Goal: Communication & Community: Answer question/provide support

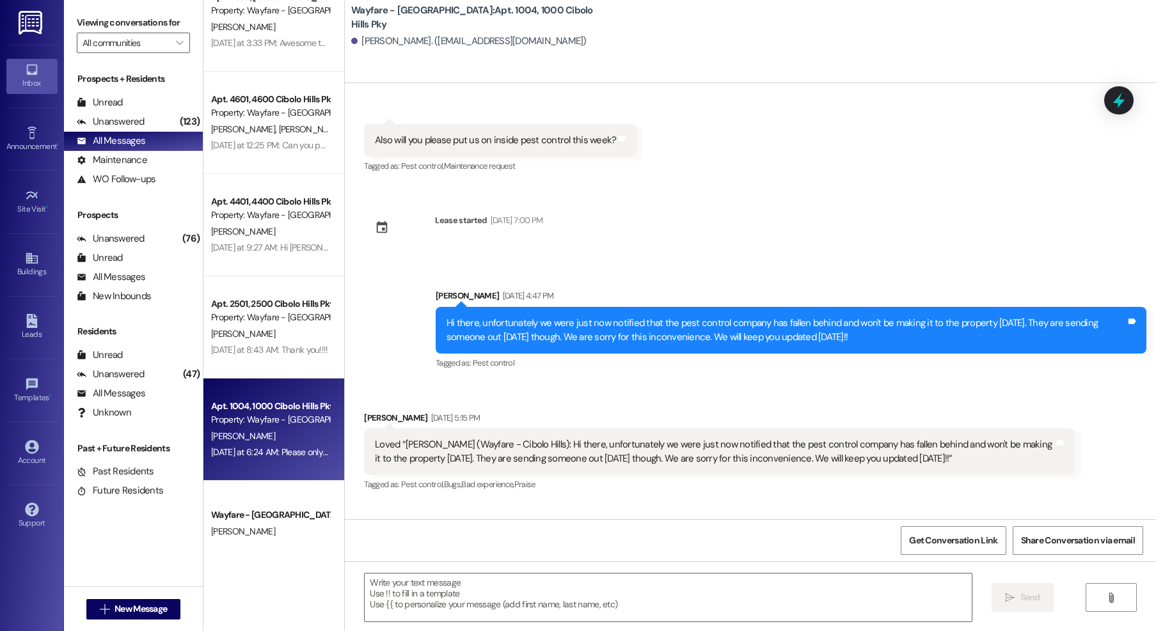
scroll to position [37113, 0]
click at [629, 588] on textarea at bounding box center [668, 598] width 607 height 48
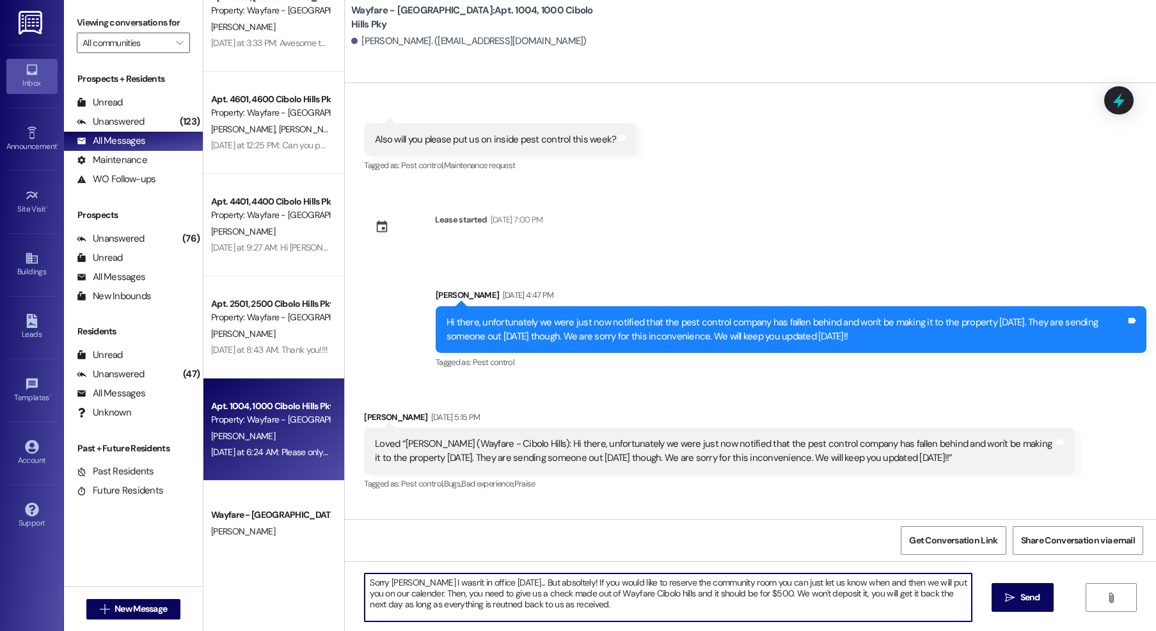
click at [728, 615] on textarea "Sorry Ronica I wasn't in office yesterday... But absoltely! If you would like t…" at bounding box center [668, 598] width 607 height 48
click at [461, 604] on textarea "Sorry Ronica I wasn't in office yesterday... But absoltely! If you would like t…" at bounding box center [668, 598] width 607 height 48
click at [460, 604] on textarea "Sorry Ronica I wasn't in office yesterday... But absoltely! If you would like t…" at bounding box center [668, 598] width 607 height 48
click at [821, 613] on textarea "Sorry Ronica I wasn't in office yesterday... But absoltely! If you would like t…" at bounding box center [668, 598] width 607 height 48
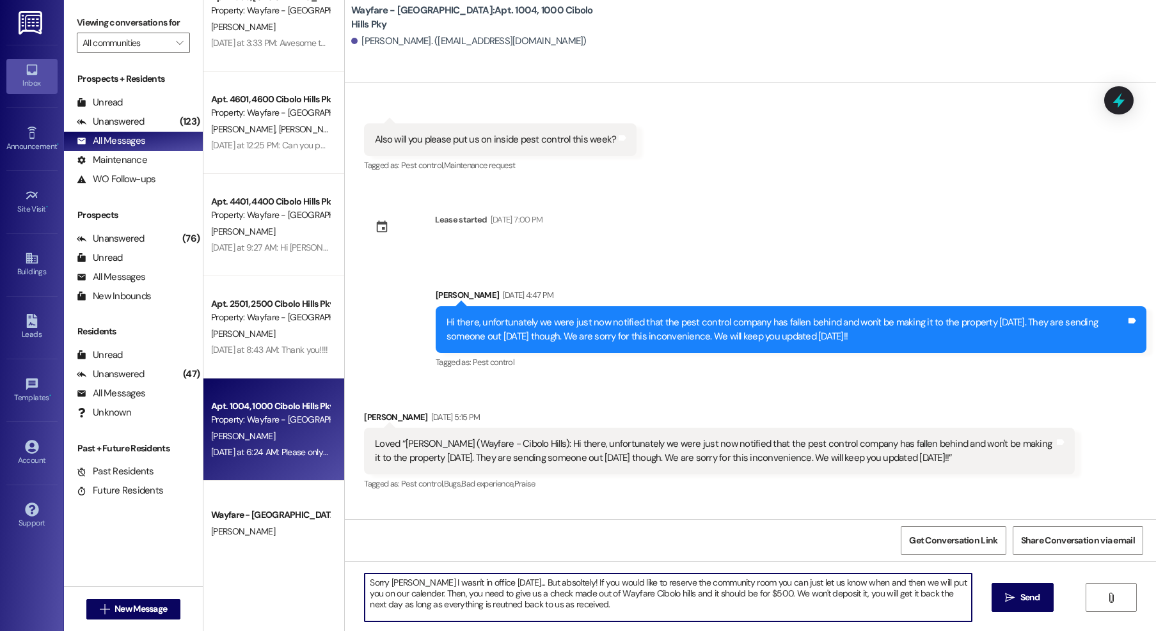
click at [597, 610] on textarea "Sorry Ronica I wasn't in office yesterday... But absoltely! If you would like t…" at bounding box center [668, 598] width 607 height 48
click at [456, 607] on textarea "Sorry Ronica I wasn't in office yesterday... But absoltely! If you would like t…" at bounding box center [668, 598] width 607 height 48
click at [569, 604] on textarea "Sorry Ronica I wasn't in office yesterday... But absoltely! If you would like t…" at bounding box center [668, 598] width 607 height 48
drag, startPoint x: 578, startPoint y: 613, endPoint x: 340, endPoint y: 581, distance: 240.0
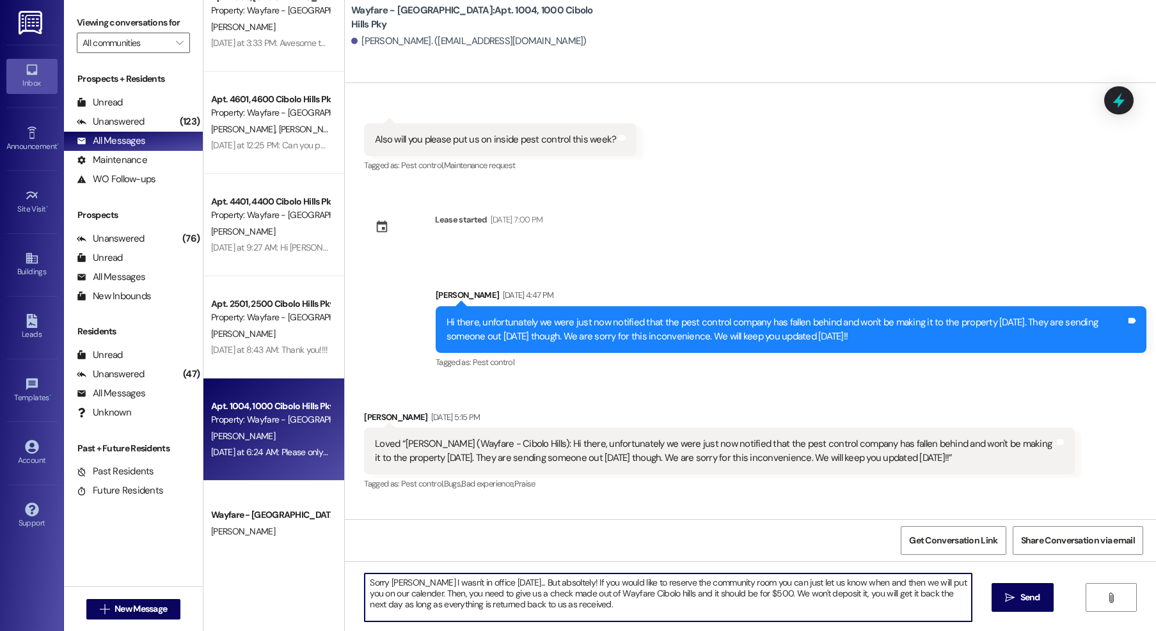
click at [285, 576] on div "Apt. 502, 500 Cibolo Hills Pky Property: Wayfare - Cibolo Hills F. Bell Yesterd…" at bounding box center [679, 315] width 952 height 631
type textarea "Sorry Ronica I wasn't in office yesterday... But absoltely! If you would like t…"
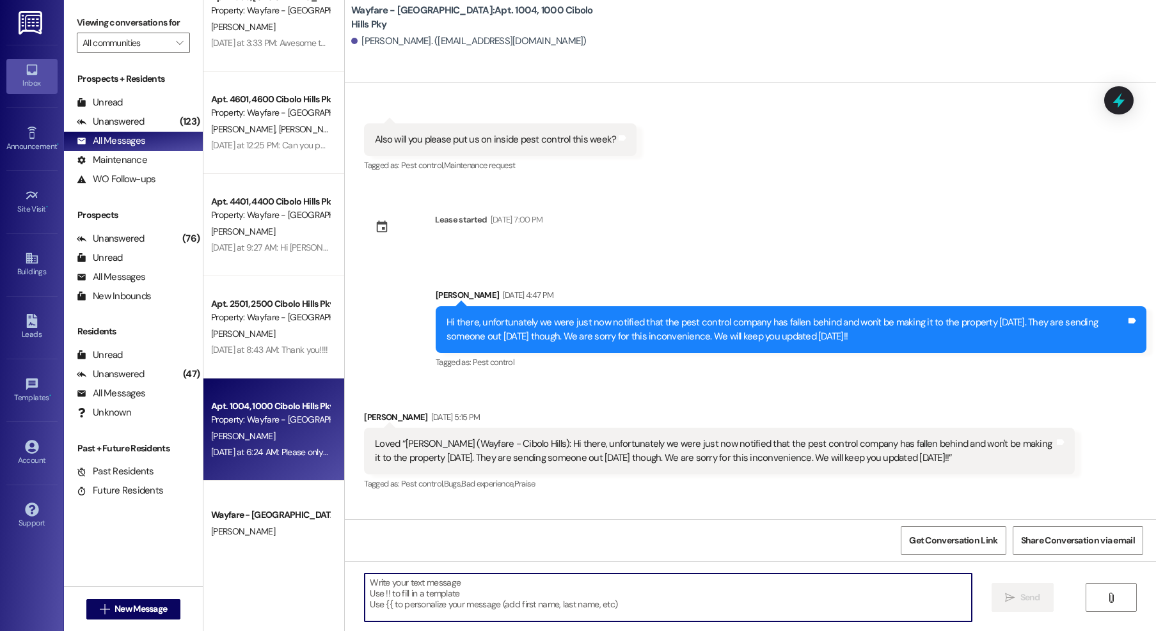
paste textarea "Hi Ronica, my apologies—I was out of the office yesterday. Absolutely, you’re w…"
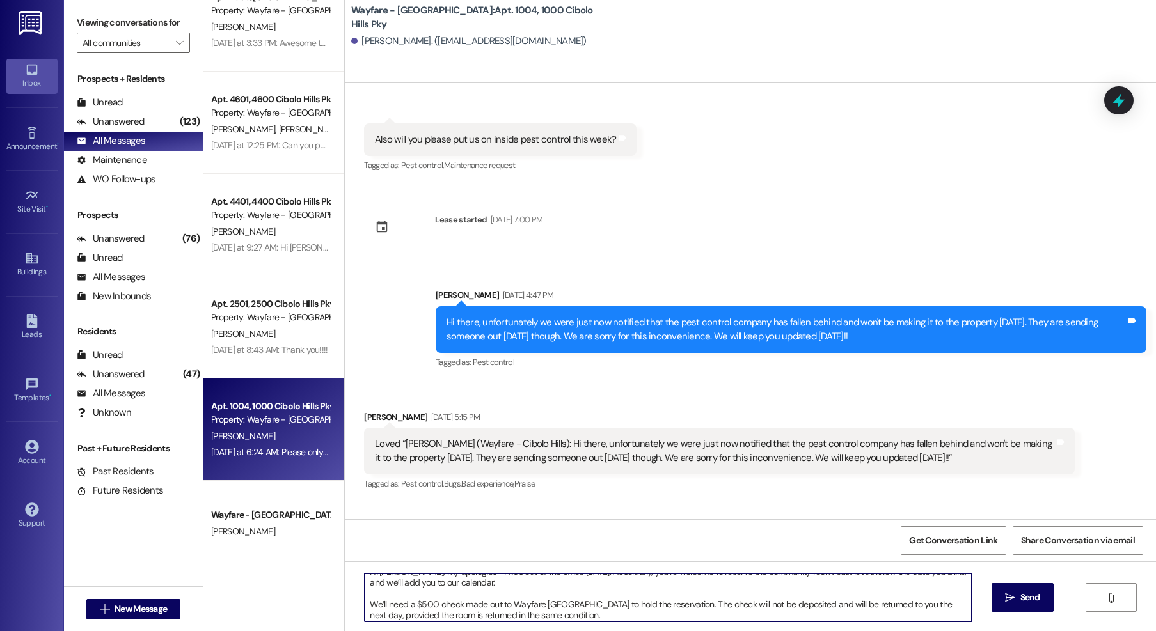
scroll to position [14, 0]
drag, startPoint x: 391, startPoint y: 618, endPoint x: 359, endPoint y: 617, distance: 32.6
click at [365, 617] on textarea "Hi Ronica, my apologies—I was out of the office yesterday. Absolutely, you’re w…" at bounding box center [668, 598] width 607 height 48
click at [529, 615] on textarea "Hi Ronica, my apologies—I was out of the office yesterday. Absolutely, you’re w…" at bounding box center [668, 598] width 607 height 48
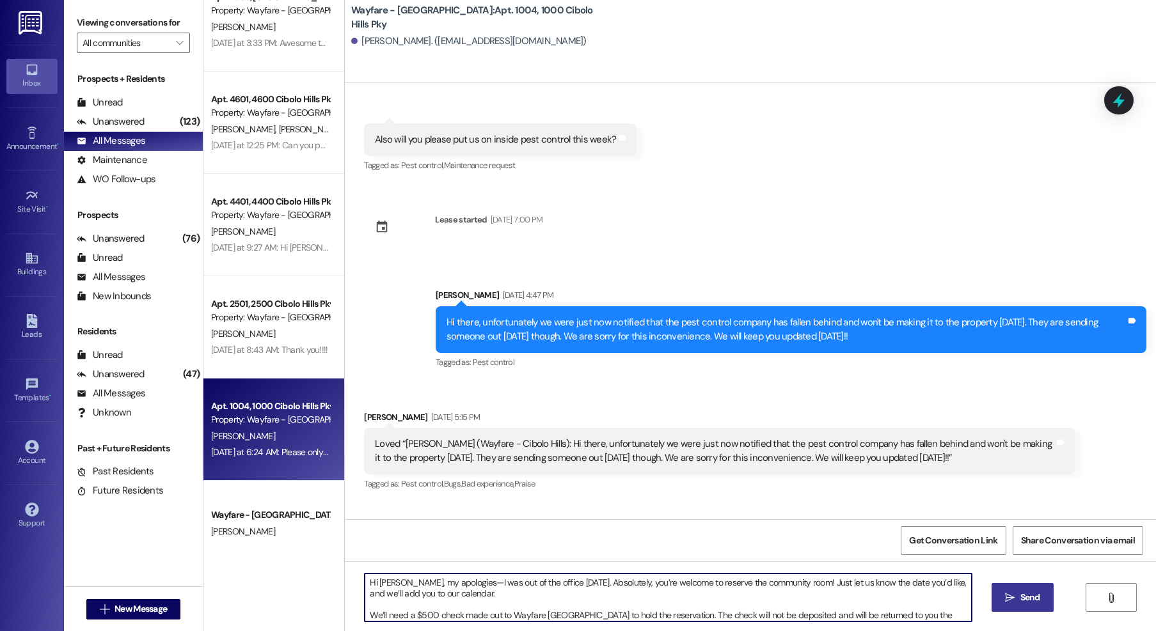
type textarea "Hi Ronica, my apologies—I was out of the office yesterday. Absolutely, you’re w…"
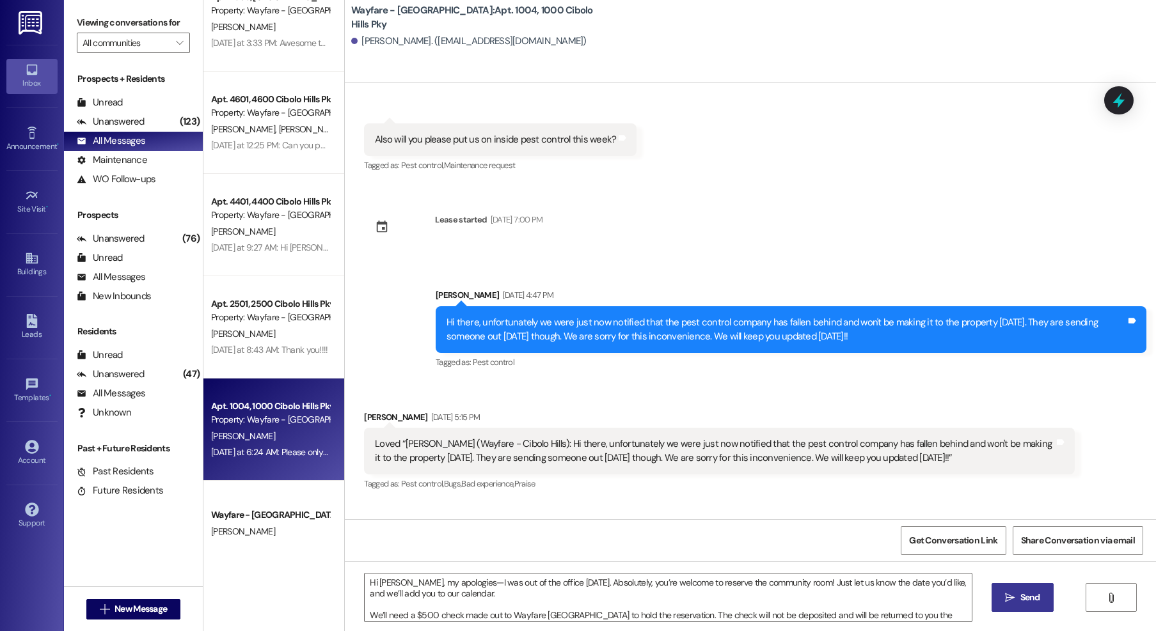
click at [1022, 595] on span "Send" at bounding box center [1030, 597] width 20 height 13
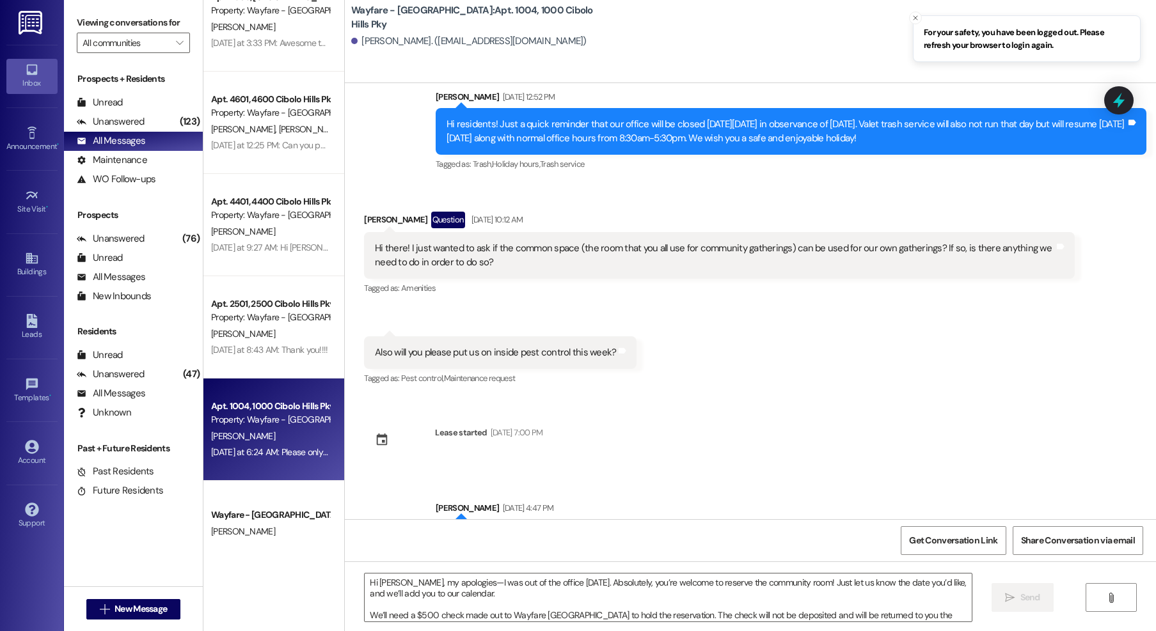
scroll to position [37113, 0]
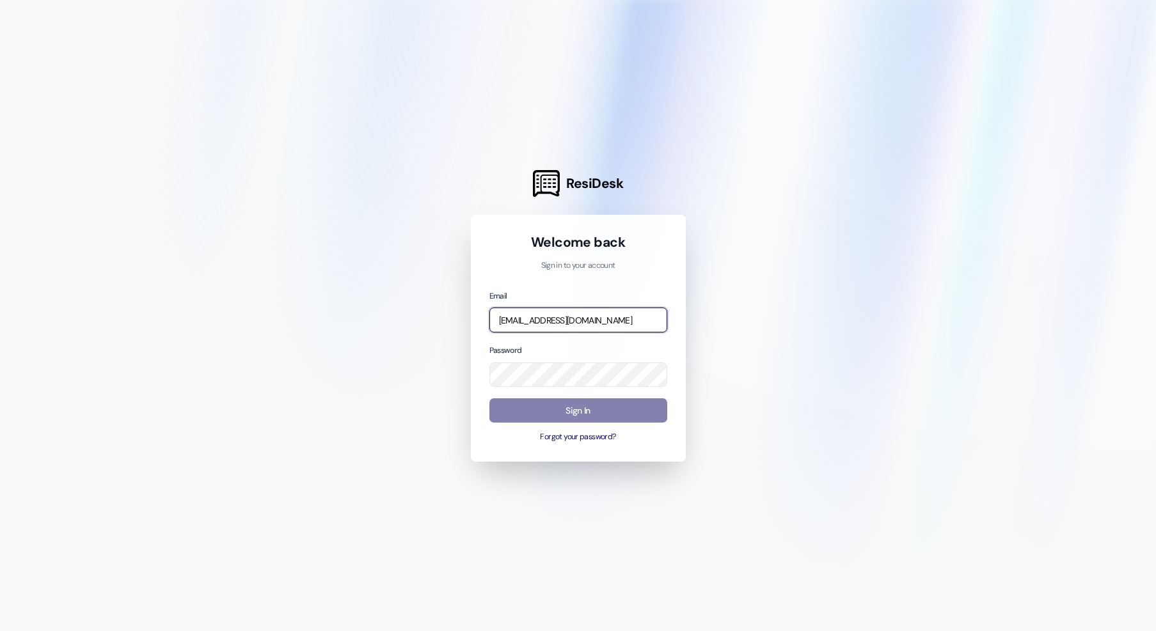
click at [657, 331] on input "thalya@wayfareapartments.com" at bounding box center [578, 320] width 178 height 25
type input "jarnold@wayfareapartments.com"
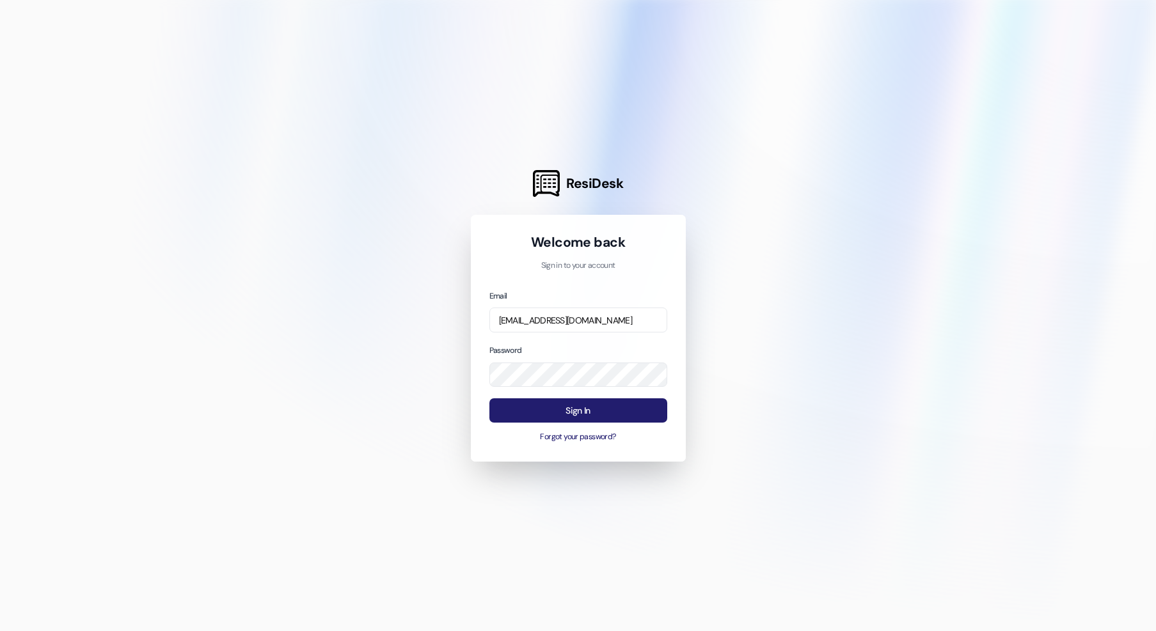
drag, startPoint x: 634, startPoint y: 413, endPoint x: 645, endPoint y: 408, distance: 12.4
click at [633, 413] on button "Sign In" at bounding box center [578, 410] width 178 height 25
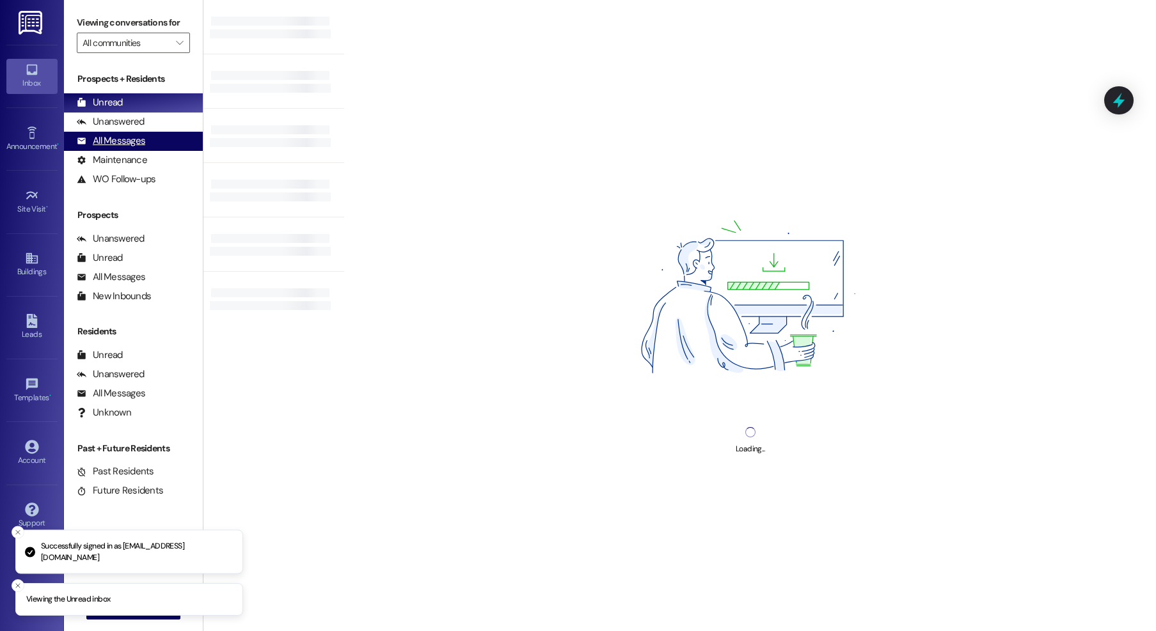
click at [128, 142] on div "All Messages" at bounding box center [111, 140] width 68 height 13
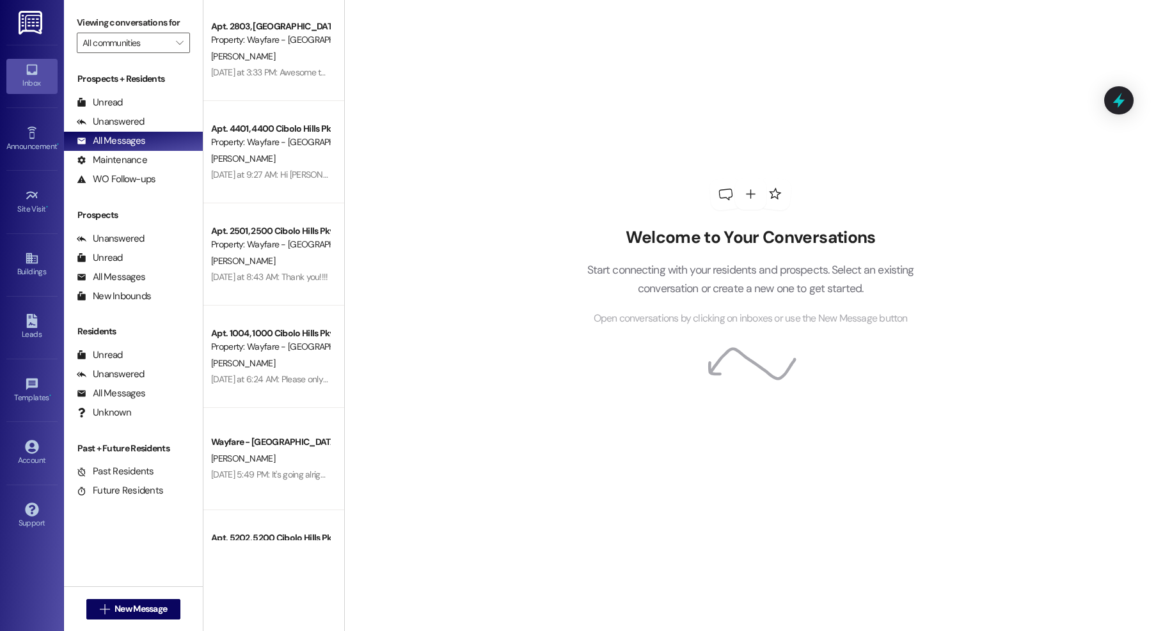
scroll to position [633, 0]
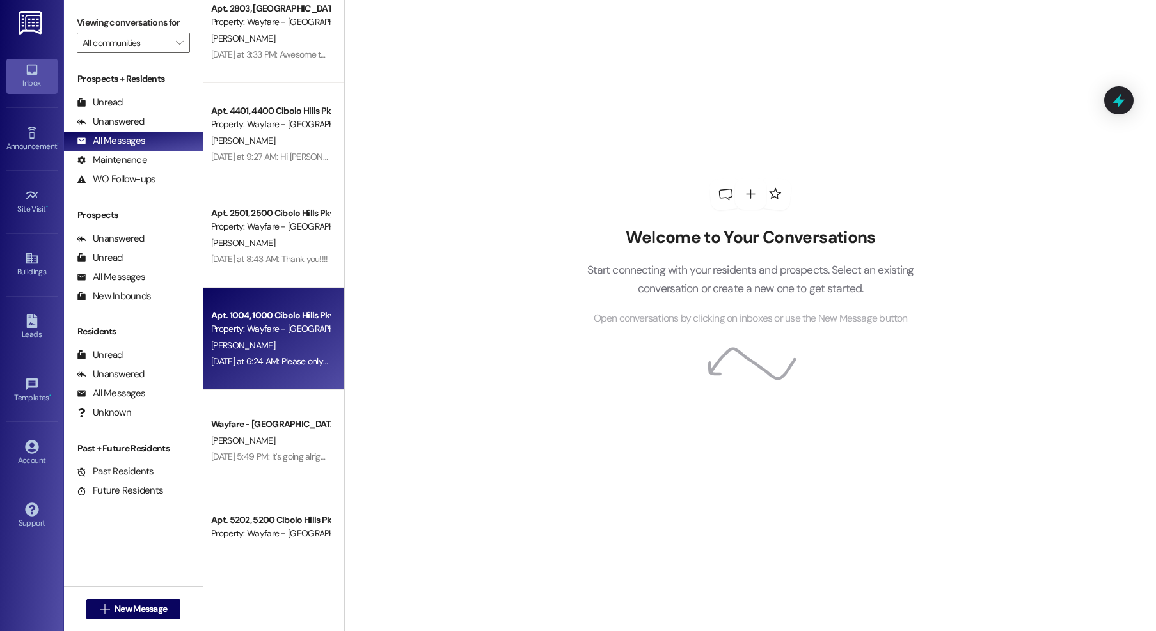
click at [282, 347] on div "Apt. 502, 500 Cibolo Hills Pky Property: Wayfare - Cibolo Hills F. Bell Yesterd…" at bounding box center [273, 270] width 141 height 540
click at [282, 347] on div "[PERSON_NAME]" at bounding box center [270, 346] width 121 height 16
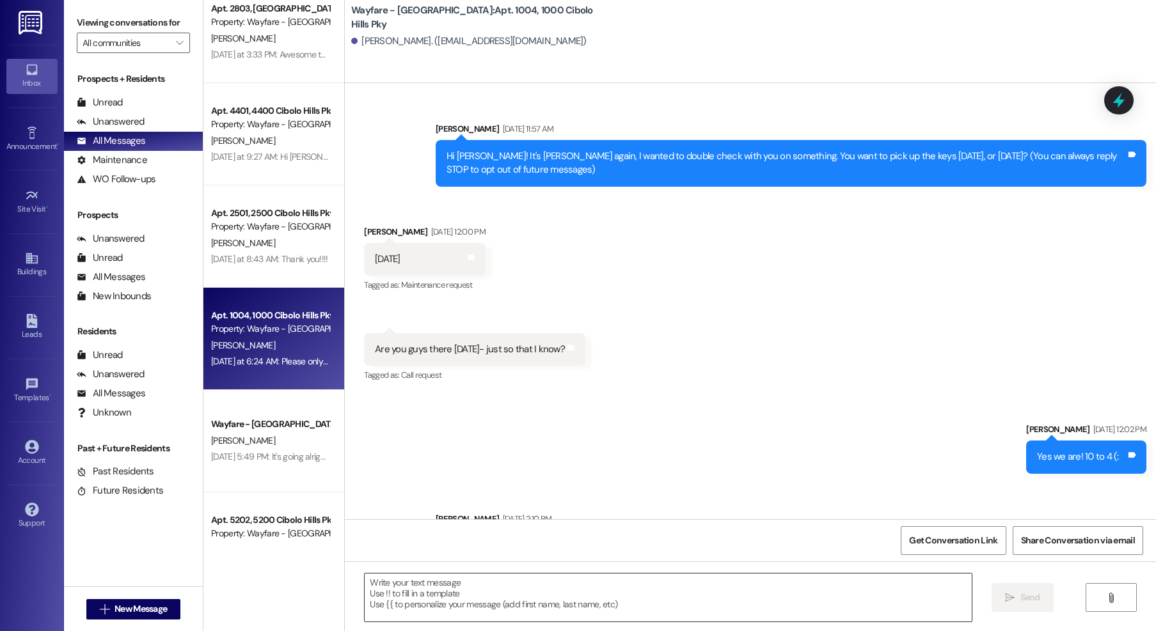
scroll to position [37113, 0]
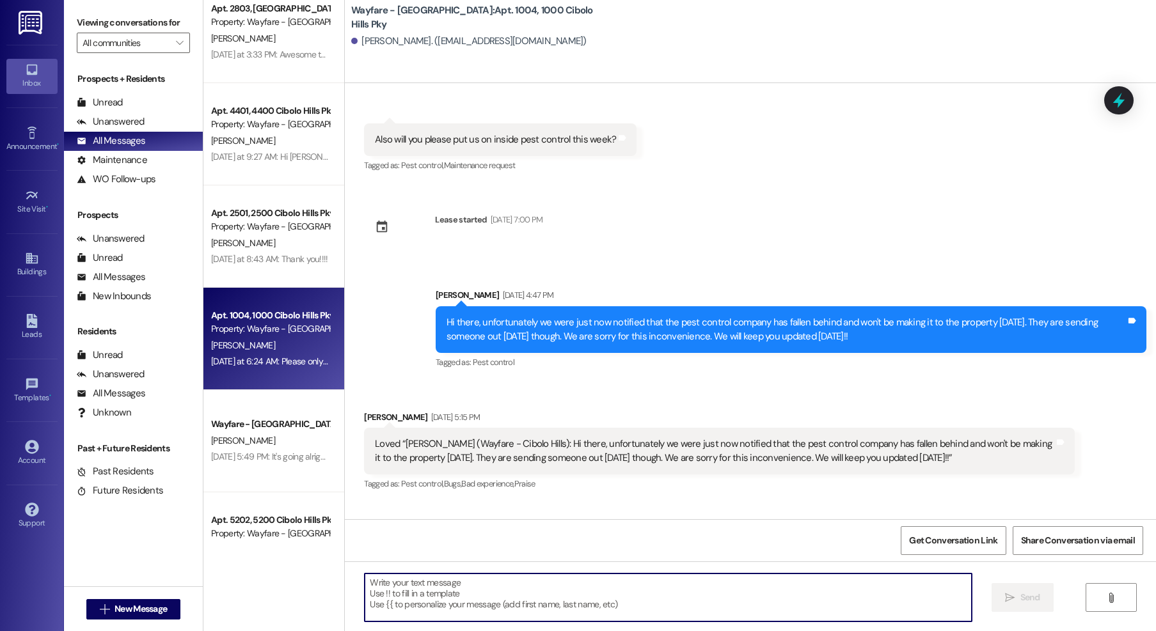
paste textarea "Hi Ronica, my apologies—I was out of the office yesterday. Absolutely, you’re w…"
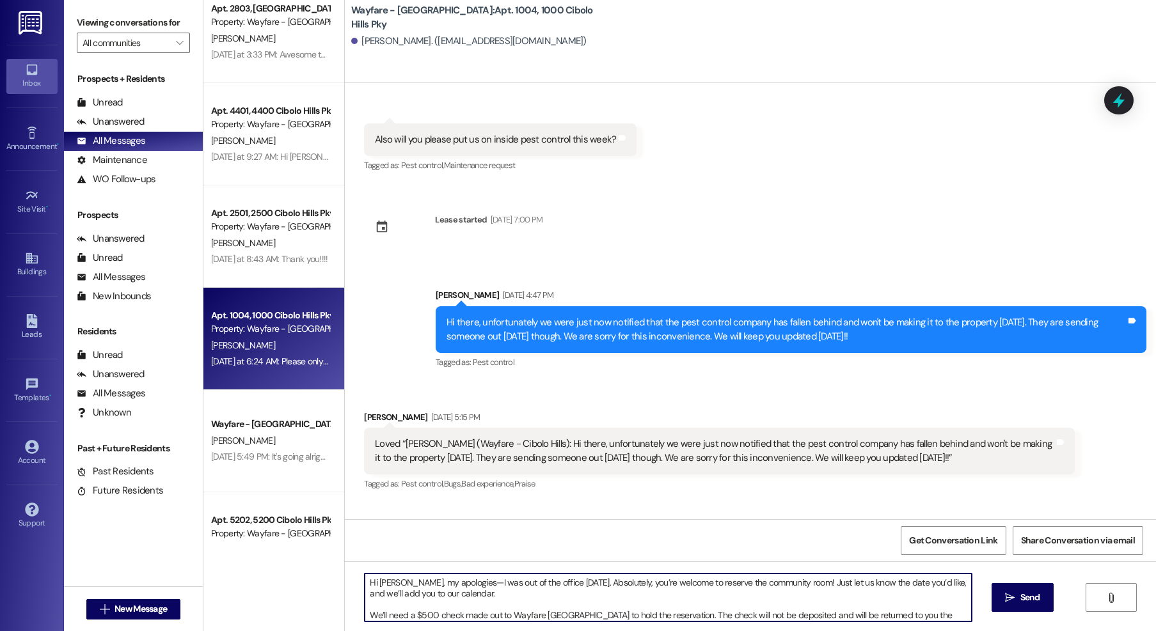
scroll to position [14, 0]
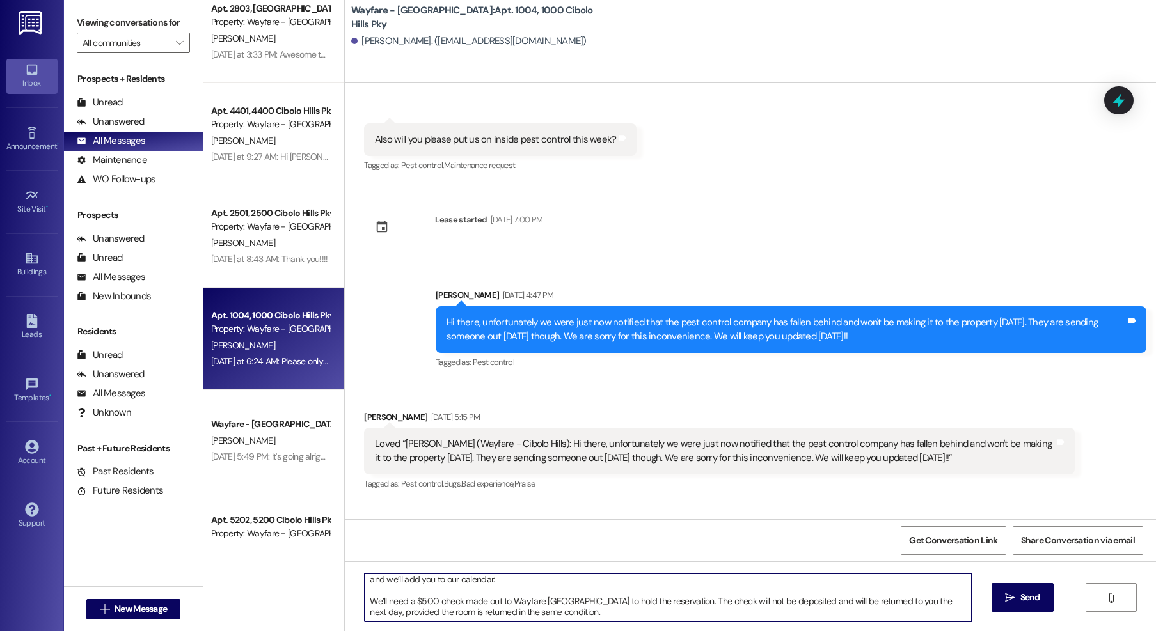
drag, startPoint x: 394, startPoint y: 613, endPoint x: 358, endPoint y: 614, distance: 36.5
click at [365, 614] on textarea "Hi Ronica, my apologies—I was out of the office yesterday. Absolutely, you’re w…" at bounding box center [668, 598] width 607 height 48
type textarea "Hi Ronica, my apologies—I was out of the office yesterday. Absolutely, you’re w…"
click at [1026, 602] on span "Send" at bounding box center [1030, 597] width 20 height 13
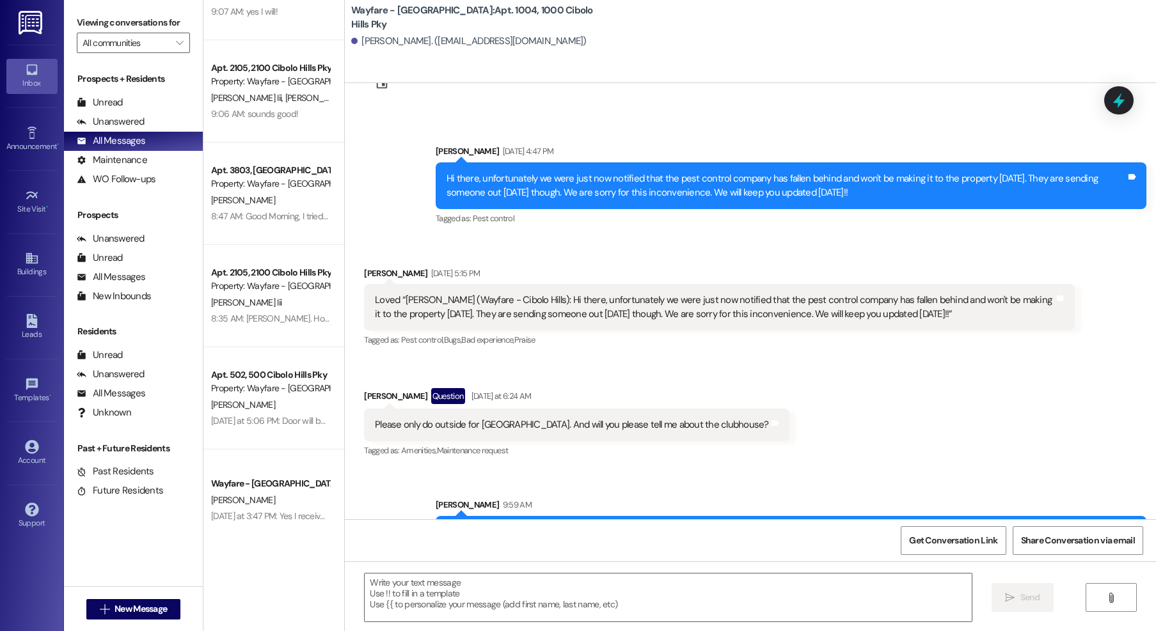
scroll to position [70, 0]
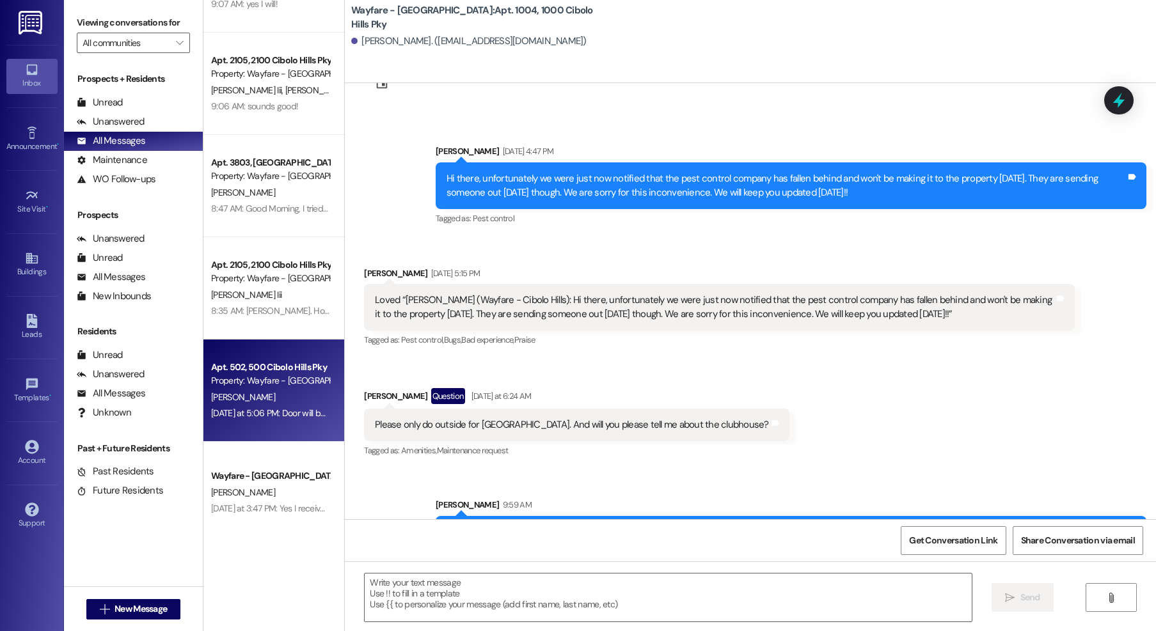
click at [278, 405] on div "Yesterday at 5:06 PM: Door will be unlocked if no one is here Yesterday at 5:06…" at bounding box center [270, 413] width 121 height 16
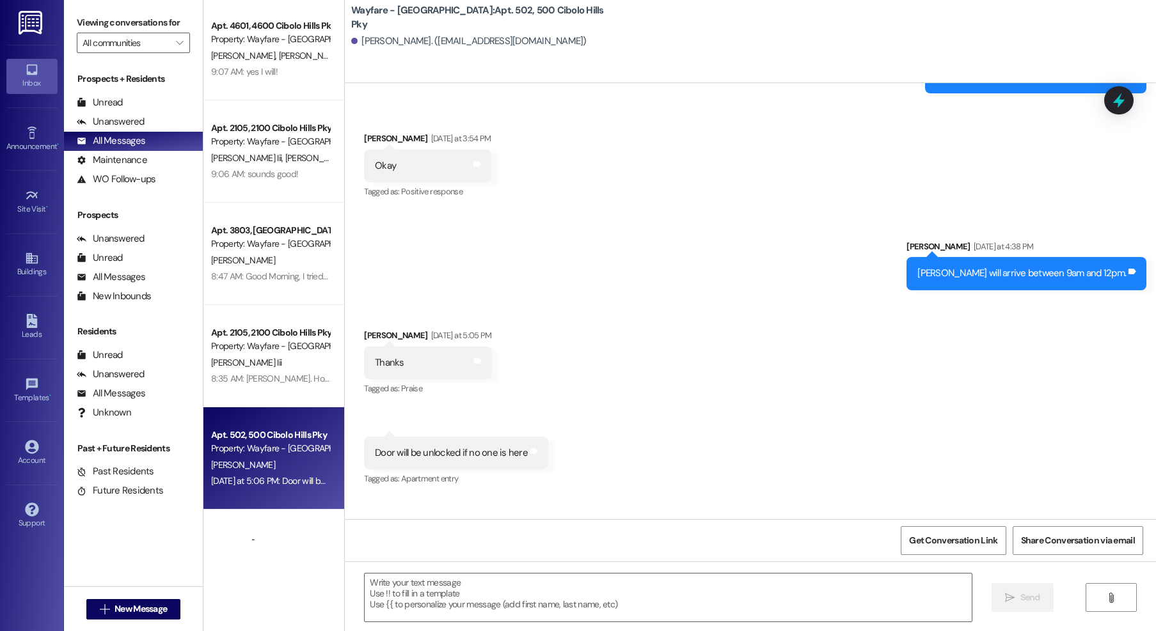
scroll to position [0, 0]
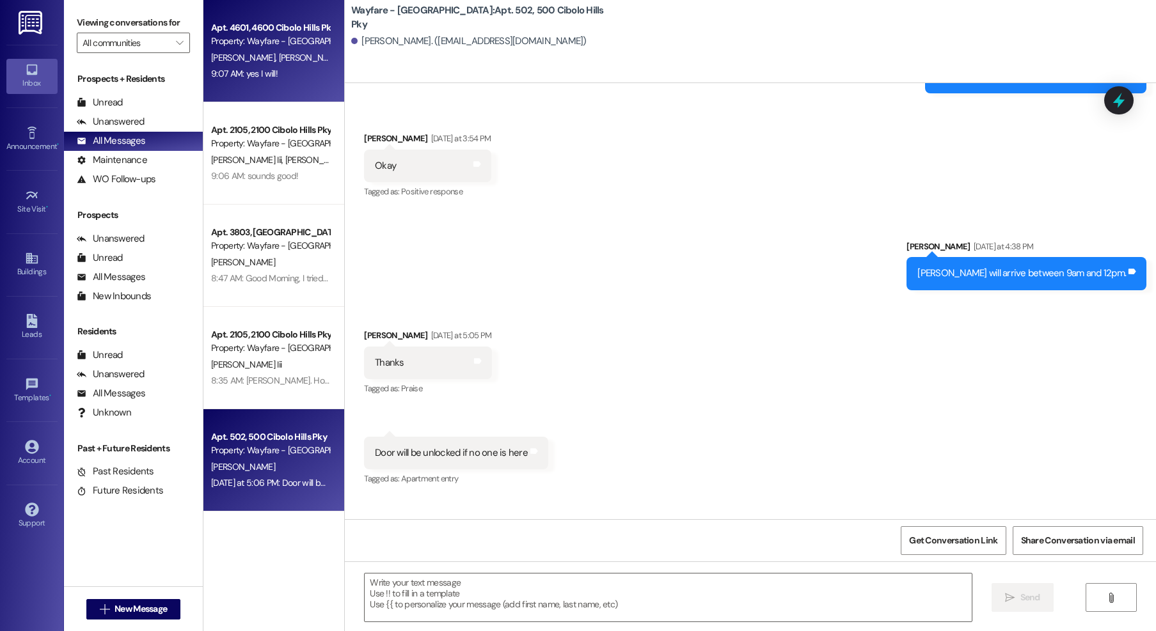
click at [211, 62] on span "A. Stookey" at bounding box center [245, 58] width 68 height 12
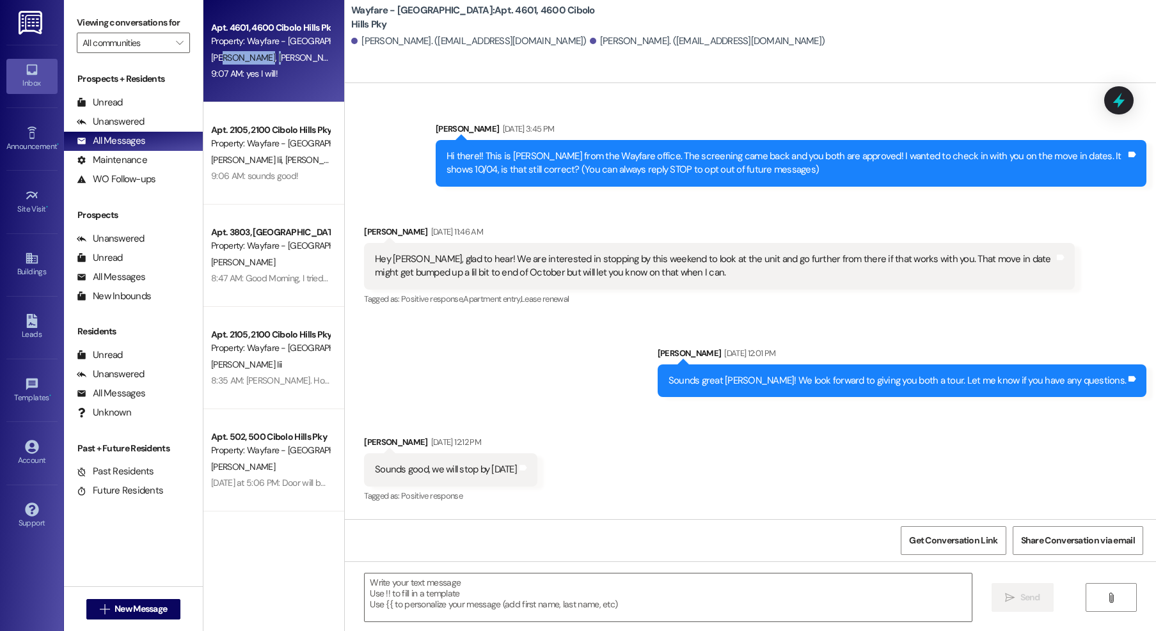
click at [219, 60] on span "A. Stookey" at bounding box center [245, 58] width 68 height 12
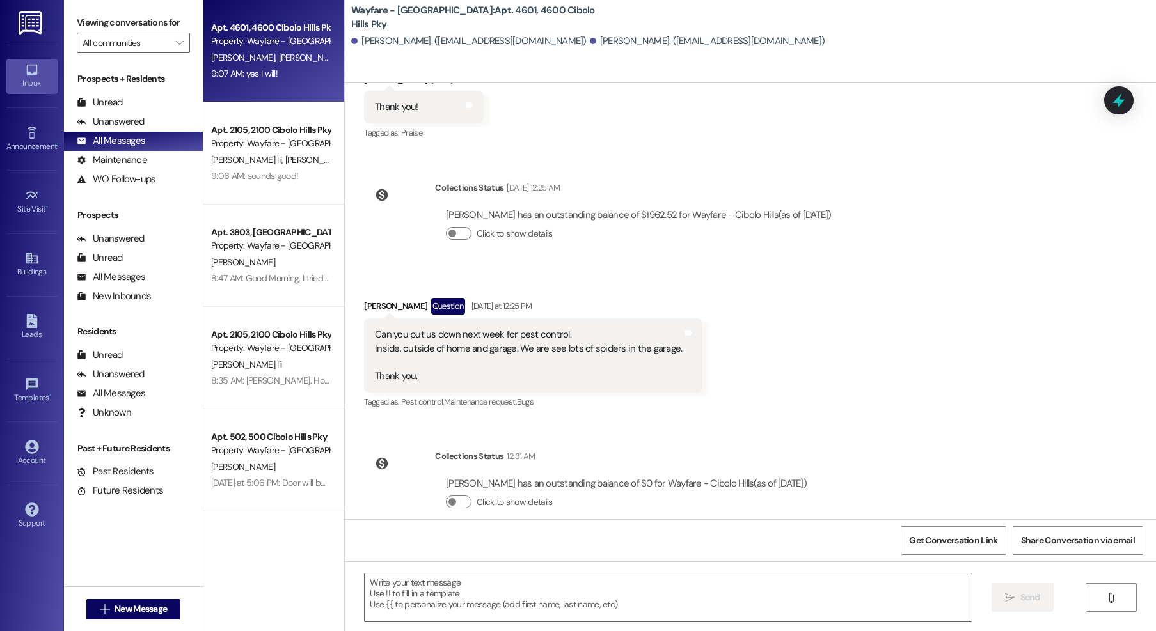
scroll to position [23389, 0]
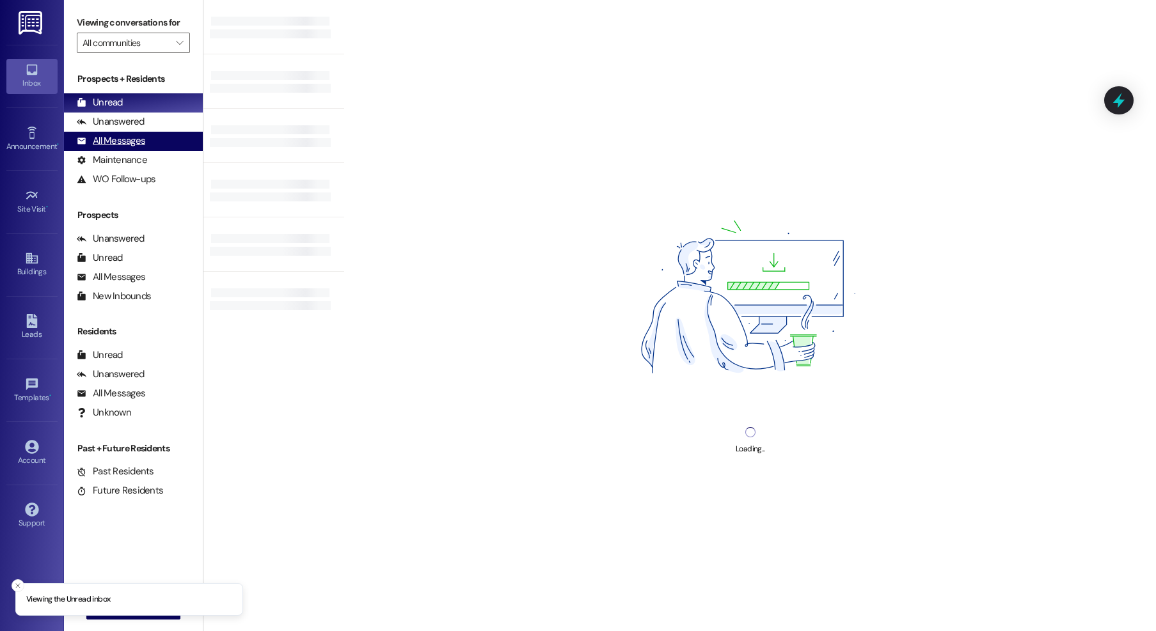
click at [109, 144] on div "All Messages" at bounding box center [111, 140] width 68 height 13
click at [131, 143] on div "All Messages" at bounding box center [111, 140] width 68 height 13
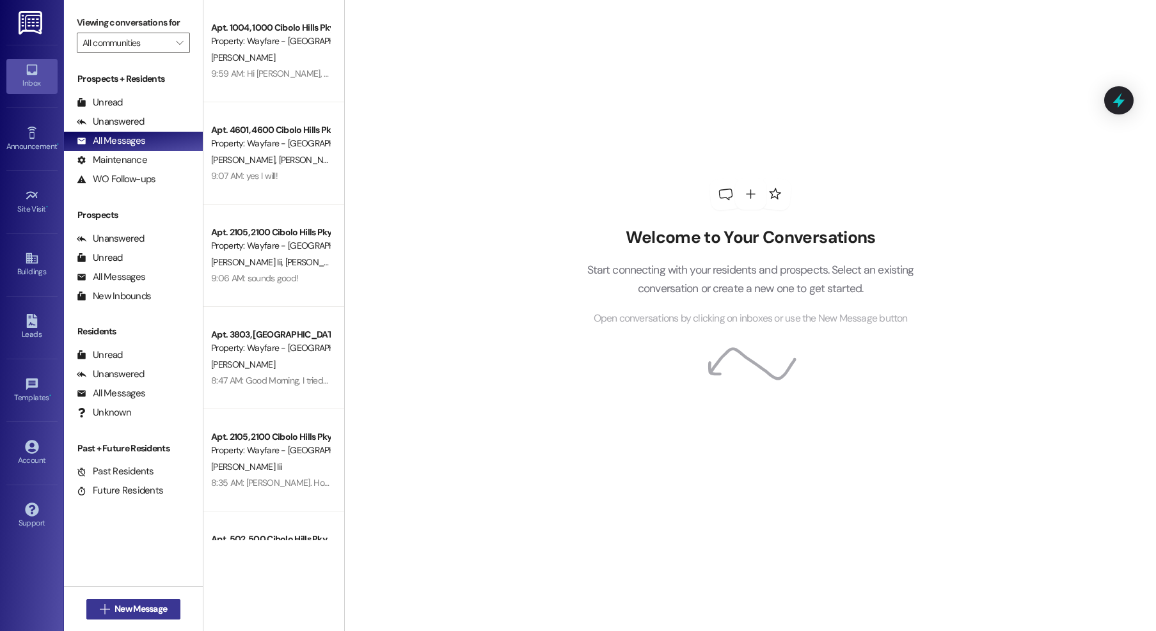
click at [146, 607] on span "New Message" at bounding box center [140, 608] width 52 height 13
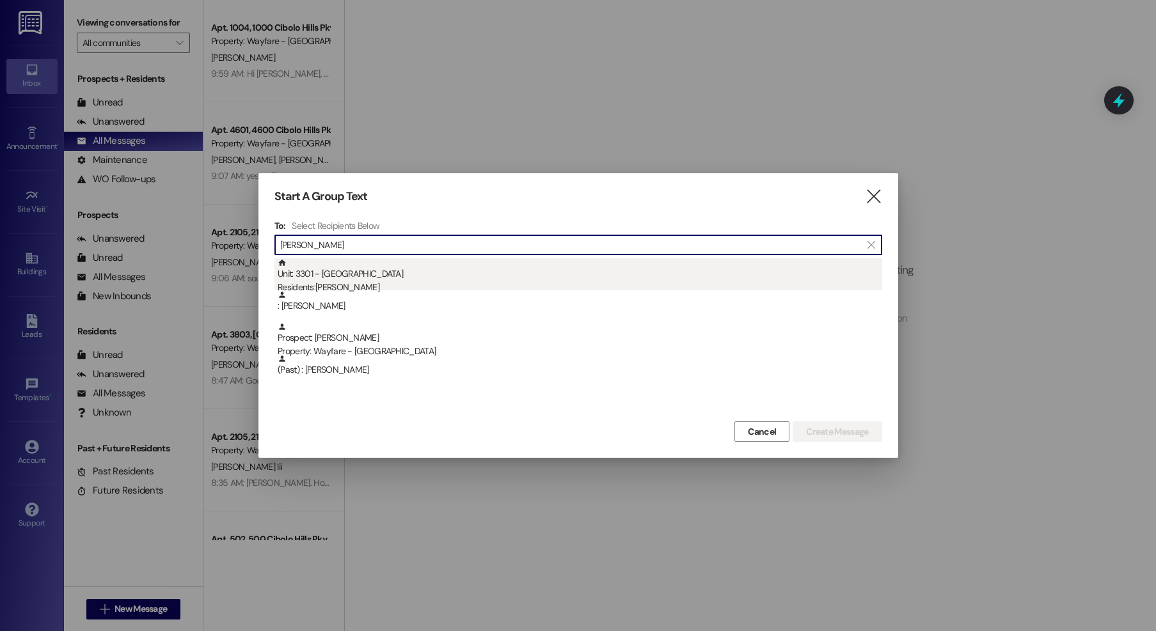
type input "howard"
click at [437, 278] on div "Unit: 3301 - 3300 Cibolo Hills Pky Residents: Boris Howard" at bounding box center [580, 276] width 604 height 36
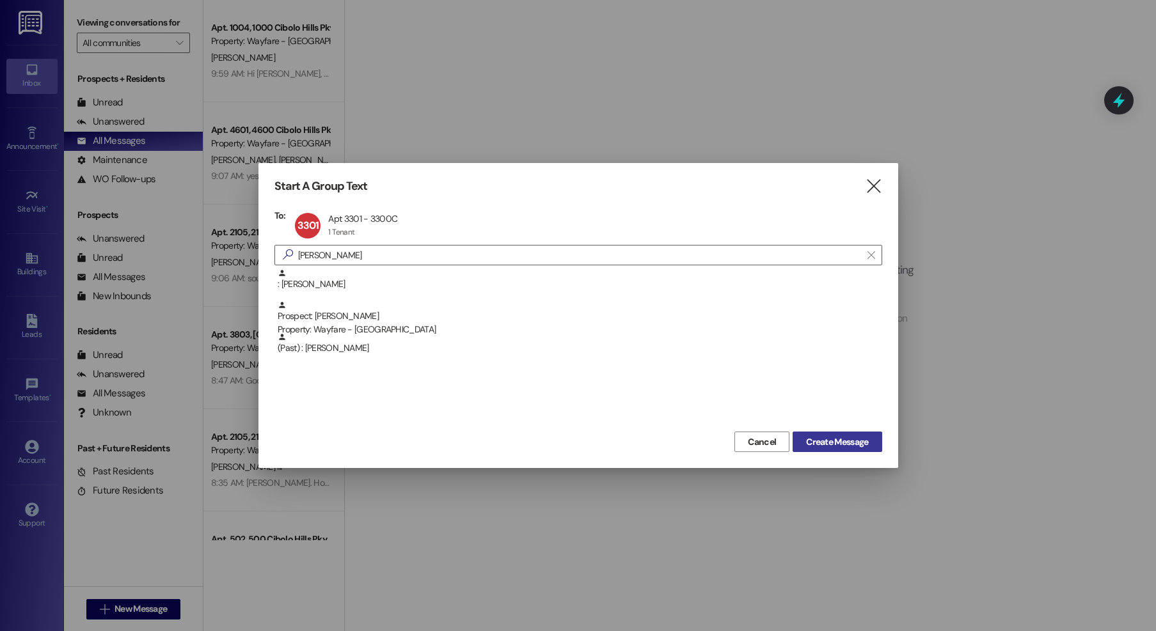
click at [821, 433] on button "Create Message" at bounding box center [836, 442] width 89 height 20
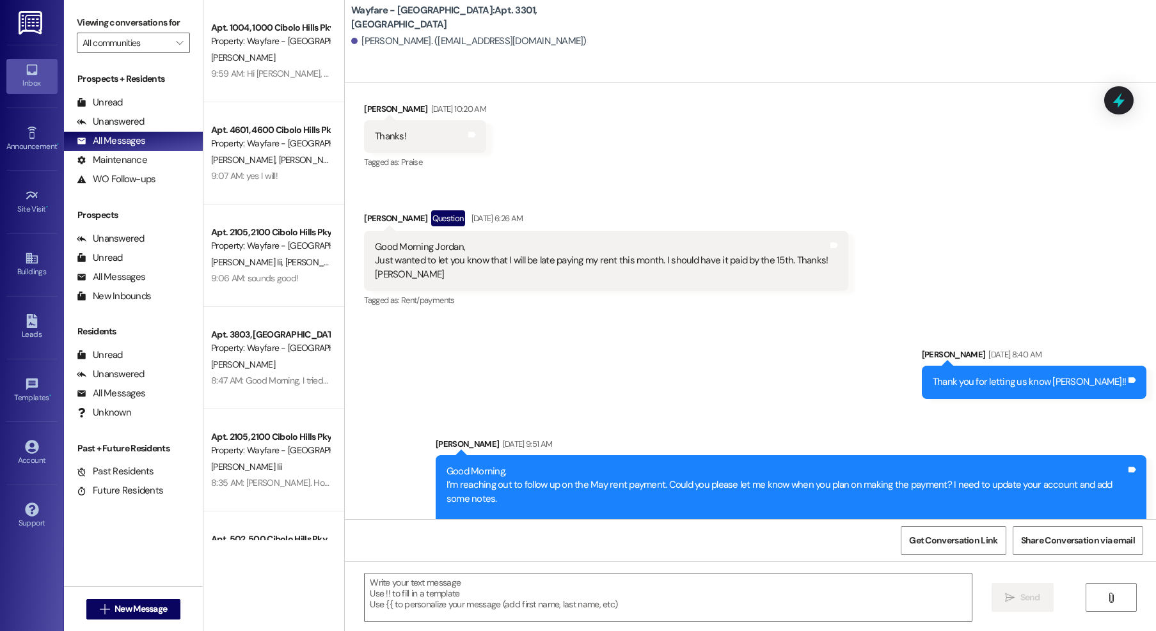
scroll to position [13861, 0]
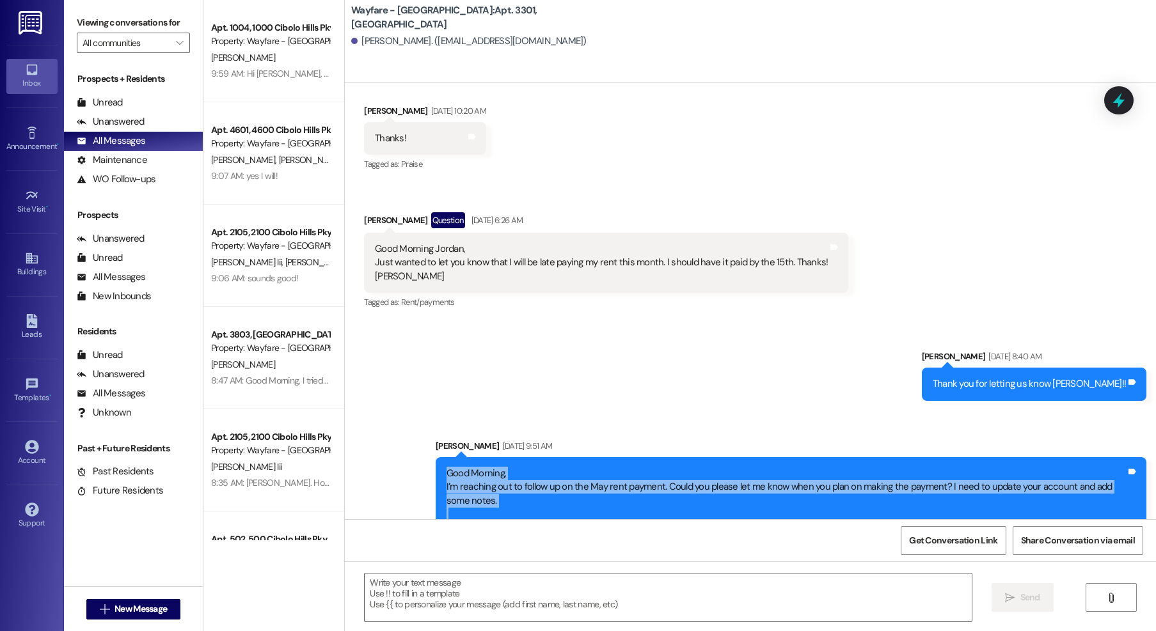
drag, startPoint x: 432, startPoint y: 427, endPoint x: 666, endPoint y: 501, distance: 245.4
click at [666, 501] on div "Good Morning, I’m reaching out to follow up on the May rent payment. Could you …" at bounding box center [791, 501] width 711 height 88
copy div "Good Morning, I’m reaching out to follow up on the May rent payment. Could you …"
click at [127, 615] on span "New Message" at bounding box center [140, 608] width 52 height 13
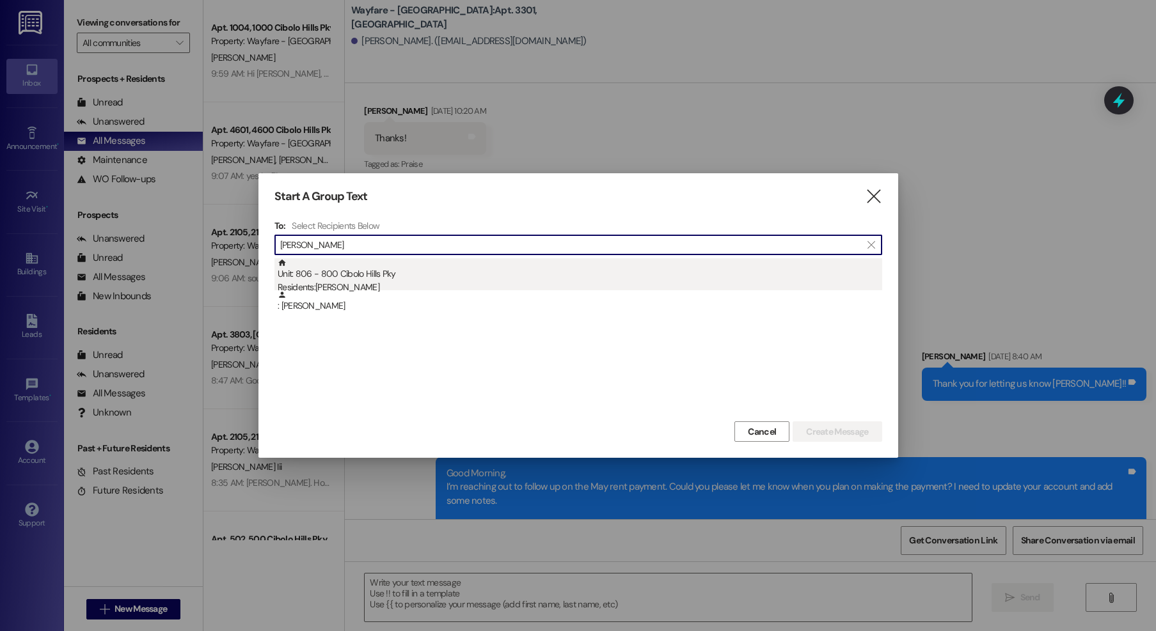
type input "brann"
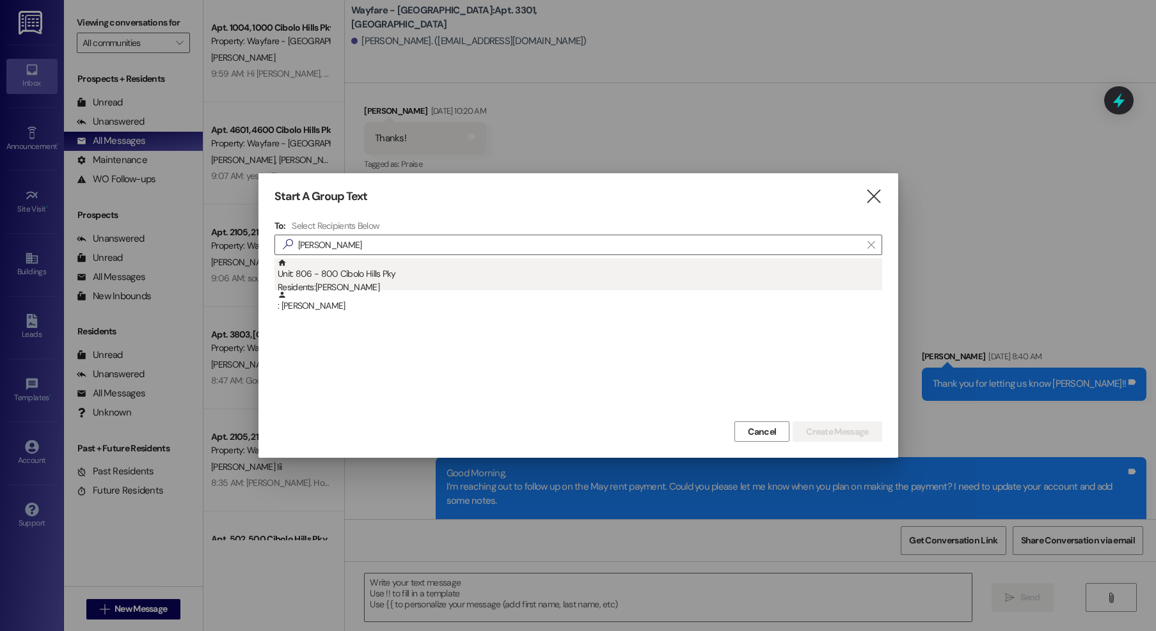
click at [359, 281] on div "Residents: Michael Brannan" at bounding box center [580, 287] width 604 height 13
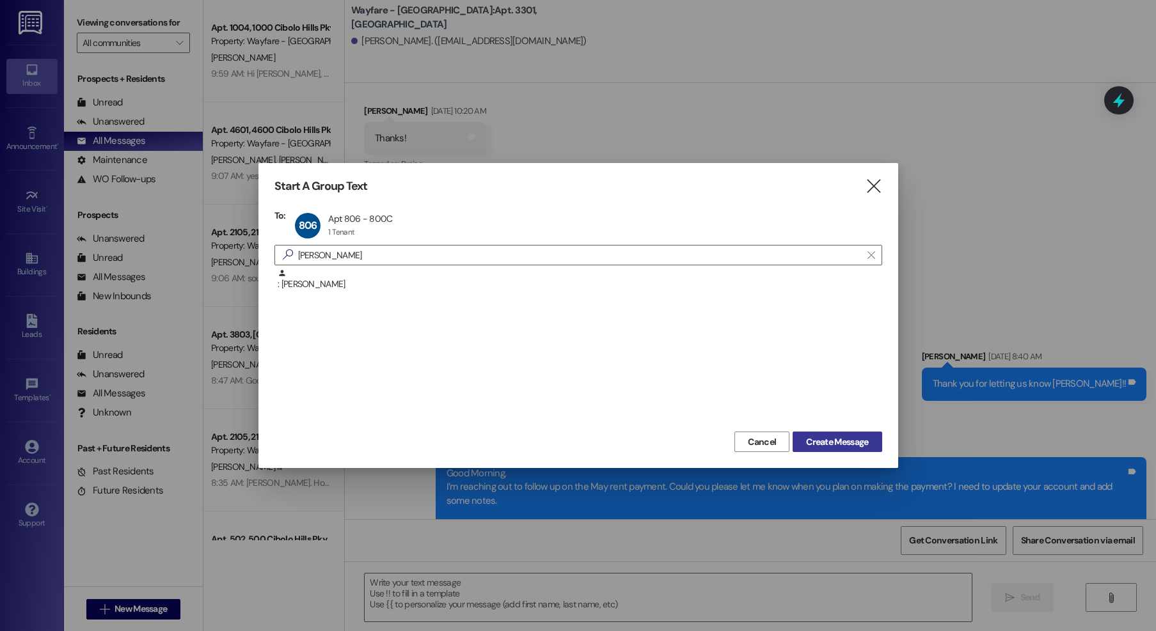
click at [831, 437] on span "Create Message" at bounding box center [837, 442] width 62 height 13
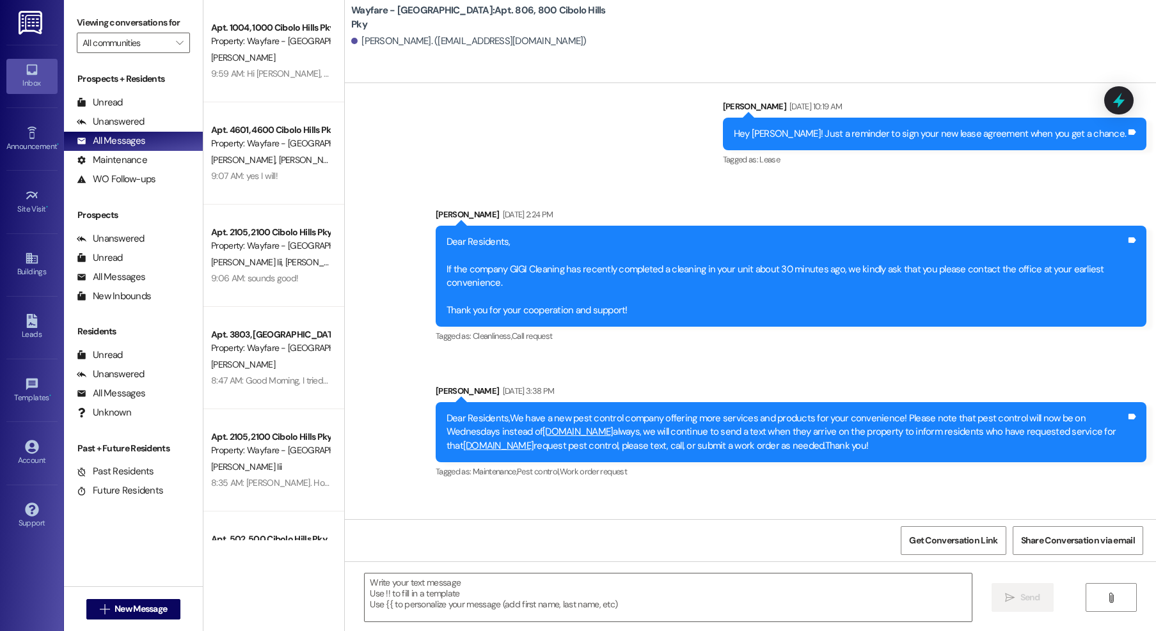
scroll to position [19595, 0]
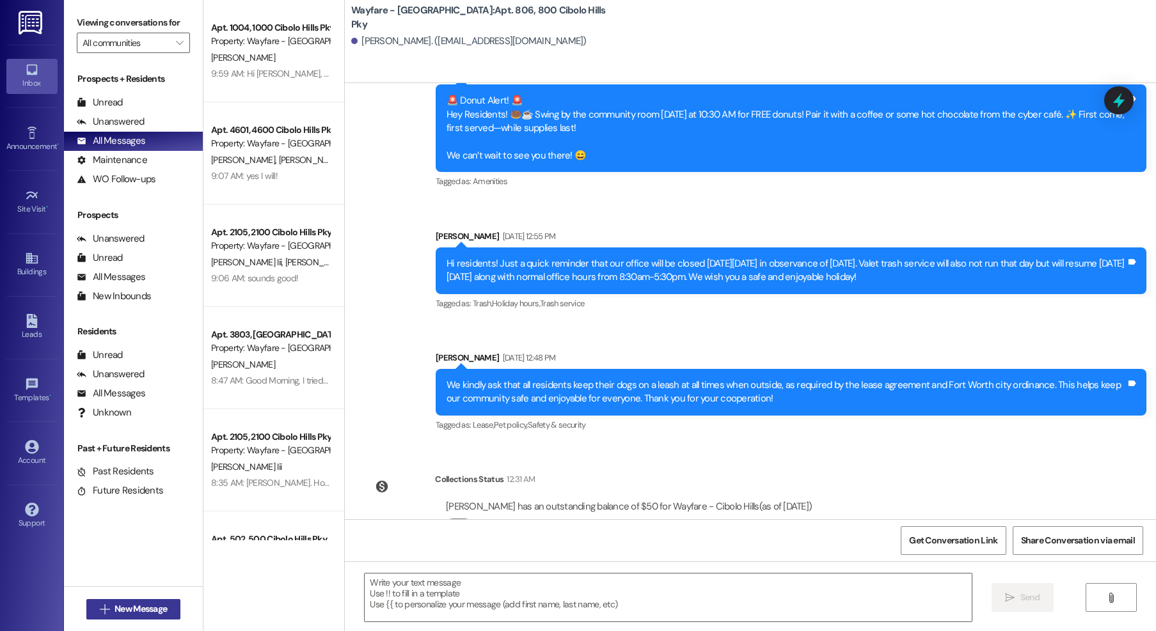
click at [156, 608] on span "New Message" at bounding box center [140, 608] width 52 height 13
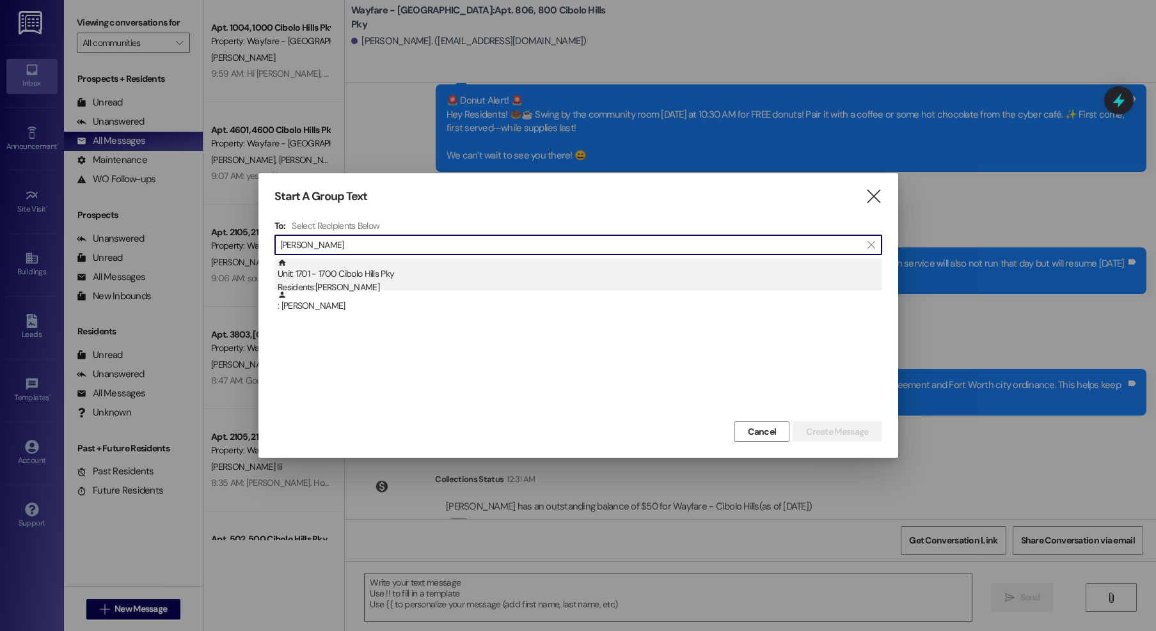
type input "prather"
click at [353, 269] on div "Unit: 1701 - 1700 Cibolo Hills Pky Residents: Austin Prather" at bounding box center [580, 276] width 604 height 36
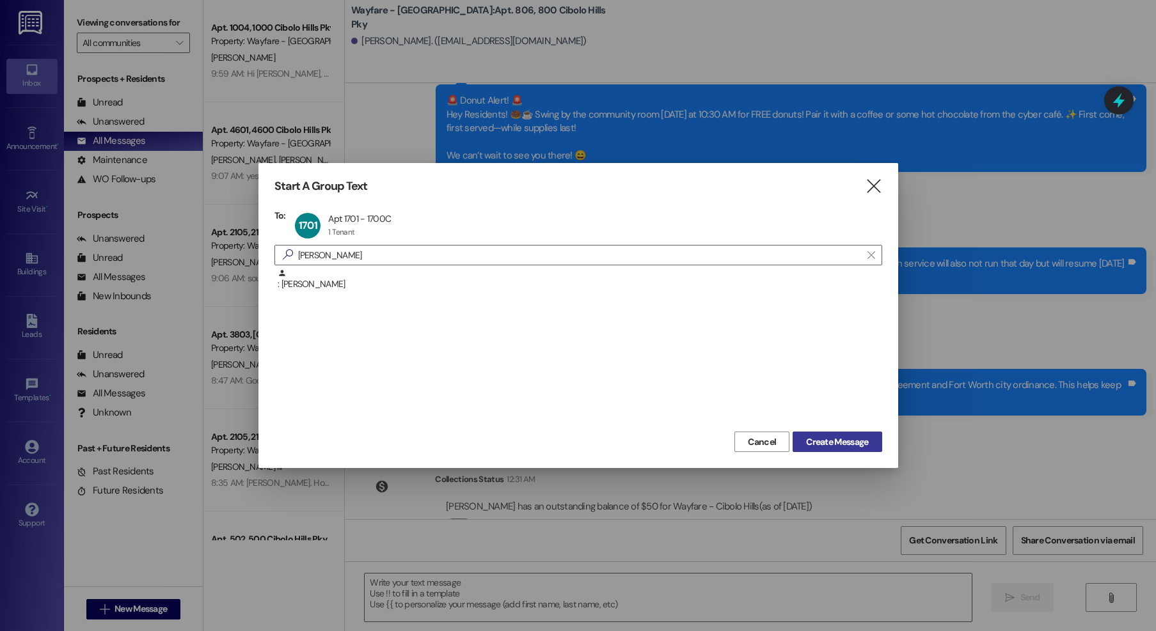
click at [821, 439] on span "Create Message" at bounding box center [837, 442] width 62 height 13
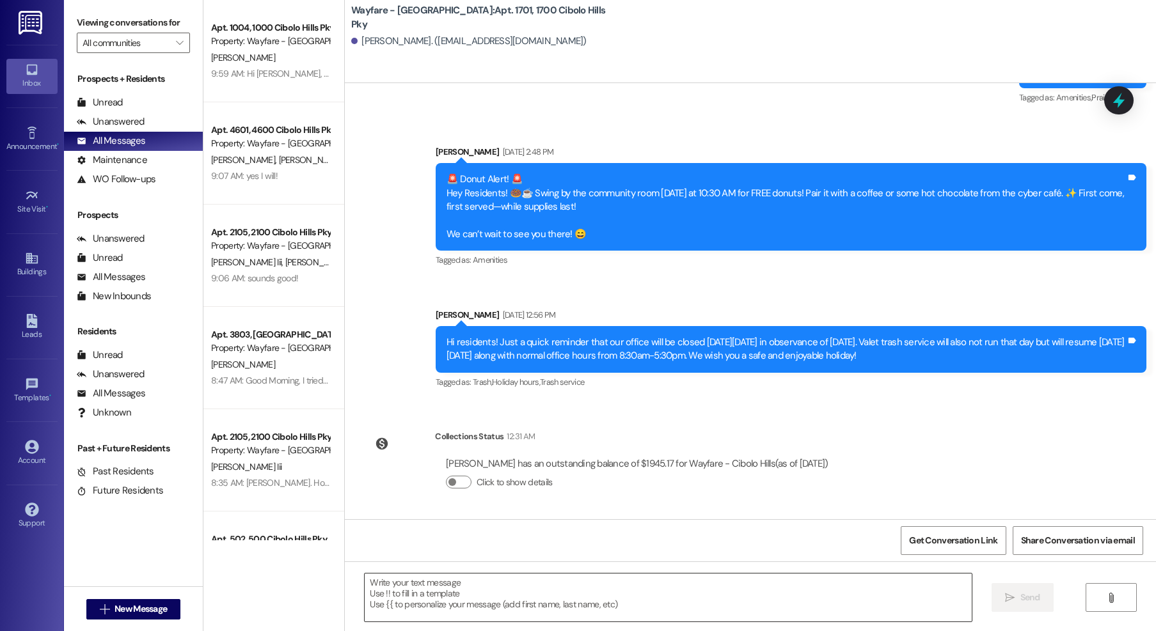
scroll to position [13535, 0]
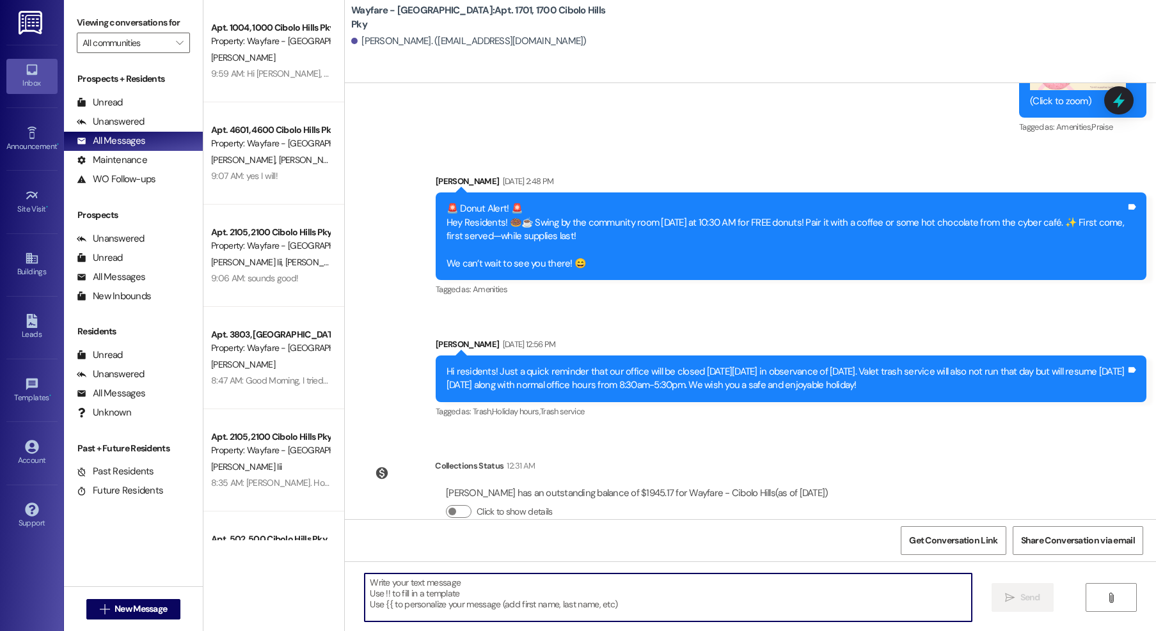
paste textarea "Good Morning, I’m reaching out to follow up on the May rent payment. Could you …"
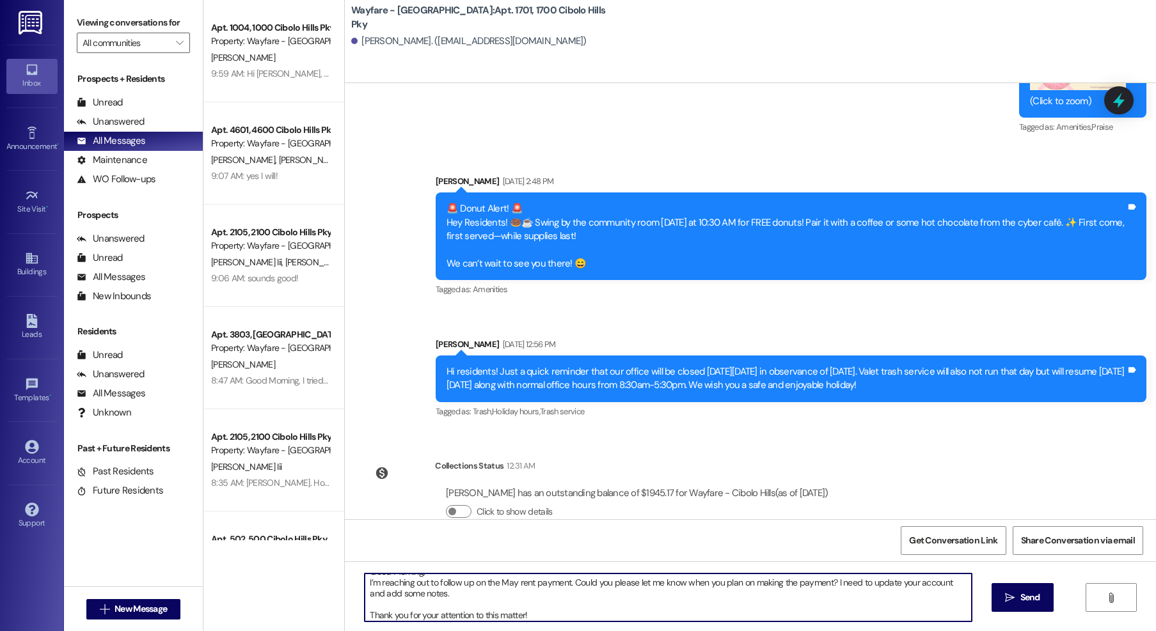
scroll to position [0, 0]
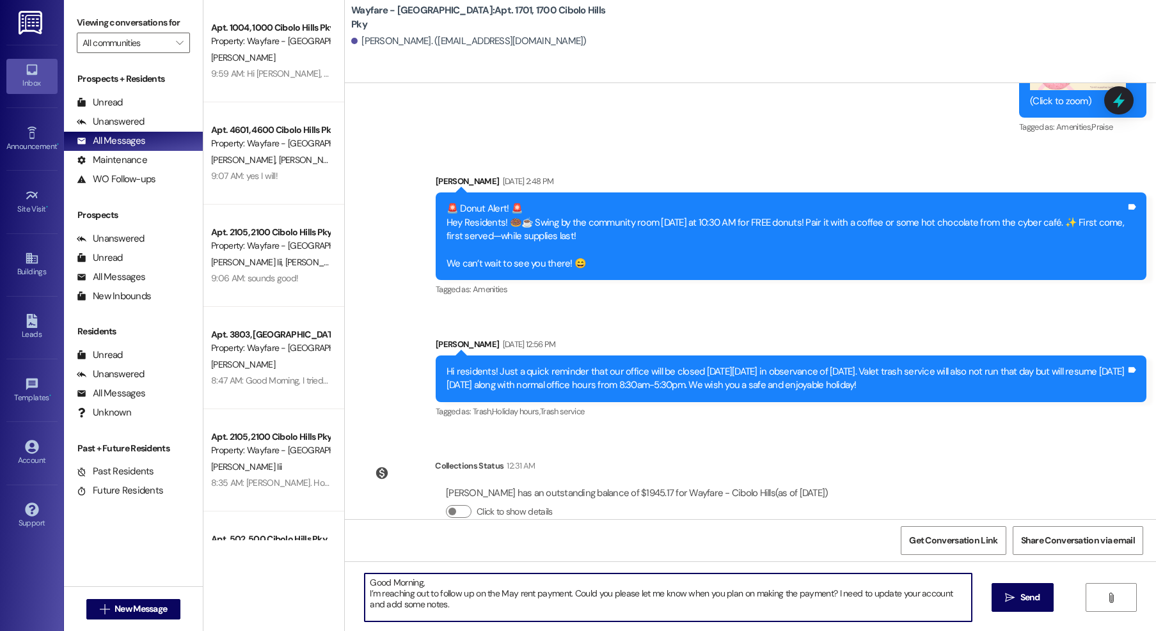
drag, startPoint x: 511, startPoint y: 595, endPoint x: 551, endPoint y: 583, distance: 41.5
click at [491, 596] on textarea "Good Morning, I’m reaching out to follow up on the May rent payment. Could you …" at bounding box center [668, 598] width 607 height 48
type textarea "Good Morning, I’m reaching out to follow up on the September rent payment. Coul…"
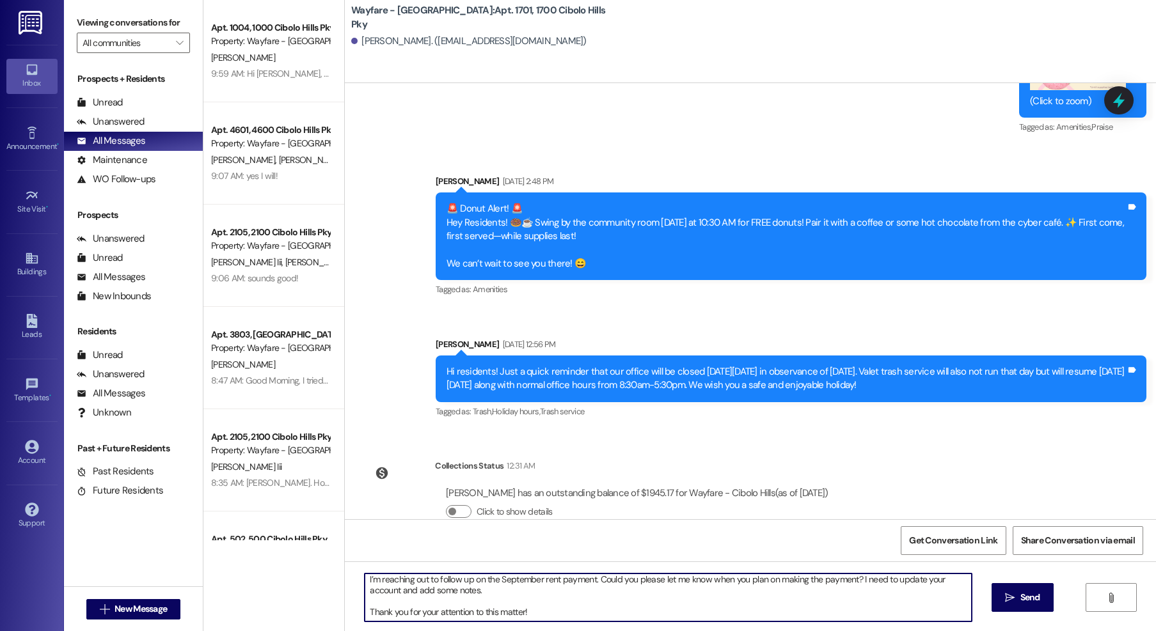
scroll to position [11, 0]
click at [547, 601] on textarea "Good Morning, I’m reaching out to follow up on the September rent payment. Coul…" at bounding box center [668, 598] width 607 height 48
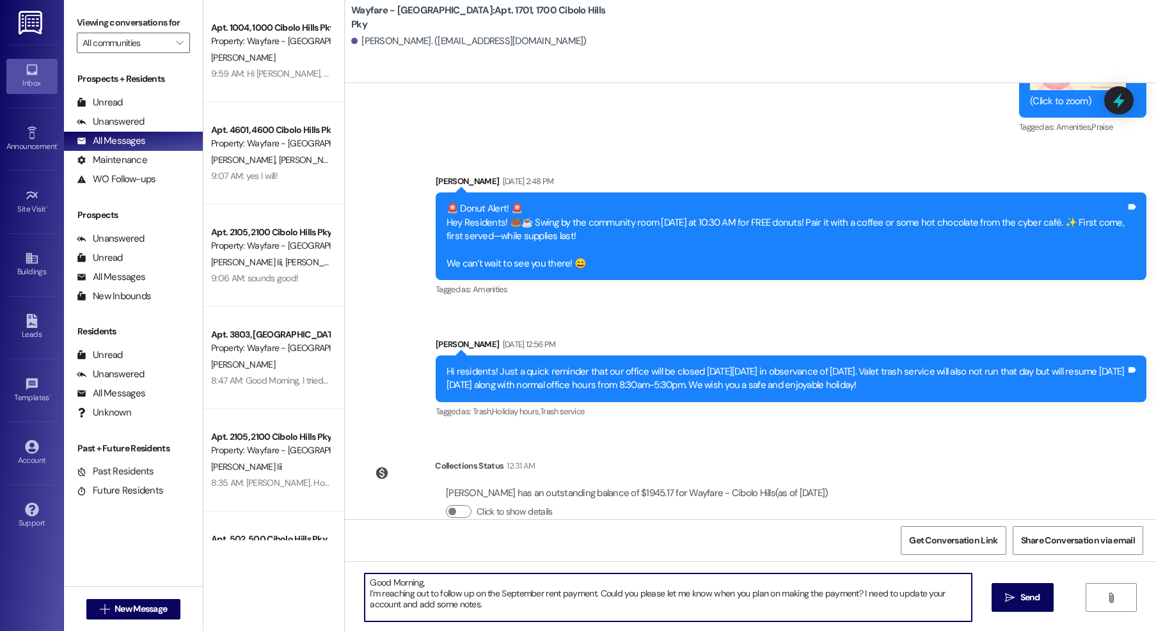
scroll to position [14, 0]
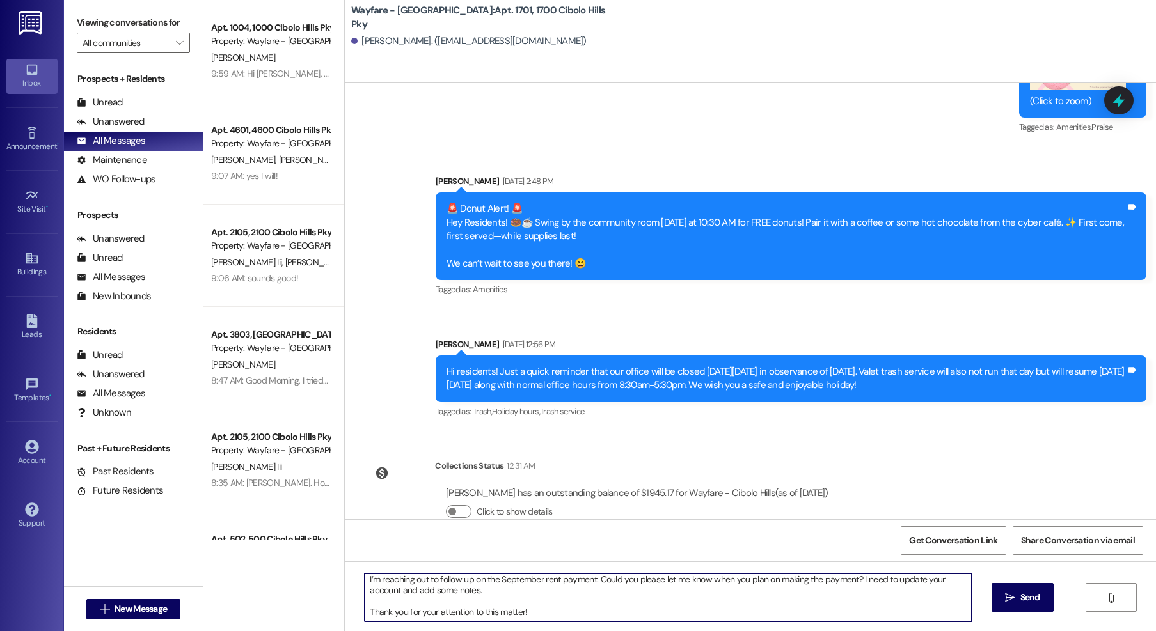
click at [469, 595] on textarea "Good Morning, I’m reaching out to follow up on the September rent payment. Coul…" at bounding box center [668, 598] width 607 height 48
click at [533, 609] on textarea "Good Morning, I’m reaching out to follow up on the September rent payment. Coul…" at bounding box center [668, 598] width 607 height 48
click at [535, 609] on textarea "Good Morning, I’m reaching out to follow up on the September rent payment. Coul…" at bounding box center [668, 598] width 607 height 48
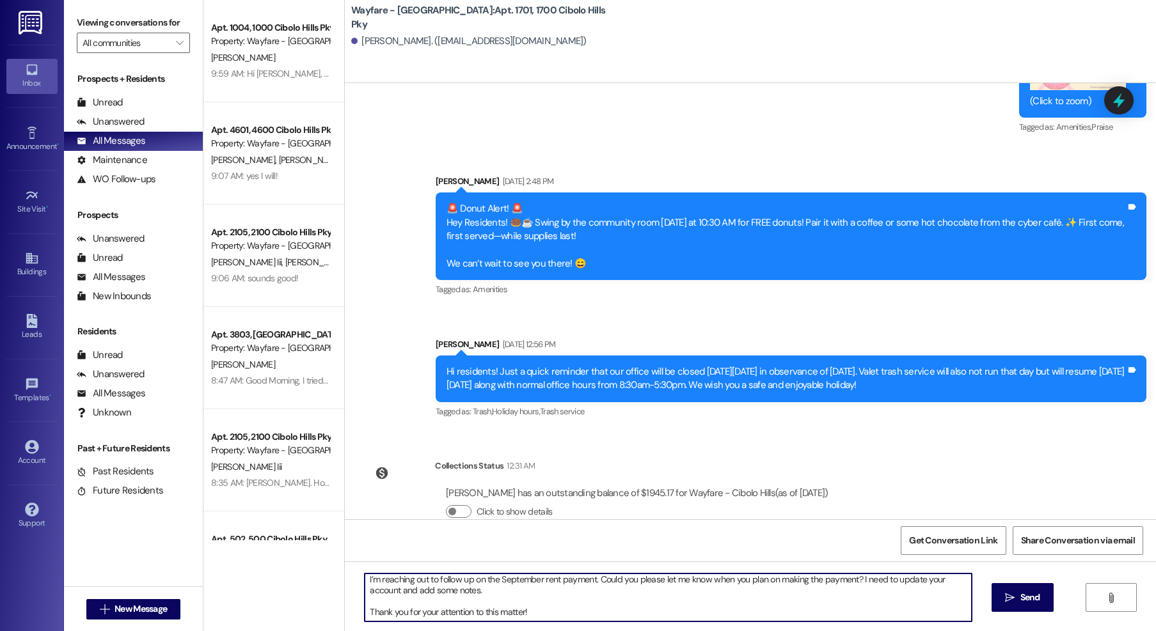
click at [534, 609] on textarea "Good Morning, I’m reaching out to follow up on the September rent payment. Coul…" at bounding box center [668, 598] width 607 height 48
drag, startPoint x: 476, startPoint y: 602, endPoint x: 560, endPoint y: 588, distance: 84.3
click at [495, 598] on textarea "Good Morning, I’m reaching out to follow up on the September rent payment. Coul…" at bounding box center [668, 598] width 607 height 48
drag, startPoint x: 559, startPoint y: 588, endPoint x: 549, endPoint y: 601, distance: 15.5
click at [559, 588] on textarea "Good Morning, I’m reaching out to follow up on the September rent payment. Coul…" at bounding box center [668, 598] width 607 height 48
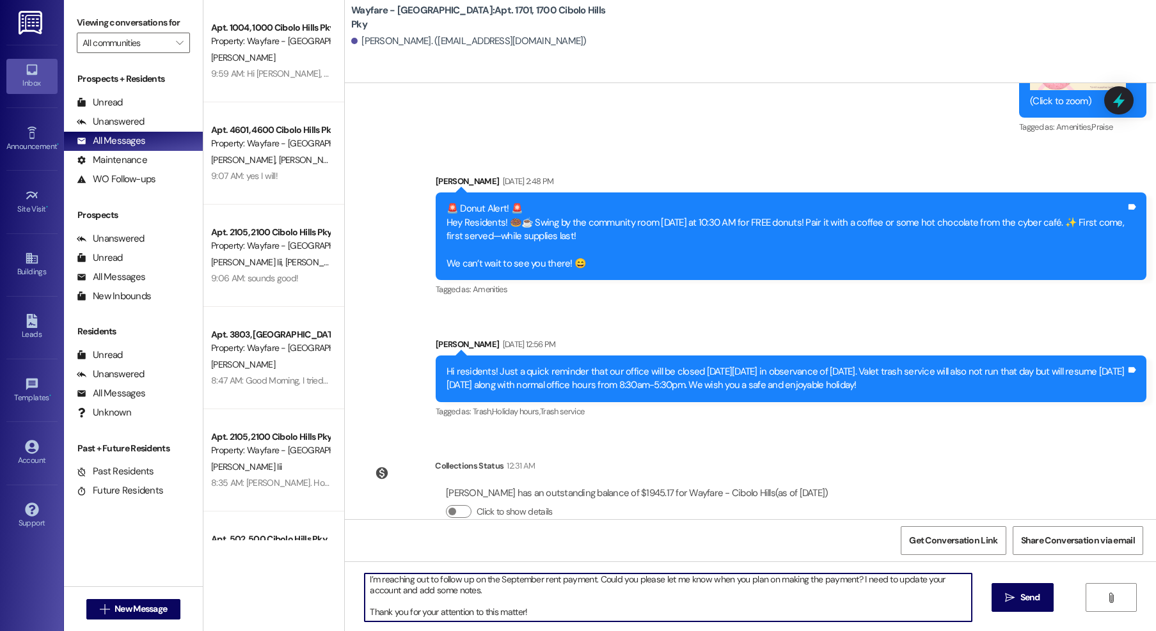
click at [549, 601] on textarea "Good Morning, I’m reaching out to follow up on the September rent payment. Coul…" at bounding box center [668, 598] width 607 height 48
click at [540, 609] on textarea "Good Morning, I’m reaching out to follow up on the September rent payment. Coul…" at bounding box center [668, 598] width 607 height 48
click at [540, 612] on textarea "Good Morning, I’m reaching out to follow up on the September rent payment. Coul…" at bounding box center [668, 598] width 607 height 48
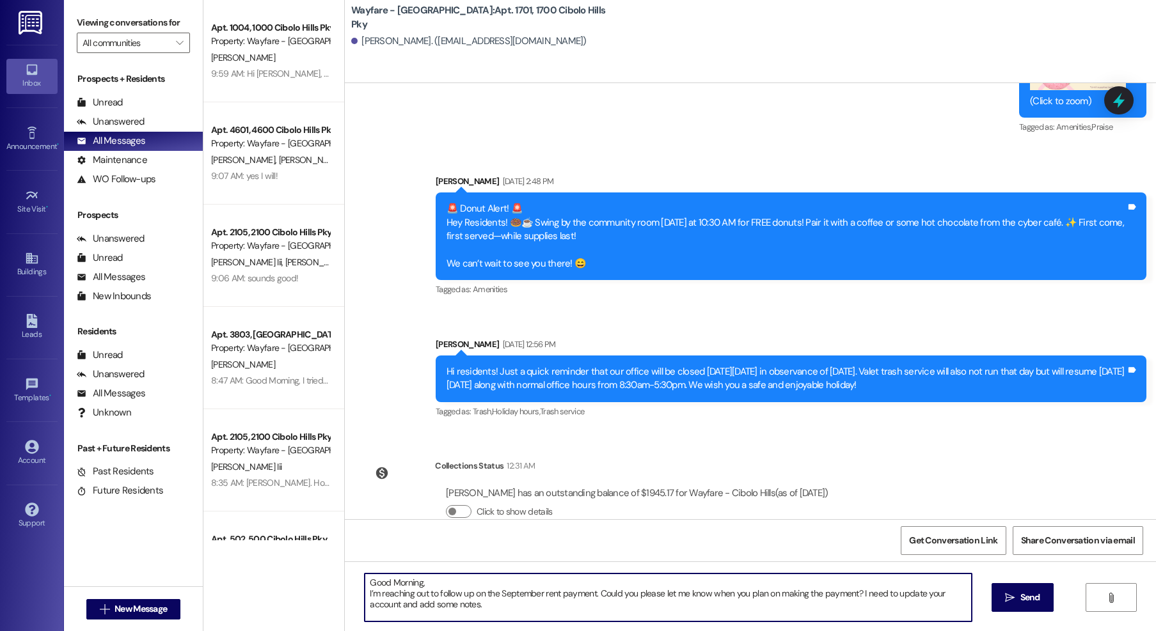
drag, startPoint x: 533, startPoint y: 612, endPoint x: 344, endPoint y: 544, distance: 201.1
click at [319, 552] on div "Apt. 1004, 1000 Cibolo Hills Pky Property: Wayfare - Cibolo Hills R. Cormier 9:…" at bounding box center [679, 315] width 952 height 631
click at [637, 578] on textarea "Good Morning, I’m reaching out to follow up on the September rent payment. Coul…" at bounding box center [668, 598] width 607 height 48
click at [529, 601] on textarea "Good Morning, I’m reaching out to follow up on the September rent payment. Coul…" at bounding box center [668, 598] width 607 height 48
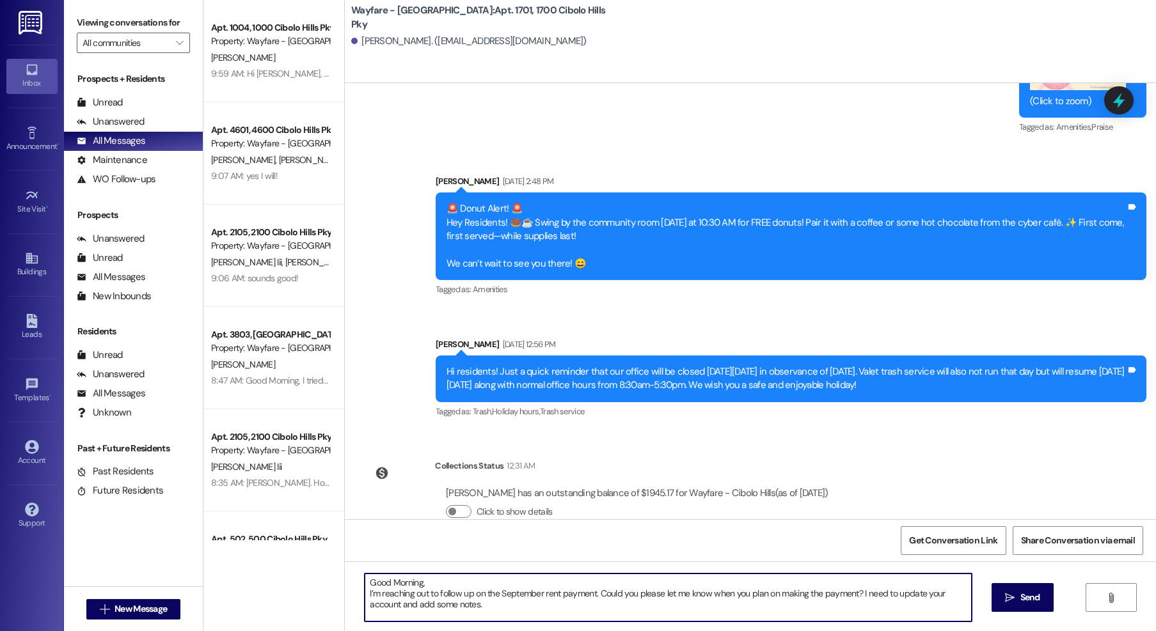
click at [529, 601] on textarea "Good Morning, I’m reaching out to follow up on the September rent payment. Coul…" at bounding box center [668, 598] width 607 height 48
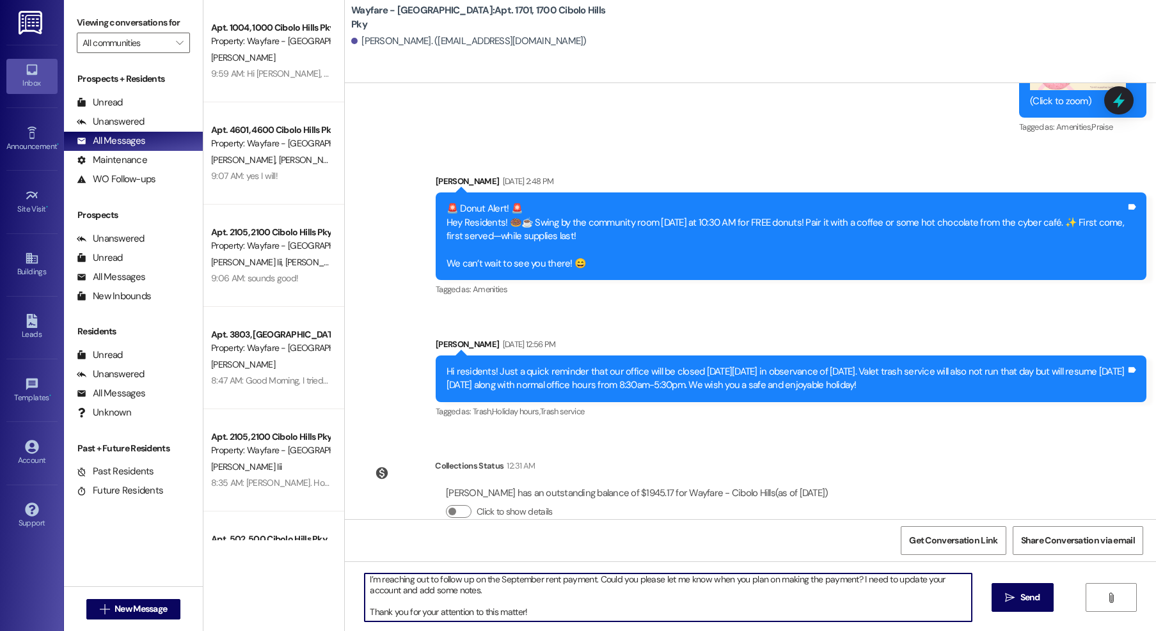
click at [549, 615] on textarea "Good Morning, I’m reaching out to follow up on the September rent payment. Coul…" at bounding box center [668, 598] width 607 height 48
click at [604, 600] on textarea "Good Morning, I’m reaching out to follow up on the September rent payment. Coul…" at bounding box center [668, 598] width 607 height 48
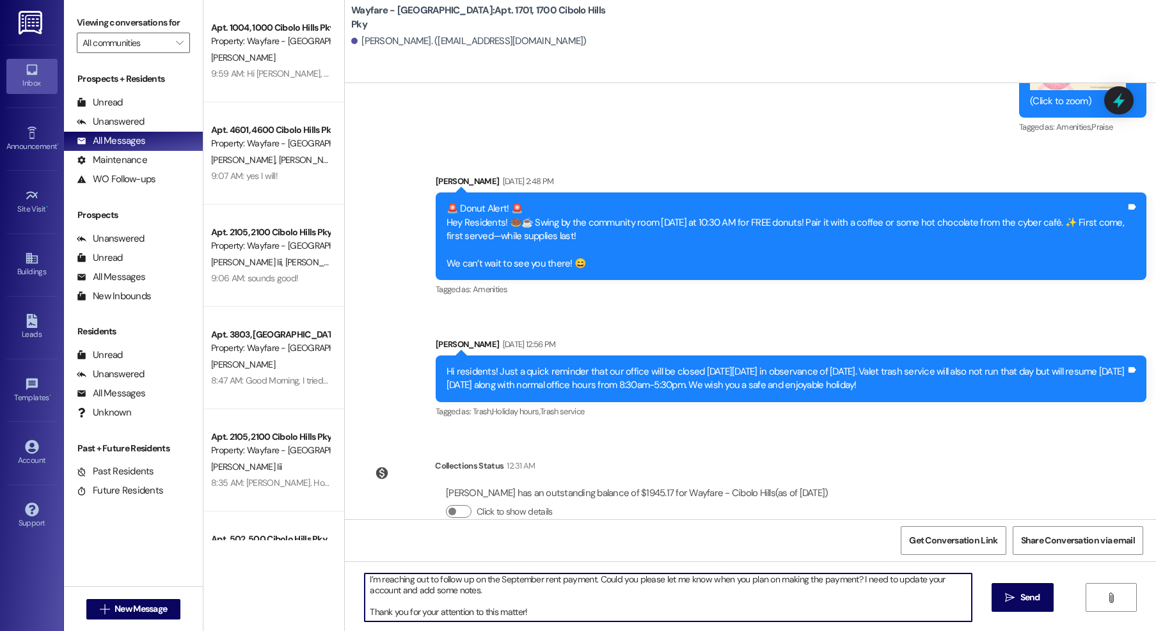
click at [604, 600] on textarea "Good Morning, I’m reaching out to follow up on the September rent payment. Coul…" at bounding box center [668, 598] width 607 height 48
click at [587, 614] on textarea "Good Morning, I’m reaching out to follow up on the September rent payment. Coul…" at bounding box center [668, 598] width 607 height 48
click at [448, 590] on textarea "Good Morning, I’m reaching out to follow up on the September rent payment. Coul…" at bounding box center [668, 598] width 607 height 48
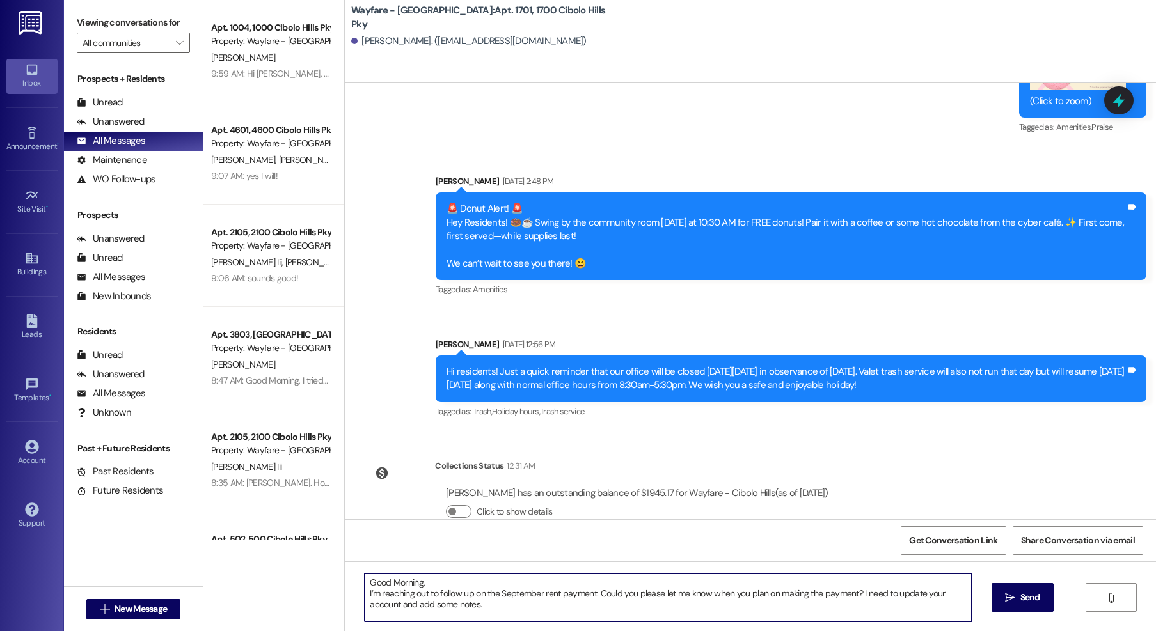
drag, startPoint x: 562, startPoint y: 620, endPoint x: 310, endPoint y: 546, distance: 261.9
click at [310, 546] on div "Apt. 1004, 1000 Cibolo Hills Pky Property: Wayfare - Cibolo Hills R. Cormier 9:…" at bounding box center [679, 315] width 952 height 631
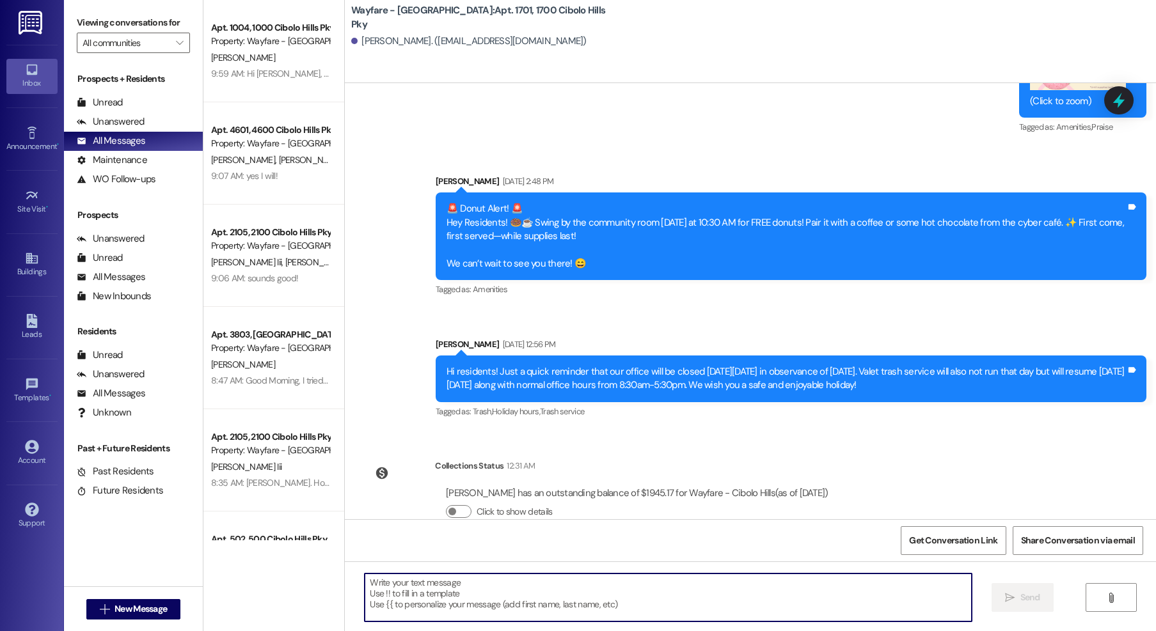
scroll to position [13679, 0]
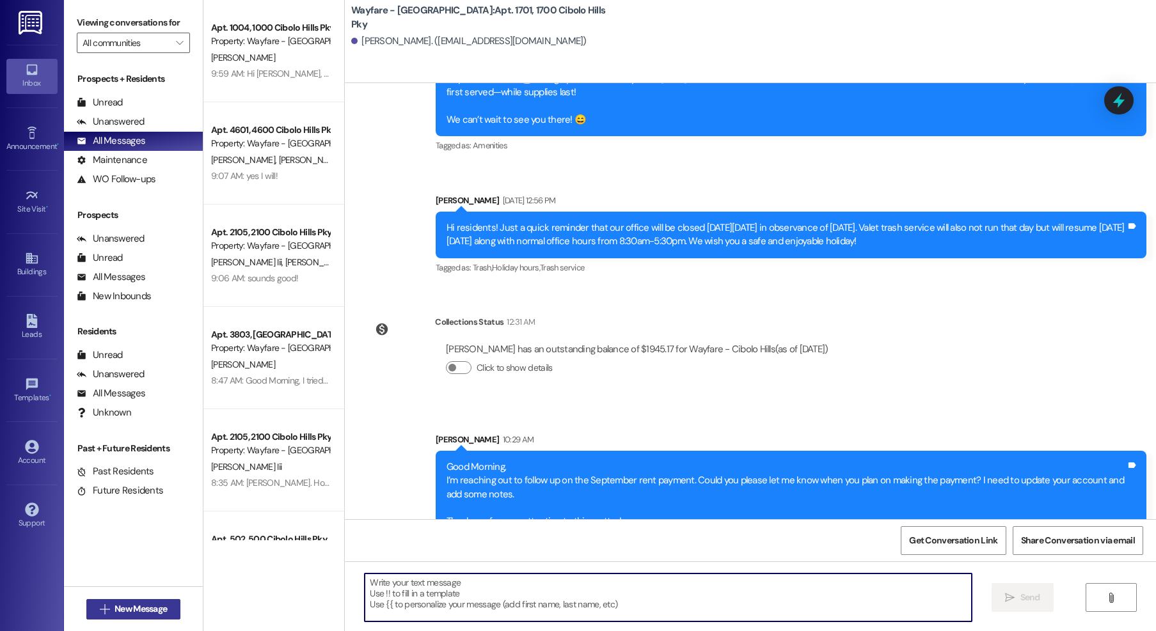
click at [118, 615] on span "New Message" at bounding box center [140, 608] width 52 height 13
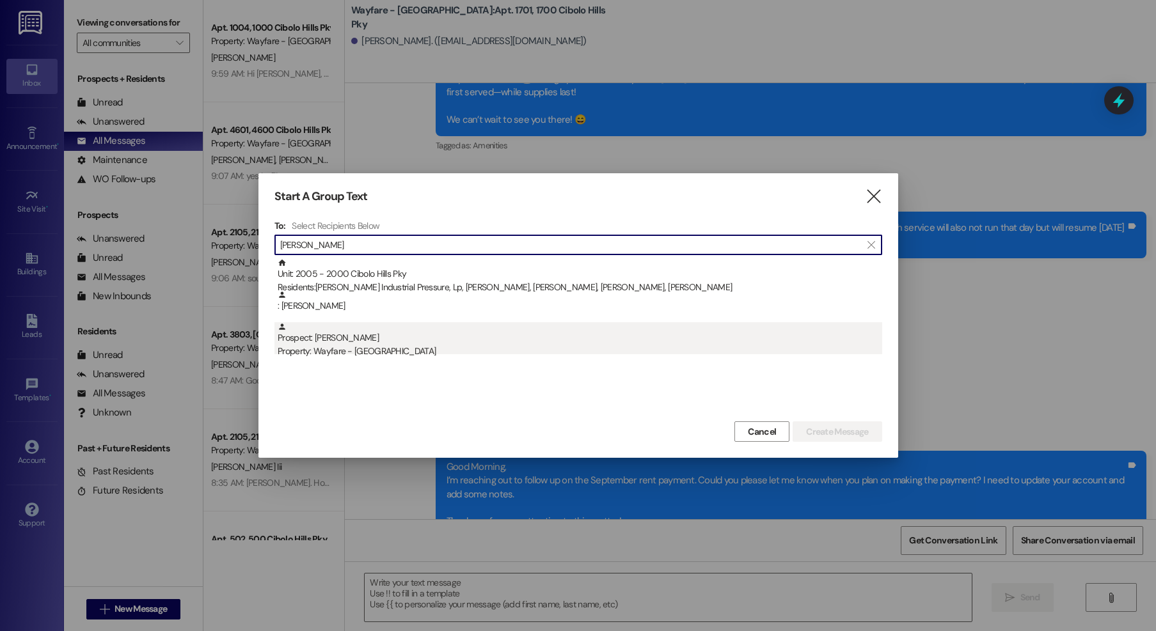
type input "ricardo"
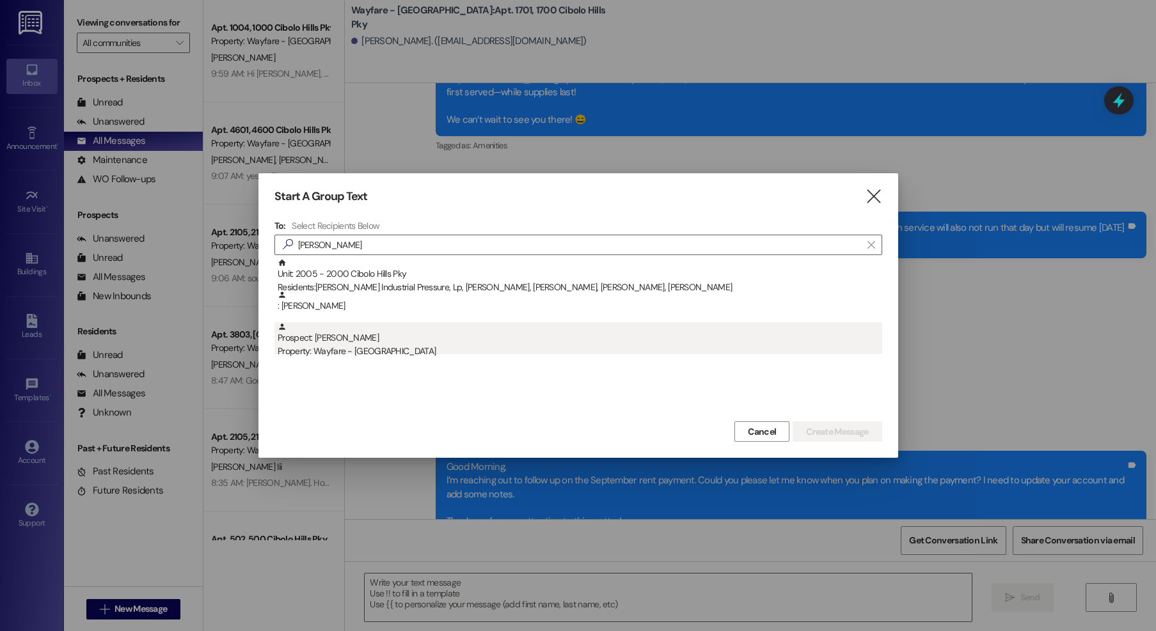
click at [306, 348] on div "Property: Wayfare - [GEOGRAPHIC_DATA]" at bounding box center [580, 351] width 604 height 13
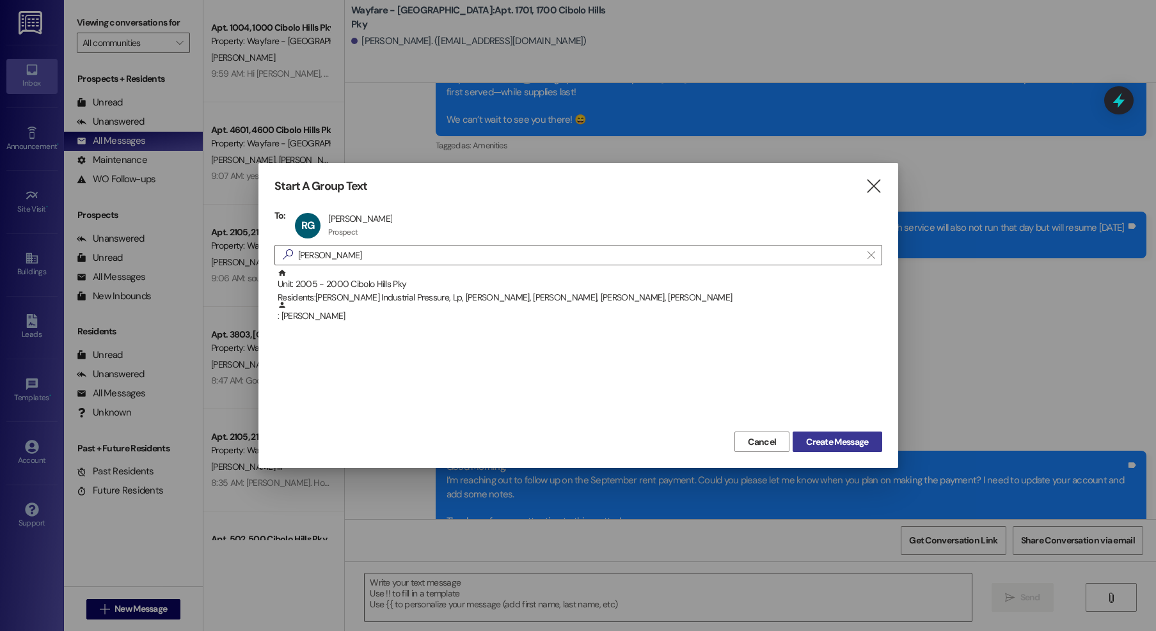
click at [834, 433] on button "Create Message" at bounding box center [836, 442] width 89 height 20
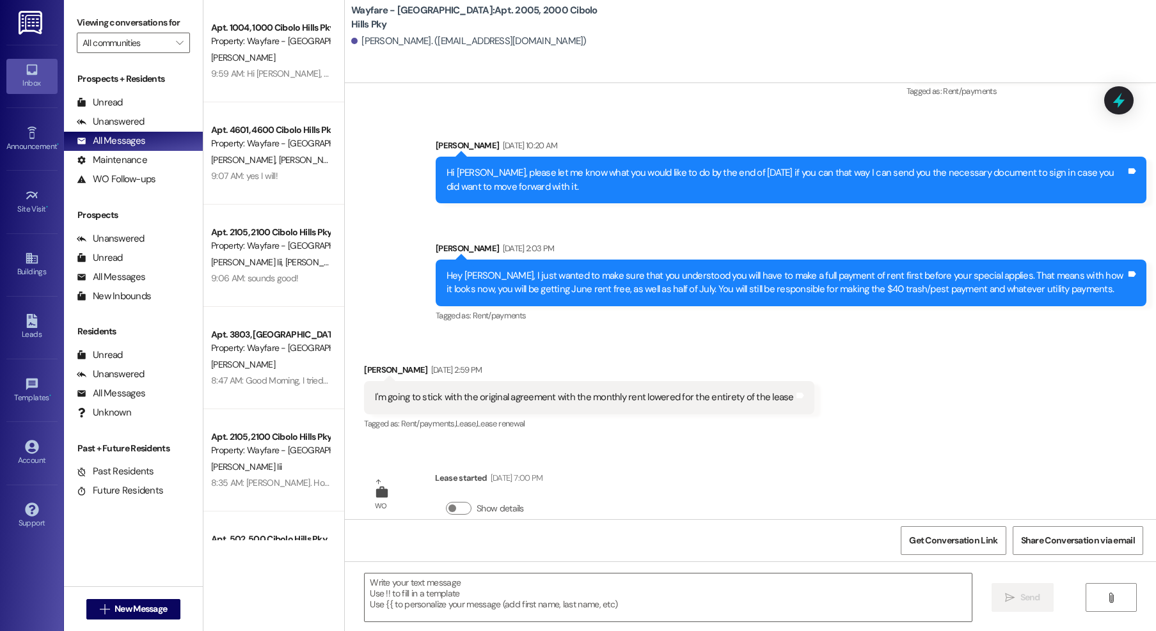
scroll to position [1518, 0]
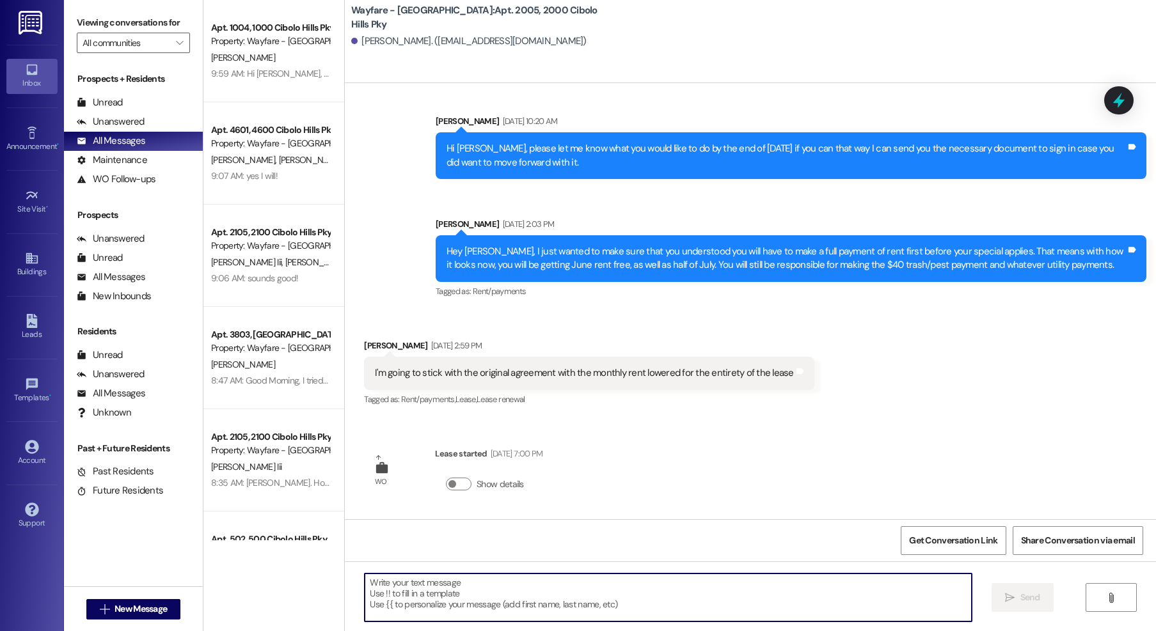
paste textarea "Good Morning, I’m reaching out to follow up on the September rent payment. Coul…"
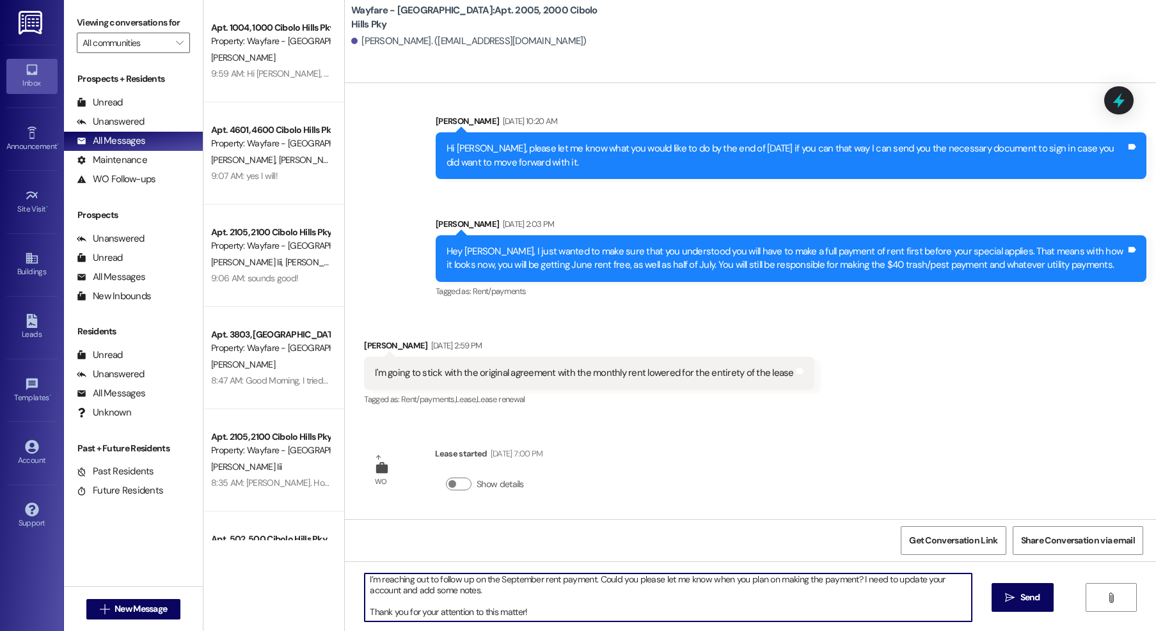
scroll to position [7, 0]
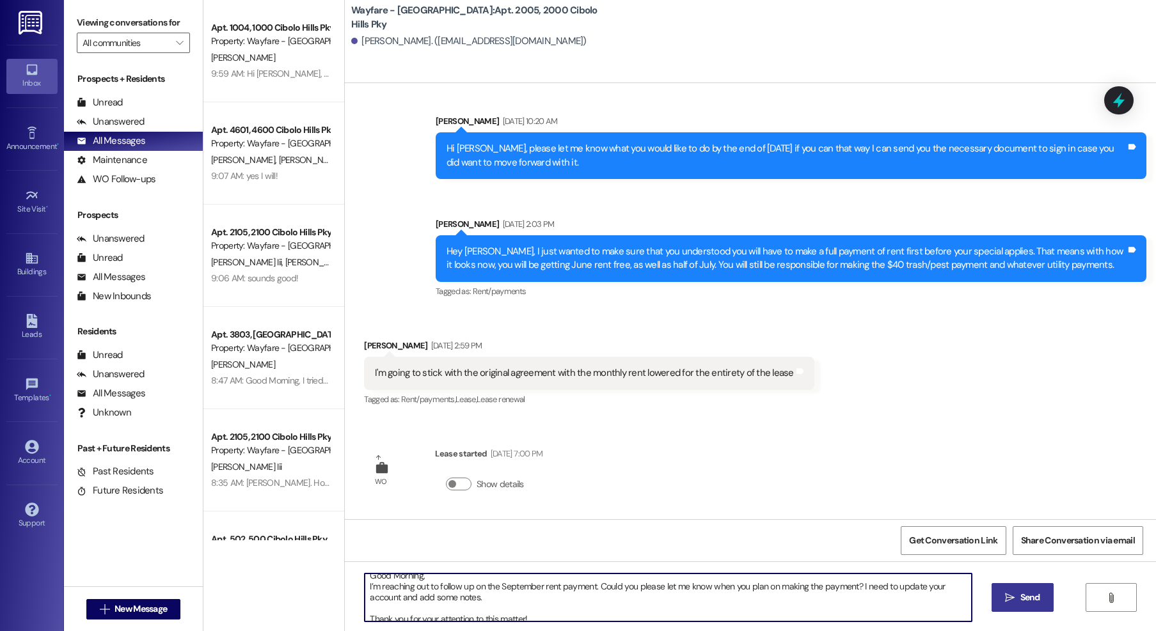
type textarea "Good Morning, I’m reaching out to follow up on the September rent payment. Coul…"
click at [1012, 601] on icon "" at bounding box center [1010, 598] width 10 height 10
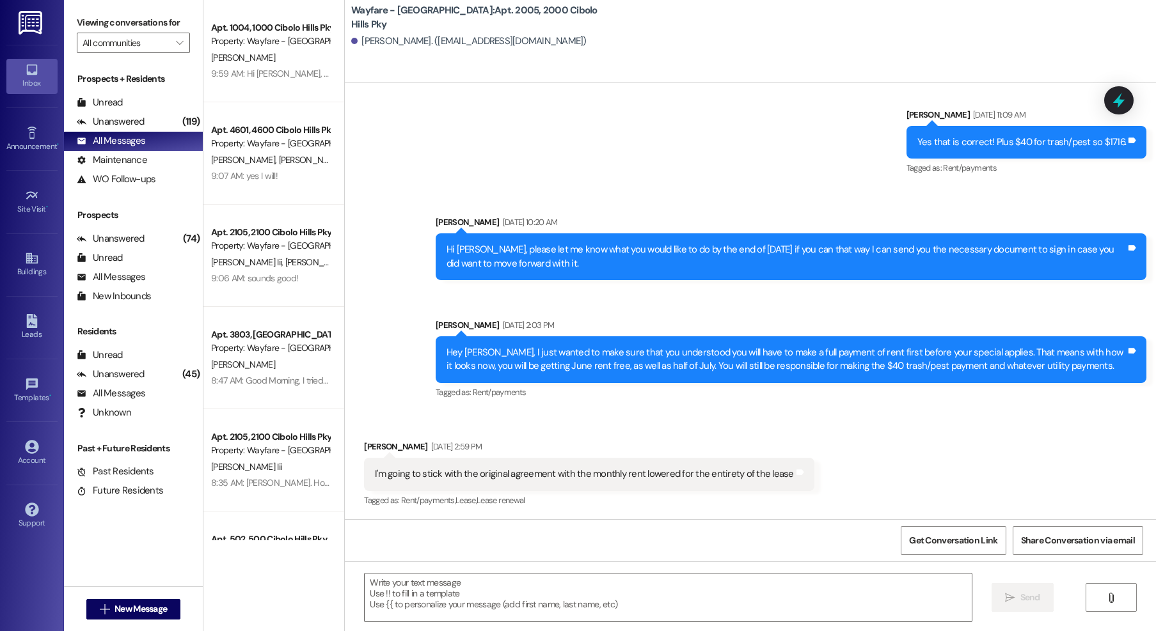
scroll to position [1662, 0]
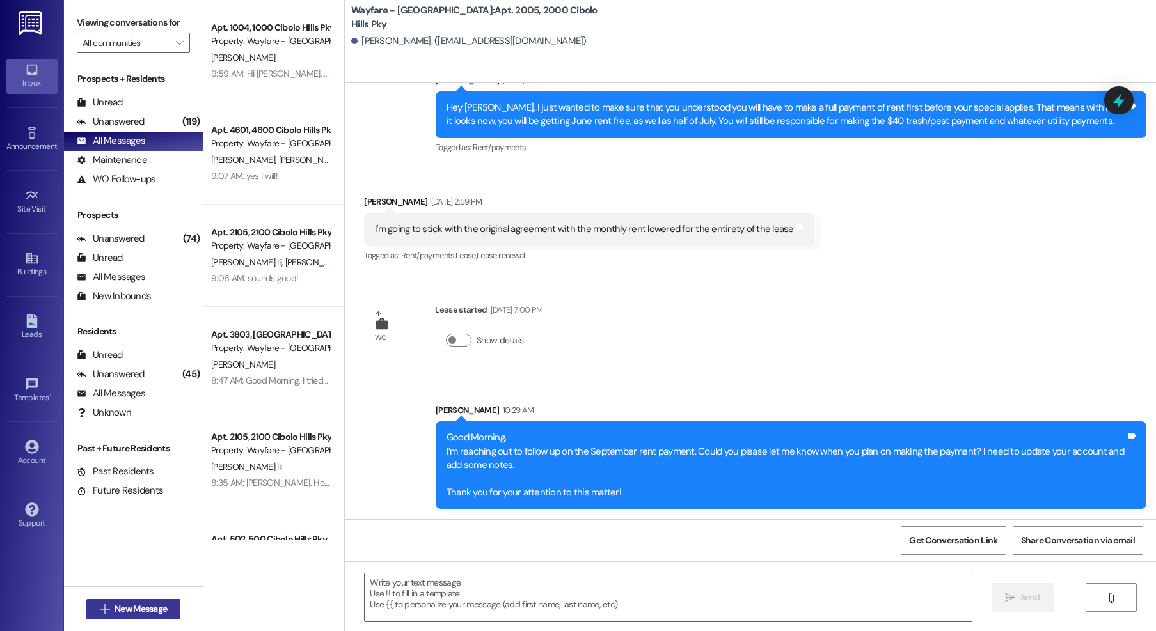
click at [122, 613] on span "New Message" at bounding box center [140, 608] width 52 height 13
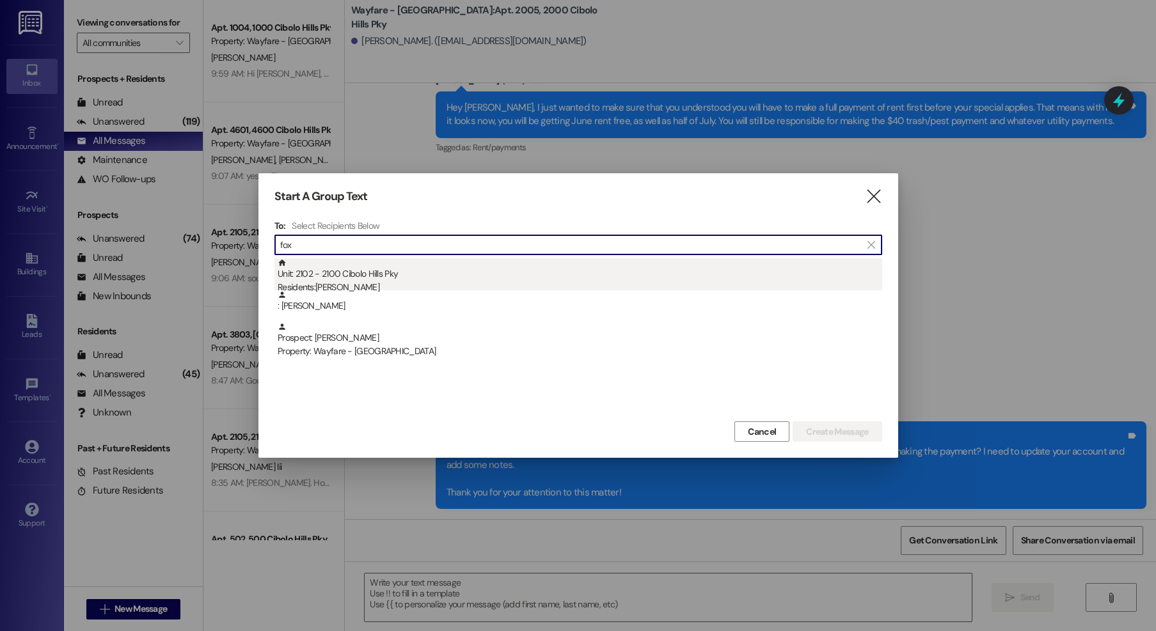
type input "fox"
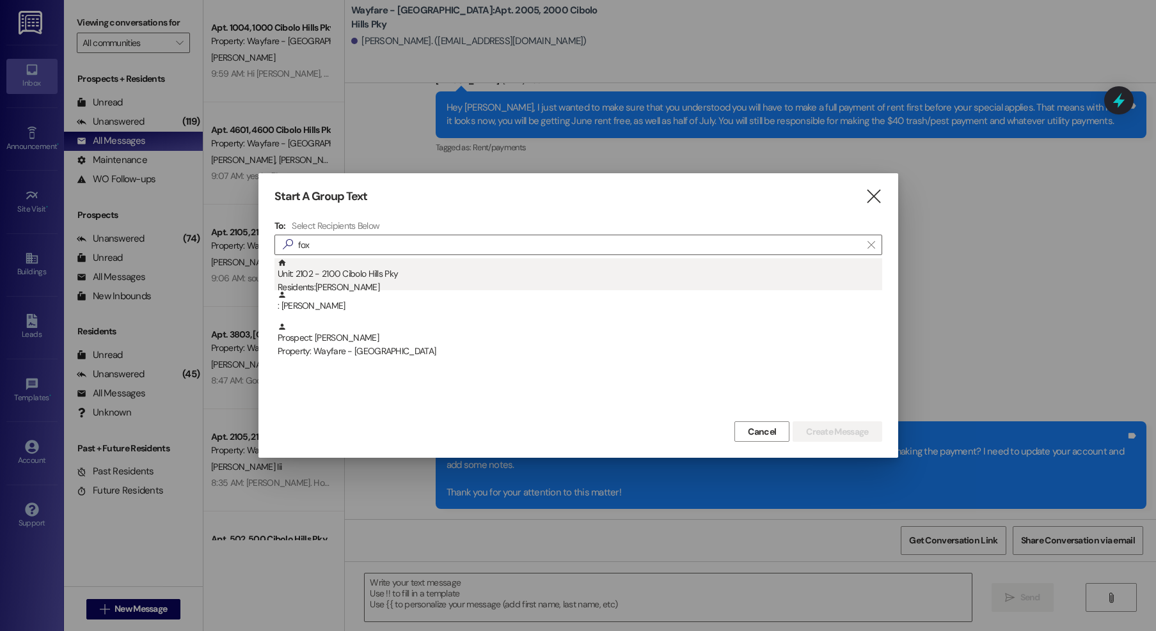
click at [395, 278] on div "Unit: 2102 - 2100 Cibolo Hills Pky Residents: Larry Fox" at bounding box center [580, 276] width 604 height 36
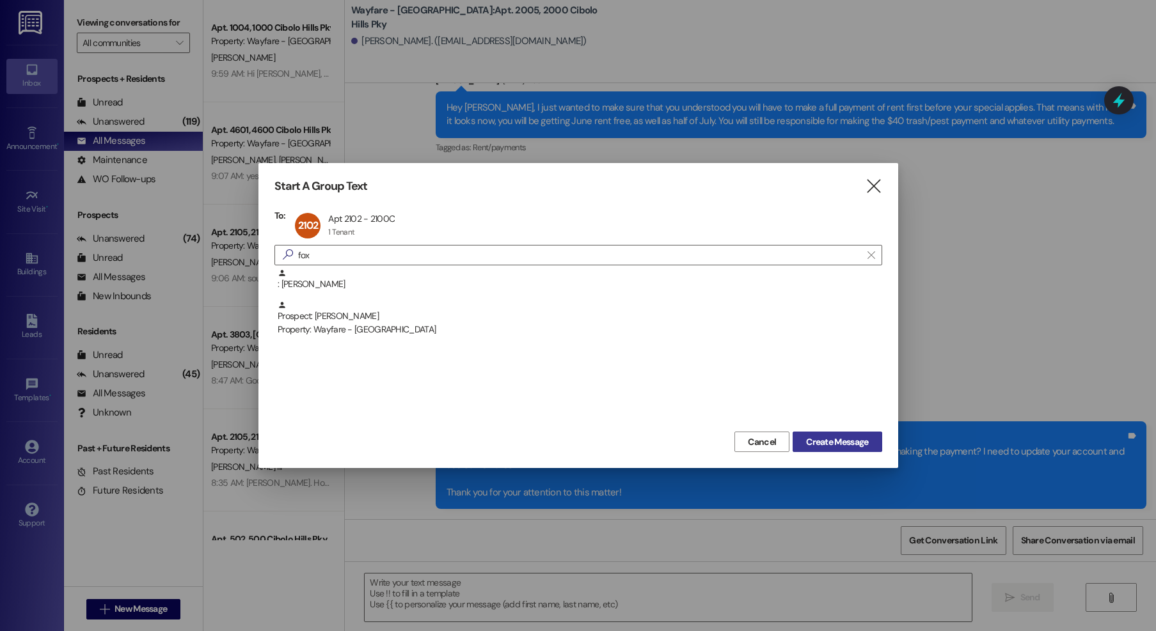
click at [824, 448] on span "Create Message" at bounding box center [837, 442] width 62 height 13
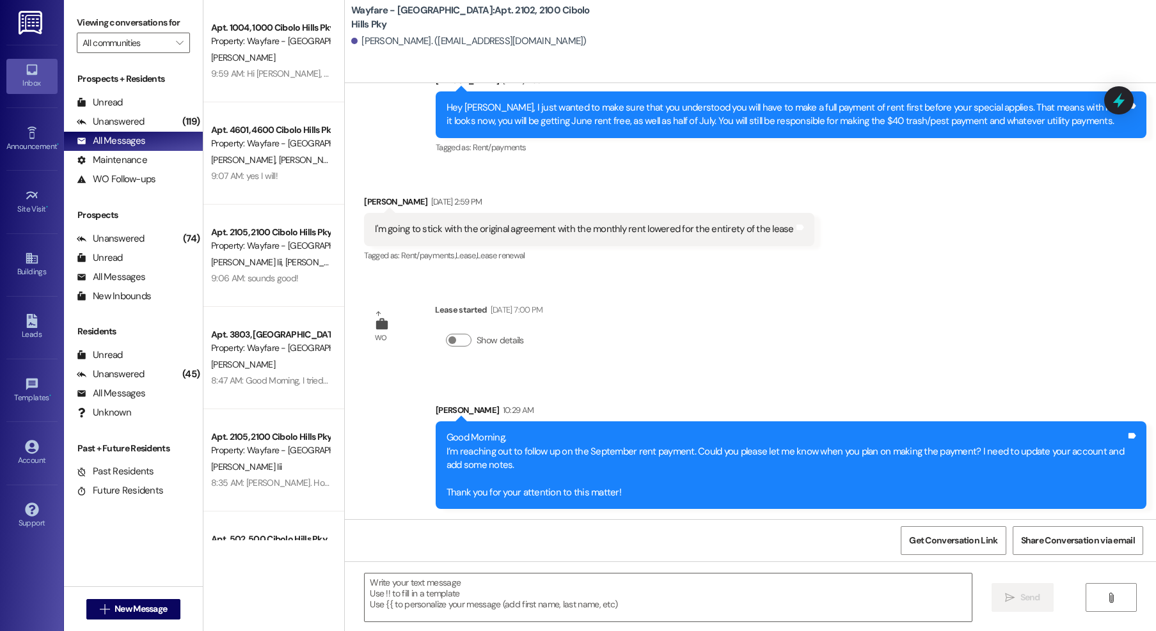
scroll to position [13112, 0]
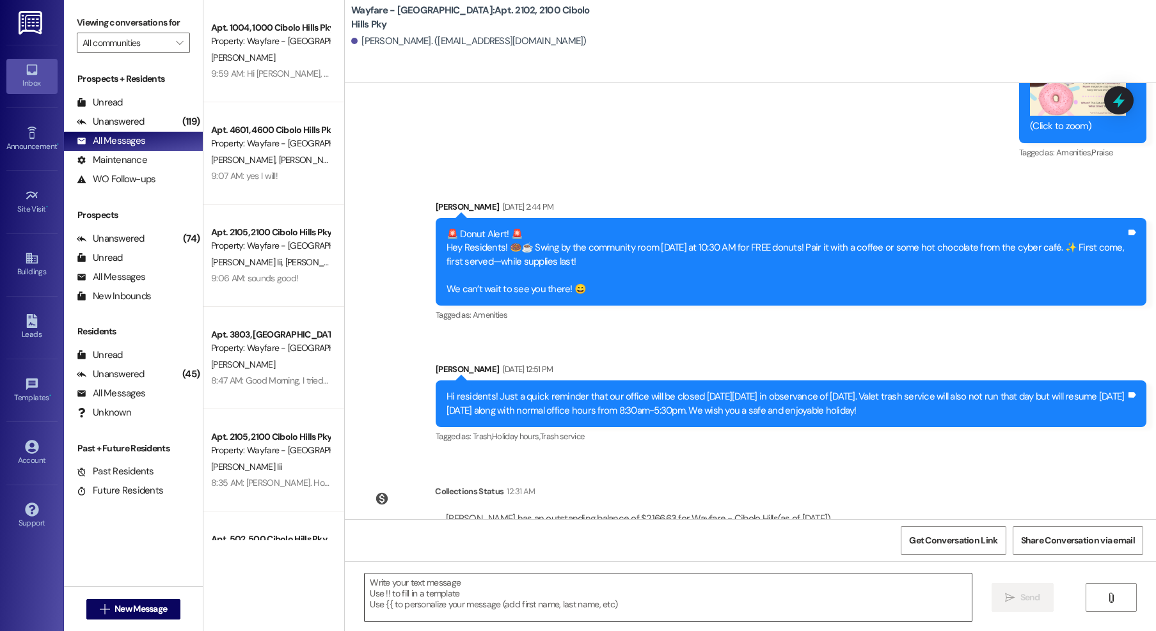
click at [669, 584] on textarea at bounding box center [668, 598] width 607 height 48
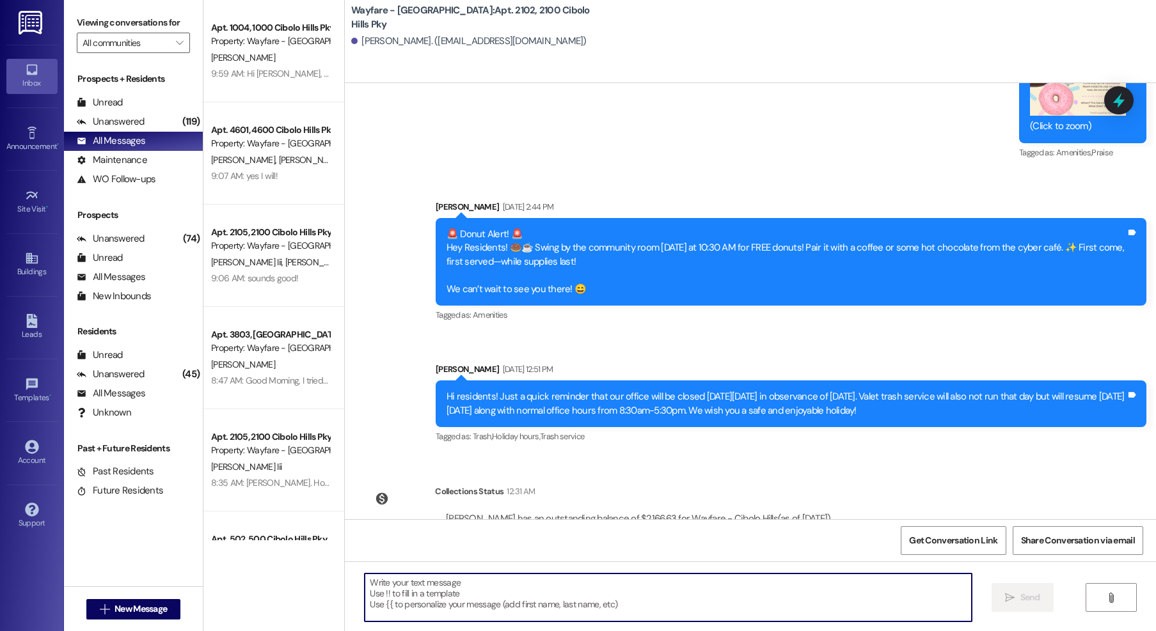
paste textarea "Good Morning, I’m reaching out to follow up on the September rent payment. Coul…"
type textarea "Good Morning, I’m reaching out to follow up on the September rent payment. Coul…"
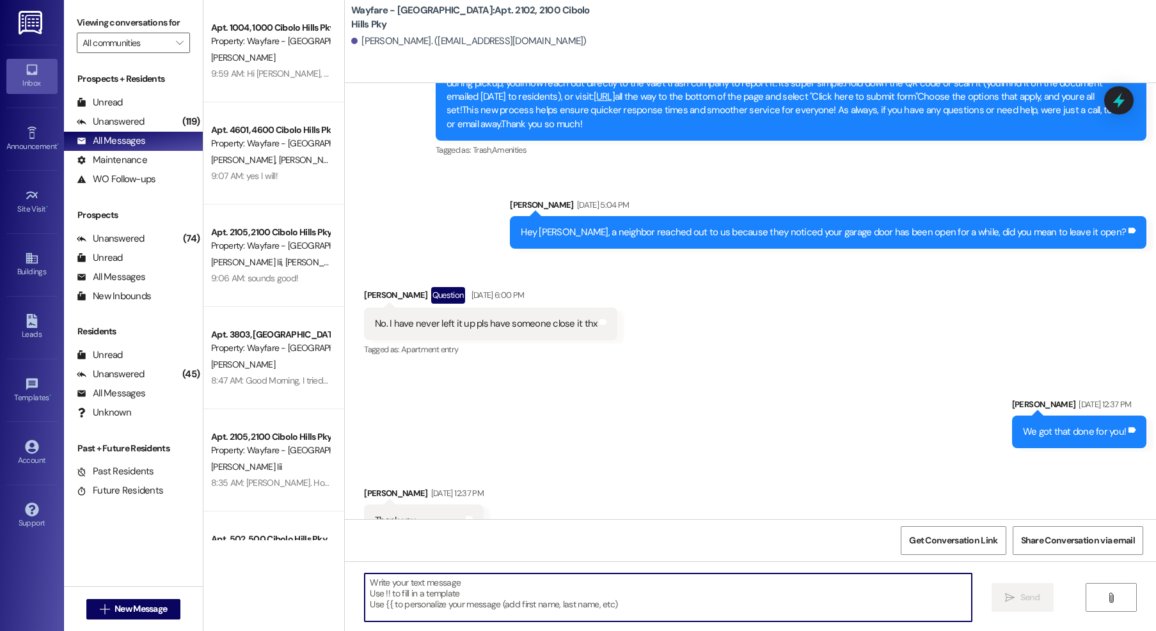
scroll to position [10344, 0]
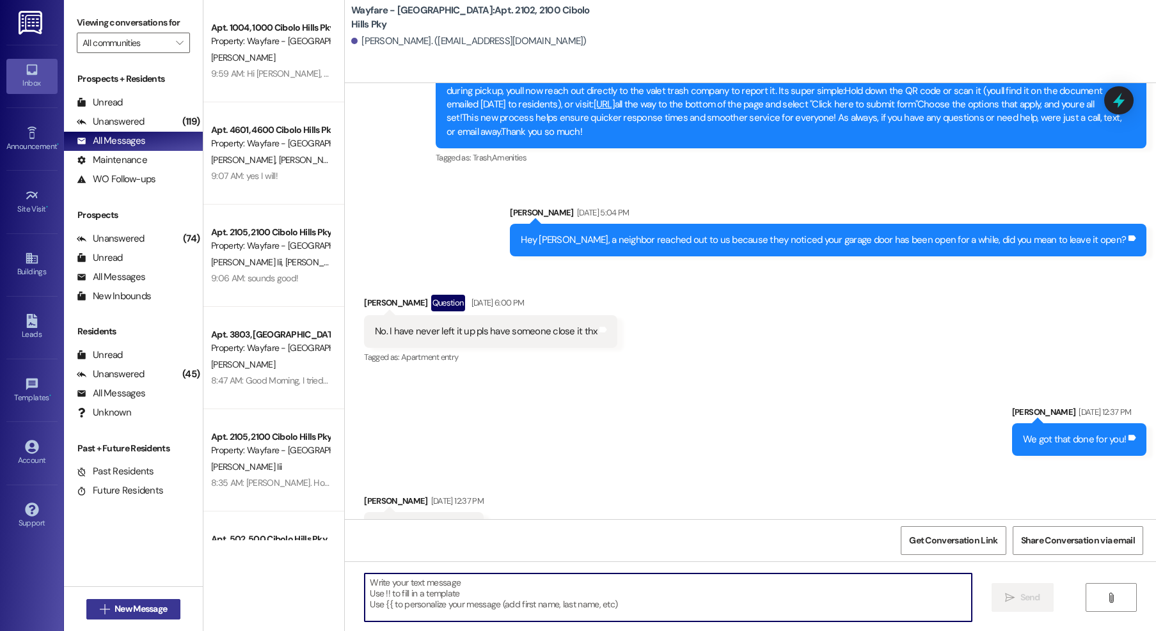
click at [143, 606] on span "New Message" at bounding box center [140, 608] width 52 height 13
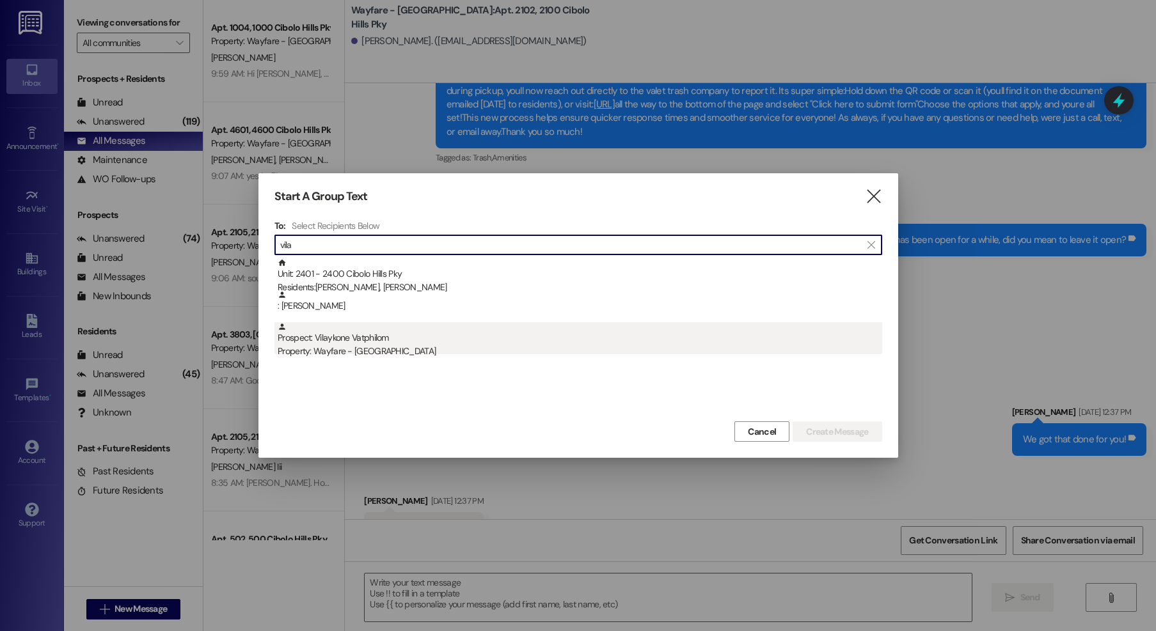
type input "vila"
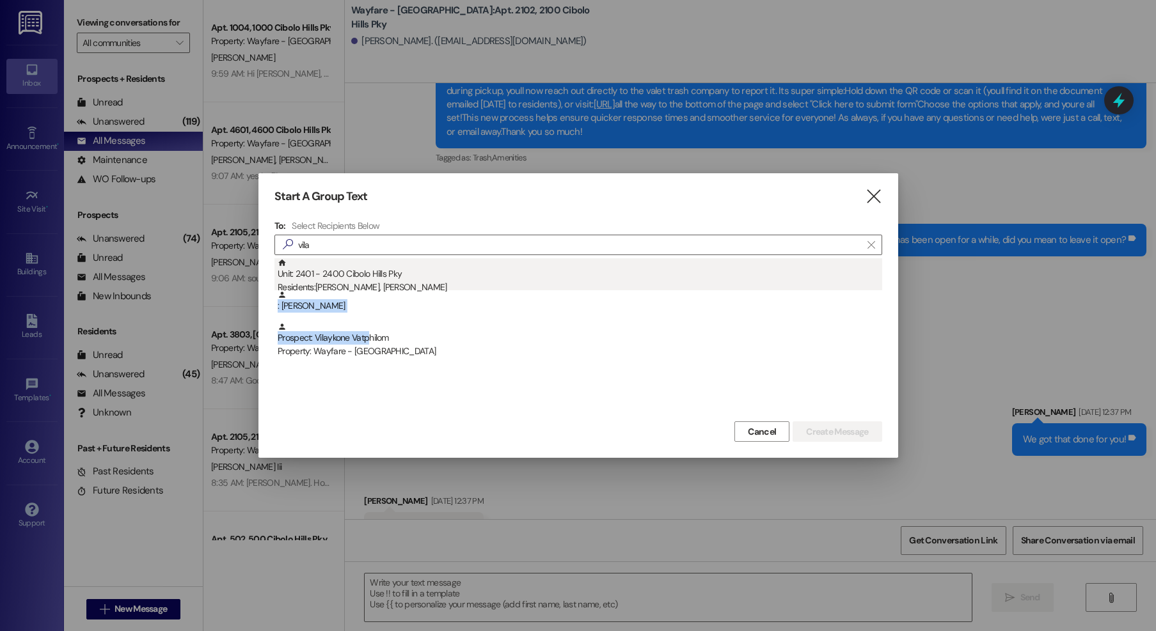
drag, startPoint x: 370, startPoint y: 334, endPoint x: 365, endPoint y: 289, distance: 45.6
click at [366, 291] on div "Unit: 2401 - 2400 Cibolo Hills Pky Residents: Abigail Rodriguez, Vilaykone Vatp…" at bounding box center [578, 306] width 608 height 96
click at [362, 279] on div "Unit: 2401 - 2400 Cibolo Hills Pky Residents: Abigail Rodriguez, Vilaykone Vatp…" at bounding box center [580, 276] width 604 height 36
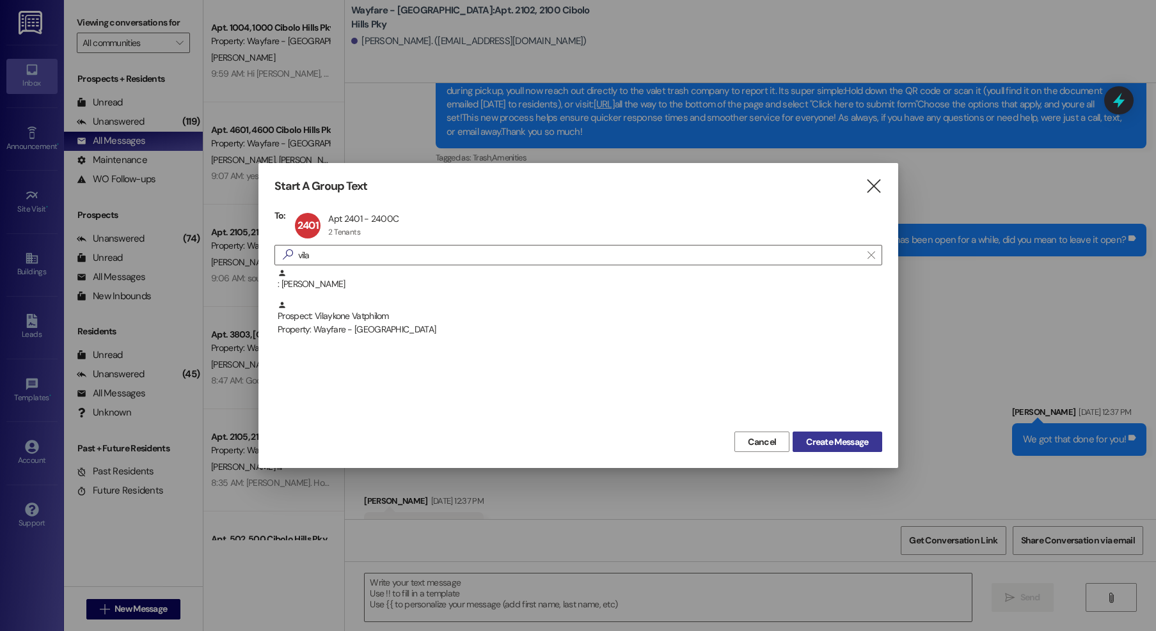
click at [859, 444] on span "Create Message" at bounding box center [837, 442] width 62 height 13
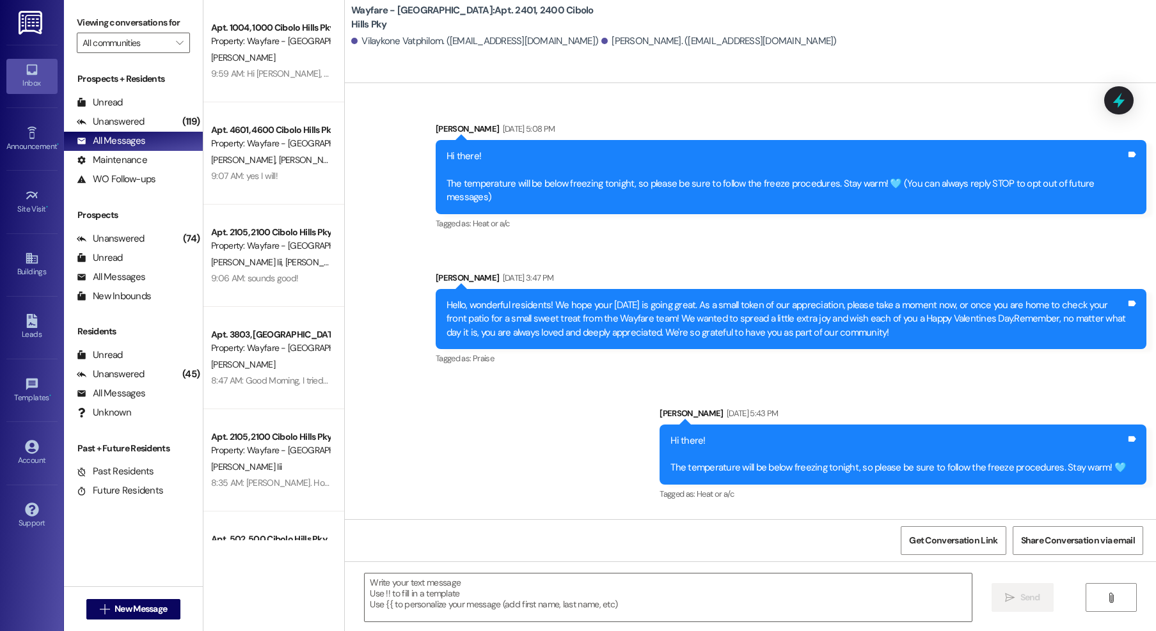
scroll to position [4067, 0]
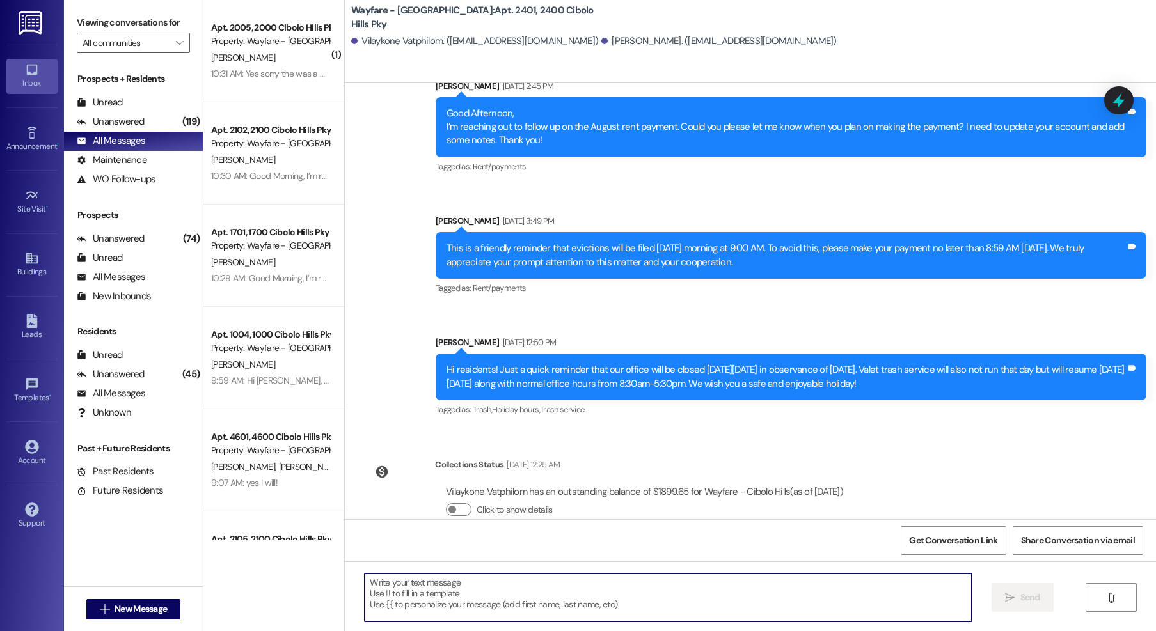
paste textarea "Good Morning, I’m reaching out to follow up on the September rent payment. Coul…"
type textarea "Good Morning, I’m reaching out to follow up on the September rent payment. Coul…"
click at [134, 603] on span "New Message" at bounding box center [140, 608] width 52 height 13
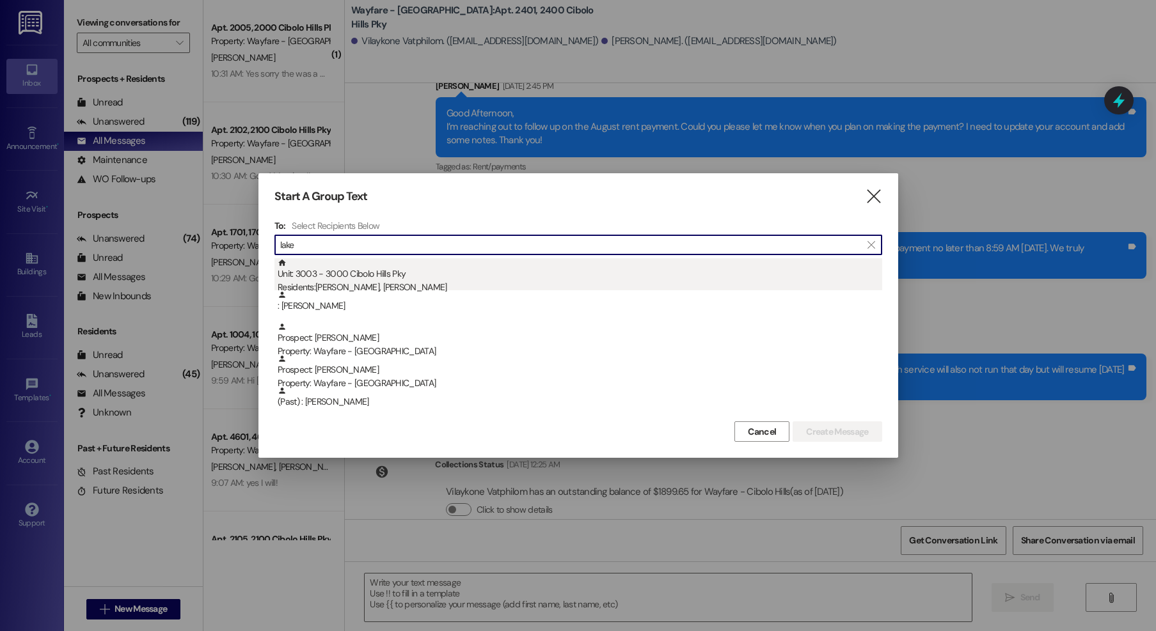
type input "lake"
drag, startPoint x: 403, startPoint y: 283, endPoint x: 395, endPoint y: 281, distance: 7.9
click at [395, 281] on div "Residents: Lakeith Thomas Jr, Chelsea Thomas" at bounding box center [580, 287] width 604 height 13
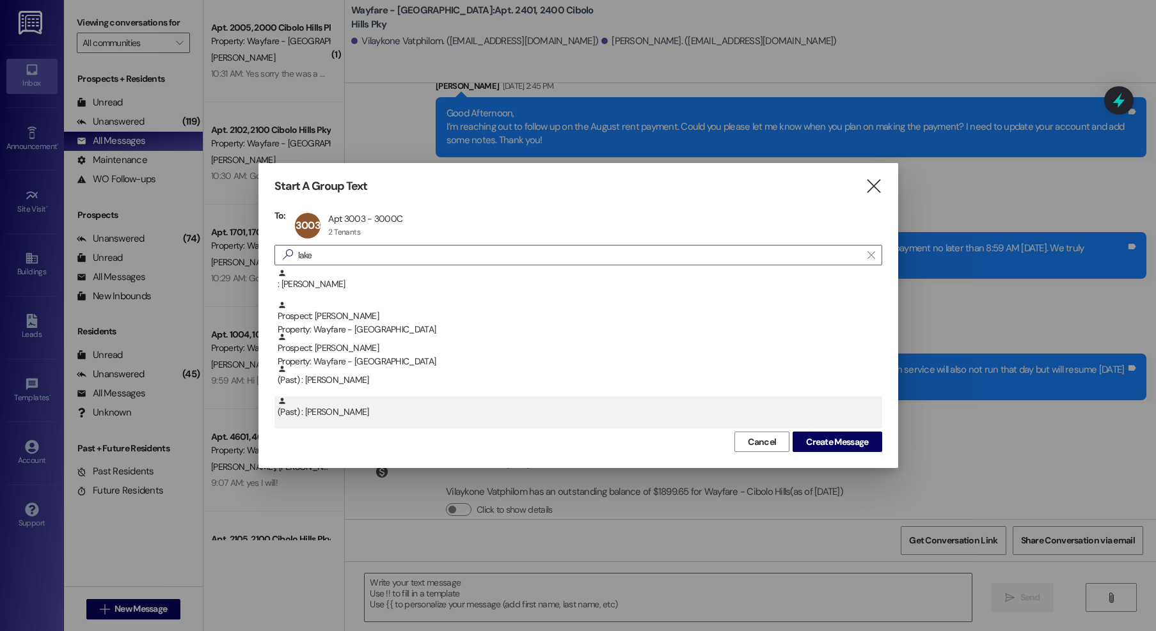
click at [840, 425] on div "(Past) : LaKeisha Spears" at bounding box center [578, 413] width 608 height 32
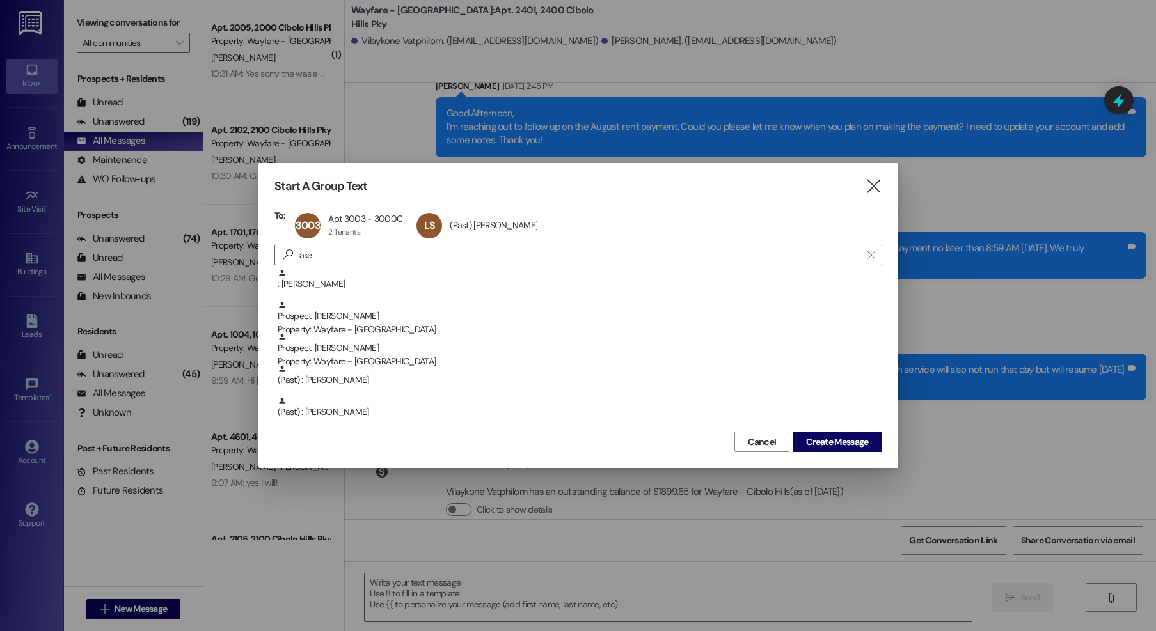
drag, startPoint x: 490, startPoint y: 220, endPoint x: 895, endPoint y: 373, distance: 433.5
click at [492, 220] on div "LS (Past) LaKeisha Spears (Past) LaKeisha Spears click to remove" at bounding box center [480, 226] width 135 height 32
click at [845, 441] on span "Create Message" at bounding box center [837, 442] width 62 height 13
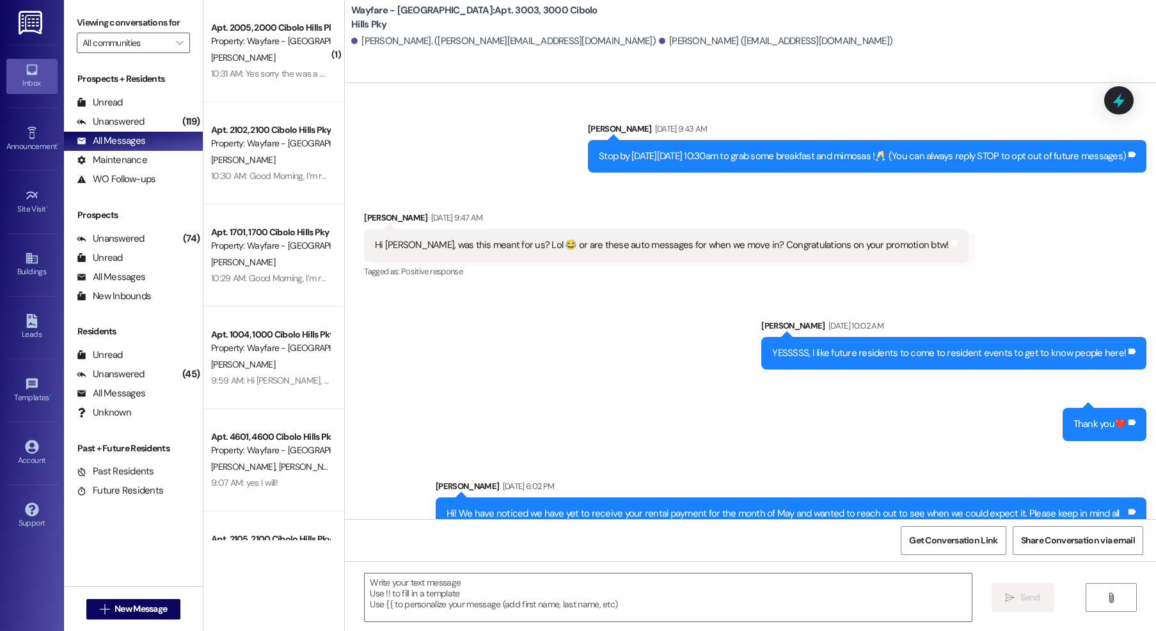
scroll to position [27440, 0]
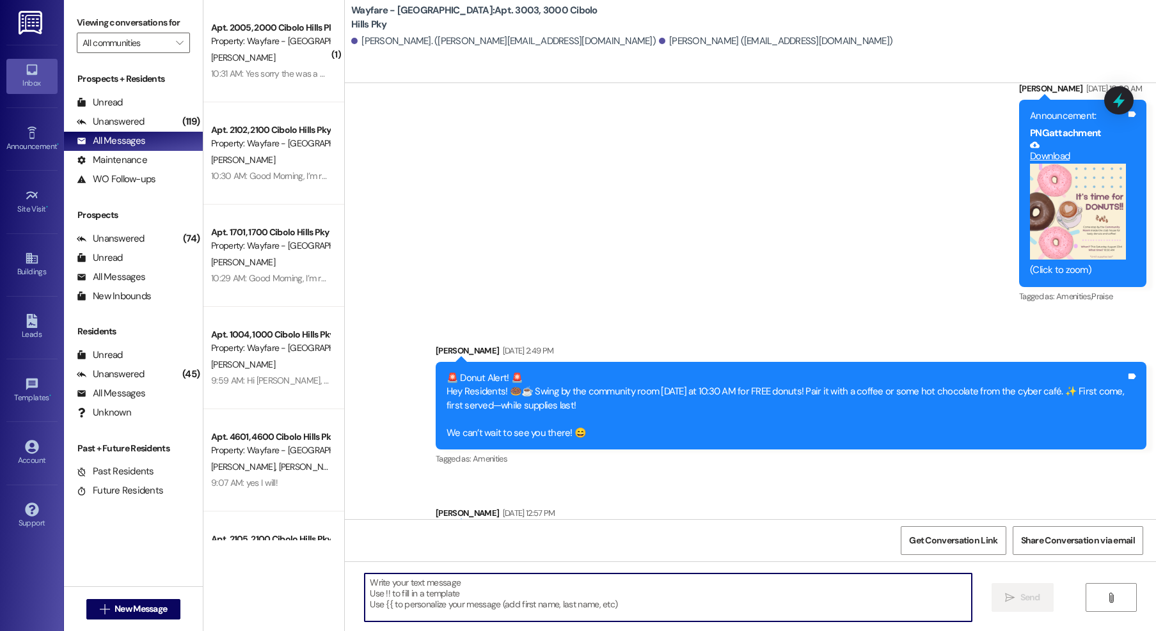
click at [654, 592] on textarea at bounding box center [668, 598] width 607 height 48
paste textarea "Good Morning, I’m reaching out to follow up on the September rent payment. Coul…"
type textarea "Good Morning, I’m reaching out to follow up on the September rent payment. Coul…"
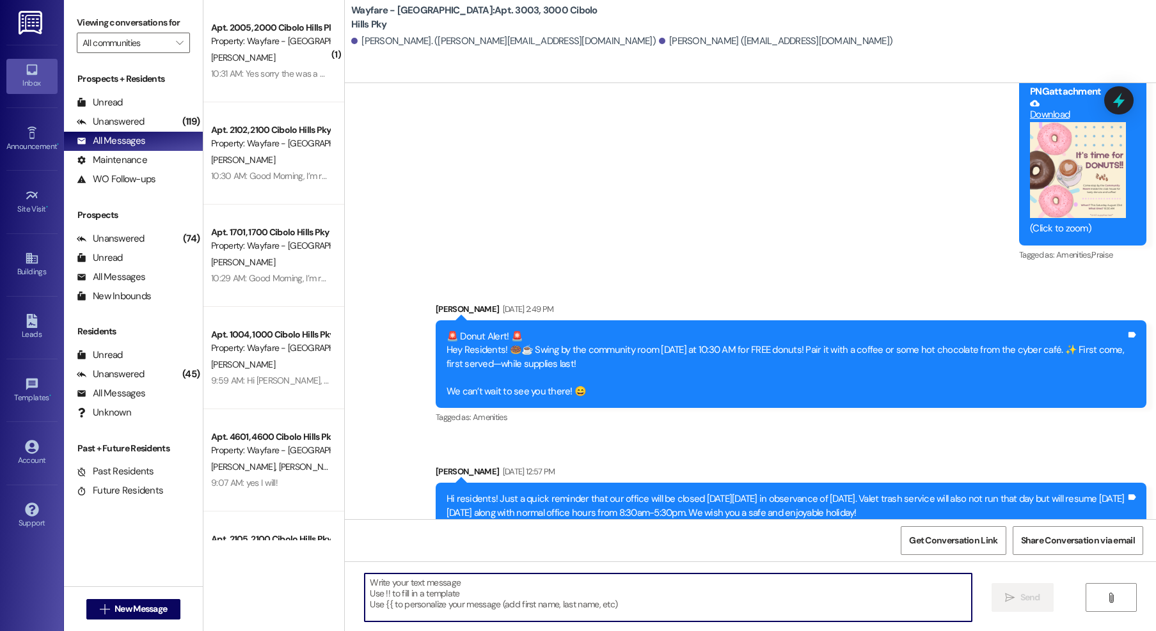
scroll to position [27713, 0]
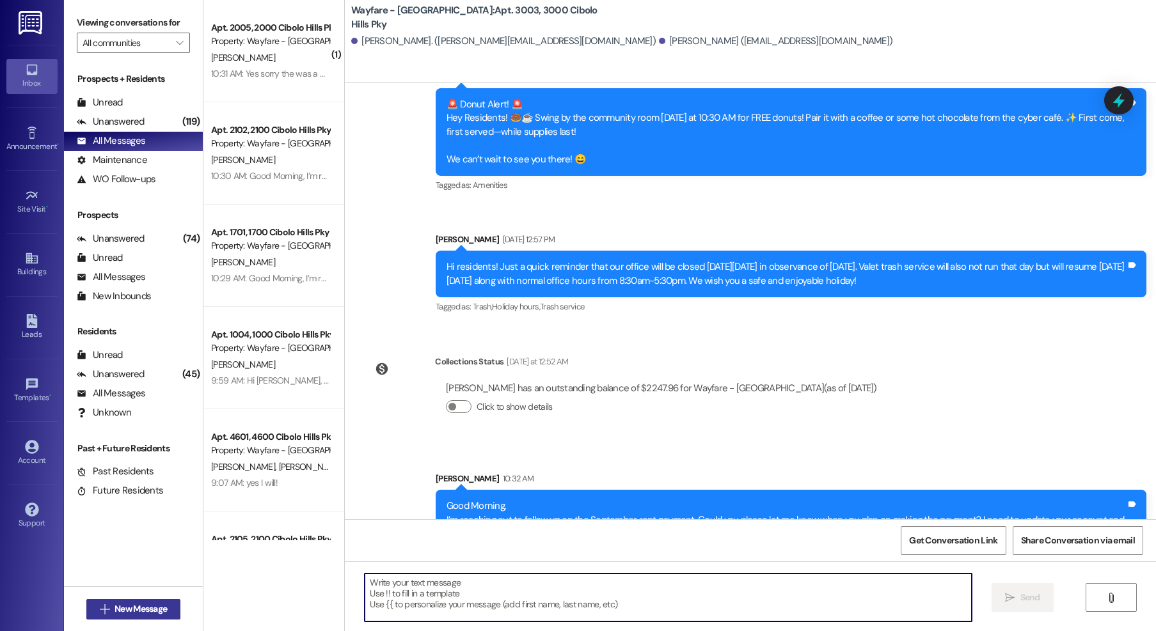
click at [129, 616] on button " New Message" at bounding box center [133, 609] width 95 height 20
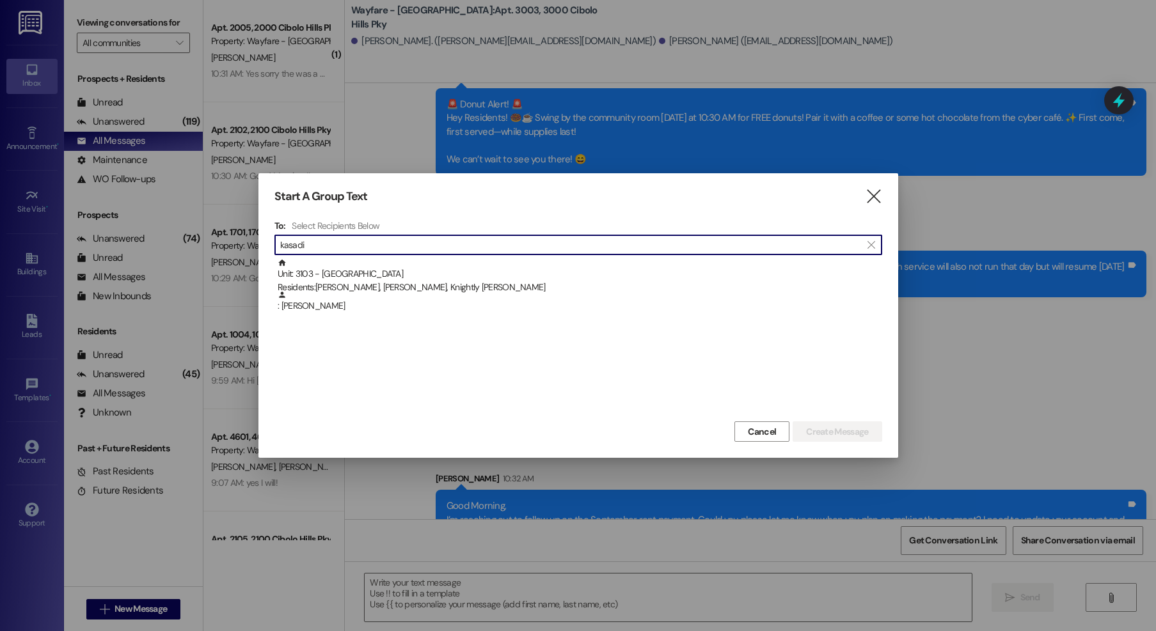
type input "kasadi"
click at [441, 256] on div "To: Select Recipients Below  kasadi  Unit: 3103 - 3100 Cibolo Hills Pky Resid…" at bounding box center [578, 319] width 608 height 198
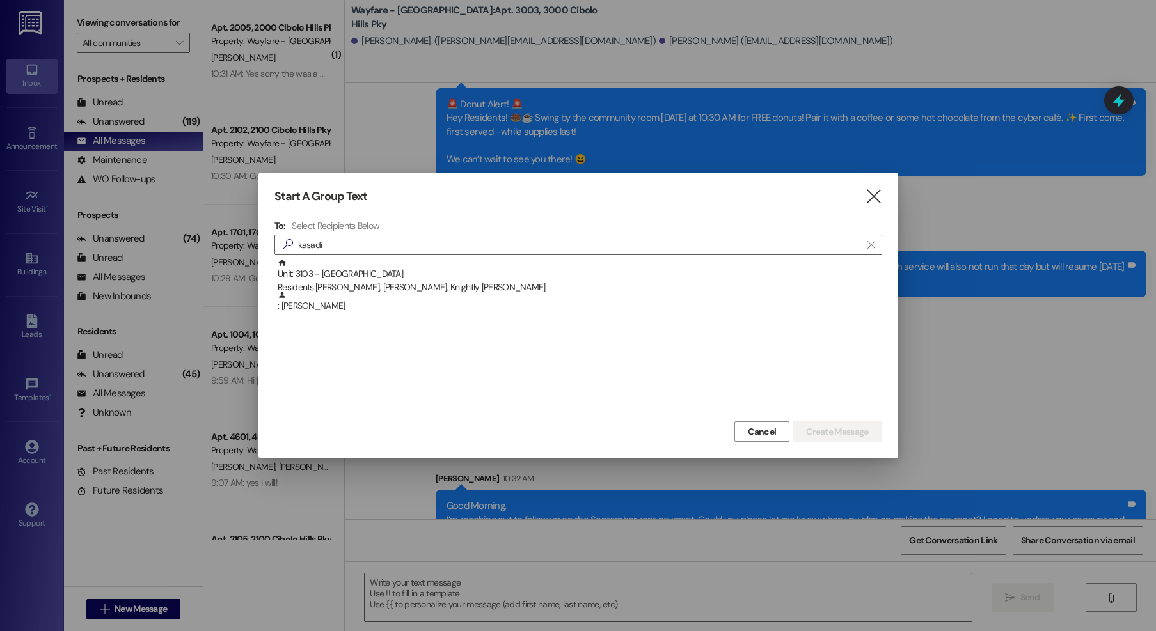
drag, startPoint x: 442, startPoint y: 271, endPoint x: 782, endPoint y: 352, distance: 349.8
click at [444, 271] on div "Unit: 3103 - 3100 Cibolo Hills Pky Residents: Kasadie Russell, Ashlar Crownover…" at bounding box center [580, 276] width 604 height 36
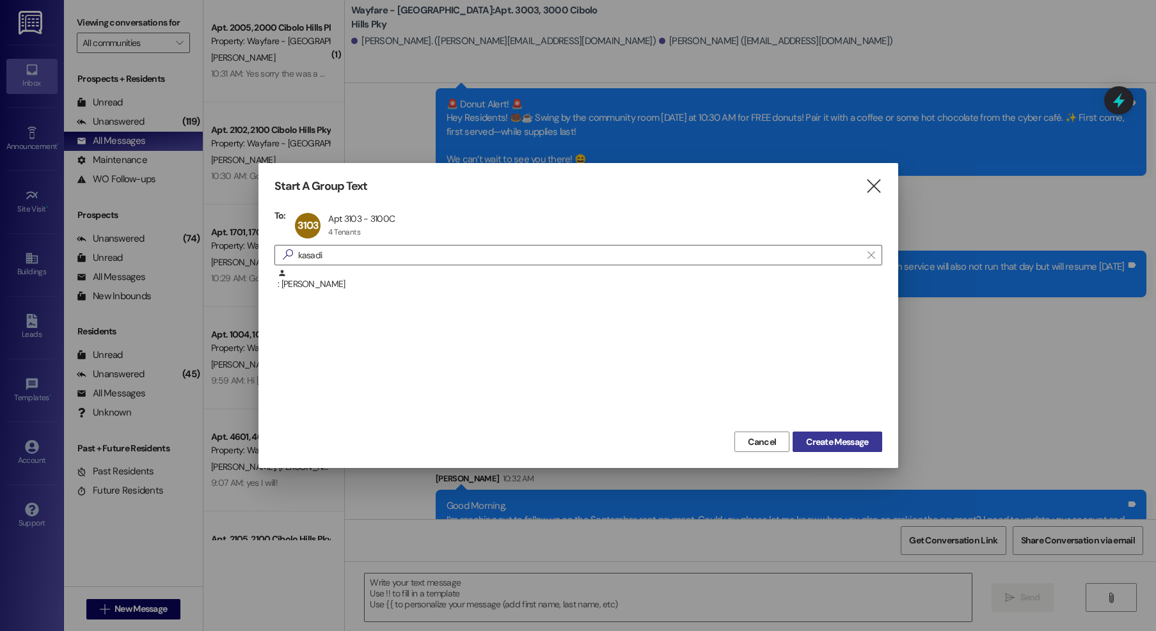
click at [860, 446] on span "Create Message" at bounding box center [837, 442] width 62 height 13
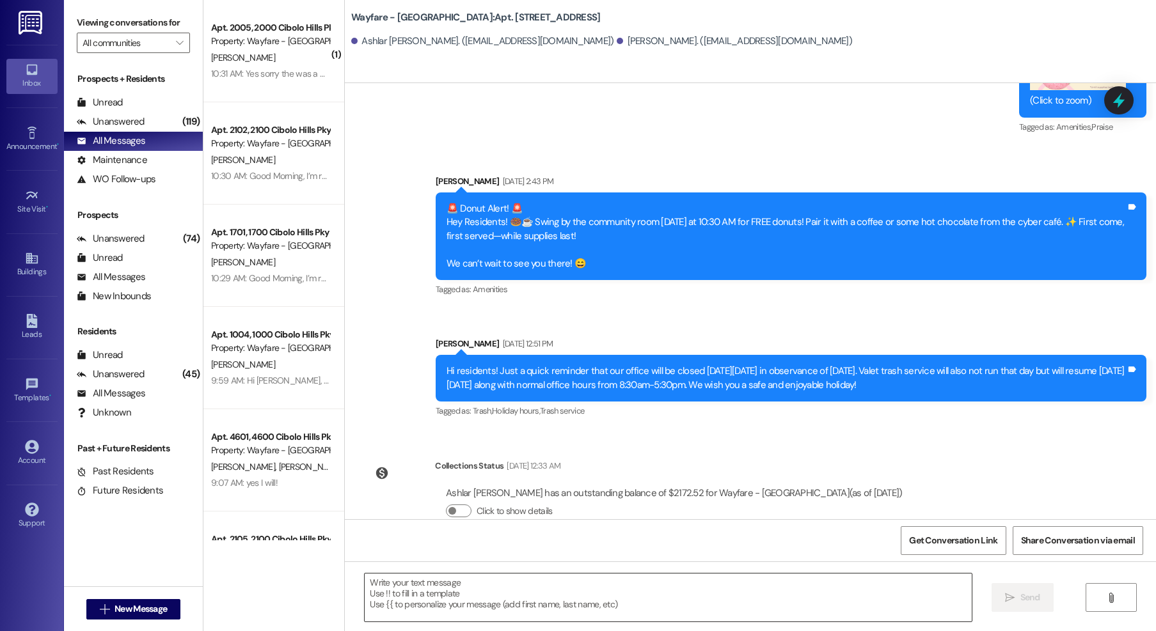
scroll to position [21039, 0]
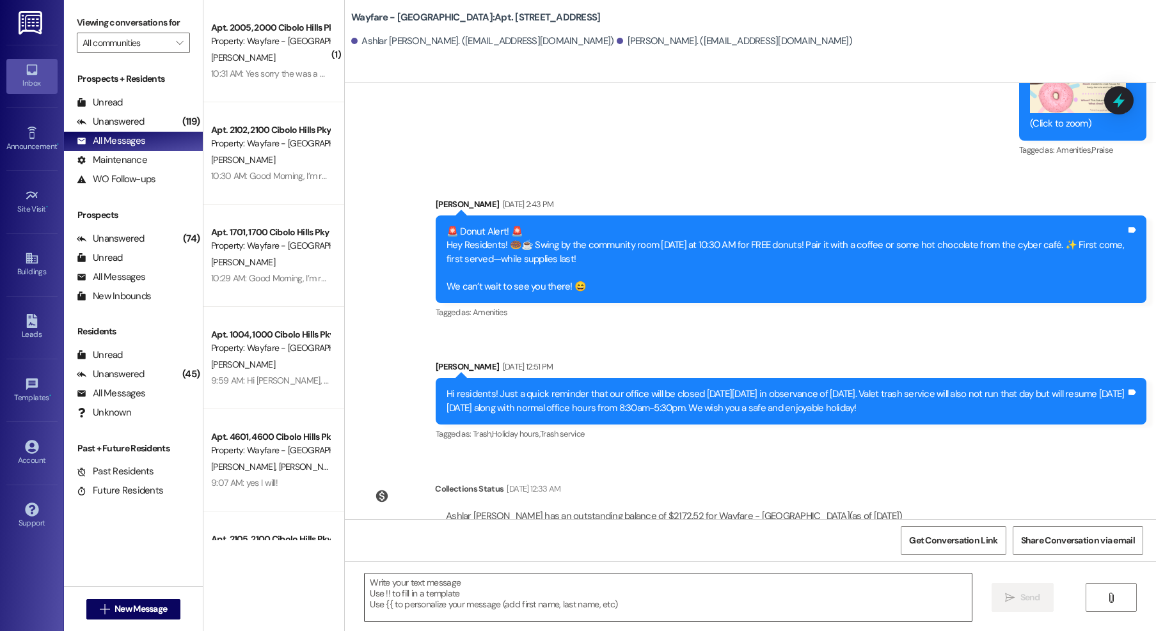
click at [586, 591] on textarea at bounding box center [668, 598] width 607 height 48
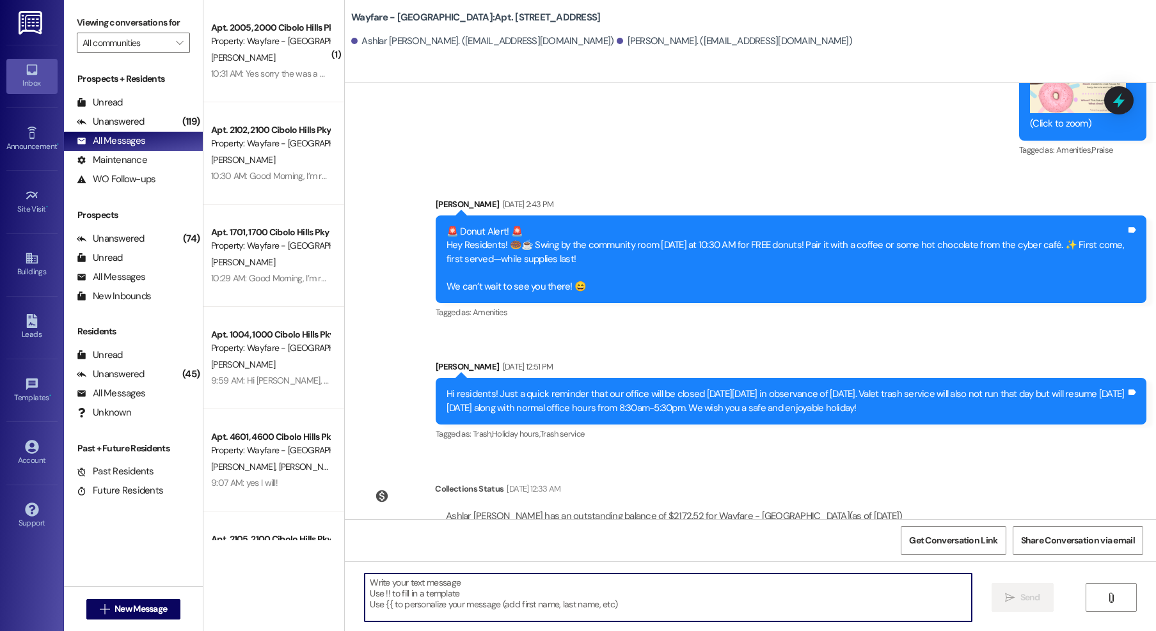
paste textarea "Good Morning, I’m reaching out to follow up on the September rent payment. Coul…"
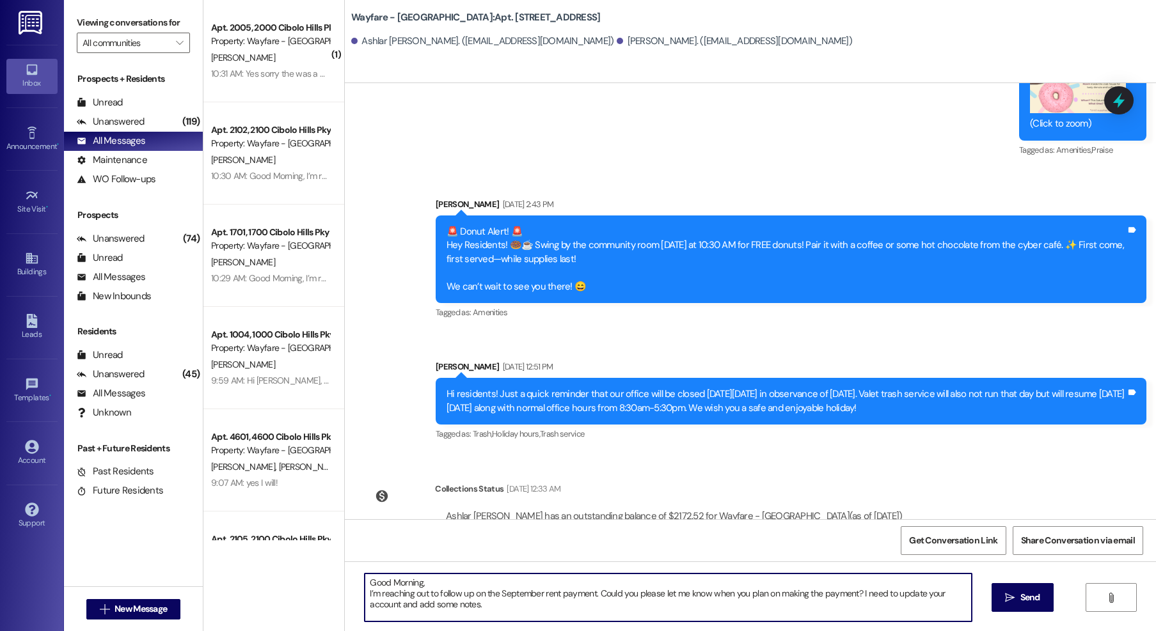
type textarea "Good Morning, I’m reaching out to follow up on the September rent payment. Coul…"
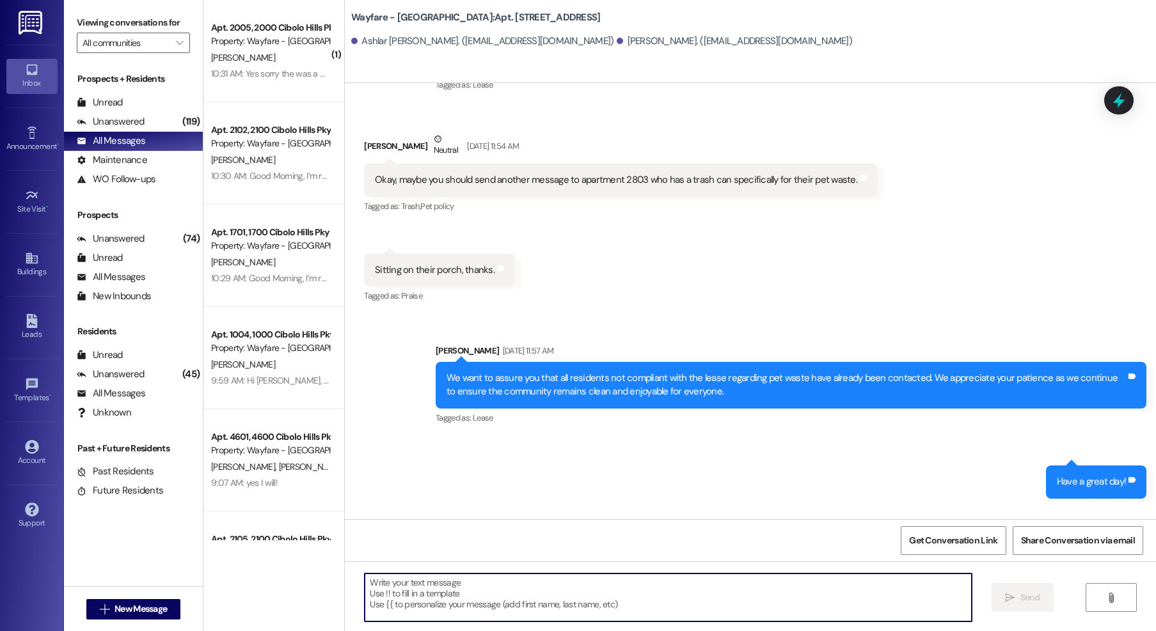
scroll to position [20205, 0]
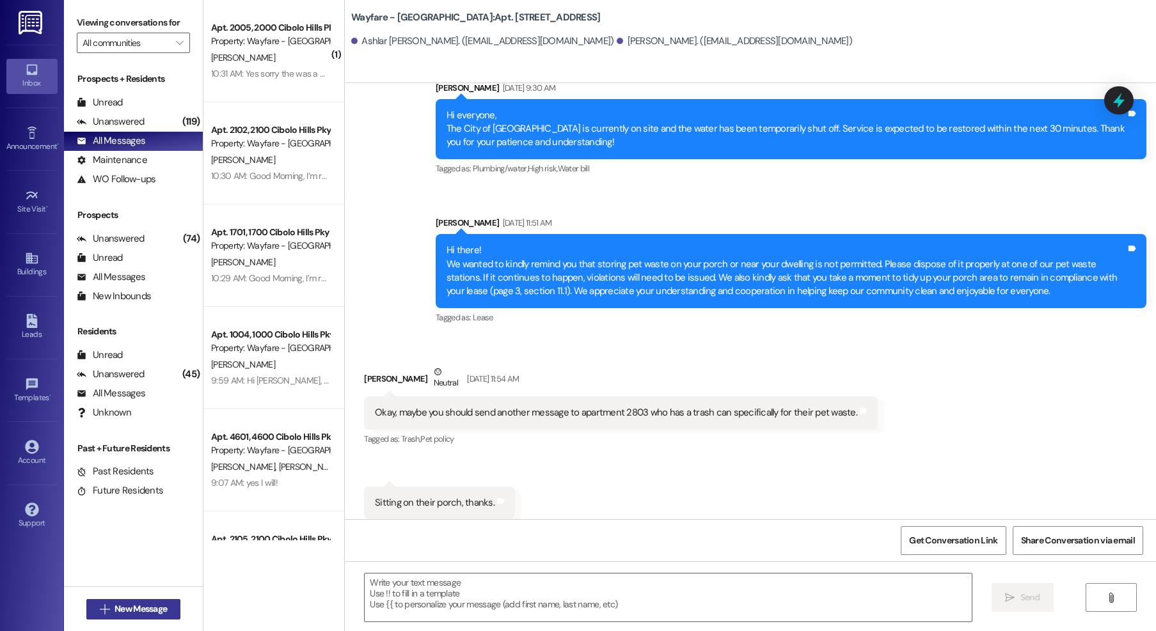
click at [135, 611] on span "New Message" at bounding box center [140, 608] width 52 height 13
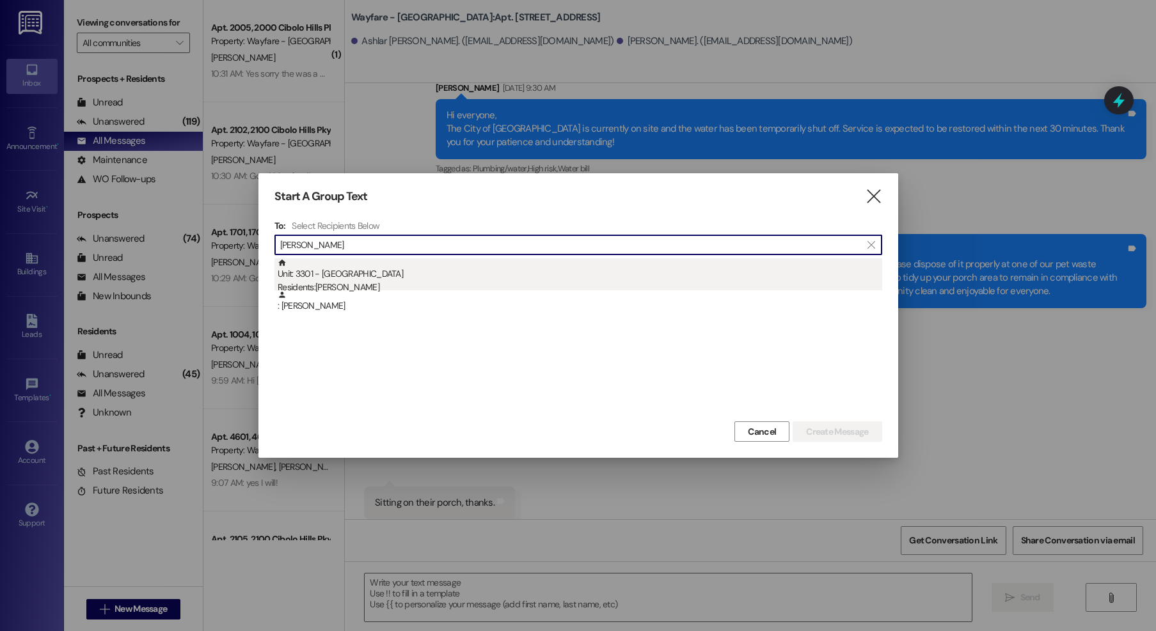
type input "boris"
click at [429, 288] on div "Residents: Boris Howard" at bounding box center [580, 287] width 604 height 13
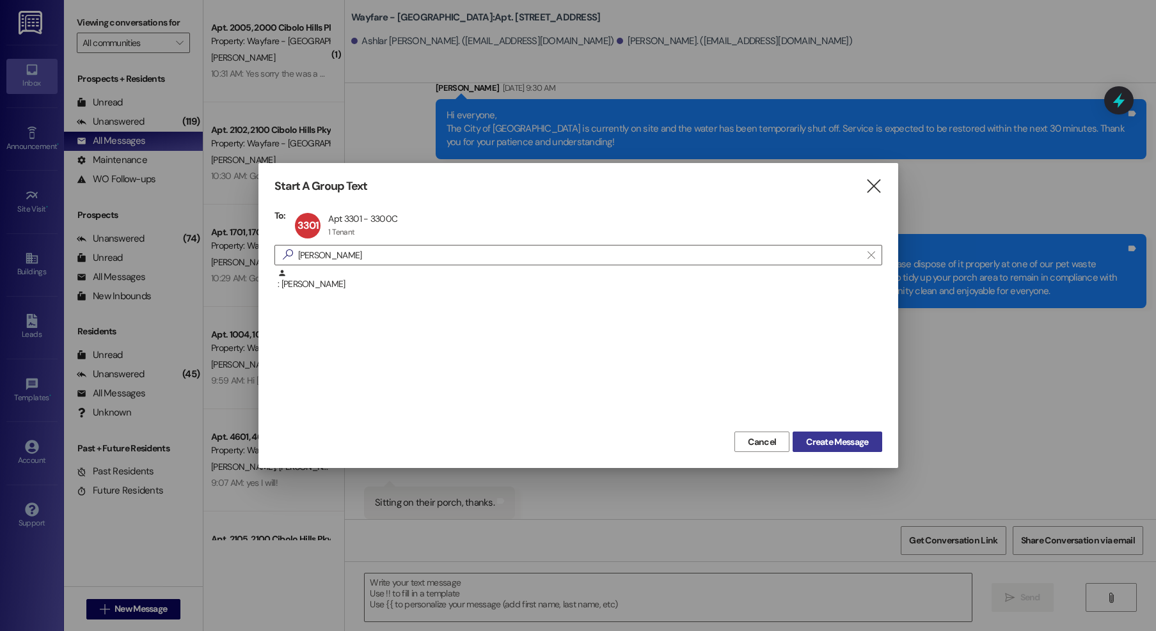
click at [831, 436] on span "Create Message" at bounding box center [837, 442] width 62 height 13
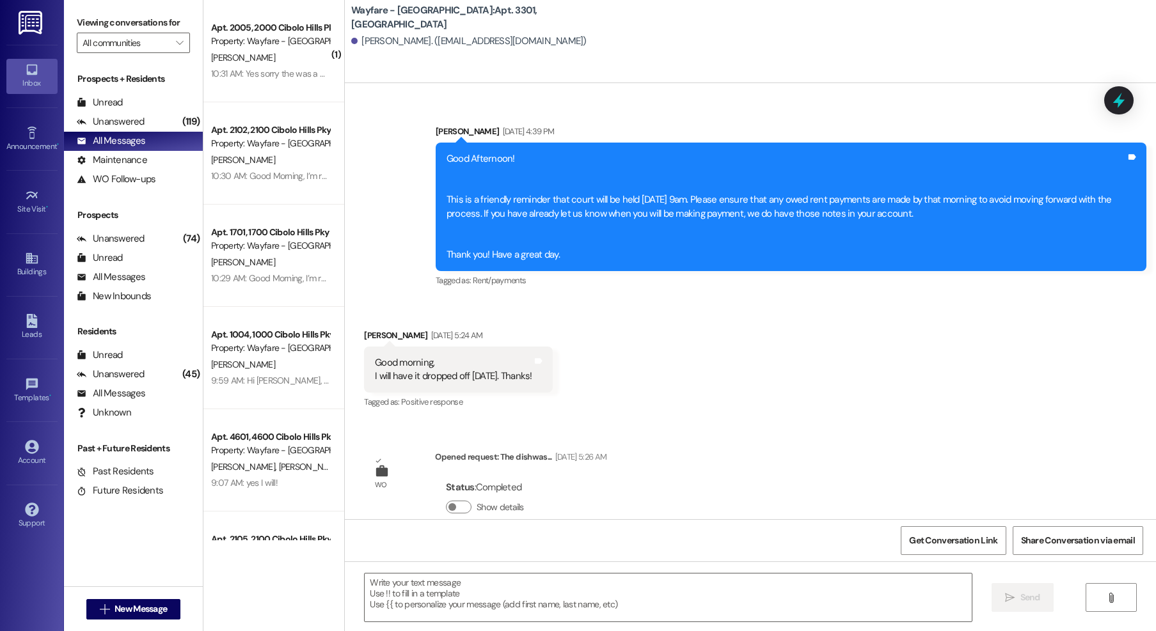
scroll to position [20429, 0]
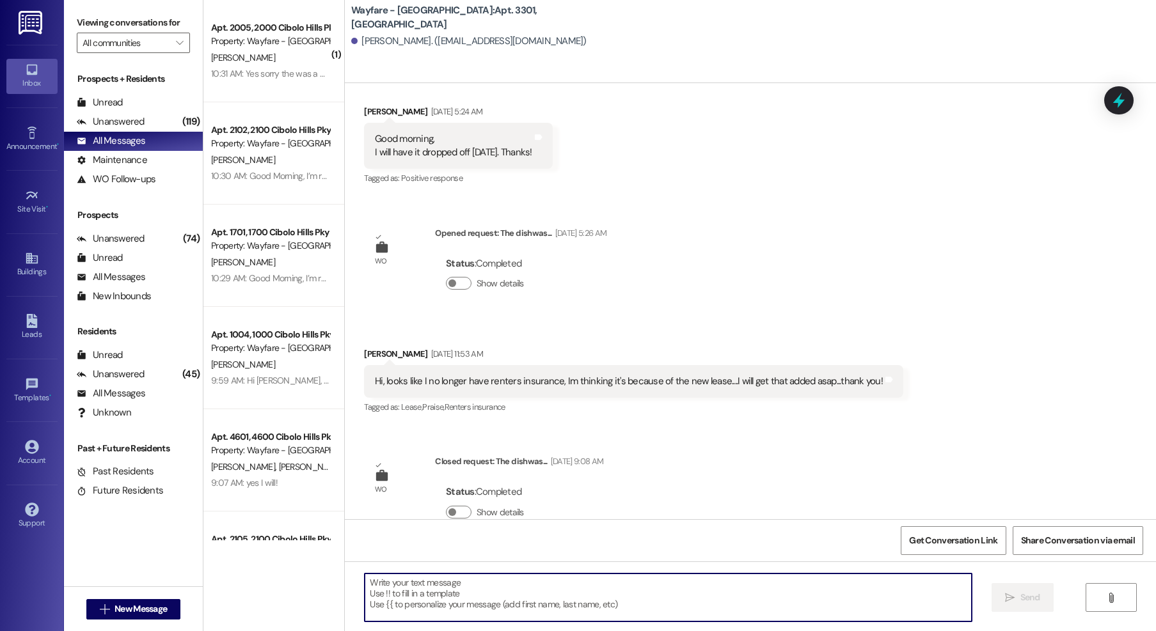
click at [556, 596] on textarea at bounding box center [668, 598] width 607 height 48
paste textarea "Good Morning, I’m reaching out to follow up on the September rent payment. Coul…"
type textarea "Good Morning, I’m reaching out to follow up on the September rent payment. Coul…"
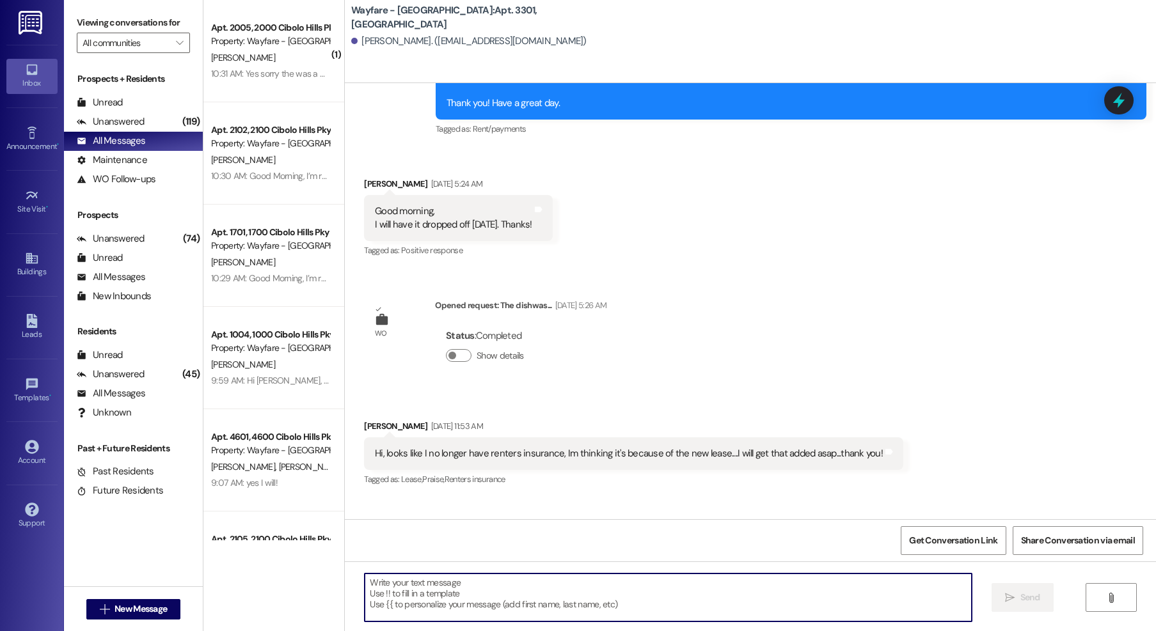
scroll to position [20307, 0]
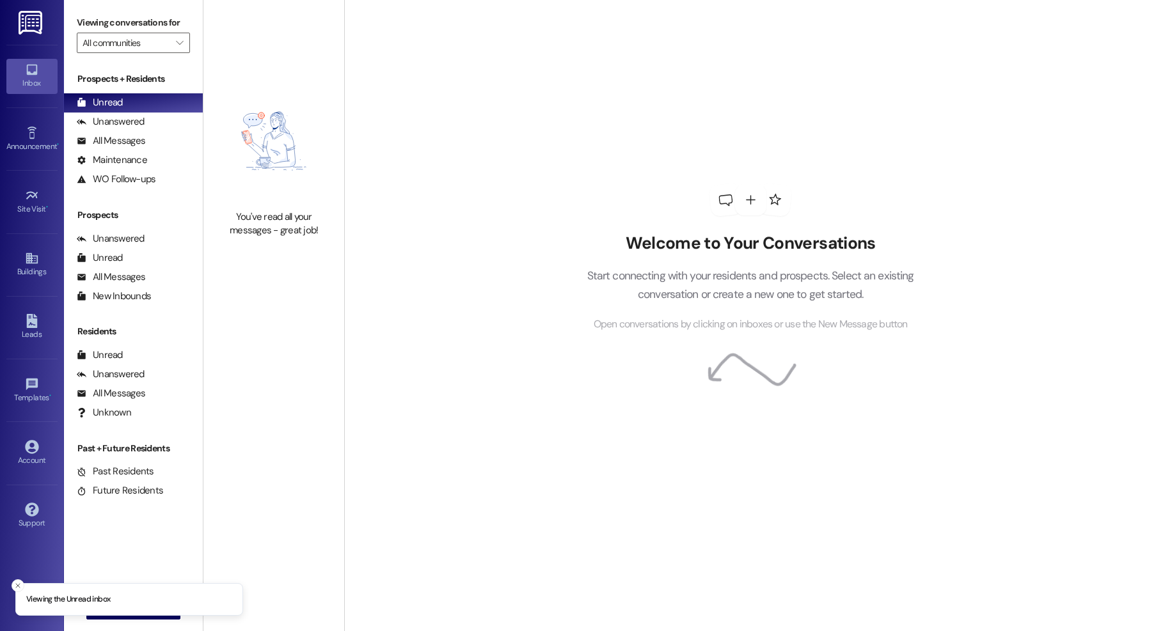
click at [129, 612] on li "Viewing the Unread inbox" at bounding box center [129, 599] width 228 height 33
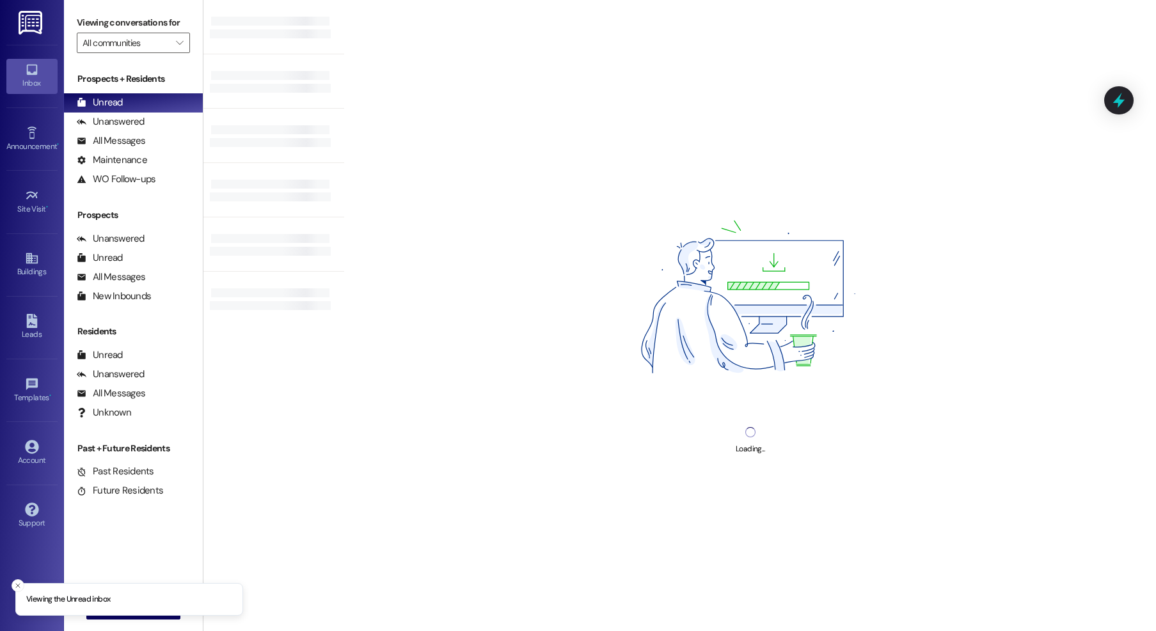
drag, startPoint x: 20, startPoint y: 587, endPoint x: 58, endPoint y: 599, distance: 39.4
click at [20, 587] on icon "Close toast" at bounding box center [18, 586] width 8 height 8
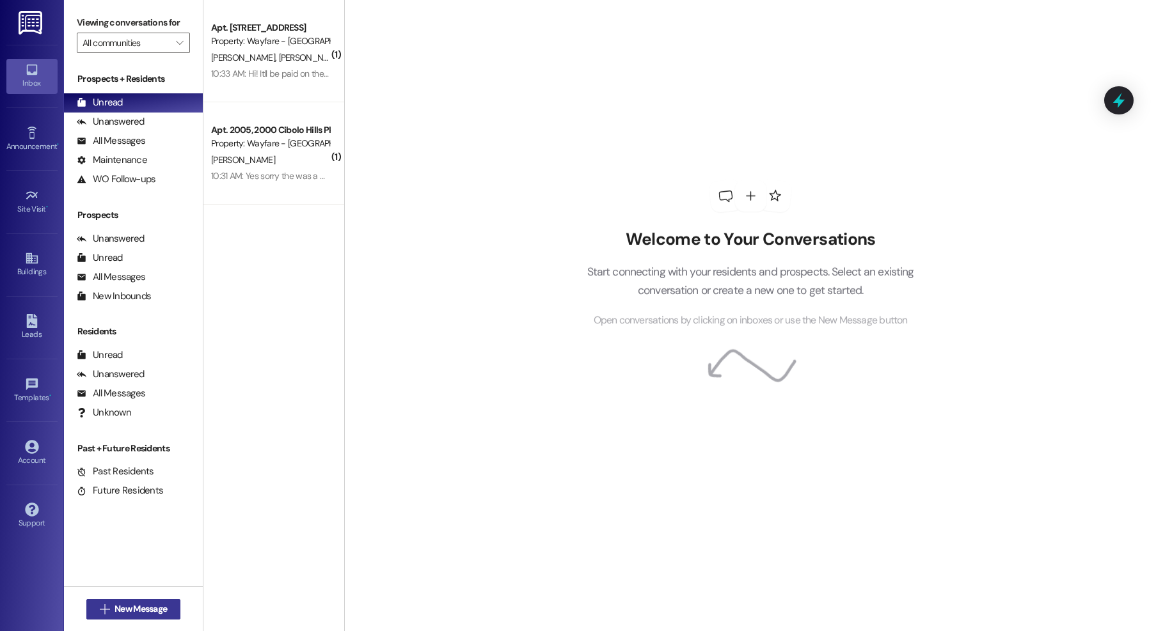
click at [88, 608] on button " New Message" at bounding box center [133, 609] width 95 height 20
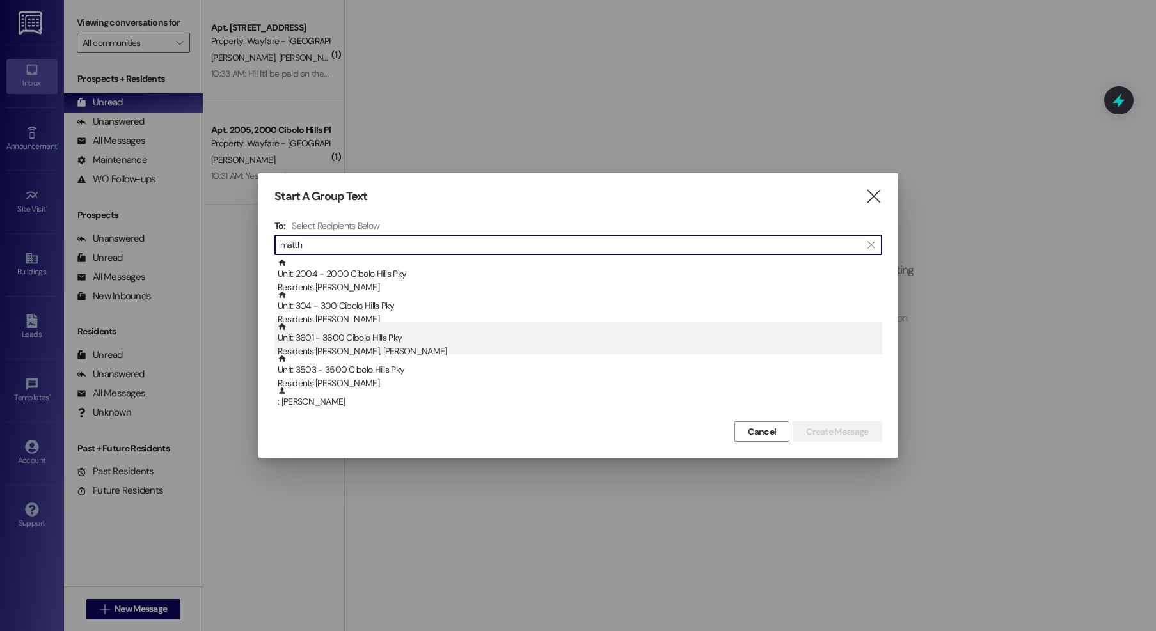
type input "matth"
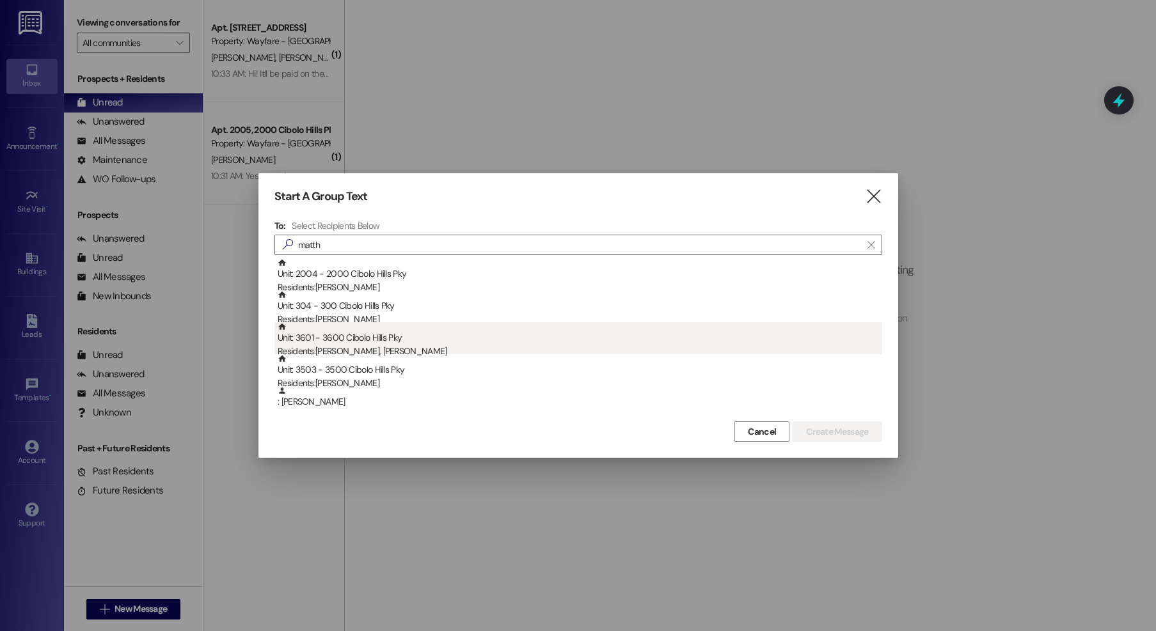
click at [416, 339] on div "Unit: 3601 - 3600 Cibolo Hills Pky Residents: [PERSON_NAME], [PERSON_NAME]" at bounding box center [580, 340] width 604 height 36
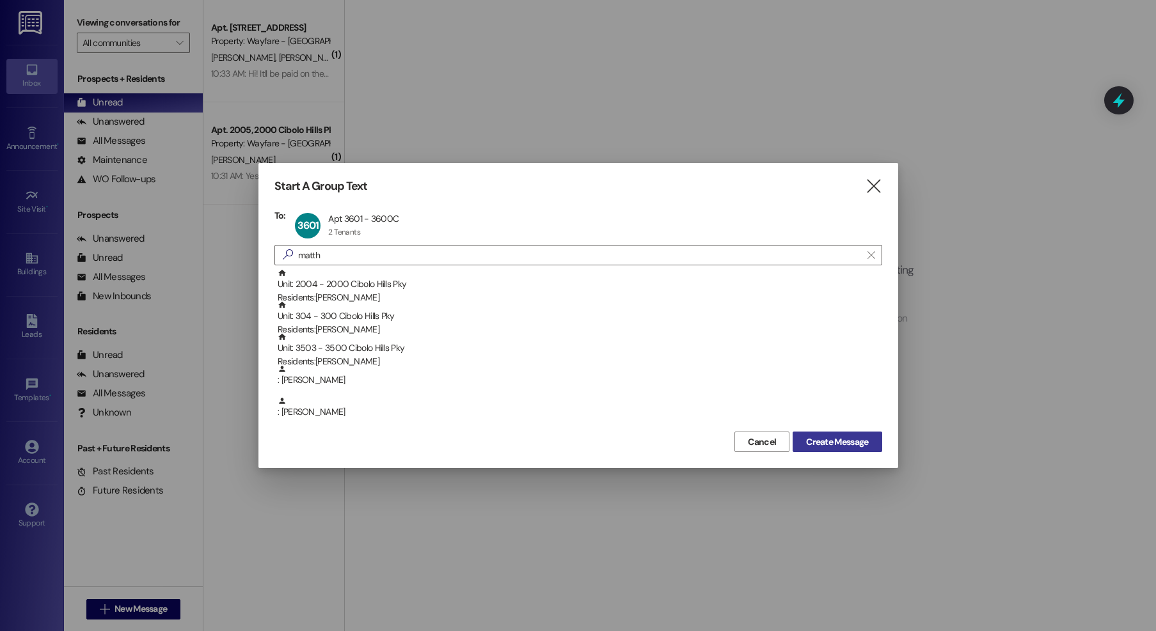
click at [831, 443] on span "Create Message" at bounding box center [837, 442] width 62 height 13
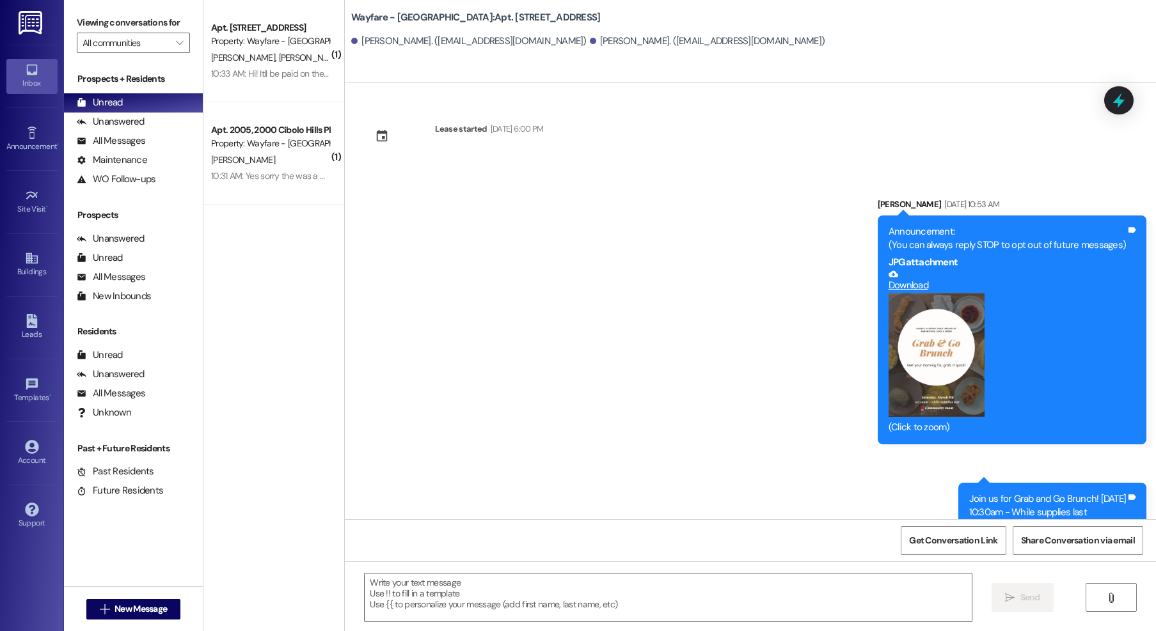
scroll to position [7728, 0]
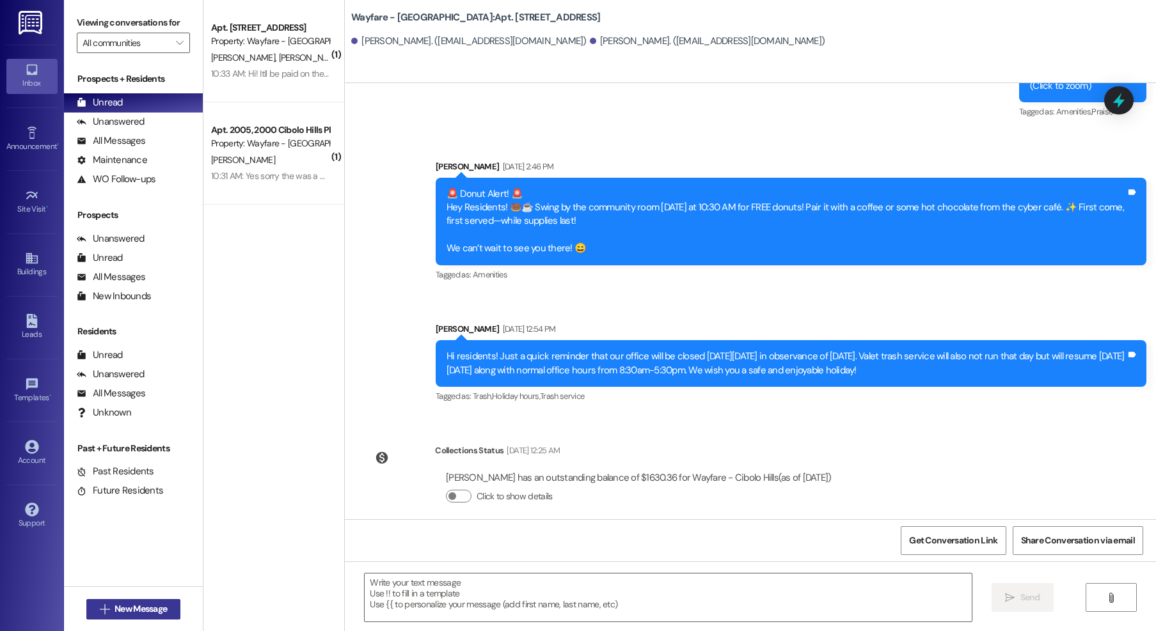
click at [150, 609] on span "New Message" at bounding box center [140, 608] width 52 height 13
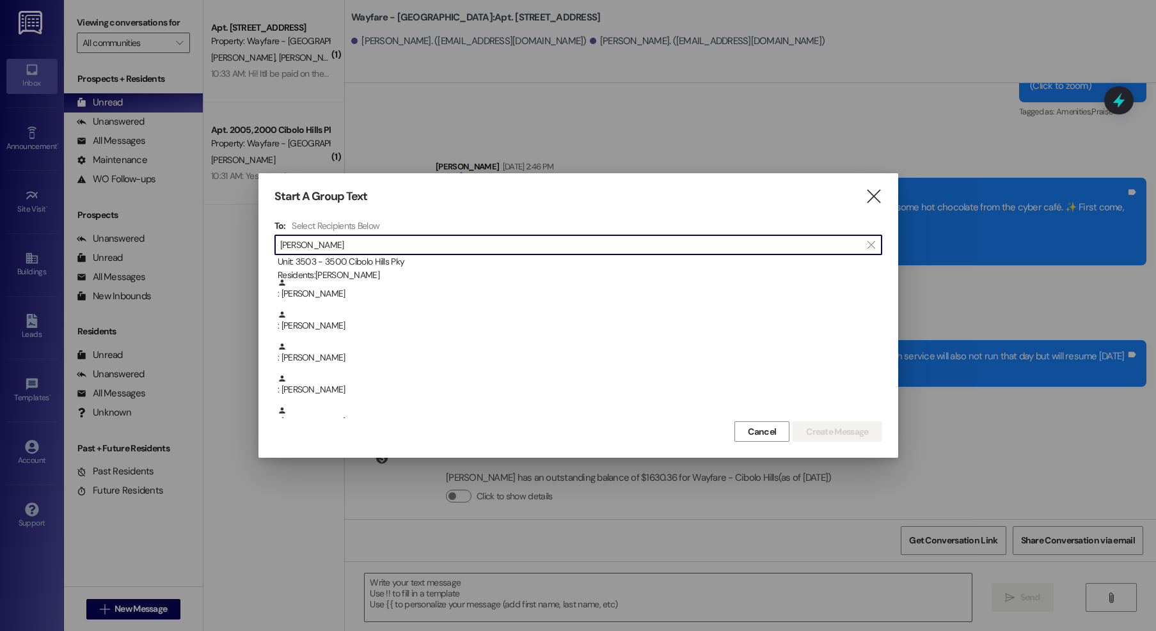
scroll to position [102, 0]
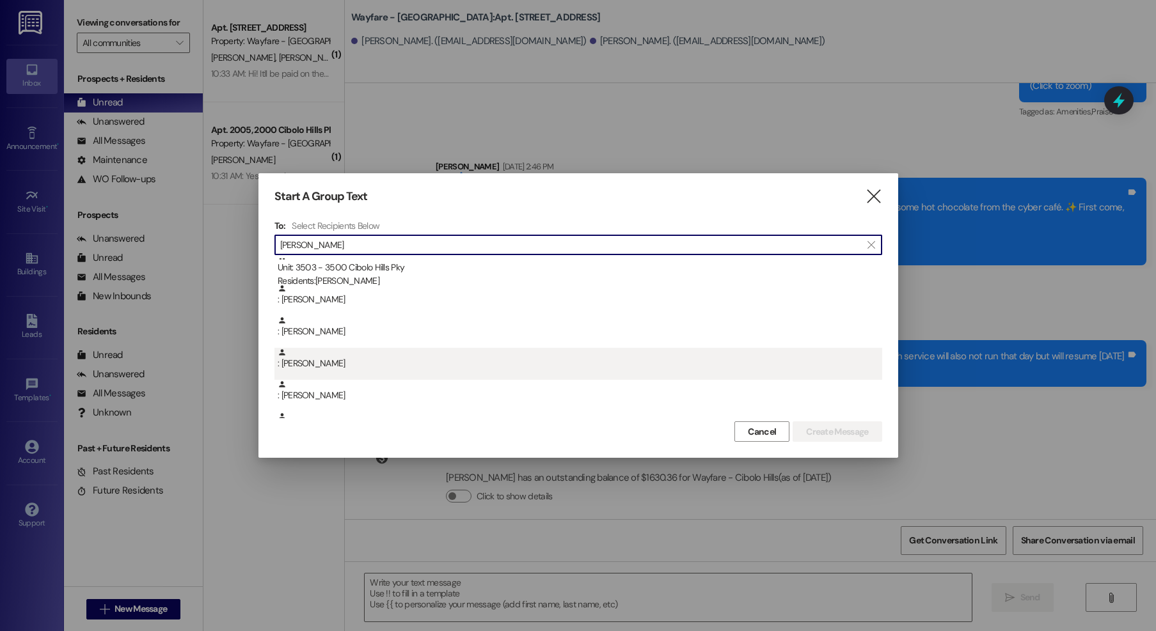
type input "[PERSON_NAME]"
click at [327, 361] on div ": [PERSON_NAME]" at bounding box center [580, 359] width 604 height 22
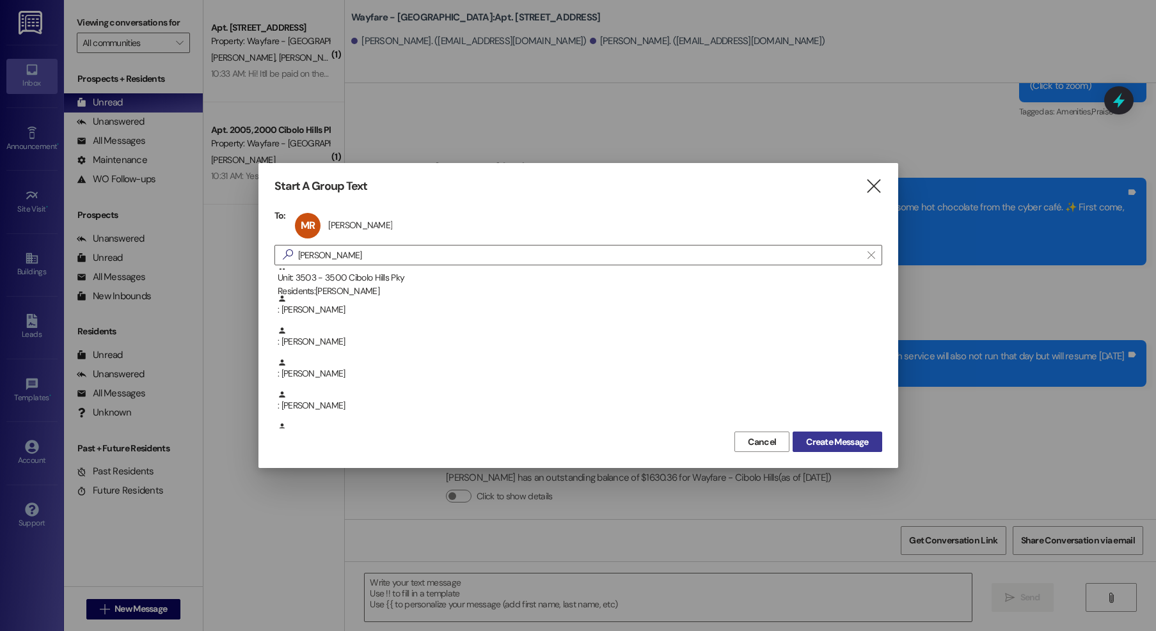
click at [813, 450] on button "Create Message" at bounding box center [836, 442] width 89 height 20
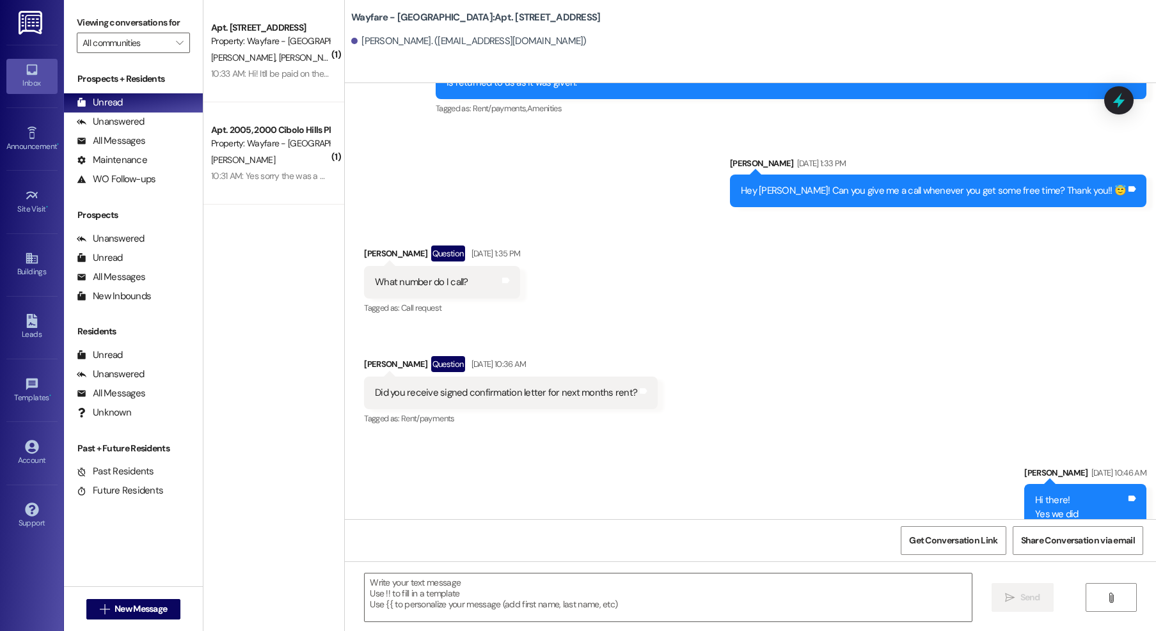
scroll to position [5557, 0]
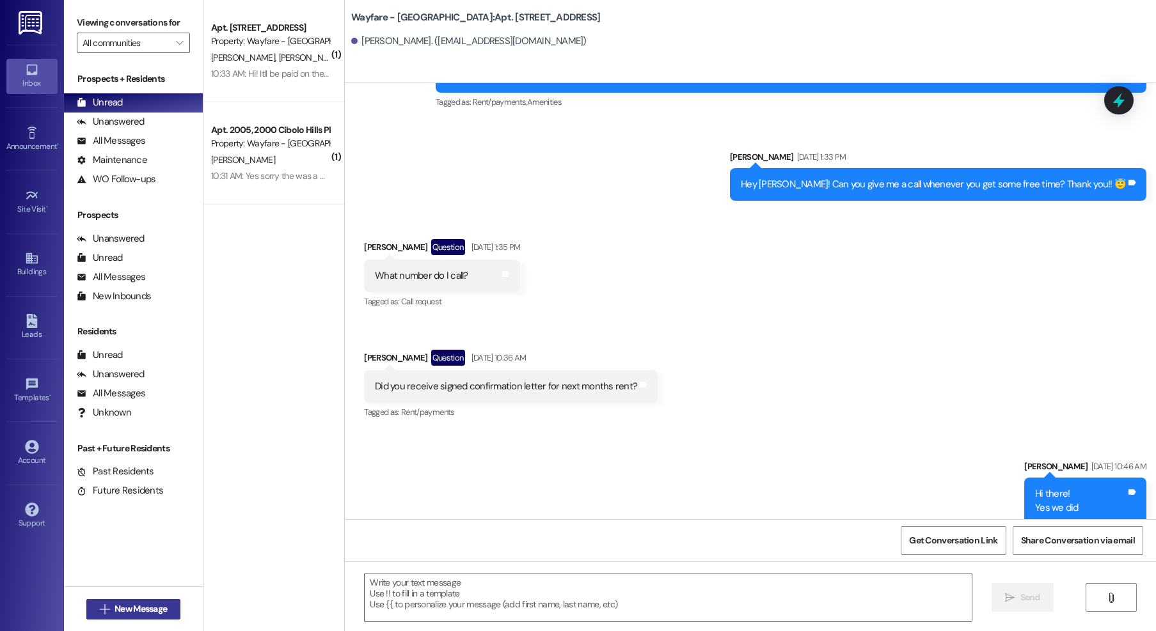
click at [135, 614] on span "New Message" at bounding box center [140, 608] width 52 height 13
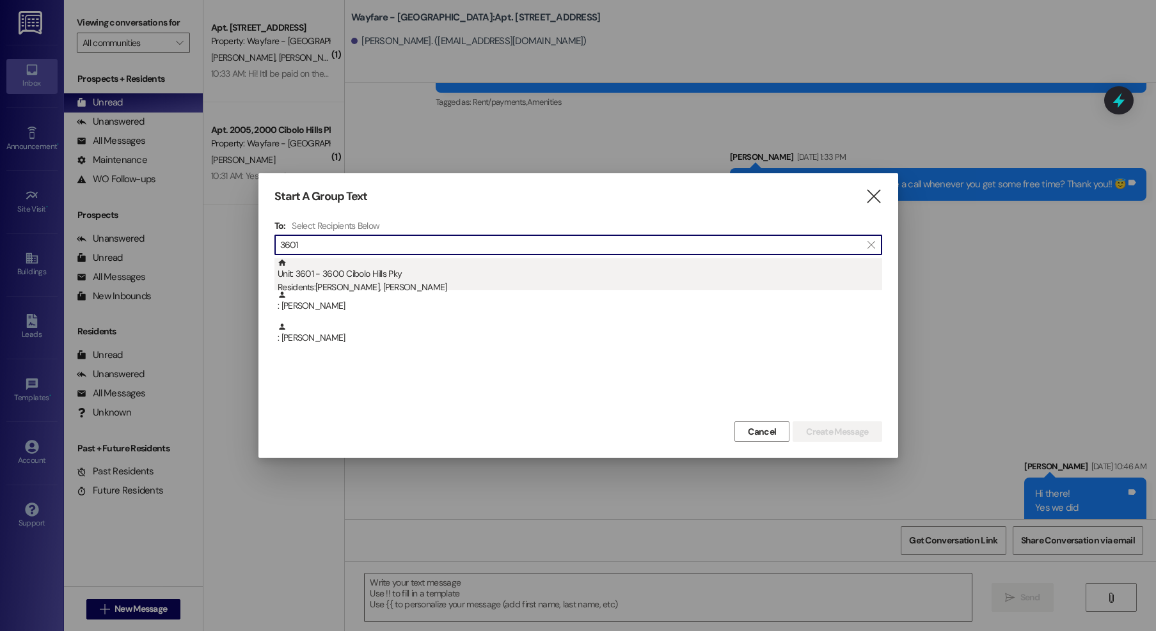
type input "3601"
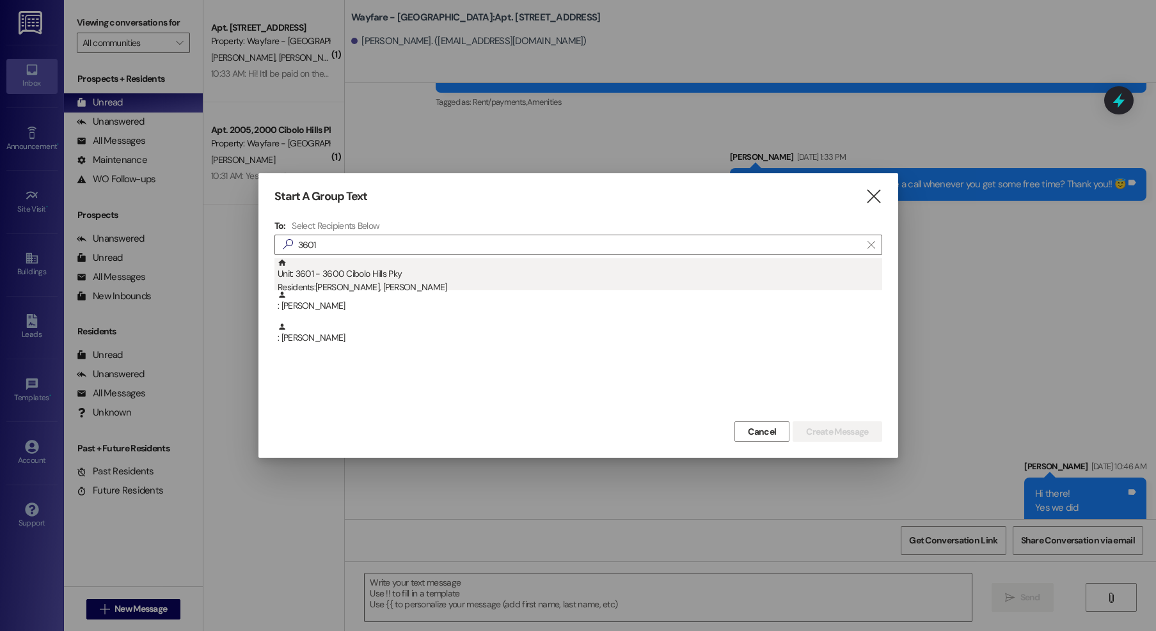
click at [399, 286] on div "Residents: Matthew Rodriguez, Gina Tobeck" at bounding box center [580, 287] width 604 height 13
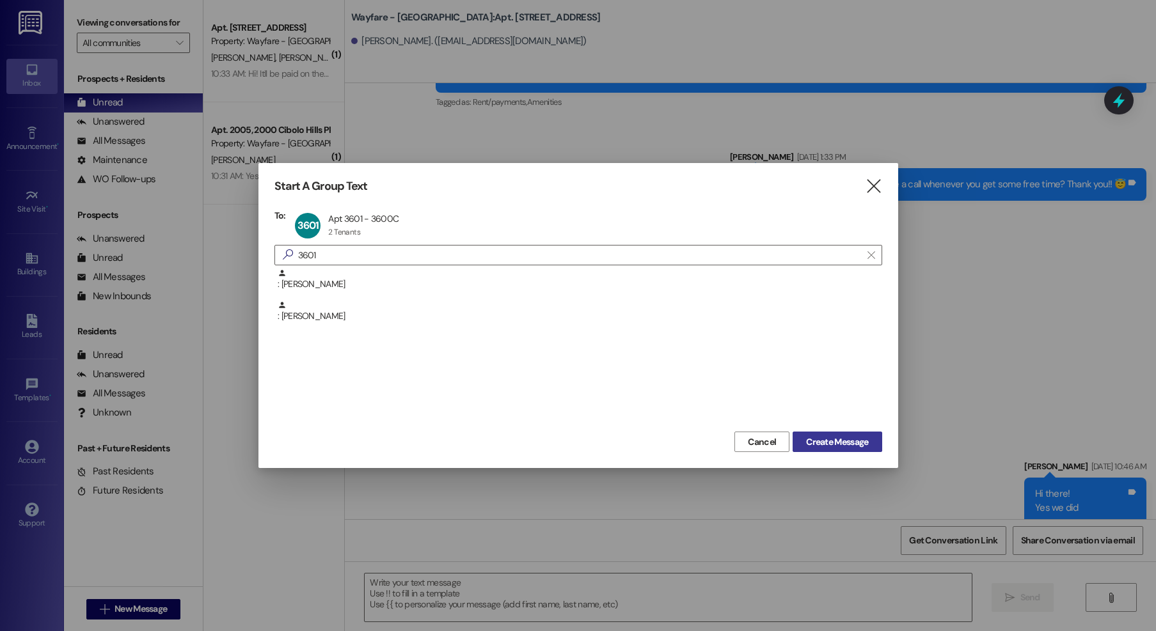
click at [810, 439] on span "Create Message" at bounding box center [837, 442] width 62 height 13
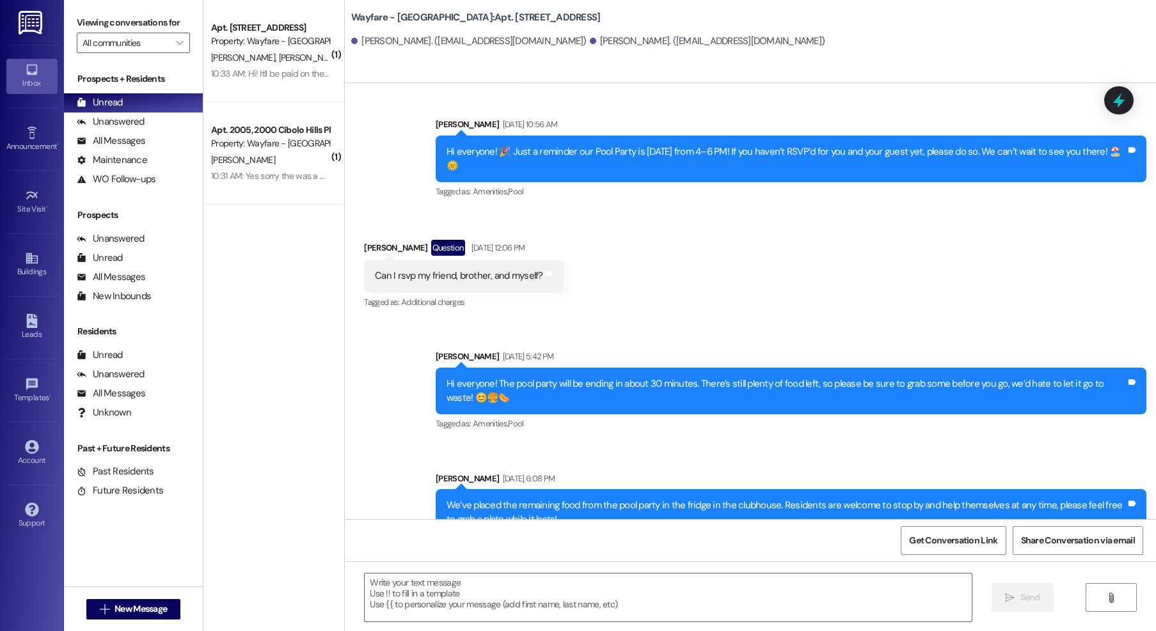
scroll to position [5058, 0]
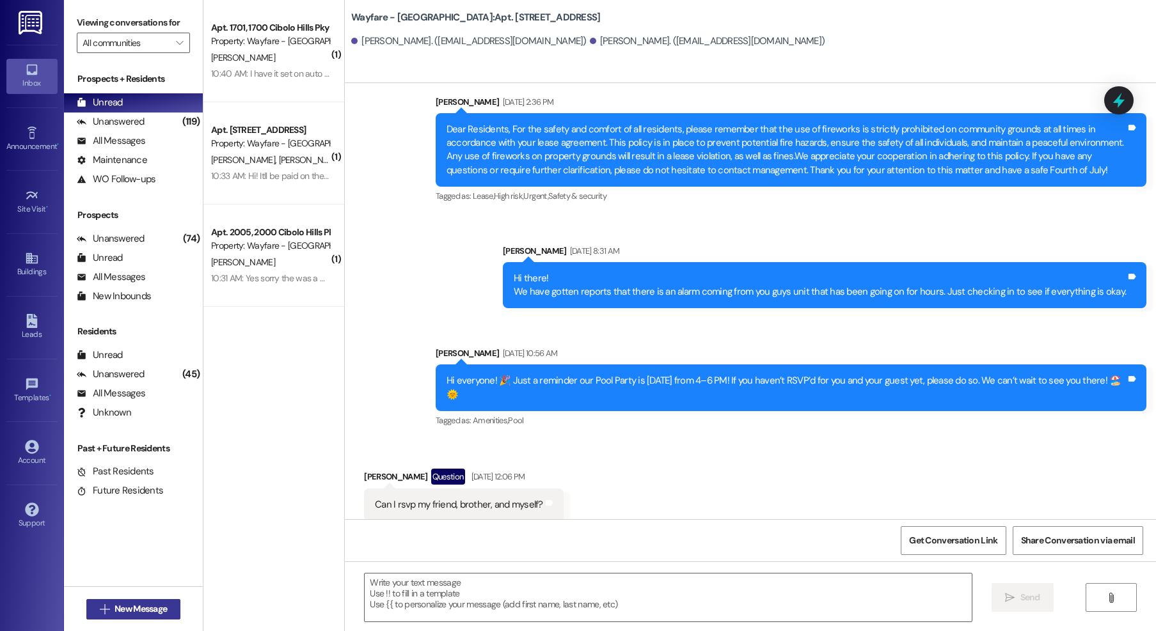
click at [140, 609] on span "New Message" at bounding box center [140, 608] width 52 height 13
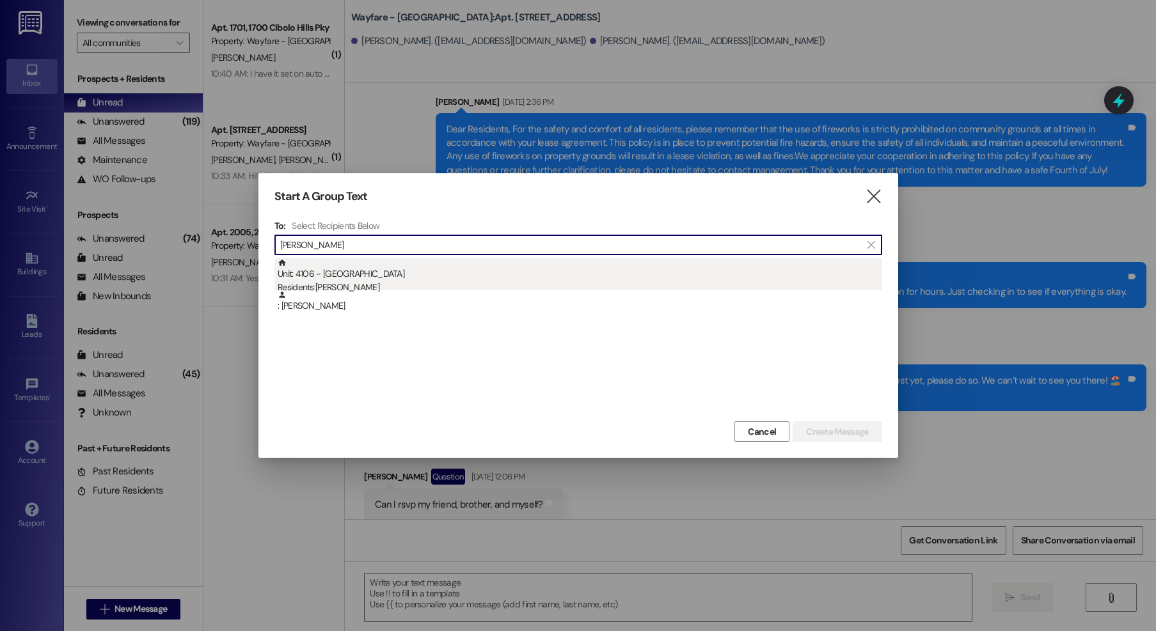
type input "mcclure"
click at [512, 269] on div "Unit: 4106 - 4100 Cibolo Hills Pky Residents: Kimberly Mcclure" at bounding box center [580, 276] width 604 height 36
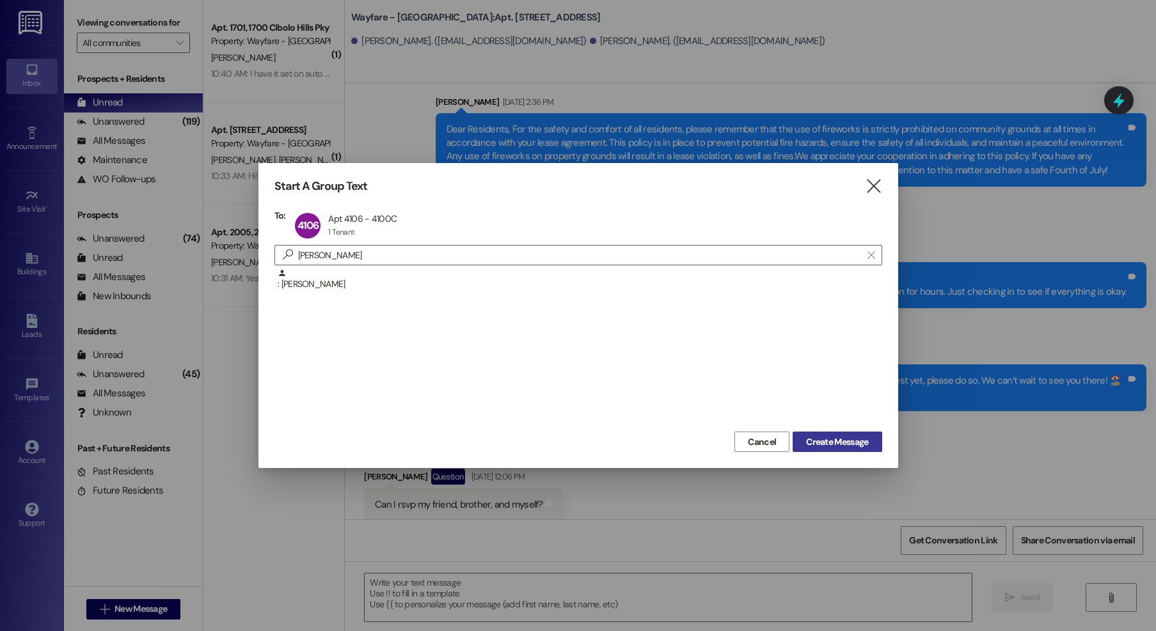
click at [828, 440] on span "Create Message" at bounding box center [837, 442] width 62 height 13
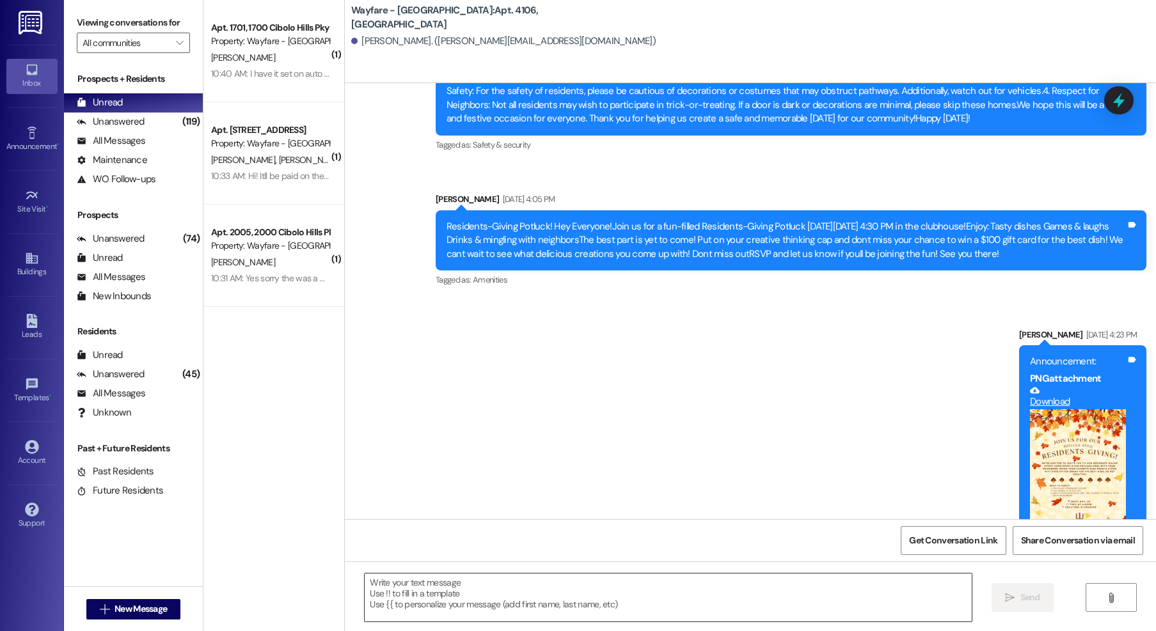
scroll to position [18819, 0]
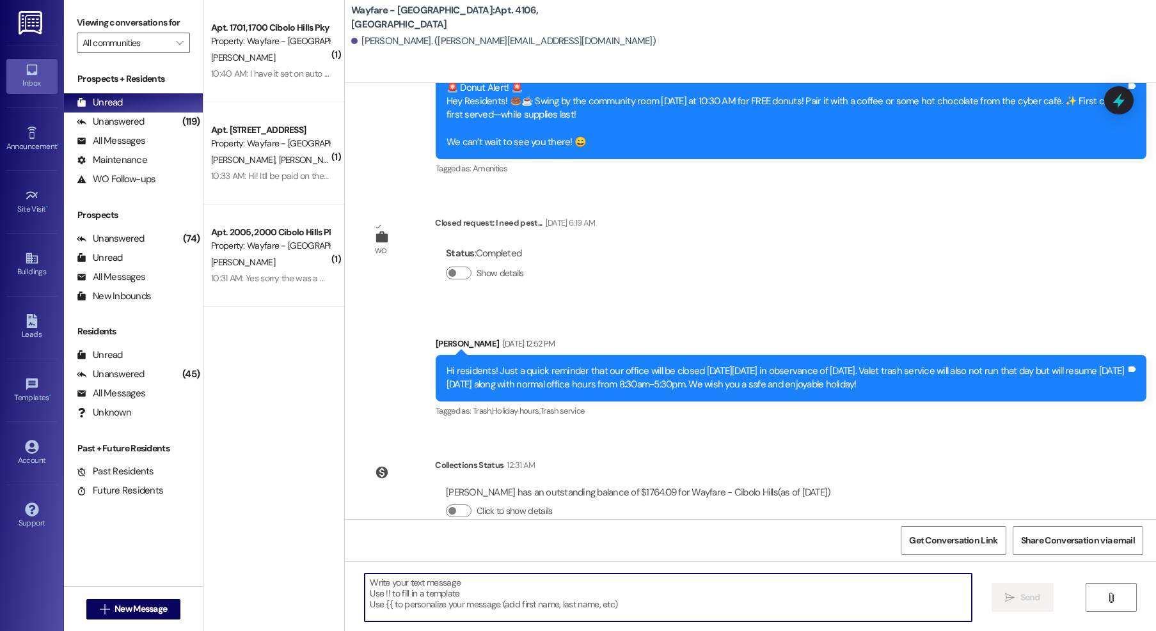
paste textarea "Good Morning, I’m reaching out to follow up on the September rent payment. Coul…"
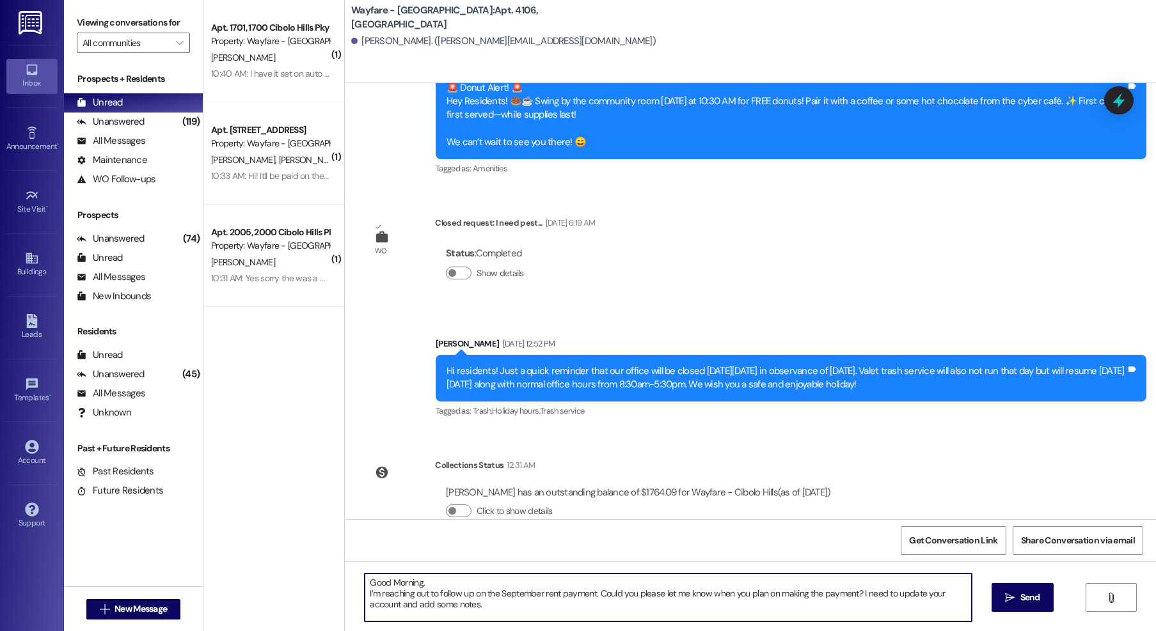
scroll to position [11, 0]
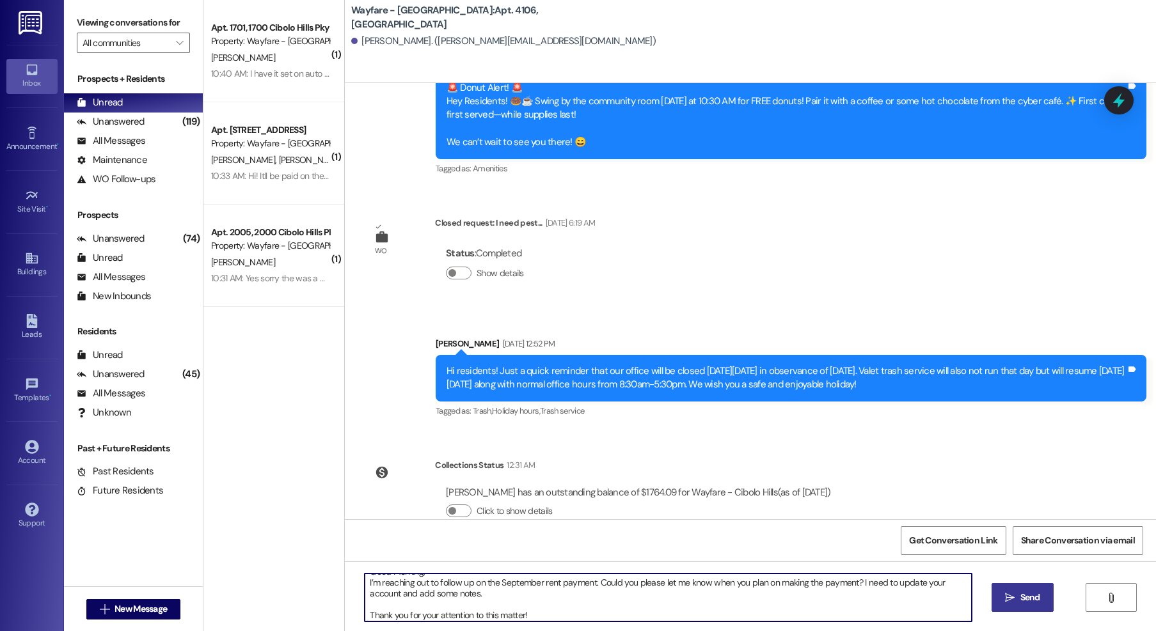
type textarea "Good Morning, I’m reaching out to follow up on the September rent payment. Coul…"
click at [1026, 593] on span "Send" at bounding box center [1030, 597] width 20 height 13
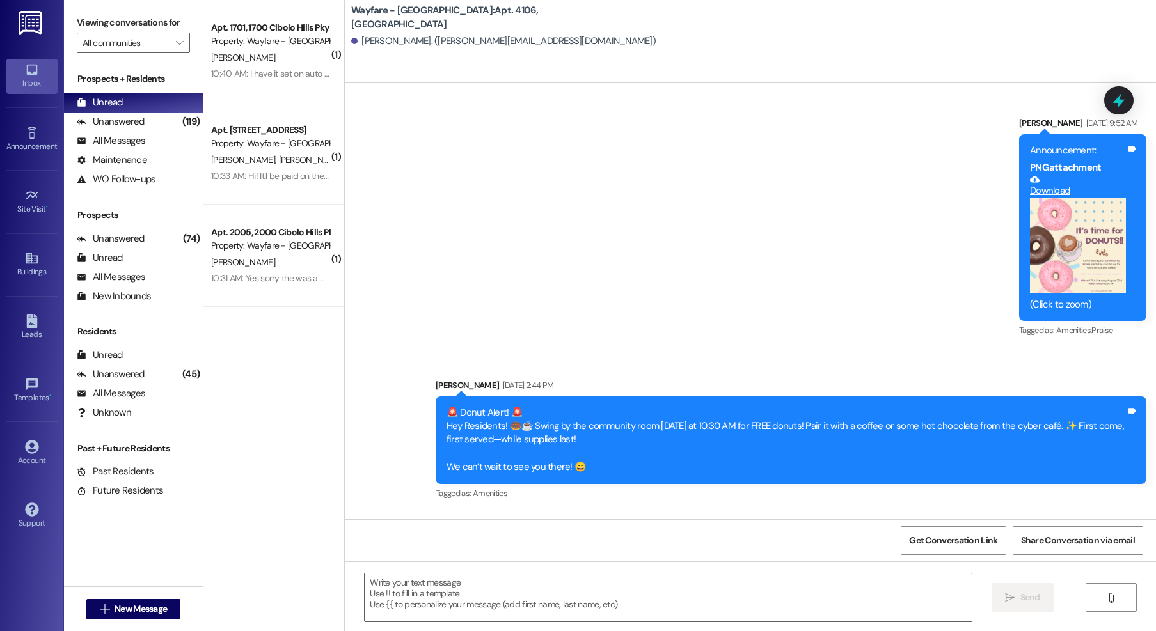
scroll to position [17283, 0]
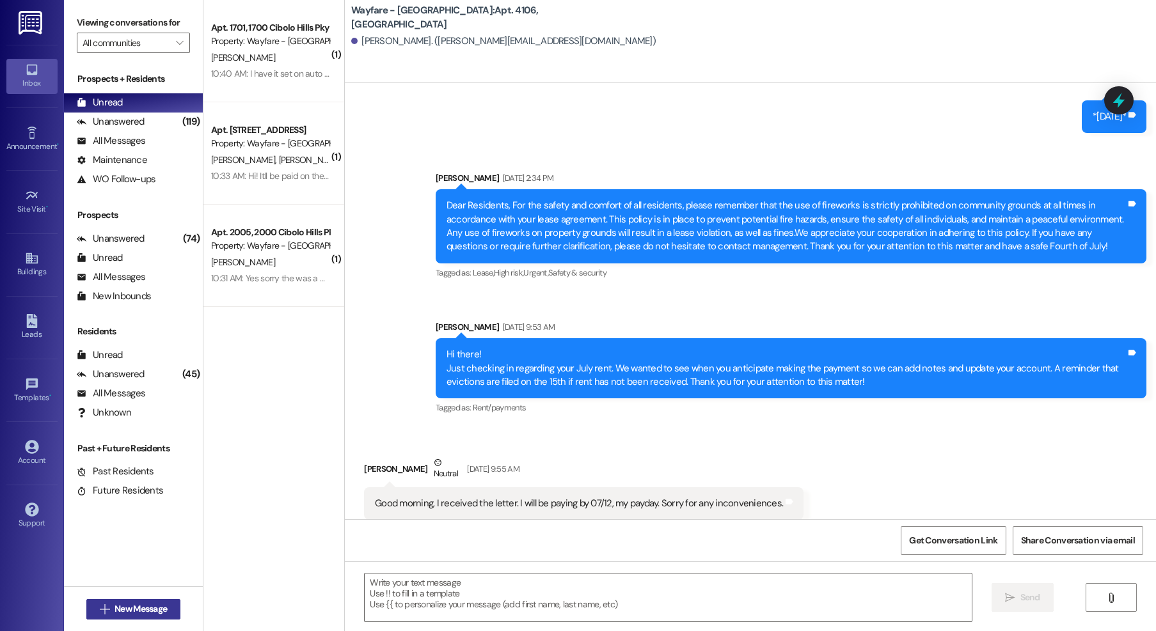
click at [114, 618] on button " New Message" at bounding box center [133, 609] width 95 height 20
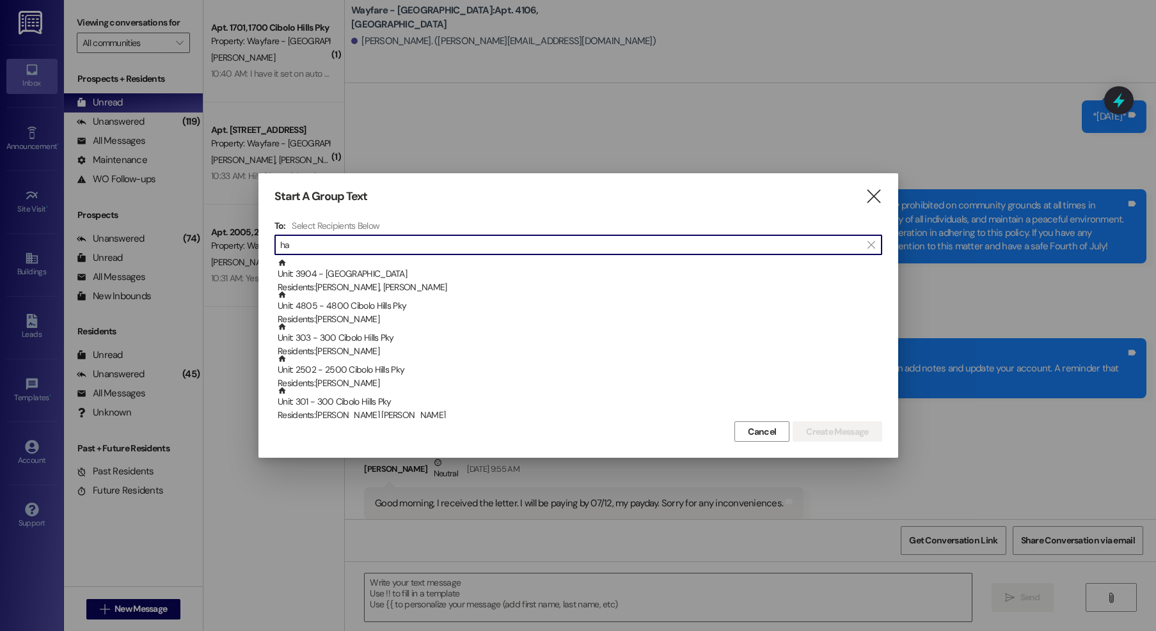
type input "h"
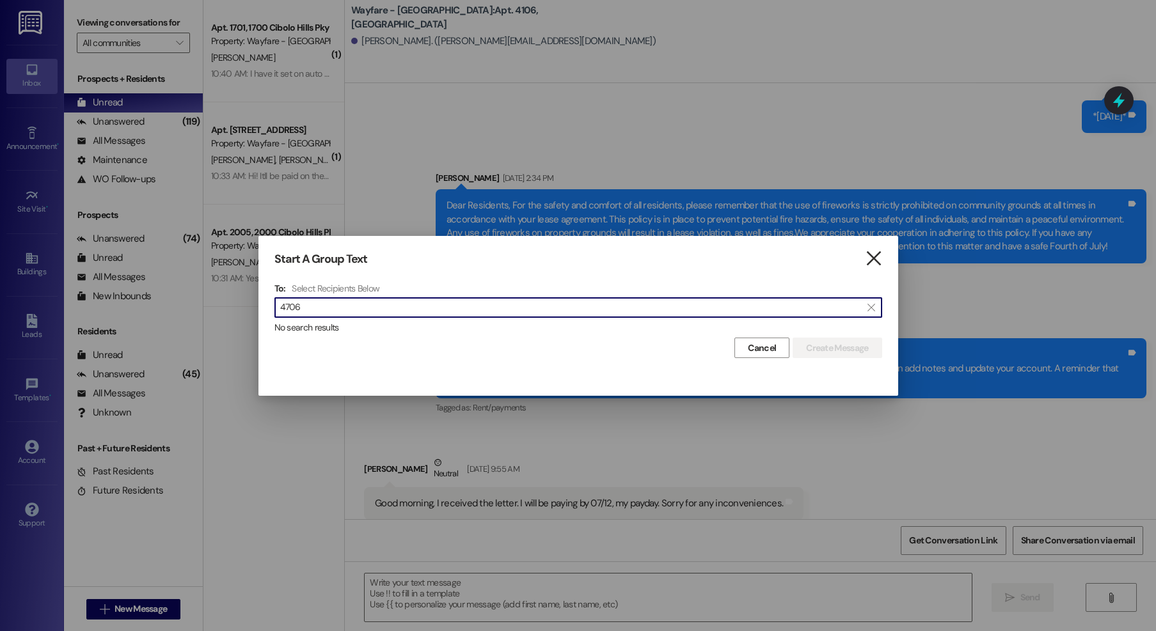
type input "4706"
click at [876, 257] on icon "" at bounding box center [873, 258] width 17 height 13
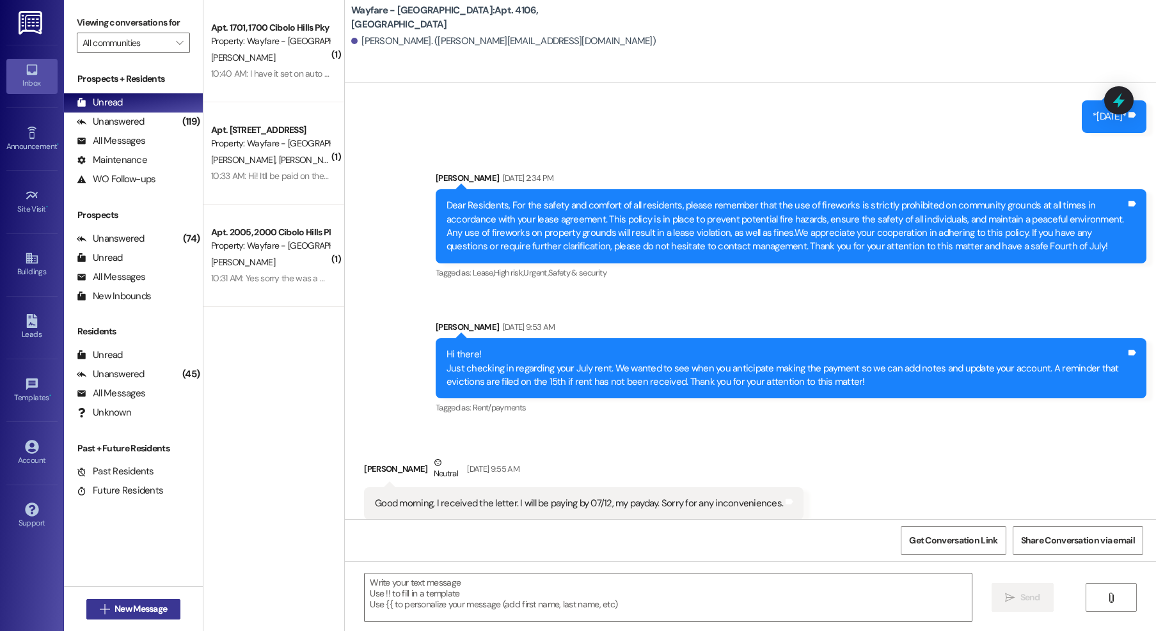
click at [134, 611] on span "New Message" at bounding box center [140, 608] width 52 height 13
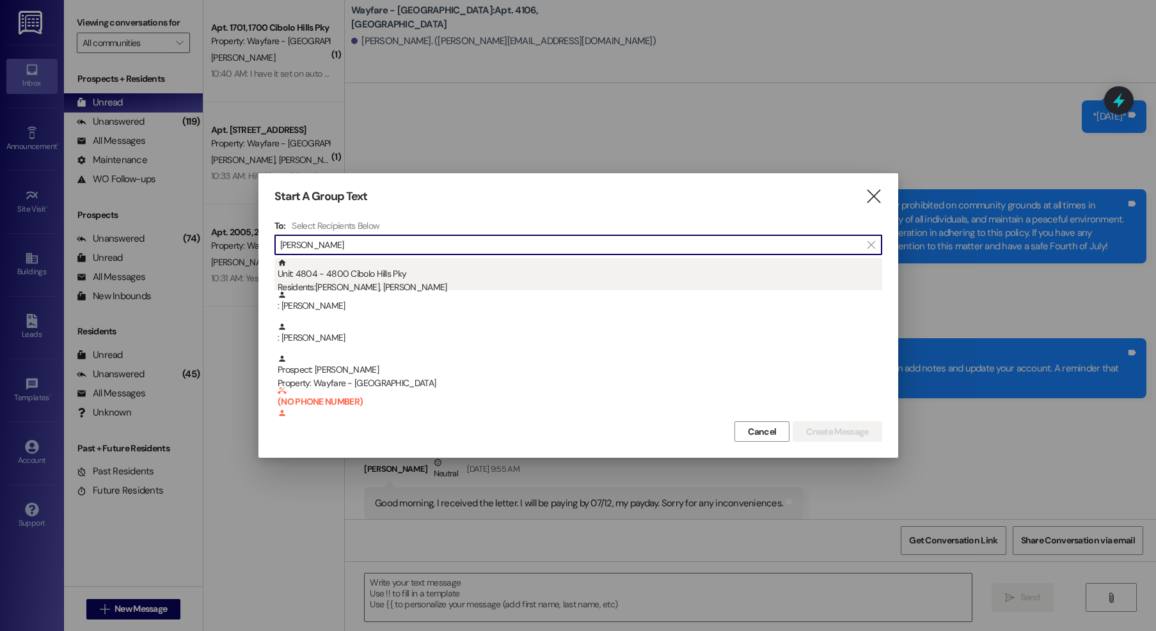
type input "lockett"
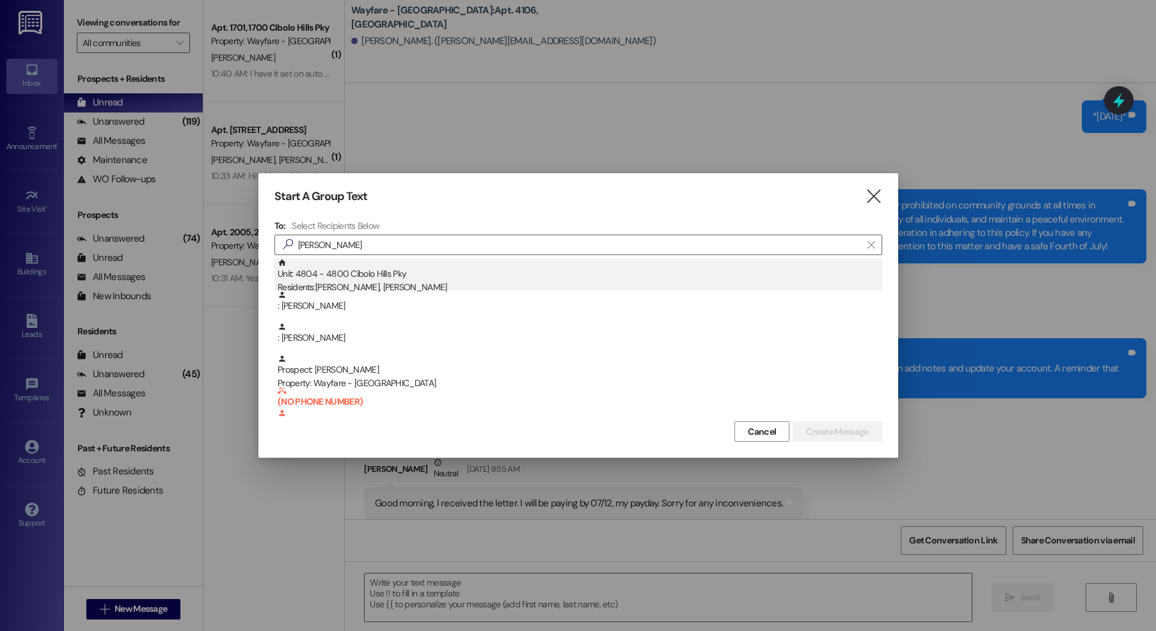
click at [428, 280] on div "Unit: 4804 - 4800 Cibolo Hills Pky Residents: Tashae Lockett, Gary Lockett" at bounding box center [580, 276] width 604 height 36
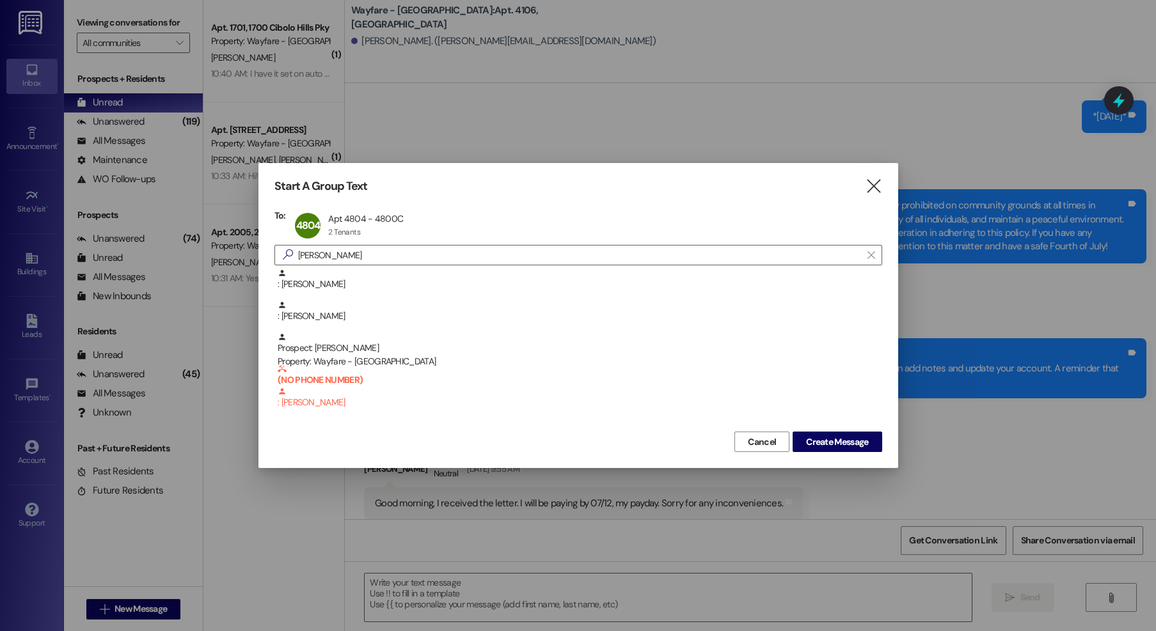
click at [845, 430] on div "Cancel Create Message" at bounding box center [578, 440] width 608 height 24
click at [844, 440] on span "Create Message" at bounding box center [837, 442] width 62 height 13
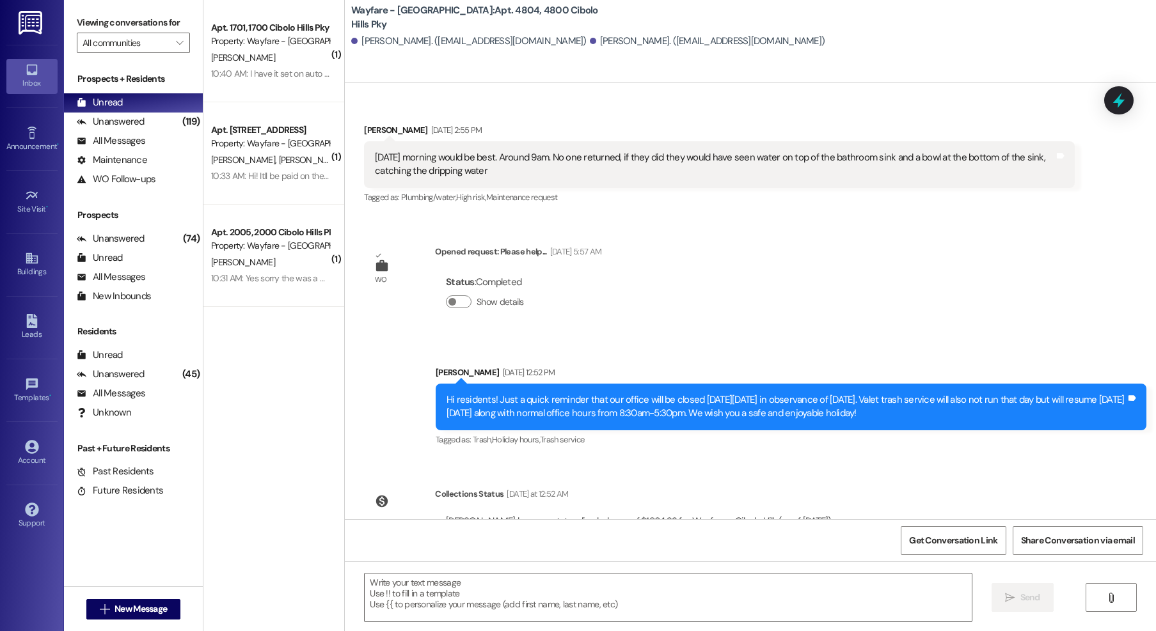
scroll to position [14379, 0]
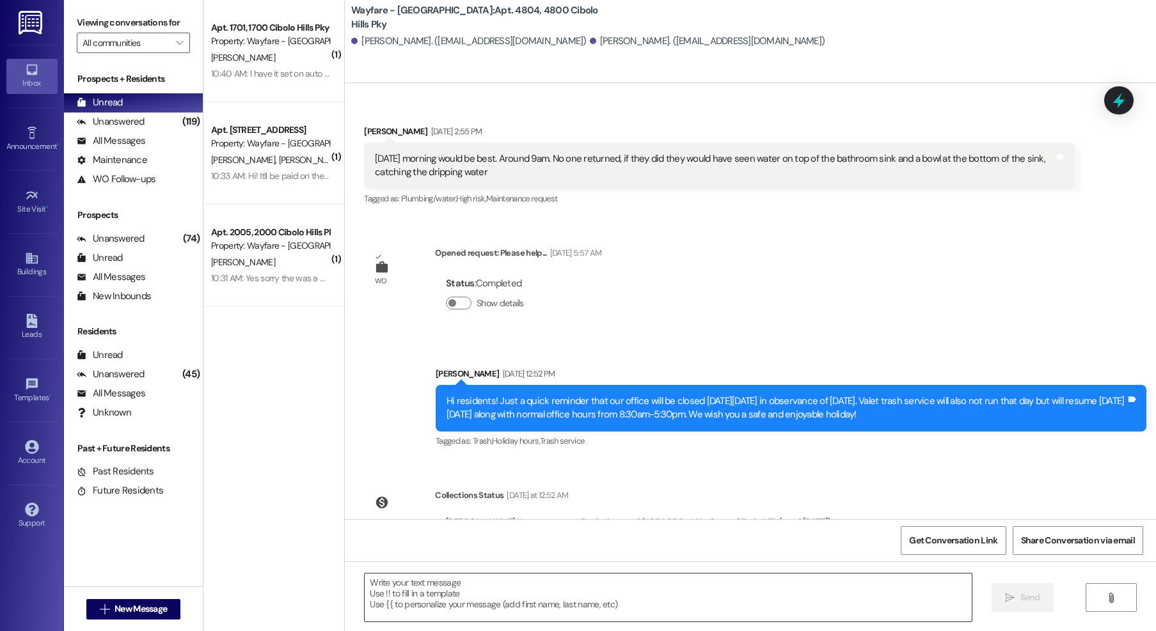
click at [668, 590] on textarea at bounding box center [668, 598] width 607 height 48
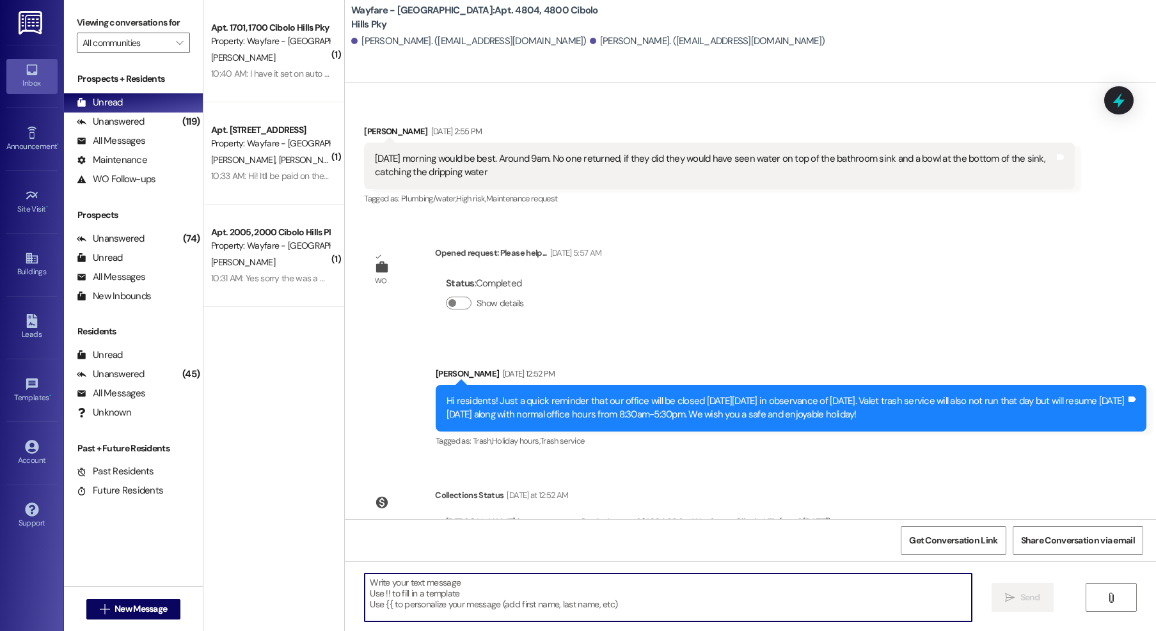
paste textarea "Good Morning, I’m reaching out to follow up on the September rent payment. Coul…"
type textarea "Good Morning, I’m reaching out to follow up on the September rent payment. Coul…"
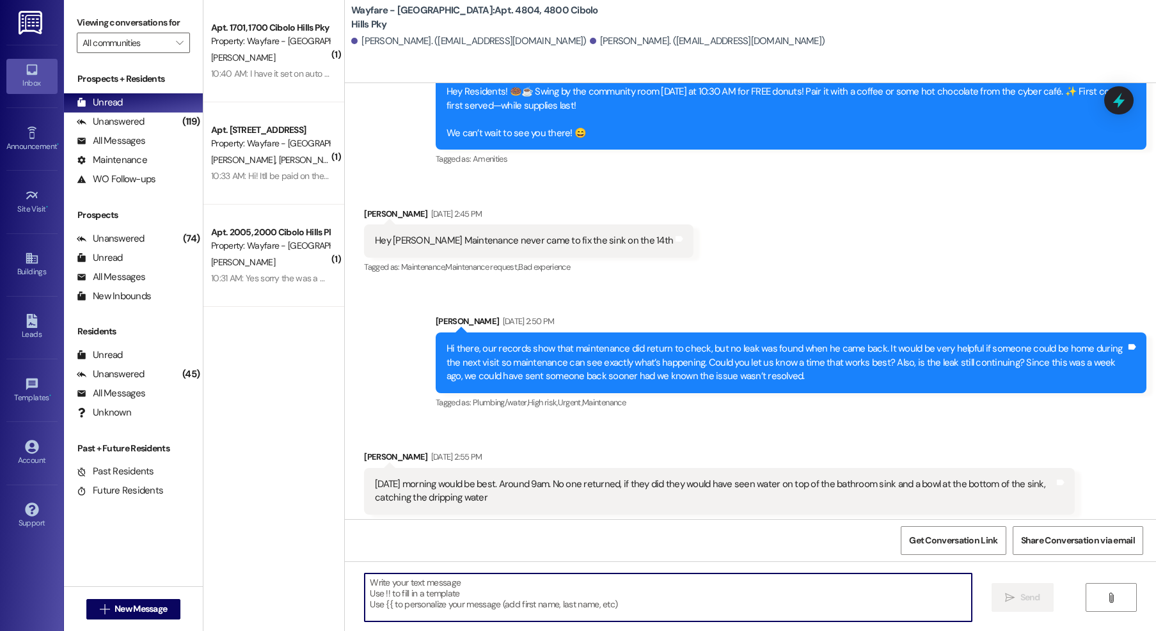
scroll to position [14049, 0]
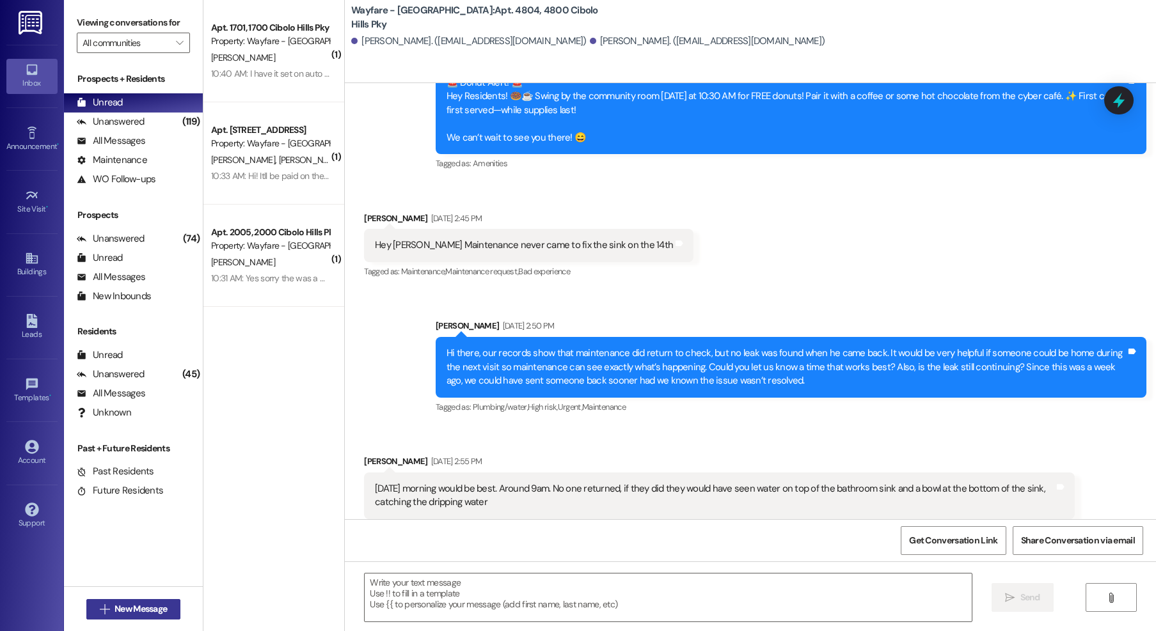
click at [156, 601] on button " New Message" at bounding box center [133, 609] width 95 height 20
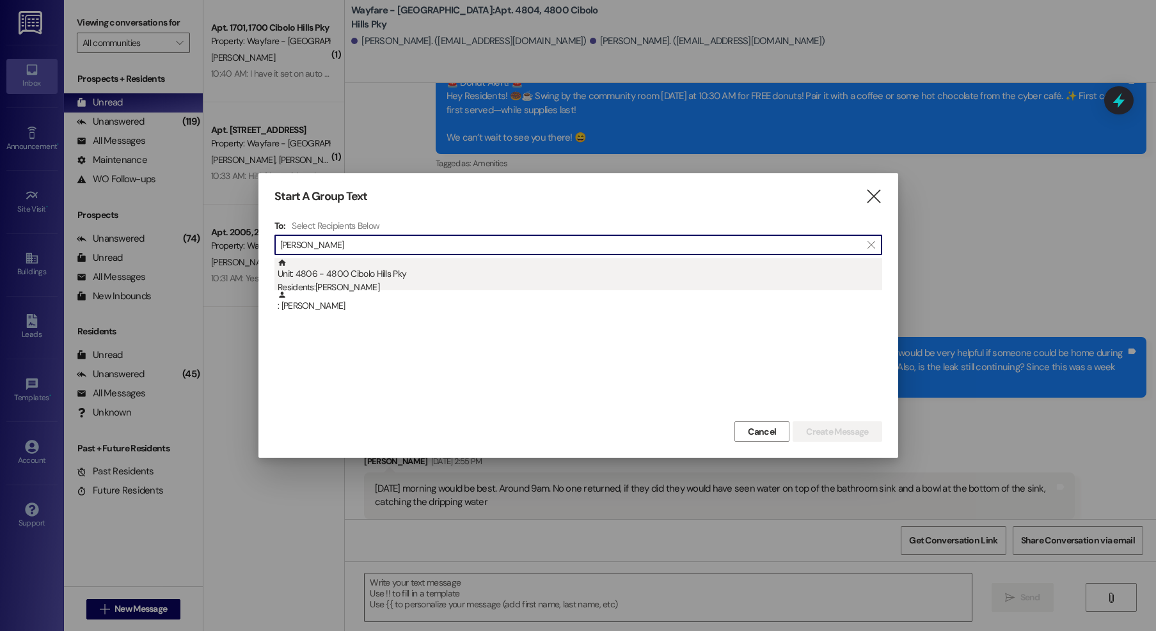
type input "albin"
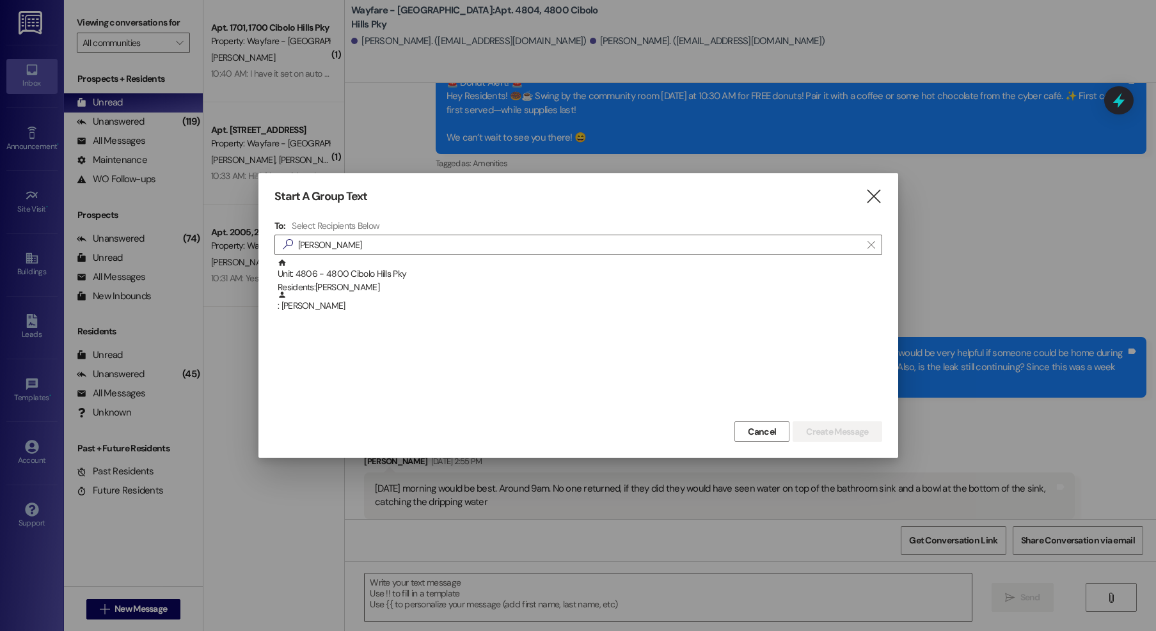
drag, startPoint x: 597, startPoint y: 270, endPoint x: 811, endPoint y: 358, distance: 231.1
click at [599, 270] on div "Unit: 4806 - 4800 Cibolo Hills Pky Residents: Nicholas Albin" at bounding box center [580, 276] width 604 height 36
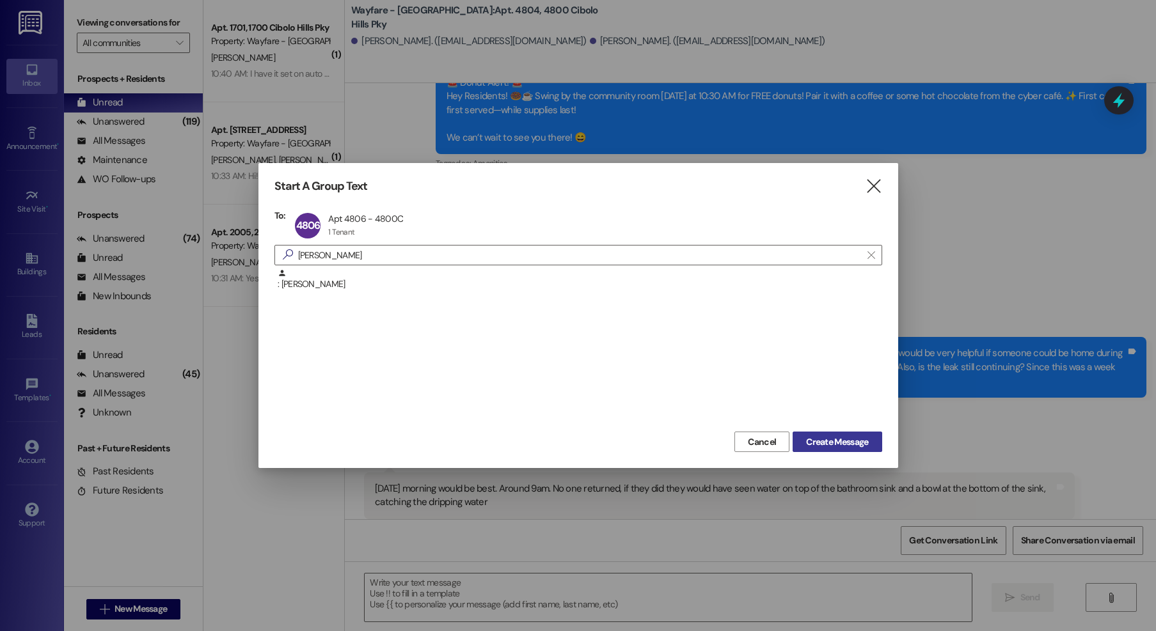
drag, startPoint x: 849, startPoint y: 443, endPoint x: 848, endPoint y: 434, distance: 9.0
click at [849, 443] on span "Create Message" at bounding box center [837, 442] width 62 height 13
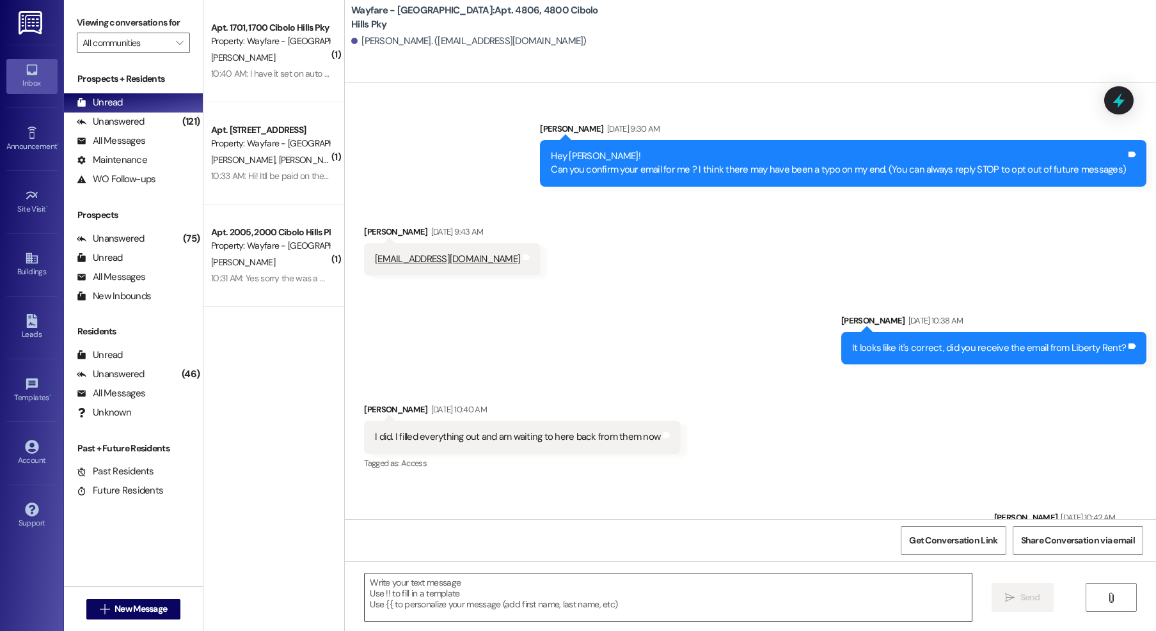
scroll to position [21950, 0]
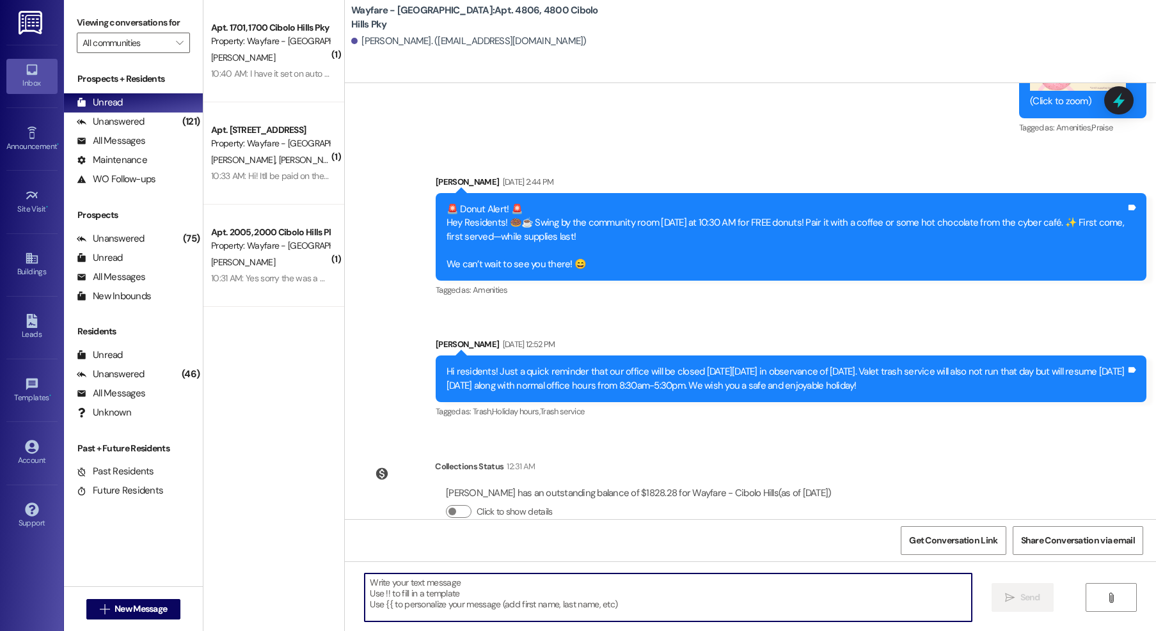
paste textarea "Good Morning, I’m reaching out to follow up on the September rent payment. Coul…"
type textarea "Good Morning, I’m reaching out to follow up on the September rent payment. Coul…"
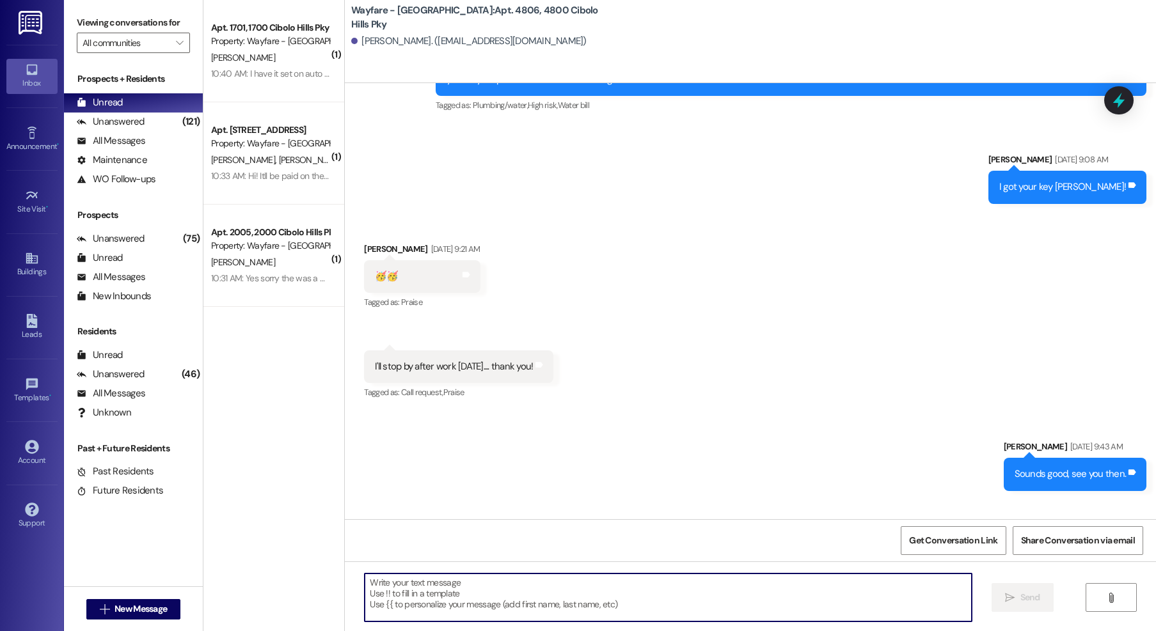
scroll to position [21077, 0]
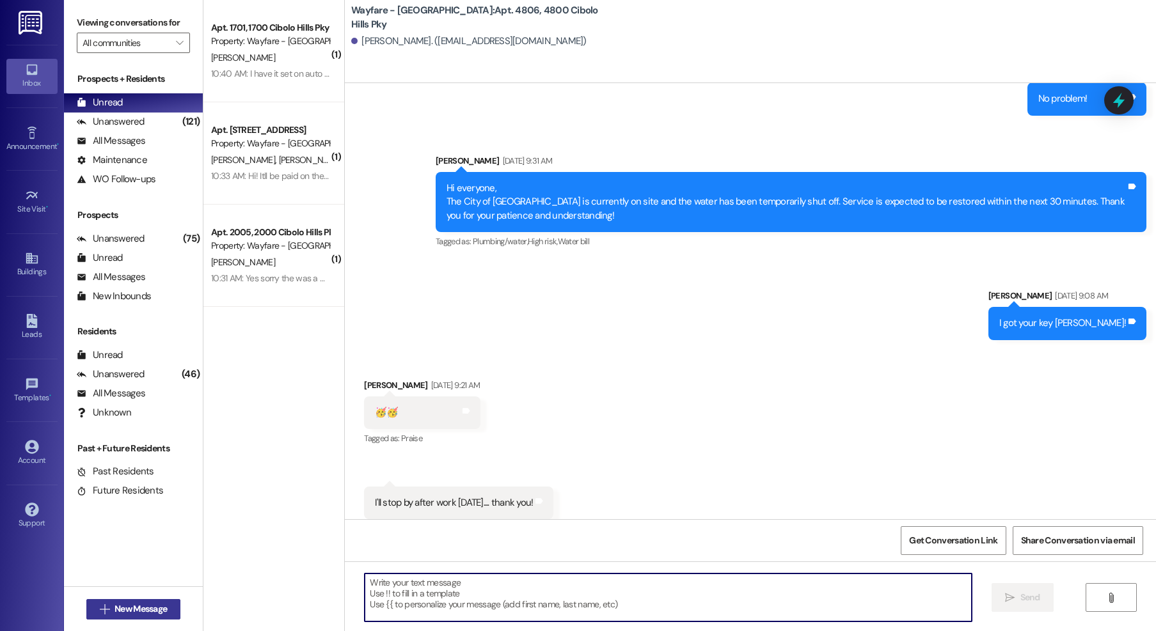
click at [100, 611] on icon "" at bounding box center [105, 609] width 10 height 10
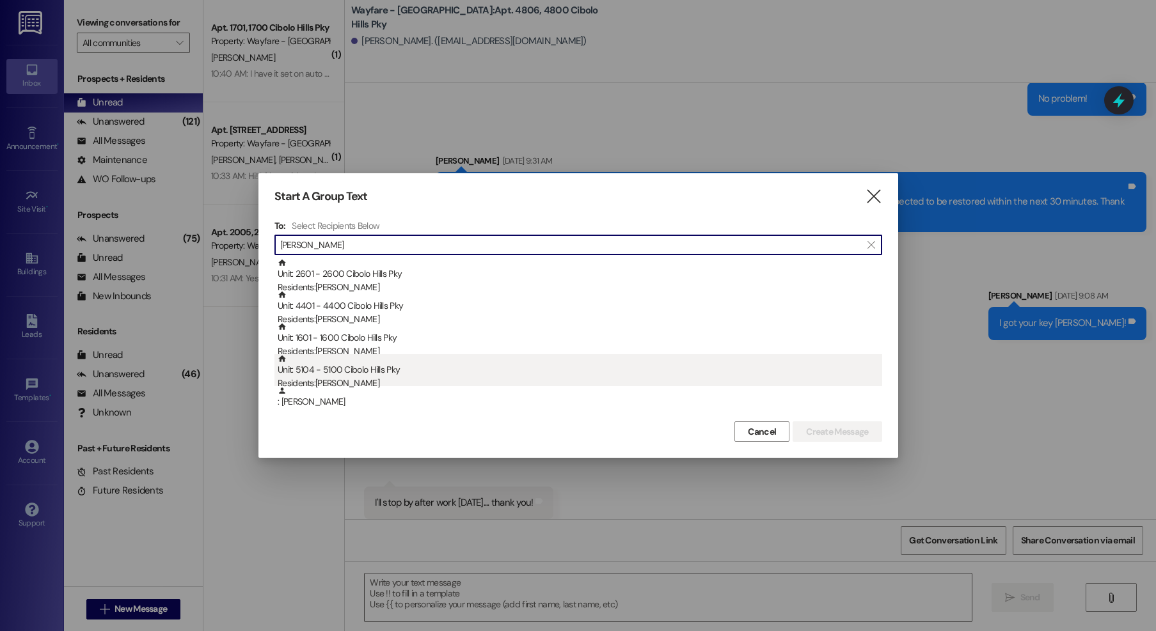
type input "johnson"
click at [421, 376] on div "Unit: 5104 - 5100 Cibolo Hills Pky Residents: Melanie Johnson" at bounding box center [580, 372] width 604 height 36
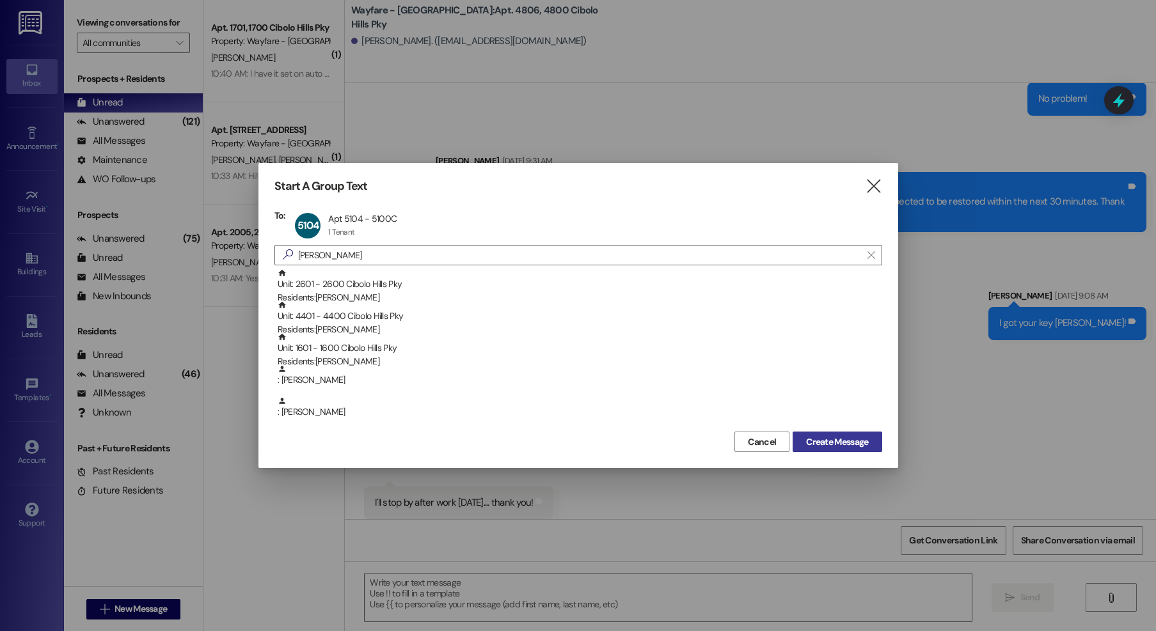
click at [871, 445] on button "Create Message" at bounding box center [836, 442] width 89 height 20
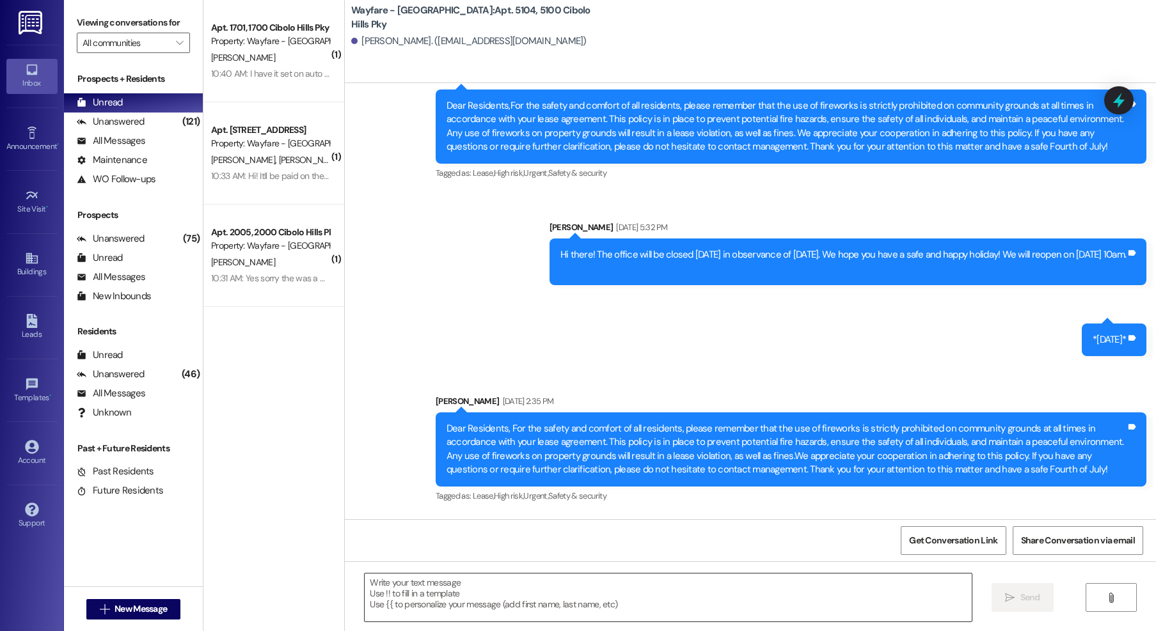
scroll to position [26896, 0]
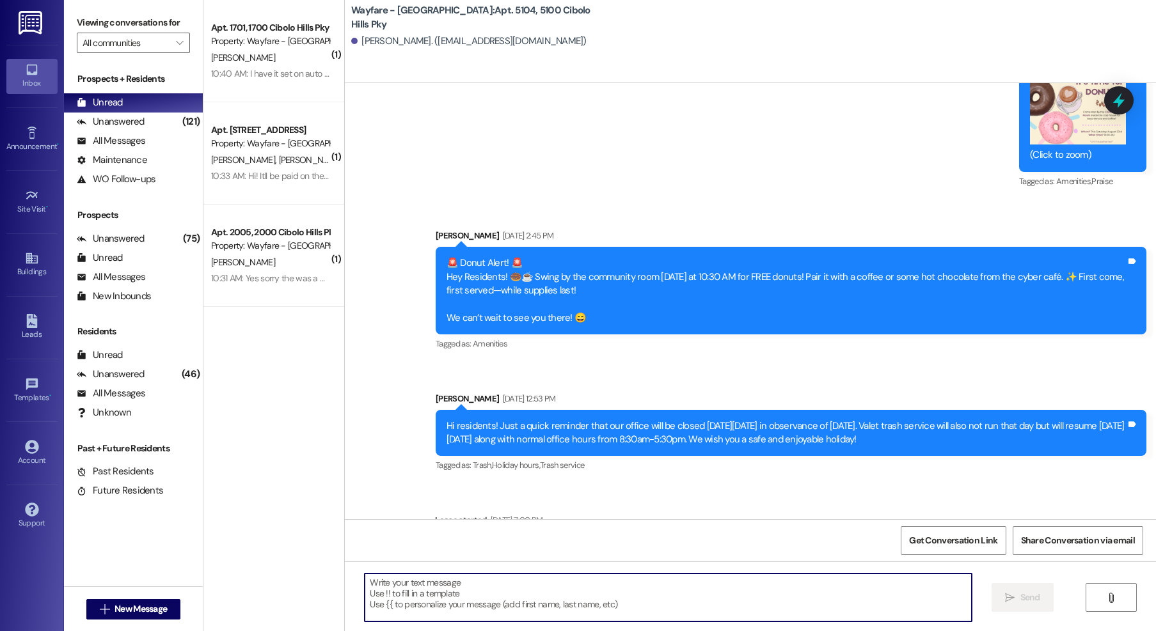
paste textarea "Good Morning, I’m reaching out to follow up on the September rent payment. Coul…"
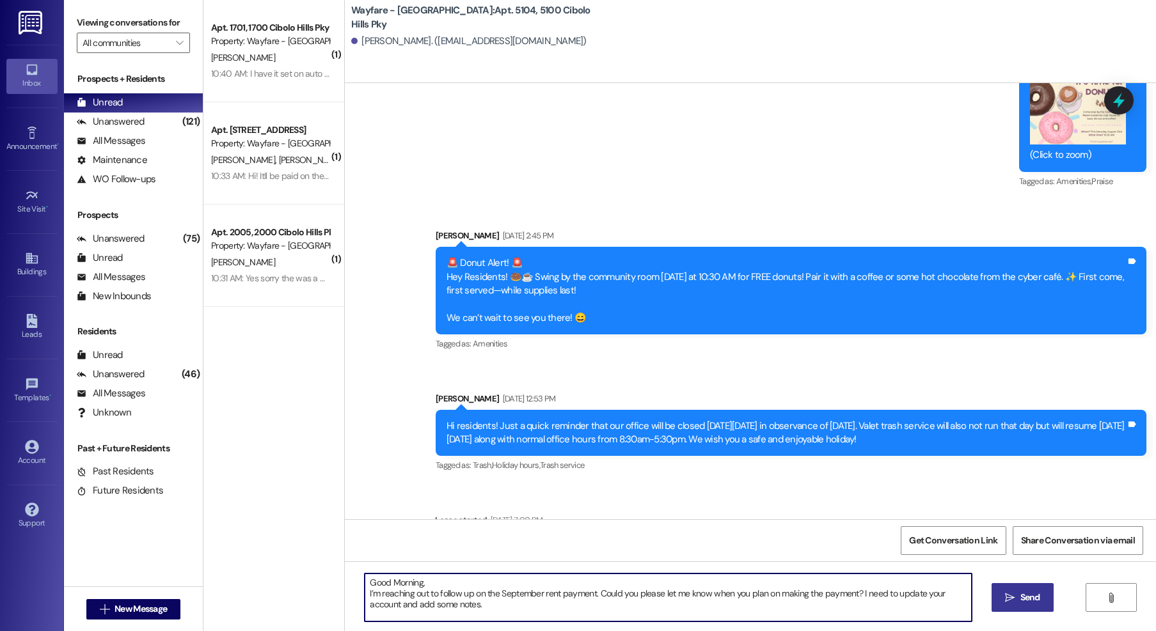
scroll to position [11, 0]
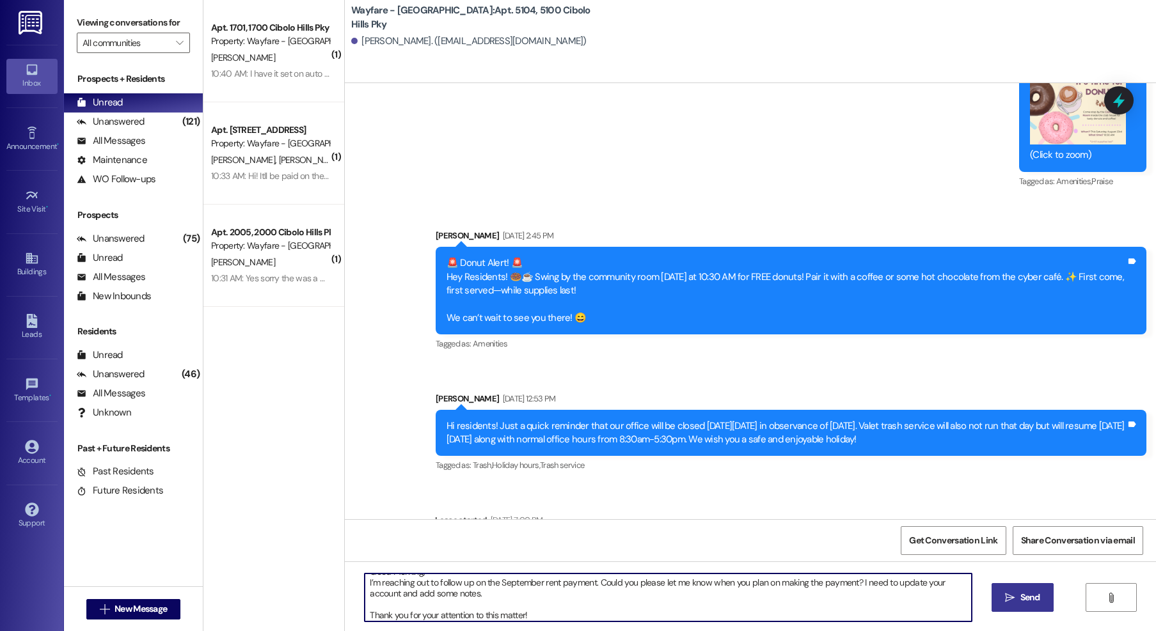
type textarea "Good Morning, I’m reaching out to follow up on the September rent payment. Coul…"
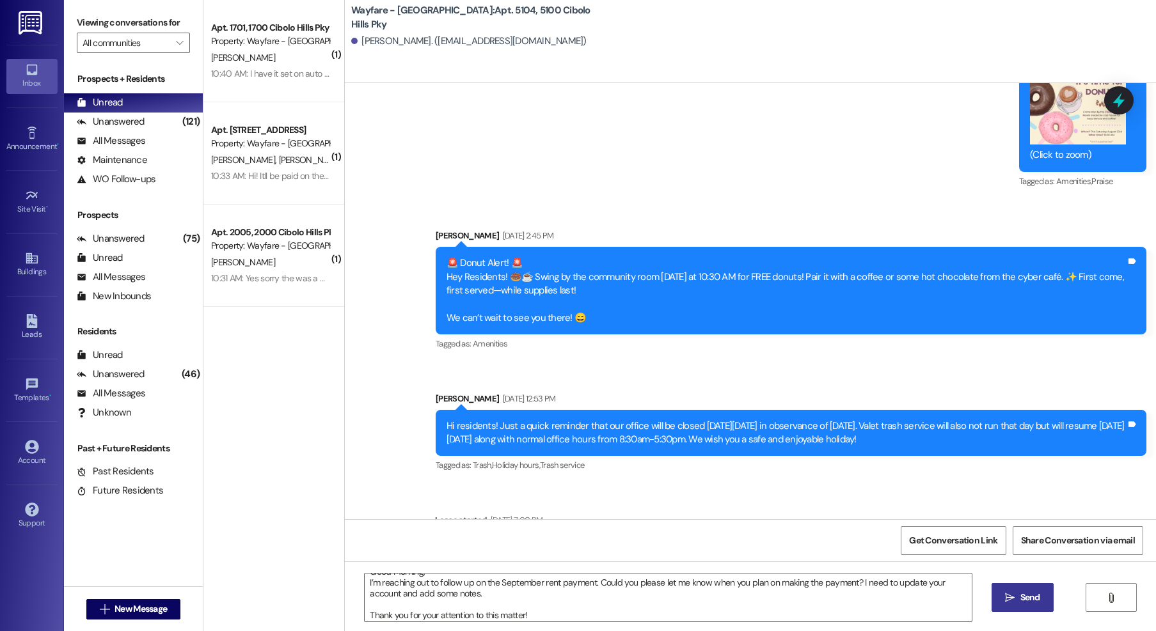
click at [1018, 601] on span "Send" at bounding box center [1030, 597] width 25 height 13
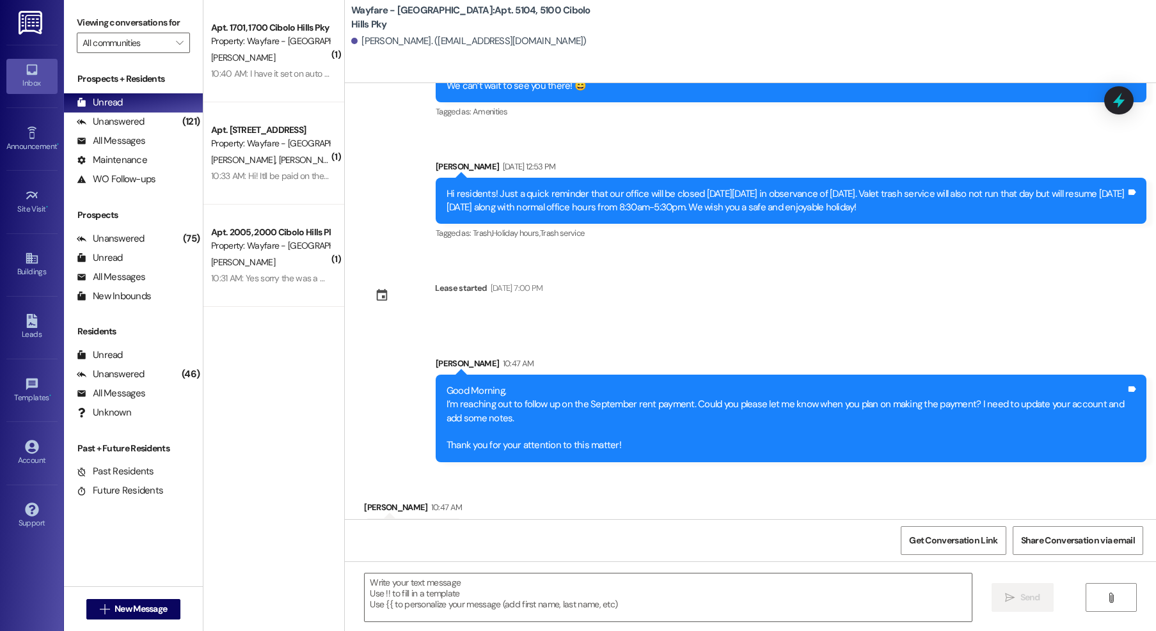
scroll to position [27218, 0]
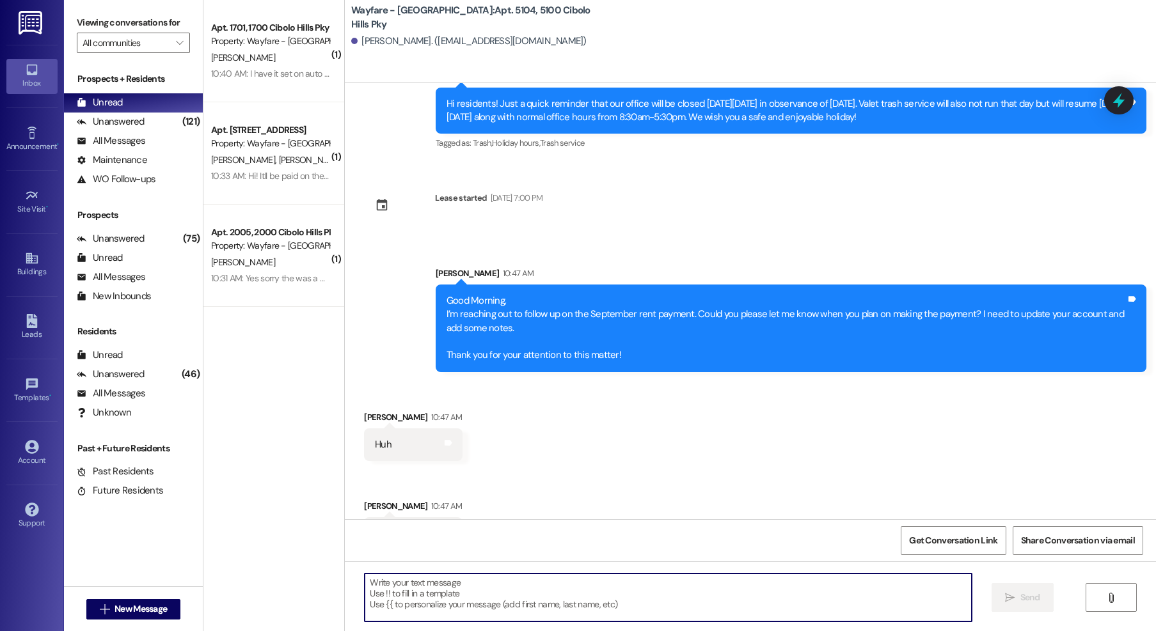
click at [500, 602] on textarea at bounding box center [668, 598] width 607 height 48
type textarea "You paid August not September."
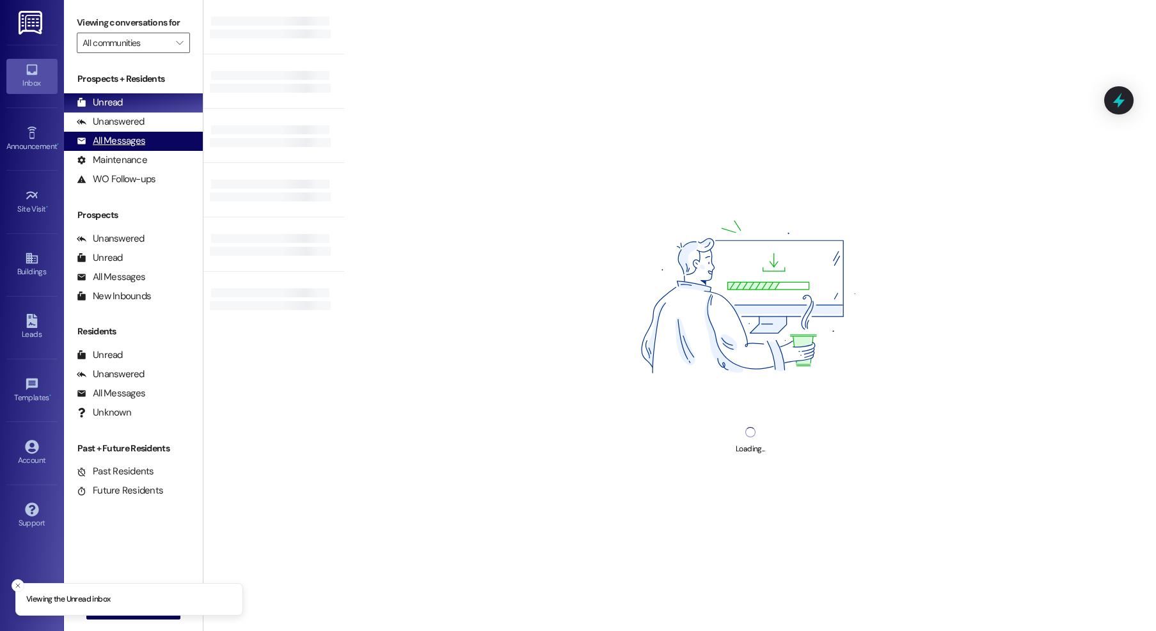
click at [117, 144] on div "All Messages" at bounding box center [111, 140] width 68 height 13
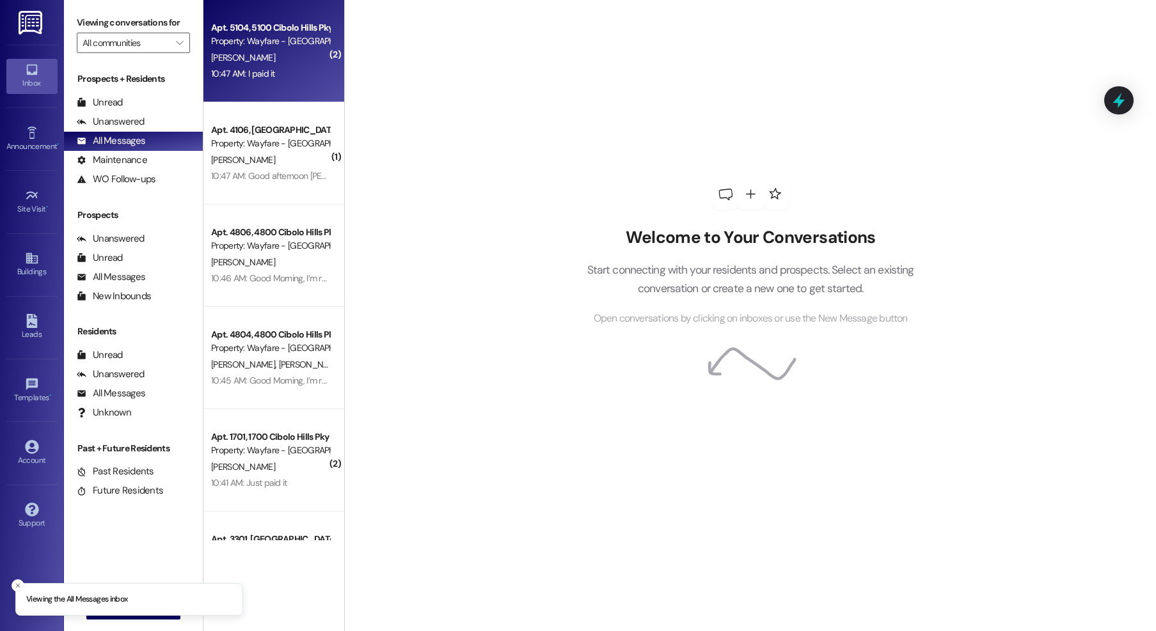
click at [271, 64] on div "[PERSON_NAME]" at bounding box center [270, 58] width 121 height 16
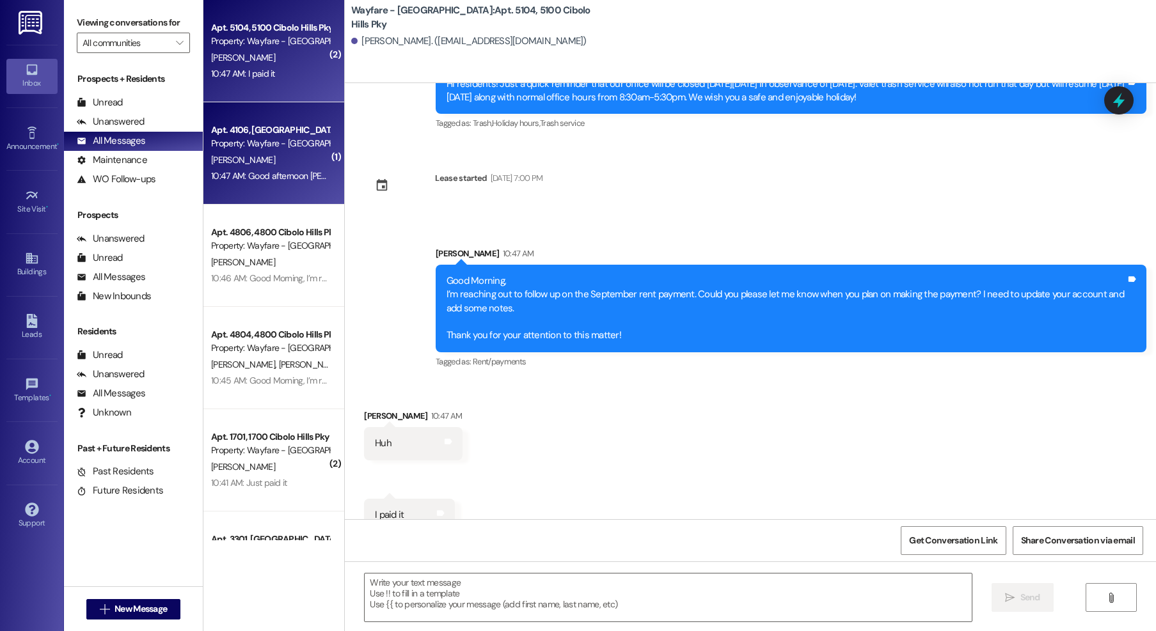
click at [270, 157] on div "[PERSON_NAME]" at bounding box center [270, 160] width 121 height 16
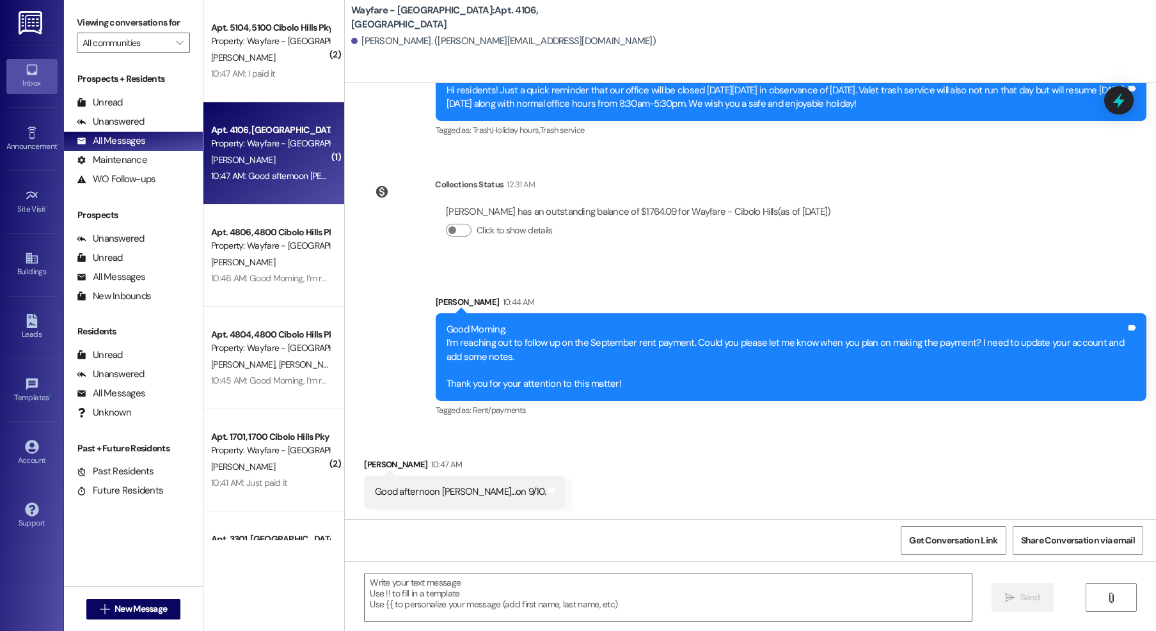
scroll to position [19069, 0]
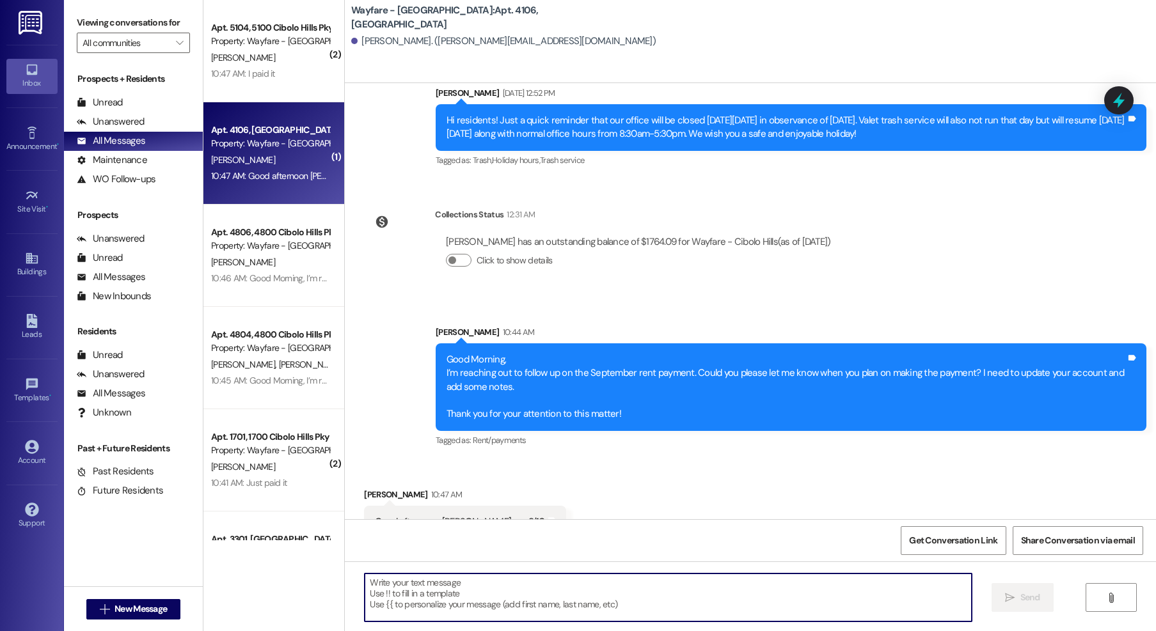
click at [615, 581] on textarea at bounding box center [668, 598] width 607 height 48
type textarea "sounds good, thank you!"
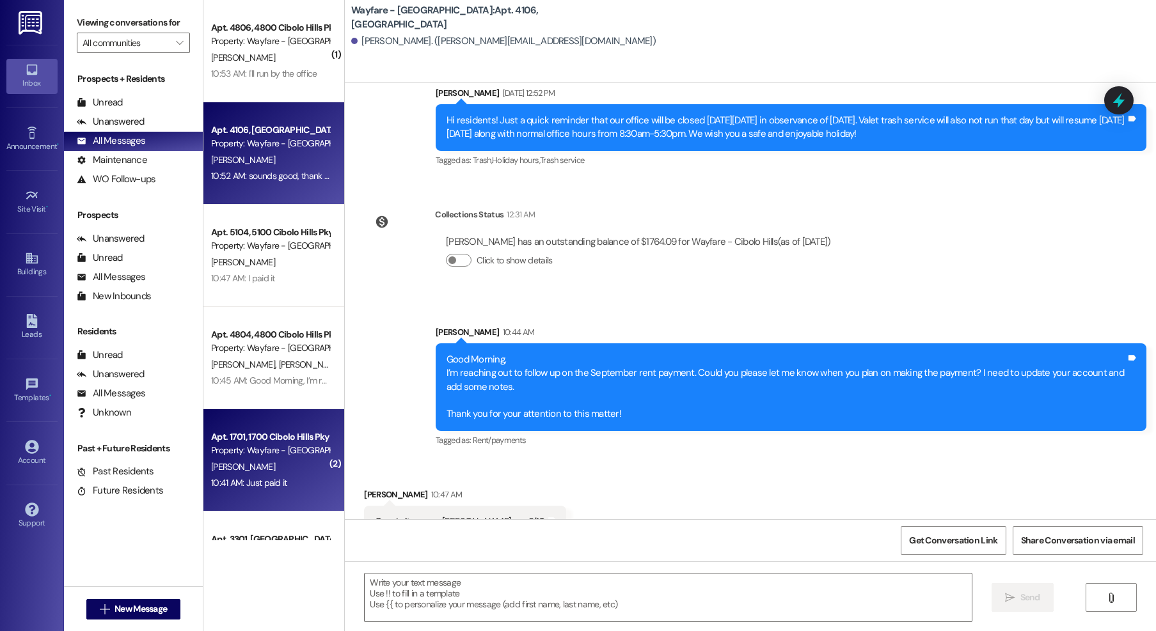
click at [278, 450] on div "Property: Wayfare - [GEOGRAPHIC_DATA]" at bounding box center [270, 450] width 118 height 13
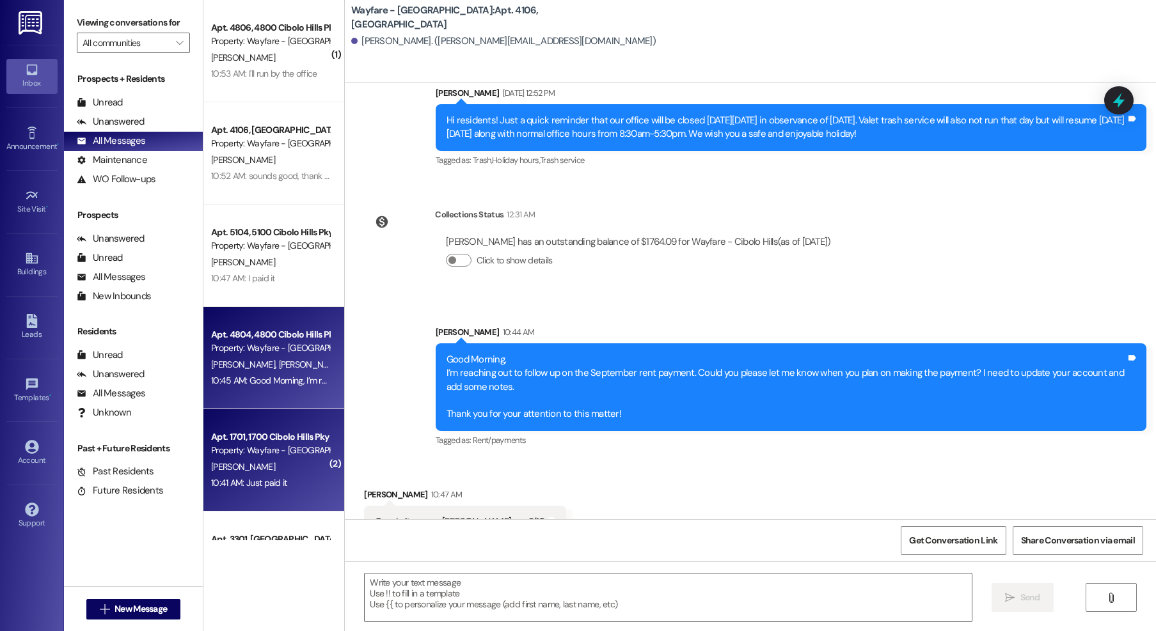
click at [279, 363] on span "[PERSON_NAME]" at bounding box center [311, 365] width 64 height 12
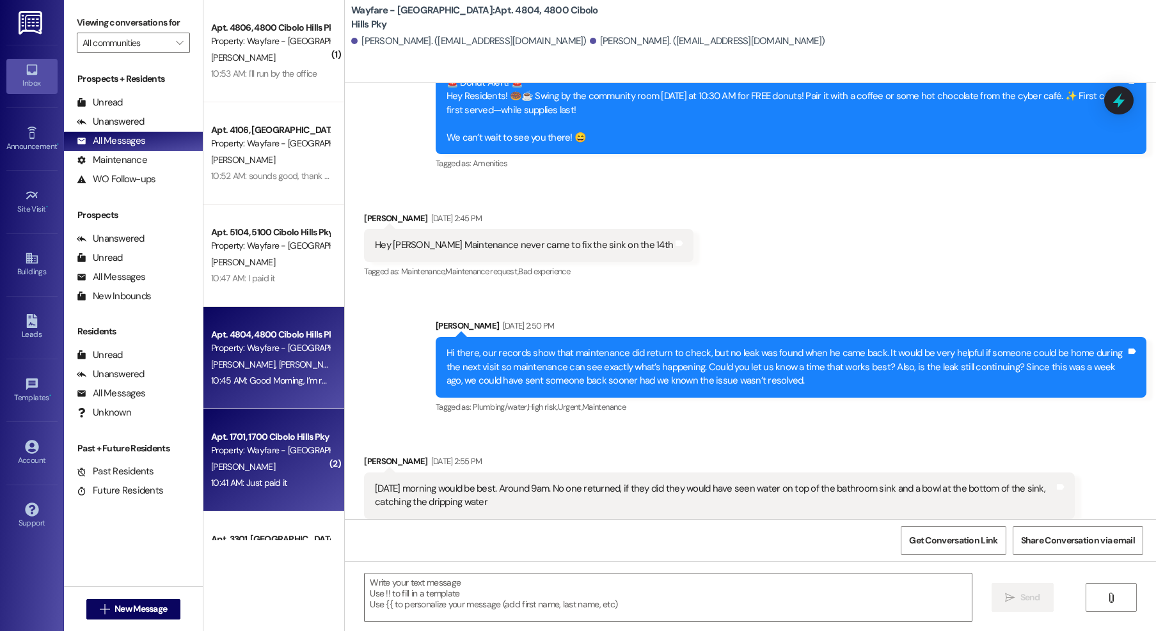
click at [251, 462] on div "[PERSON_NAME]" at bounding box center [270, 467] width 121 height 16
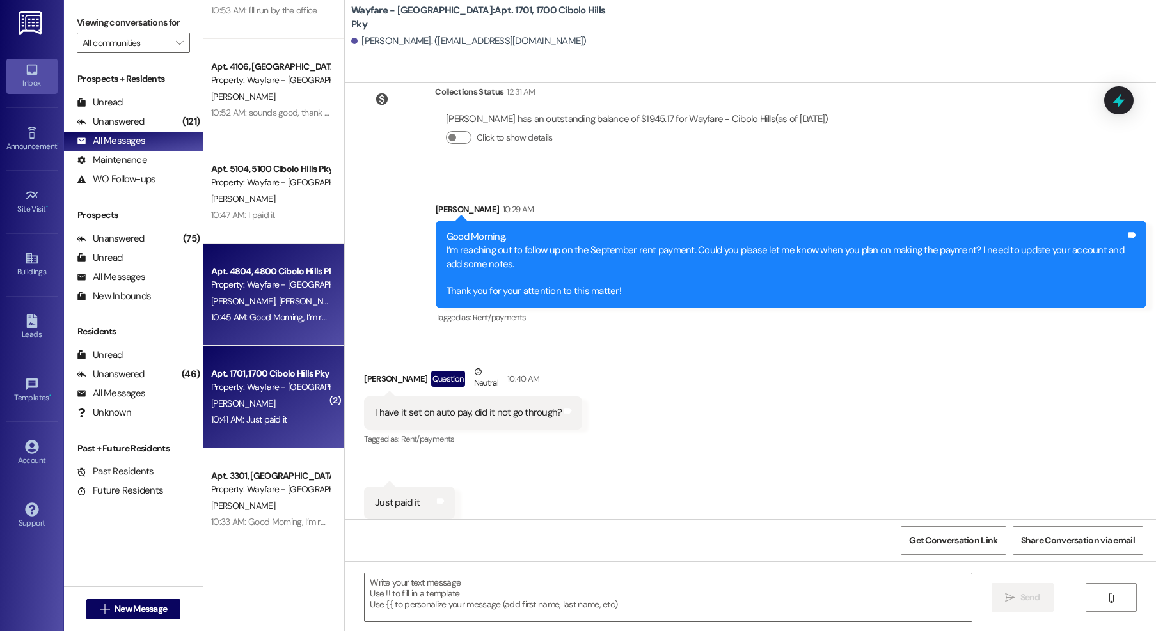
scroll to position [0, 0]
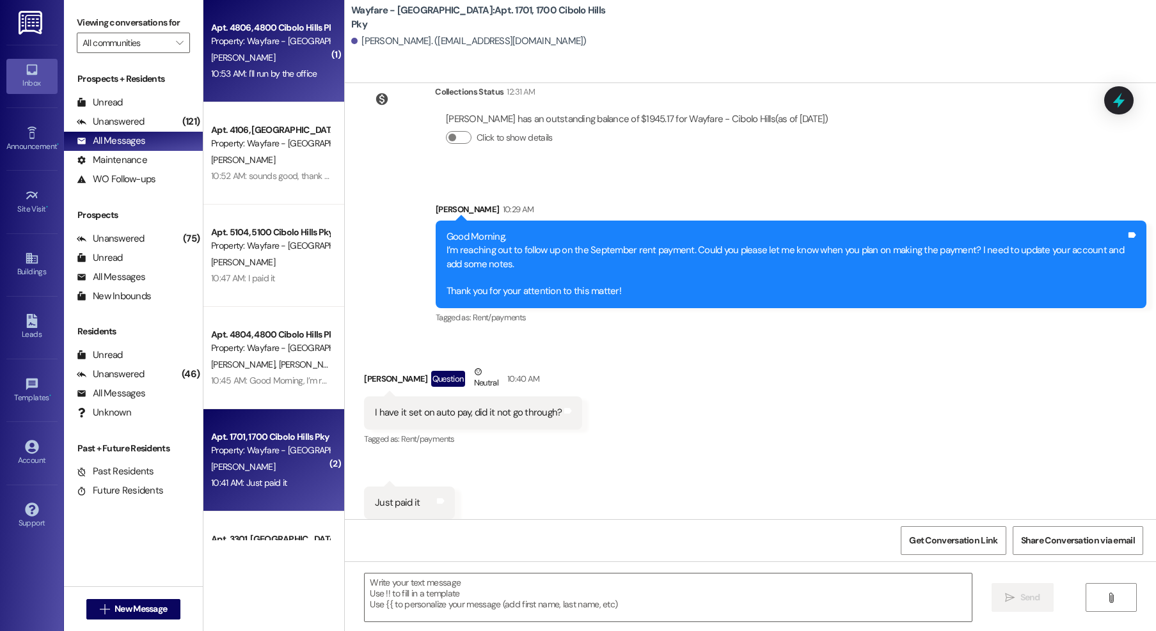
click at [263, 40] on div "Property: Wayfare - [GEOGRAPHIC_DATA]" at bounding box center [270, 41] width 118 height 13
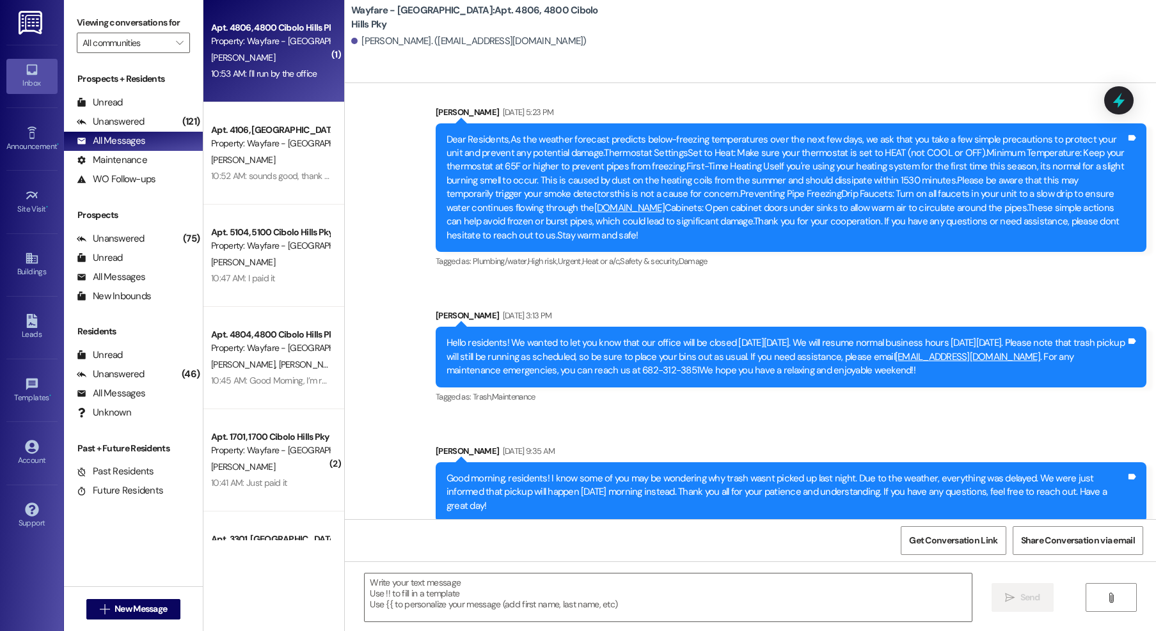
scroll to position [22222, 0]
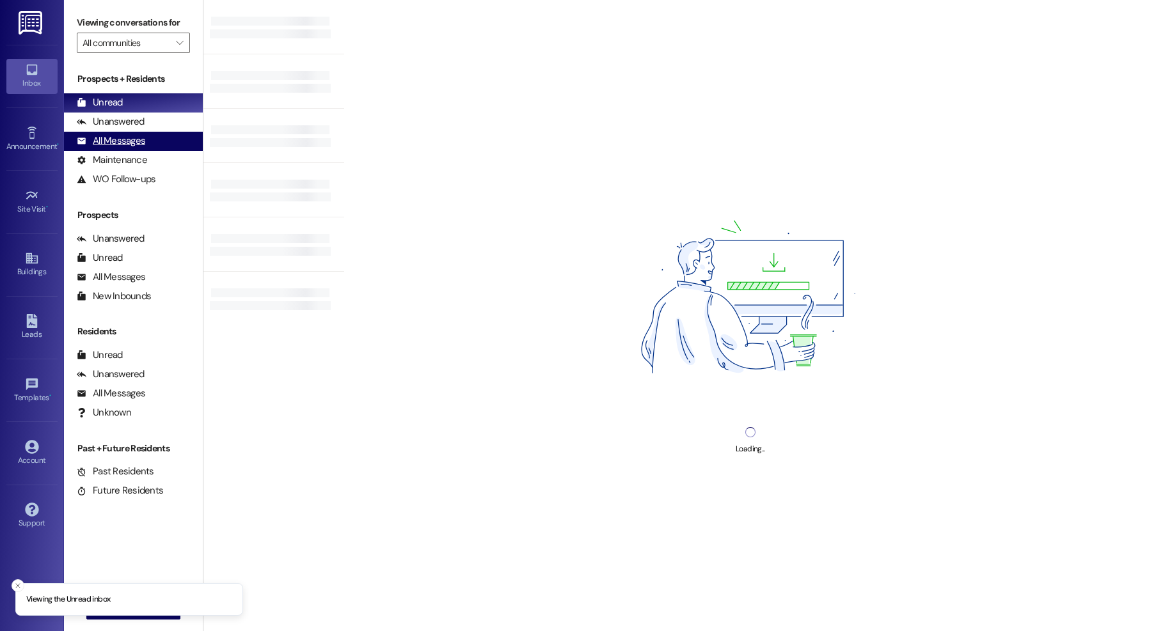
click at [125, 147] on div "All Messages" at bounding box center [111, 140] width 68 height 13
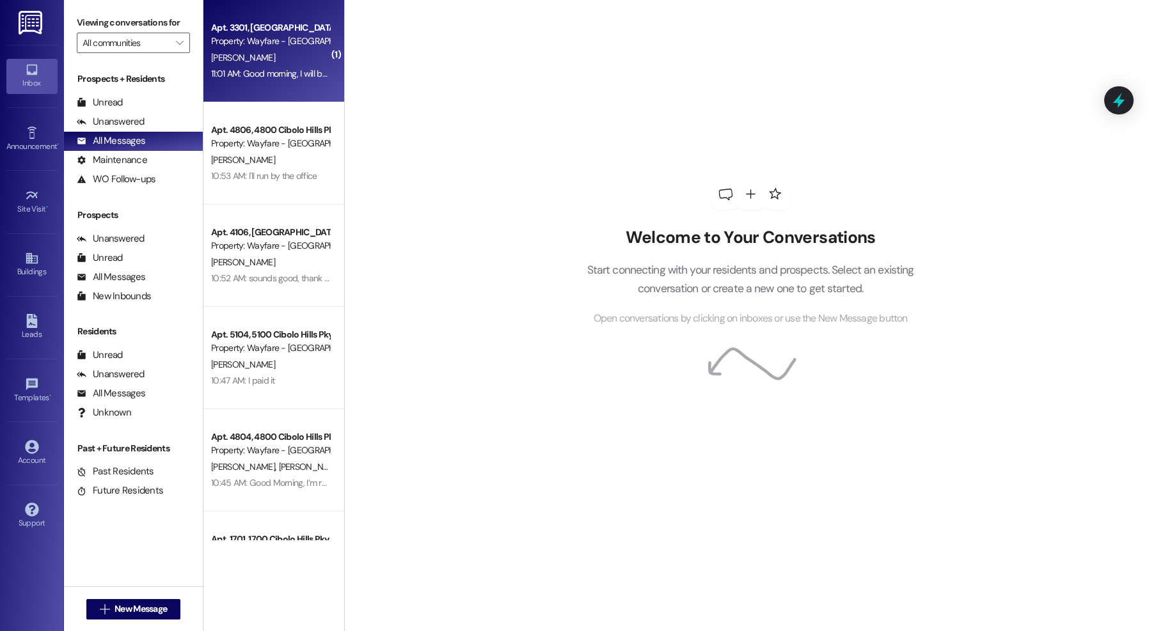
click at [279, 28] on div "Apt. 3301, [GEOGRAPHIC_DATA]" at bounding box center [270, 27] width 118 height 13
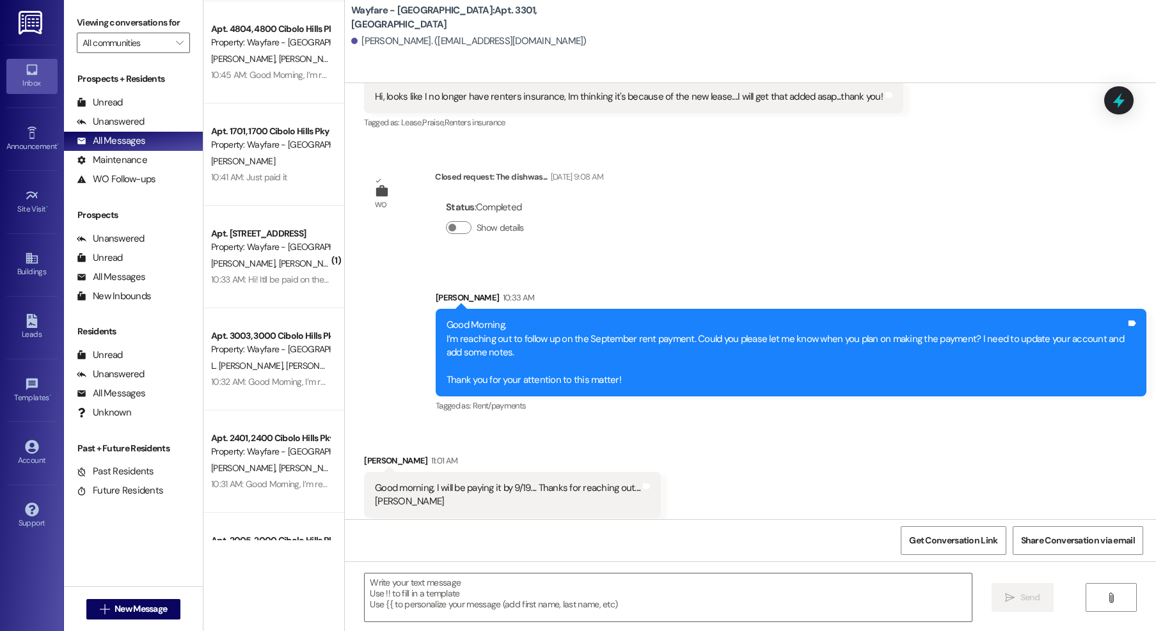
scroll to position [407, 0]
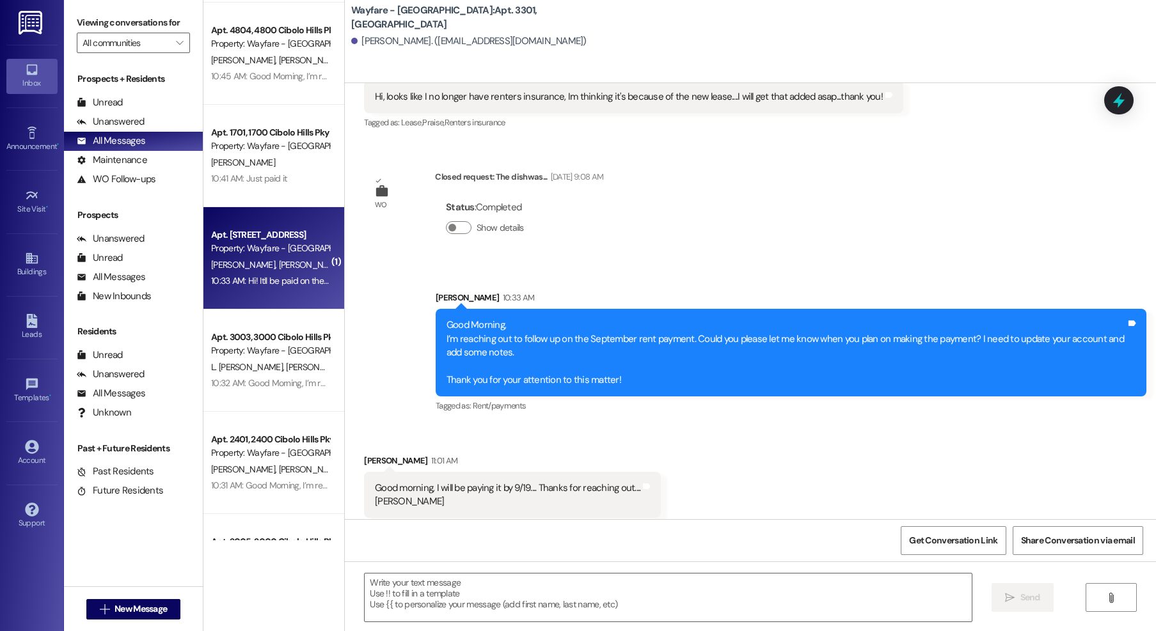
click at [278, 241] on div "Apt. 3103, 3100 Cibolo Hills Pky" at bounding box center [270, 234] width 118 height 13
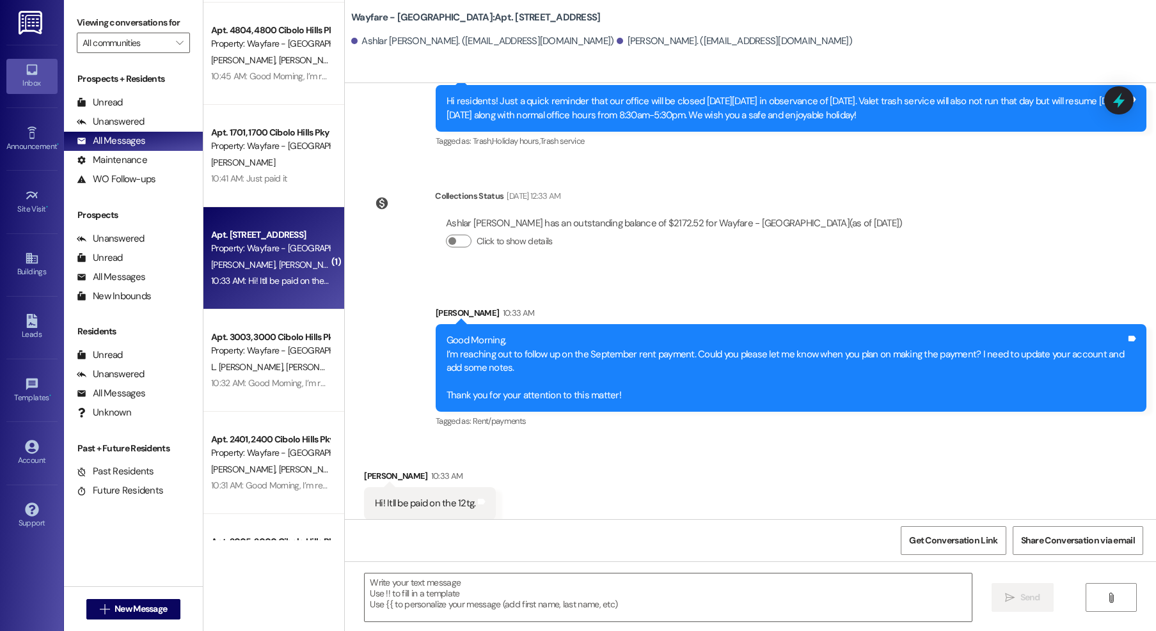
scroll to position [510, 0]
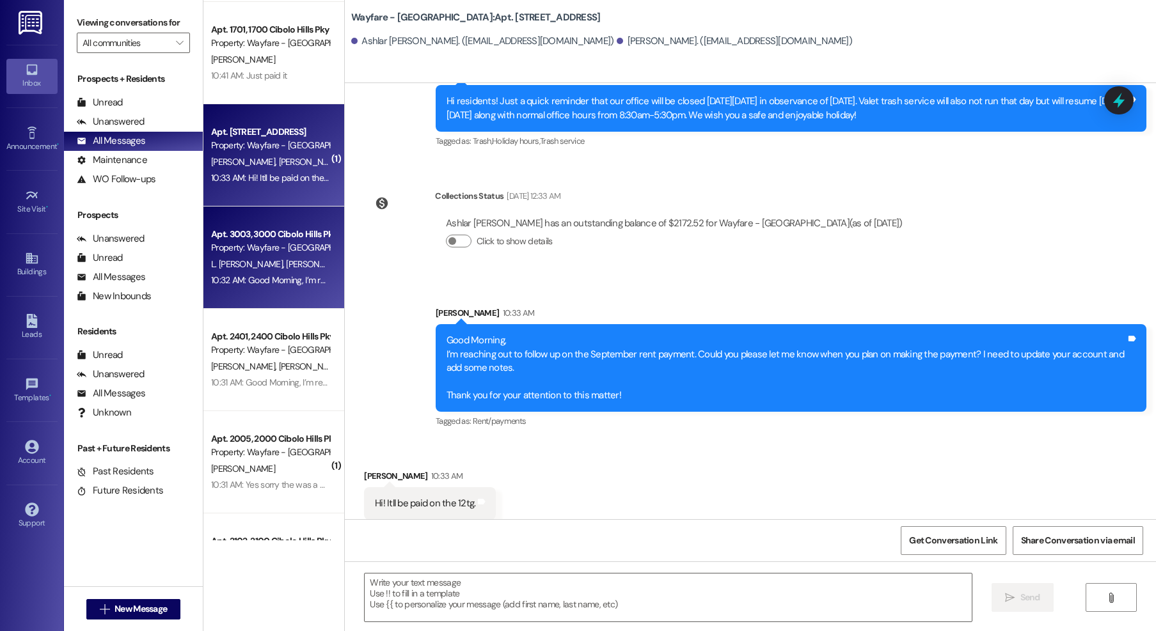
click at [265, 244] on div "Property: Wayfare - [GEOGRAPHIC_DATA]" at bounding box center [270, 247] width 118 height 13
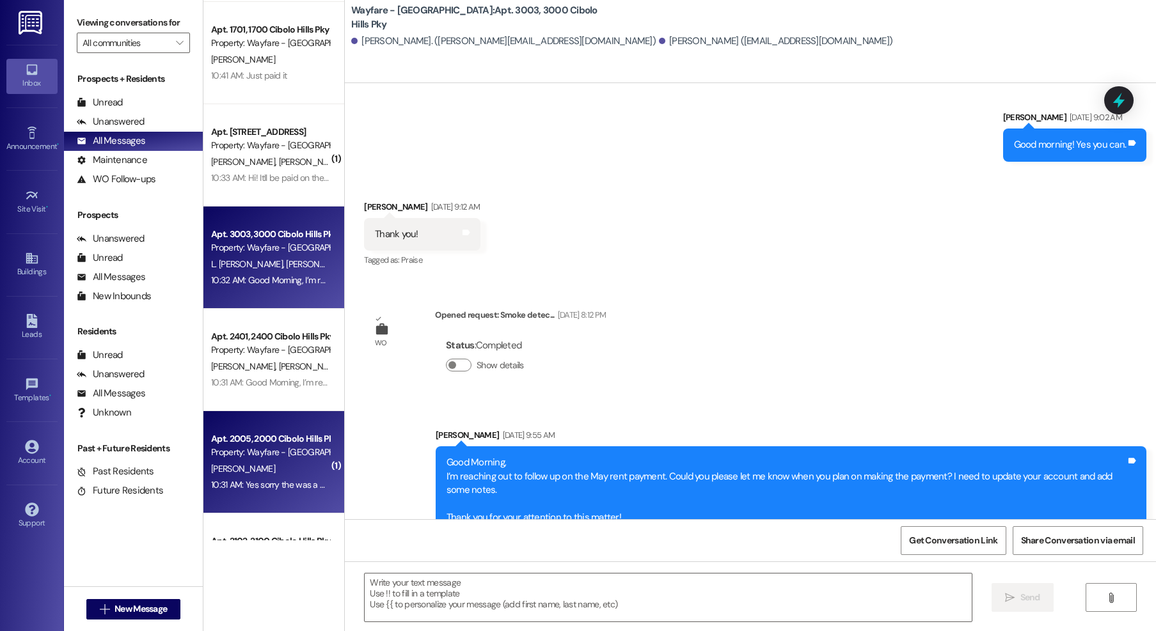
click at [276, 479] on div "10:31 AM: Yes sorry the was a hold put on my direct deposit it should be cleare…" at bounding box center [470, 485] width 518 height 12
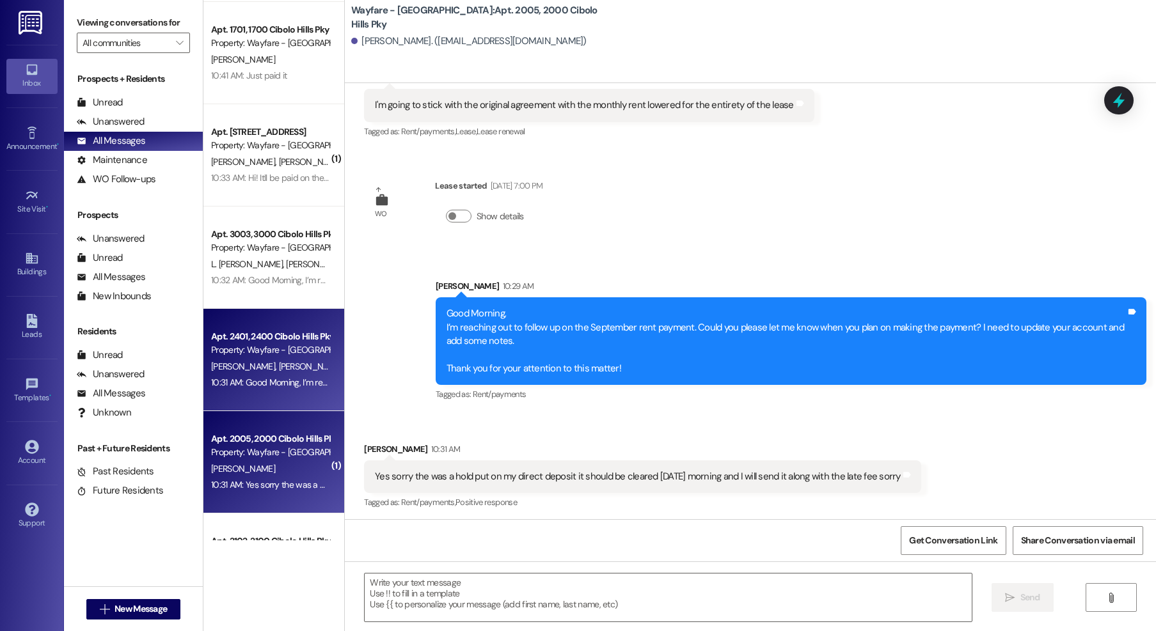
scroll to position [1789, 0]
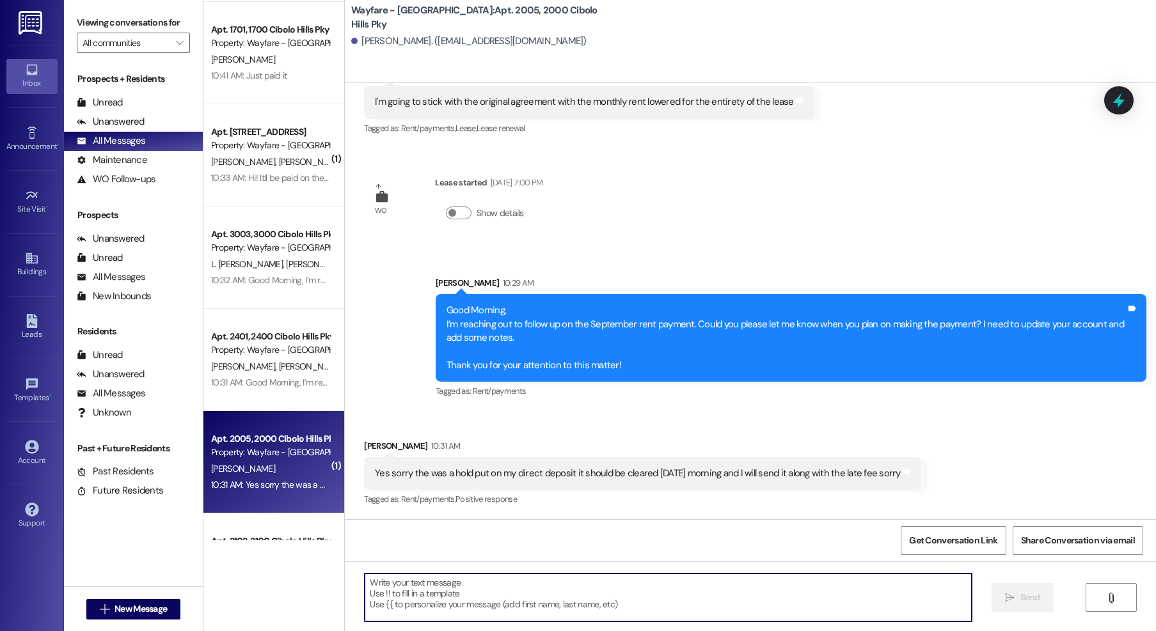
click at [503, 591] on textarea at bounding box center [668, 598] width 607 height 48
type textarea "sounds good, thanks for letting us know!"
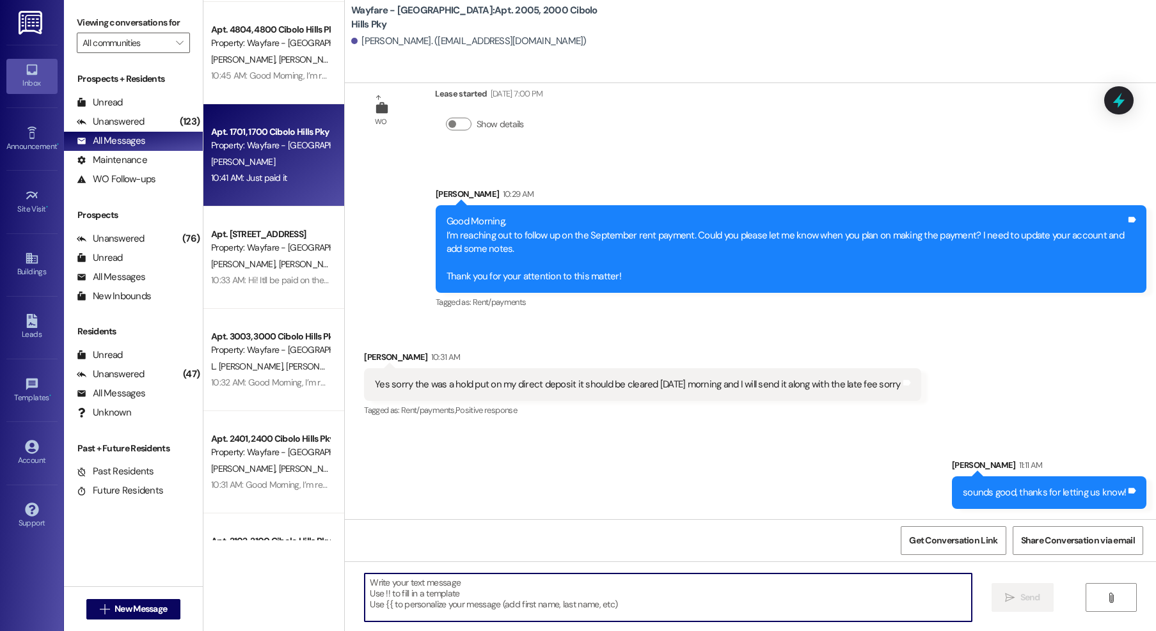
scroll to position [0, 0]
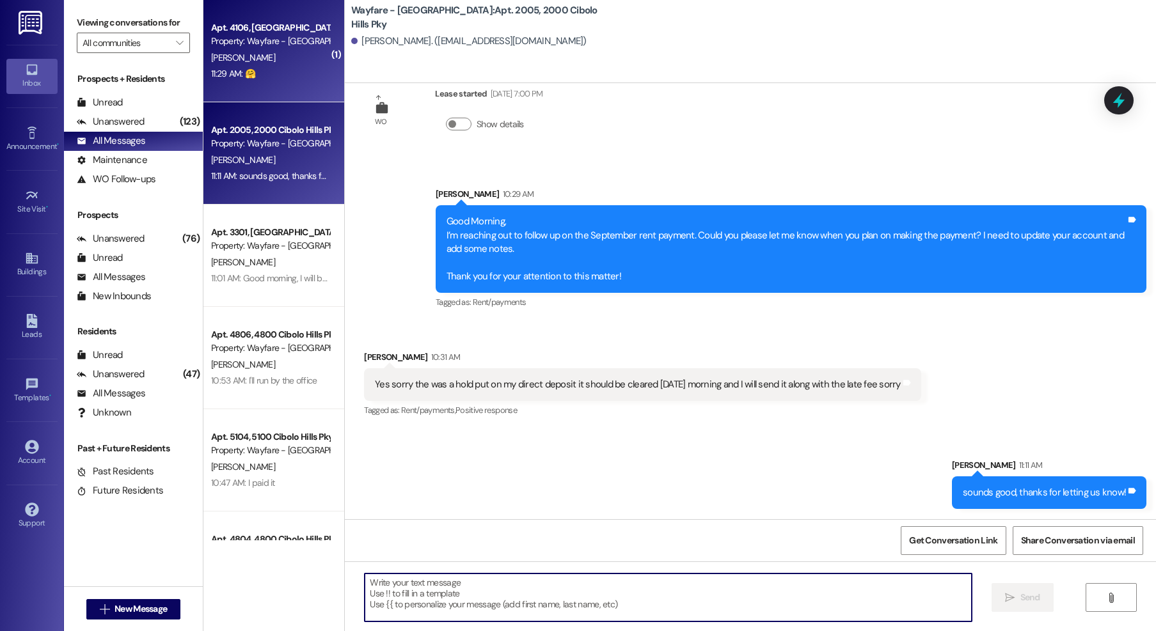
click at [278, 52] on div "[PERSON_NAME]" at bounding box center [270, 58] width 121 height 16
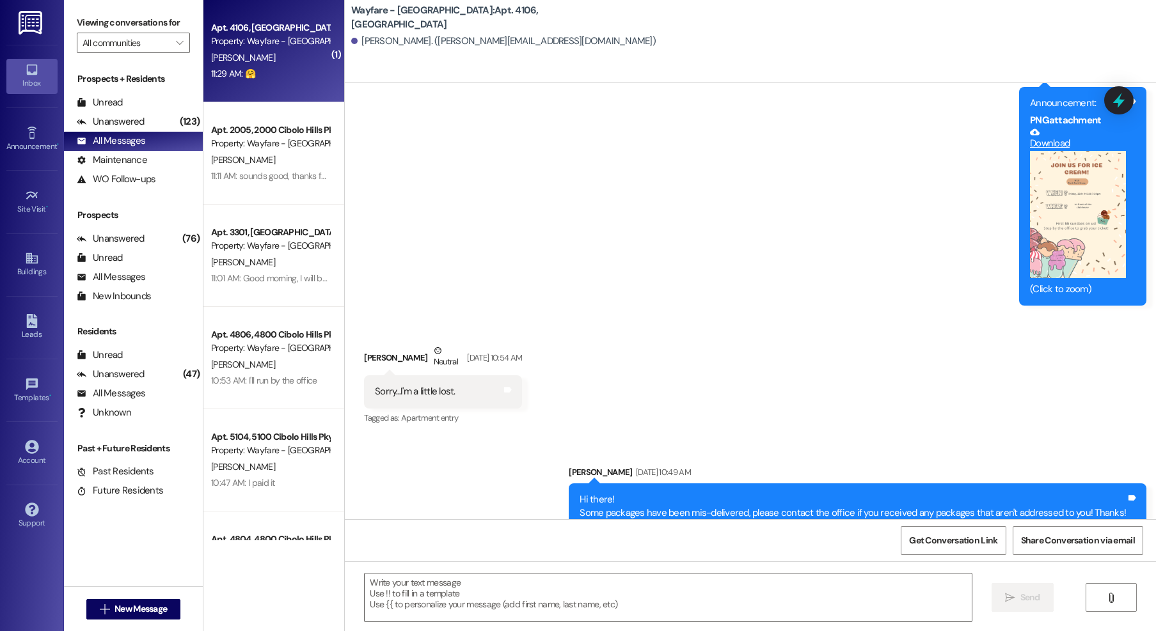
scroll to position [19248, 0]
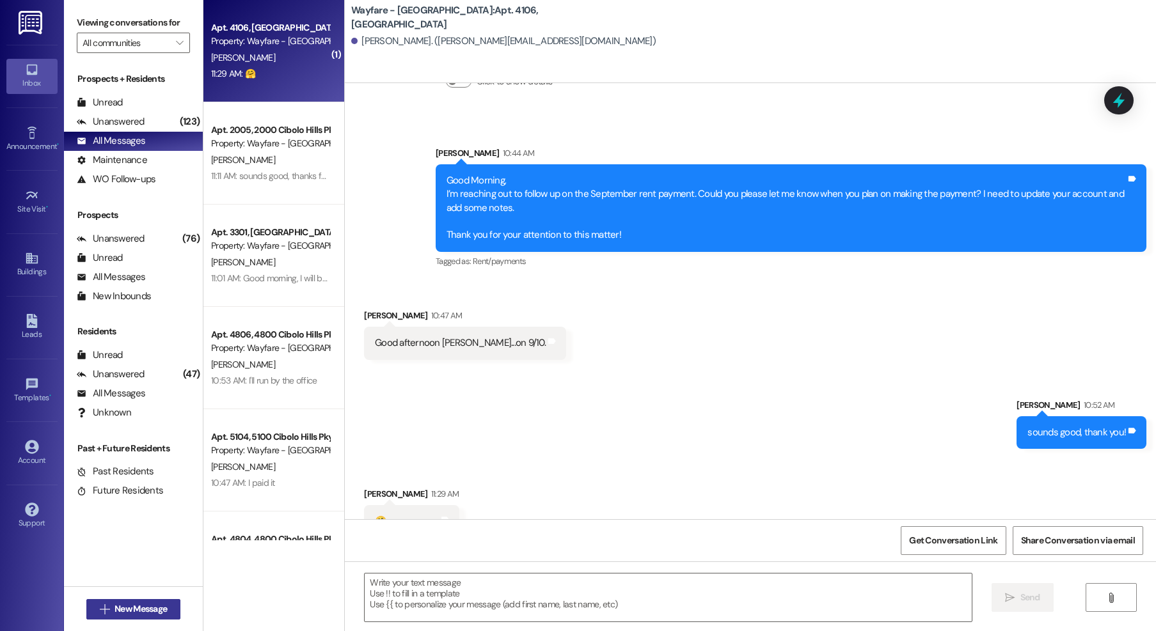
click at [141, 605] on span "New Message" at bounding box center [140, 608] width 52 height 13
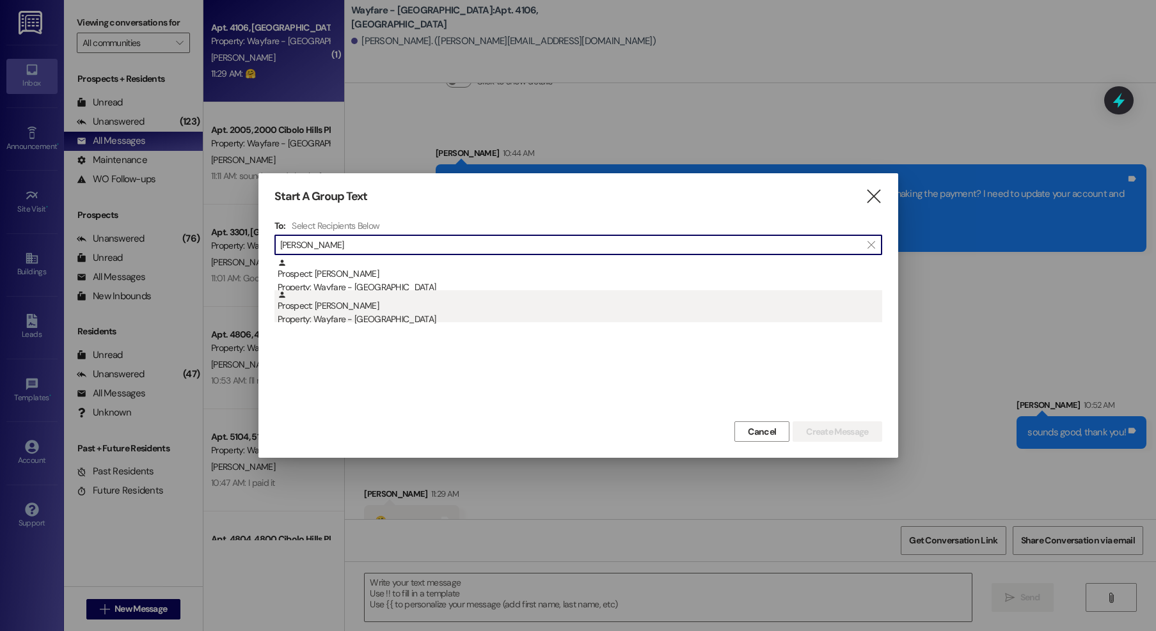
type input "erika"
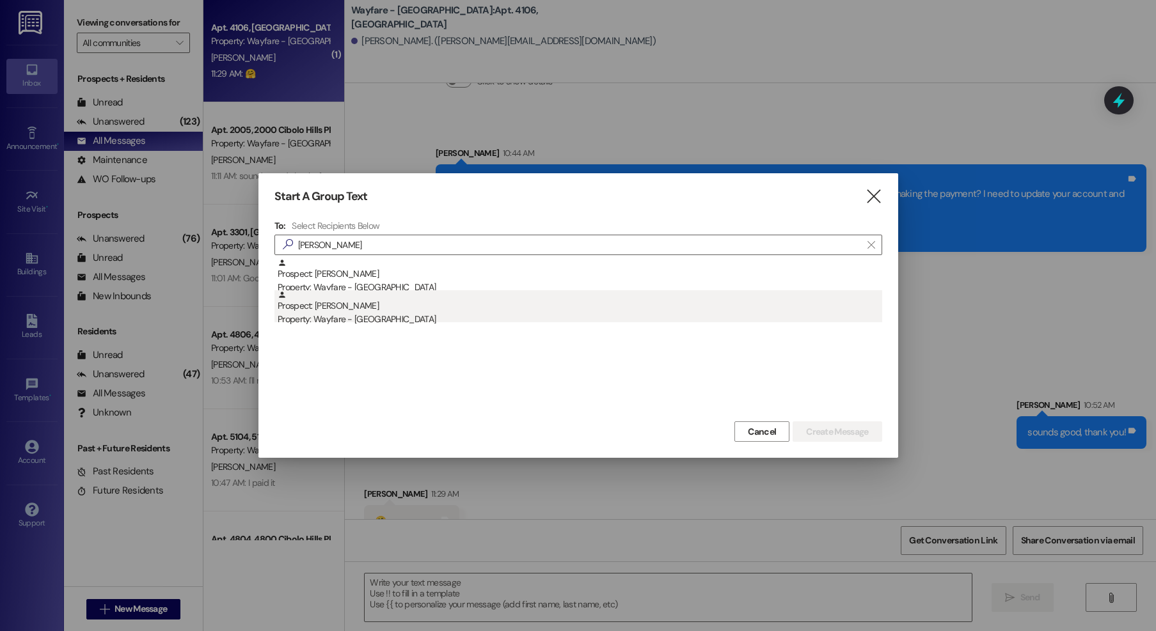
drag, startPoint x: 338, startPoint y: 311, endPoint x: 895, endPoint y: 410, distance: 565.7
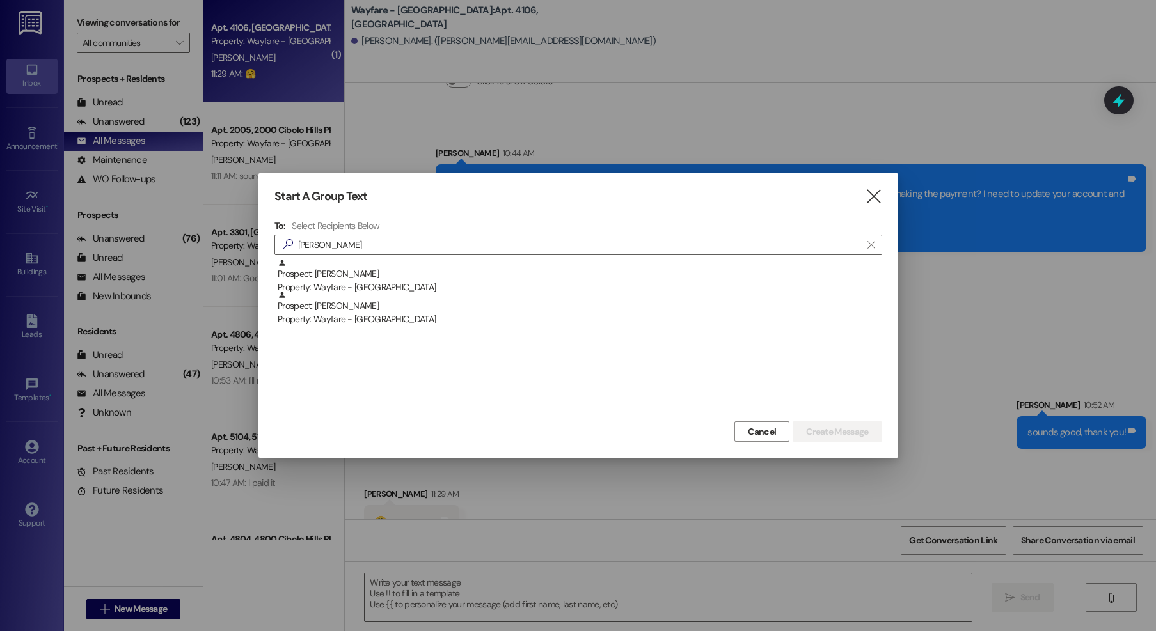
click at [340, 311] on div "Prospect: Erika Serna Property: Wayfare - Cibolo Hills" at bounding box center [580, 308] width 604 height 36
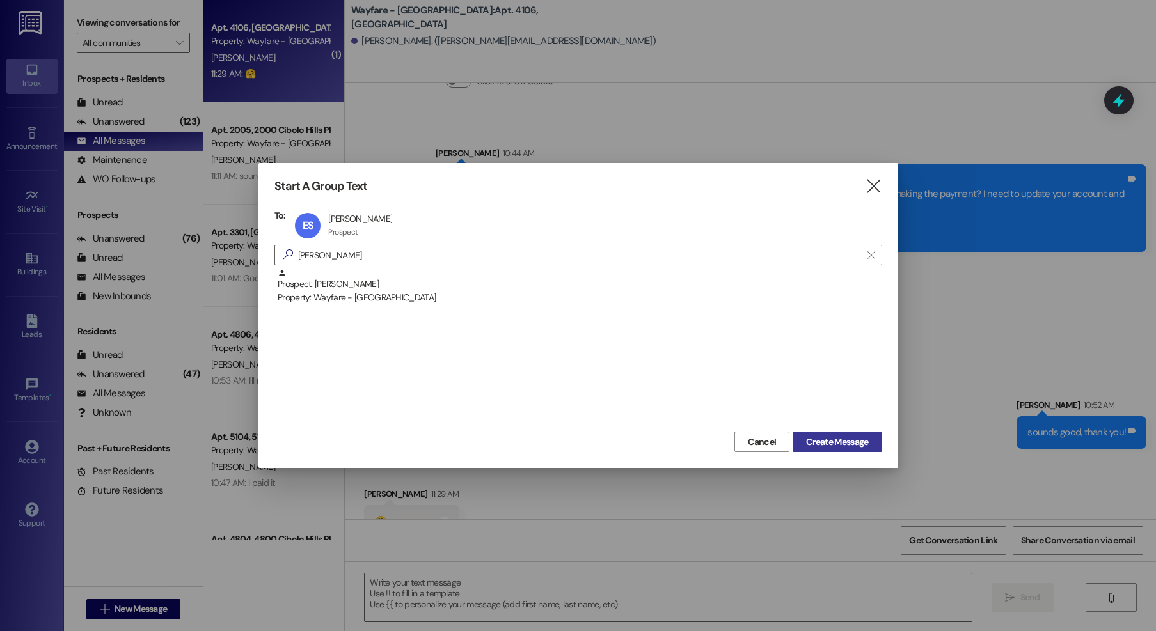
click at [806, 441] on span "Create Message" at bounding box center [837, 442] width 62 height 13
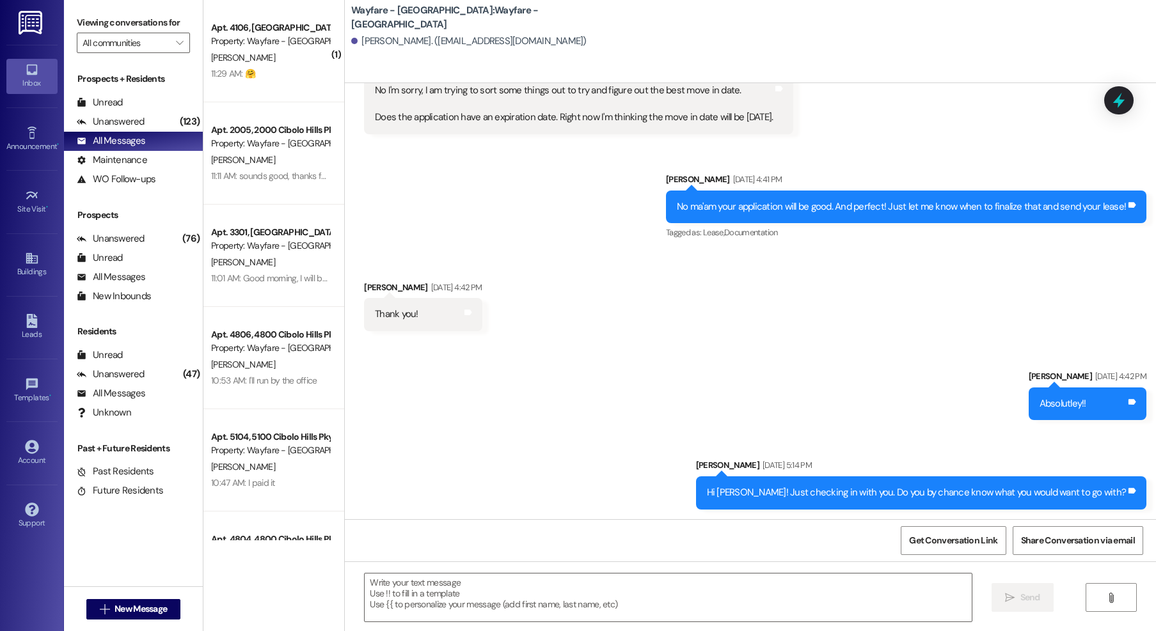
scroll to position [1120, 0]
click at [681, 569] on div " Send " at bounding box center [750, 610] width 811 height 96
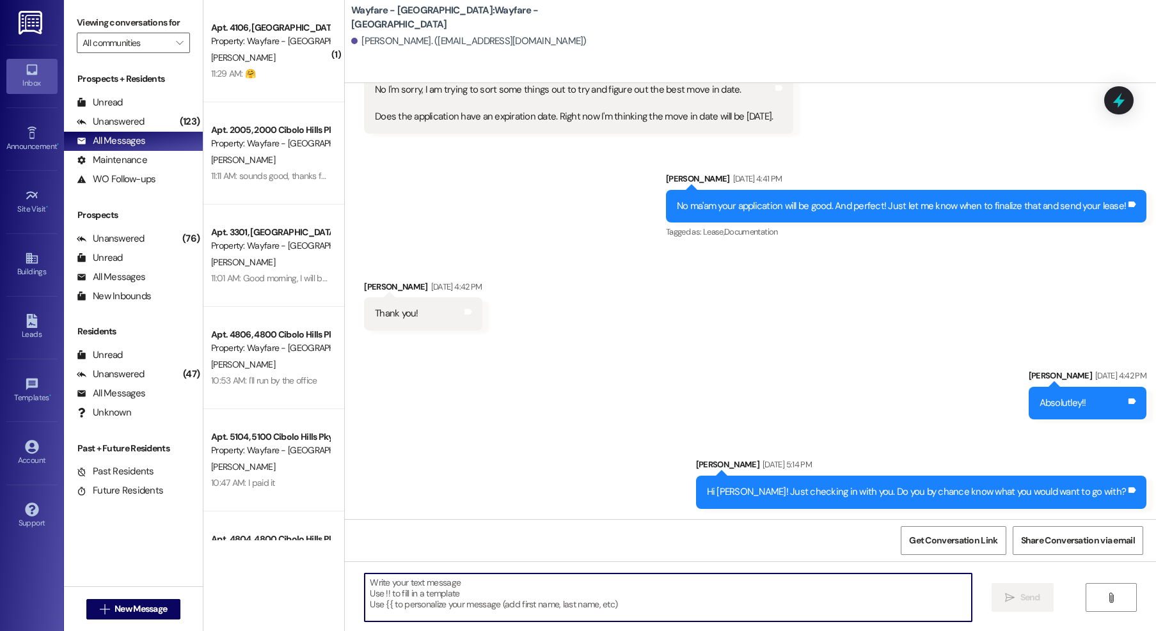
click at [530, 593] on textarea at bounding box center [668, 598] width 607 height 48
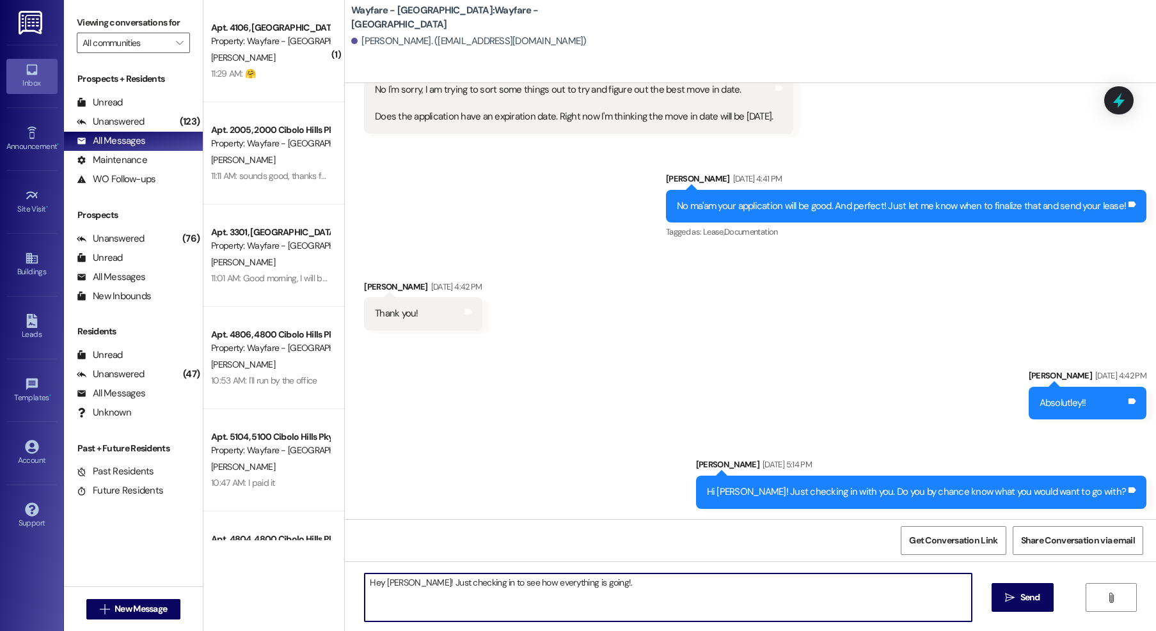
type textarea "Hey Erika! Just checking in to see how everything is going!"
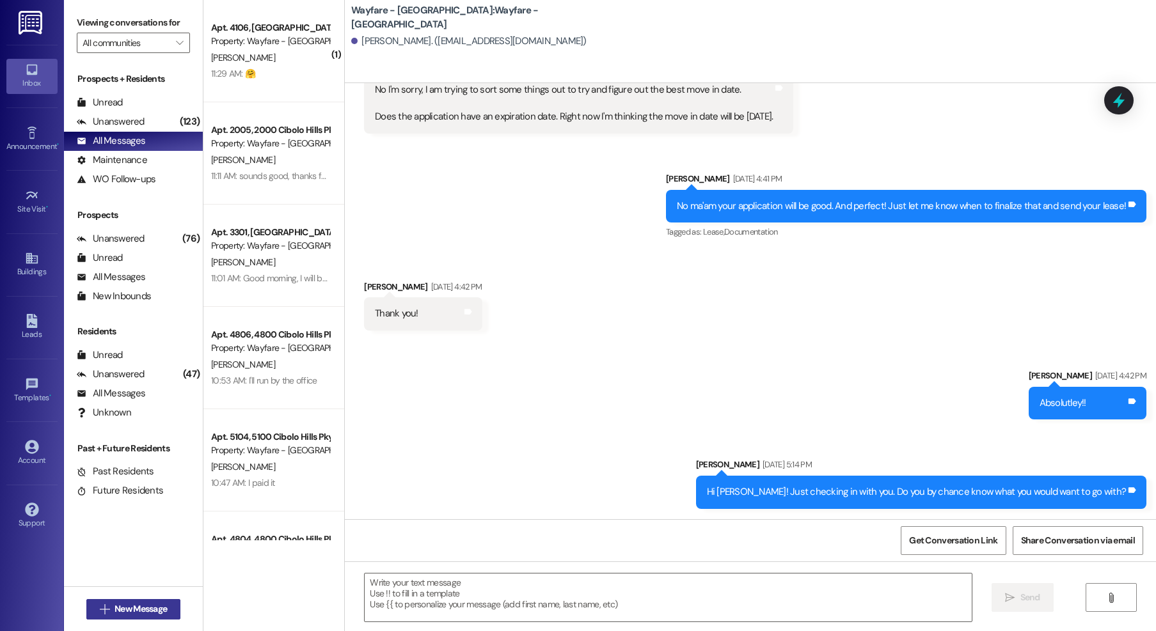
click at [139, 610] on span "New Message" at bounding box center [140, 608] width 52 height 13
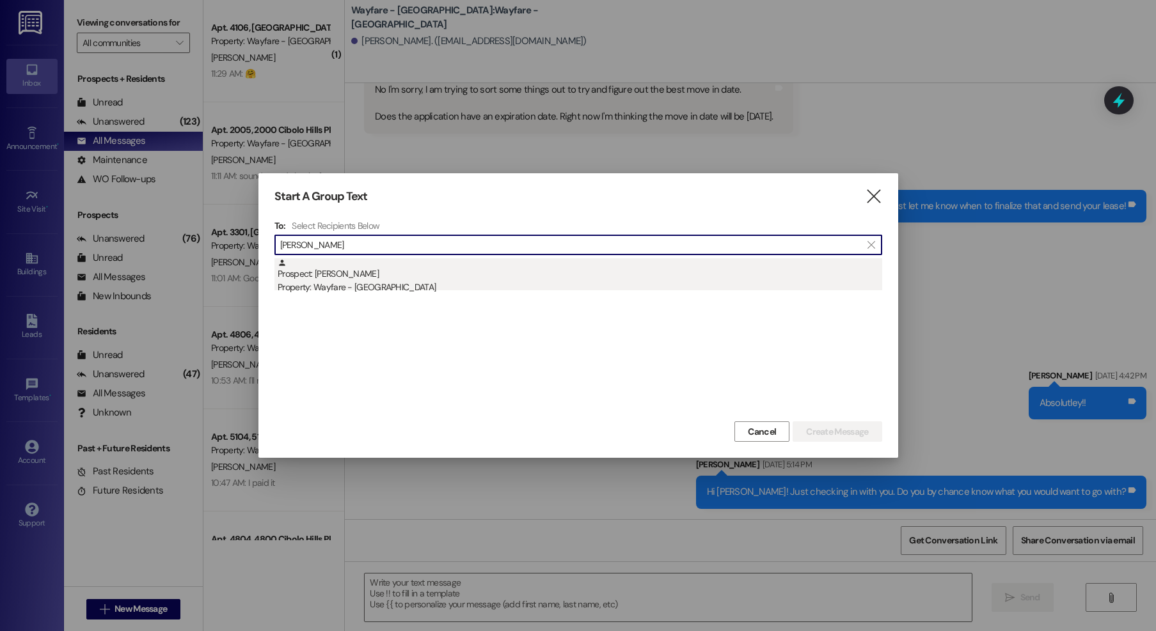
type input "andreya"
click at [494, 269] on div "Prospect: Andreya Padilla Property: Wayfare - Cibolo Hills" at bounding box center [580, 276] width 604 height 36
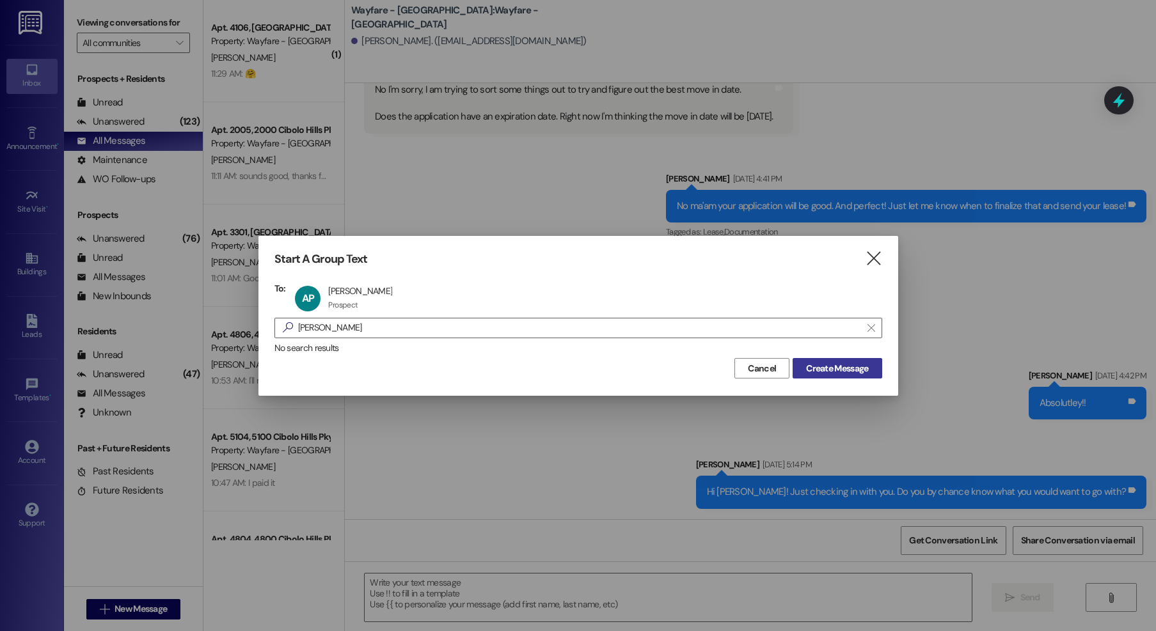
click at [819, 372] on span "Create Message" at bounding box center [837, 368] width 62 height 13
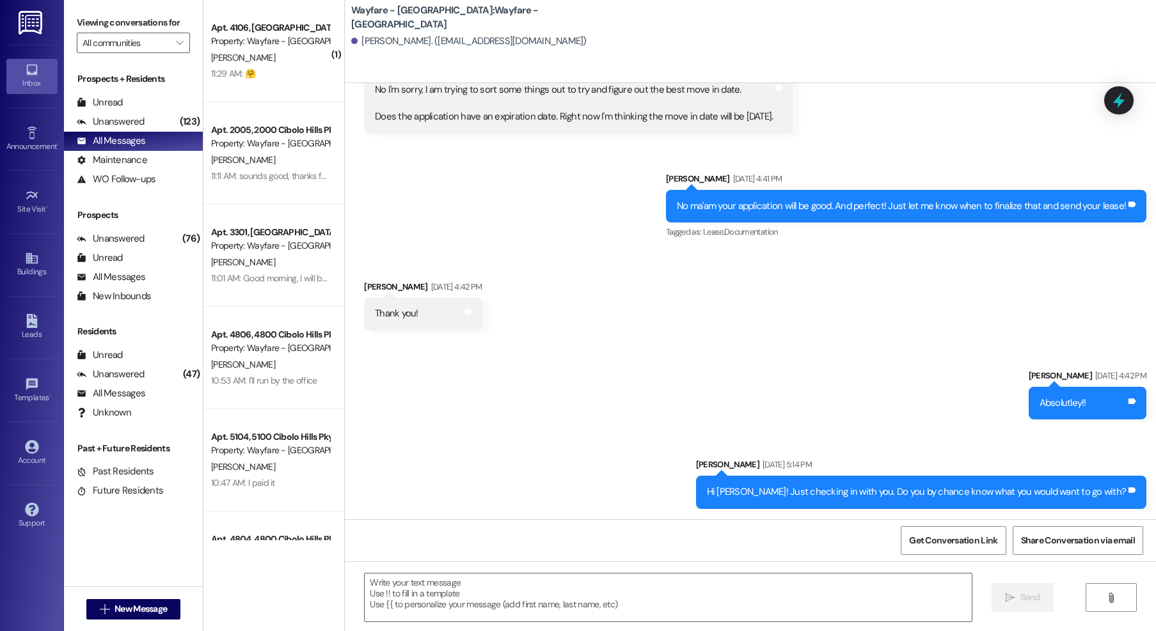
scroll to position [446, 0]
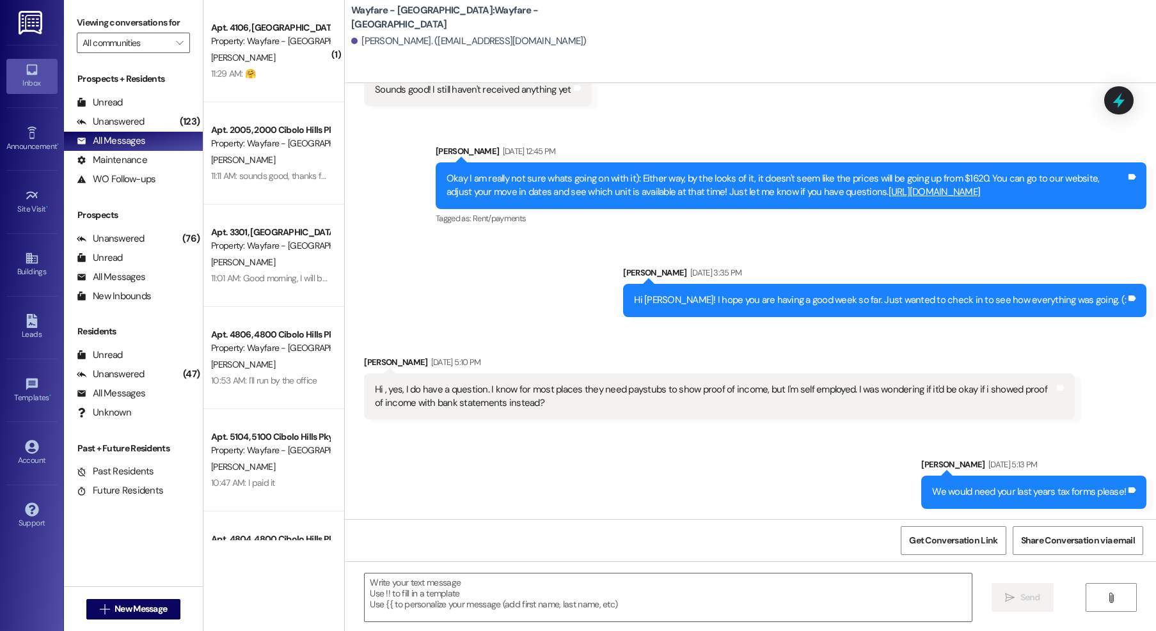
click at [708, 220] on div "Tagged as: Rent/payments Click to highlight conversations about Rent/payments" at bounding box center [791, 218] width 711 height 19
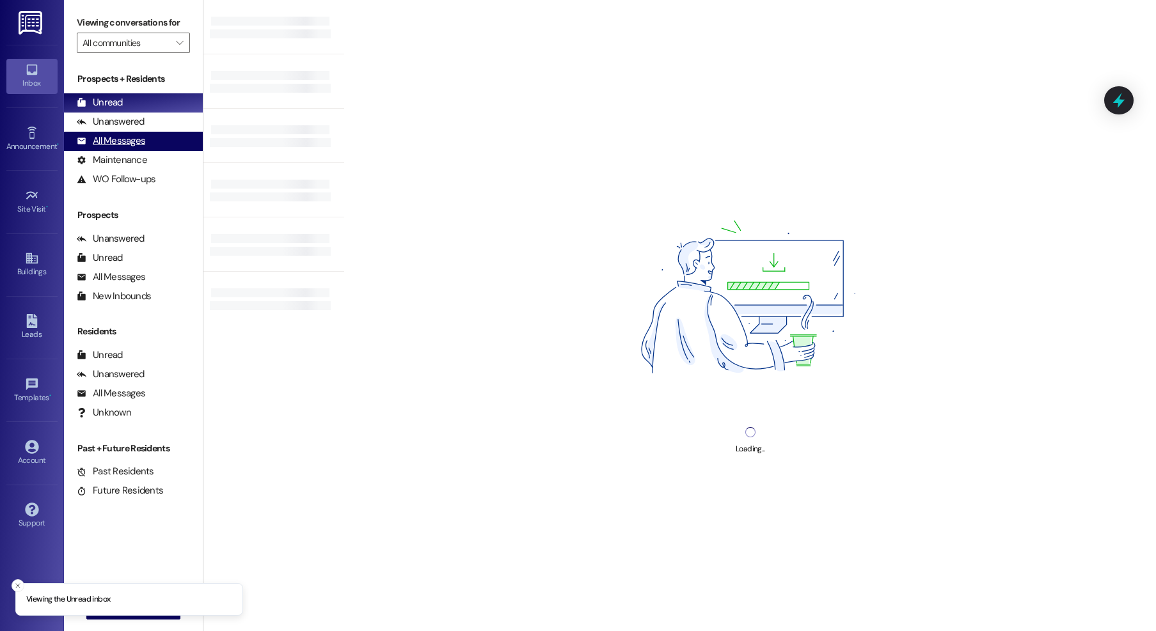
click at [135, 145] on div "All Messages" at bounding box center [111, 140] width 68 height 13
